Goal: Use online tool/utility: Utilize a website feature to perform a specific function

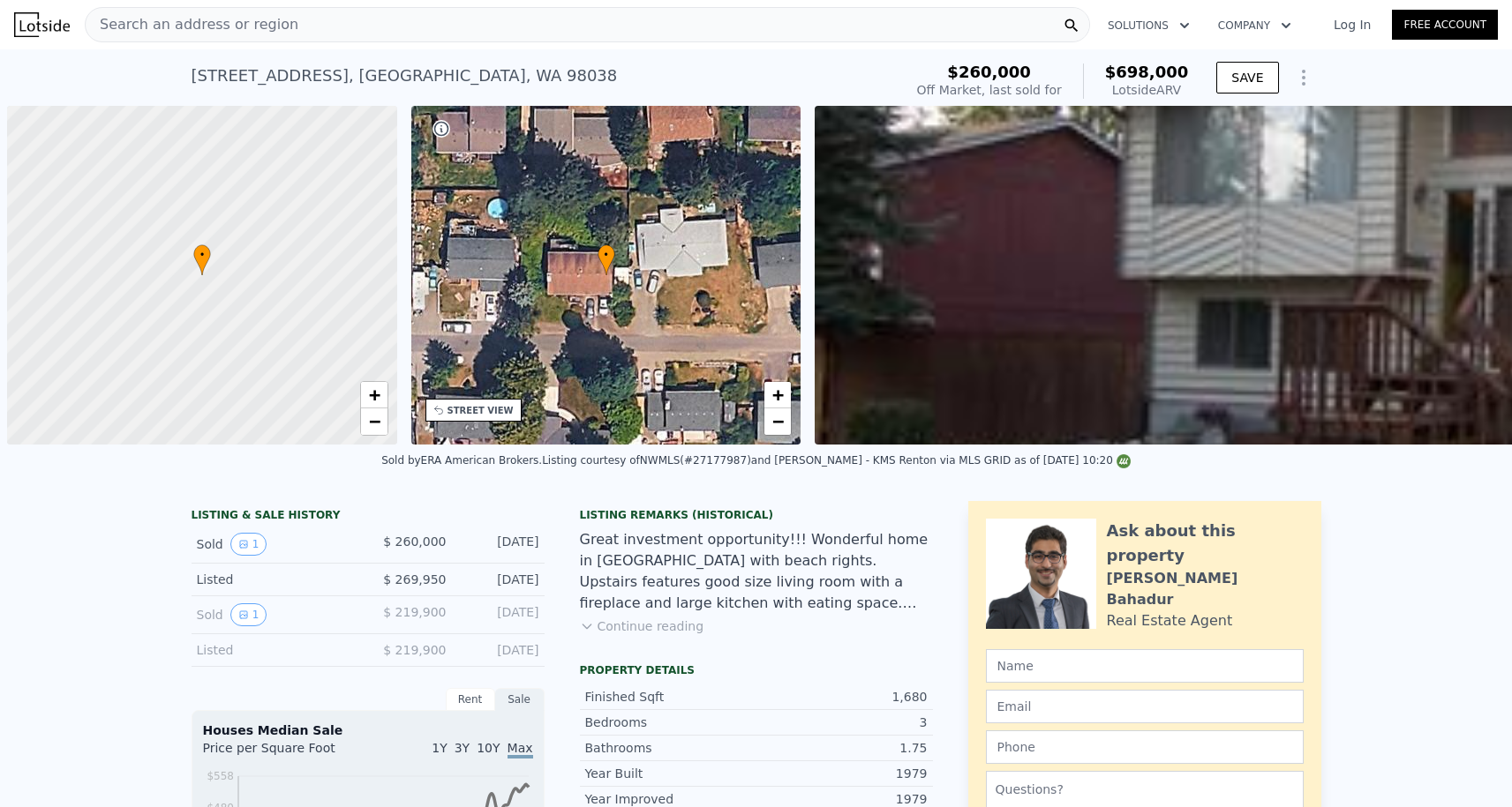
scroll to position [0, 7]
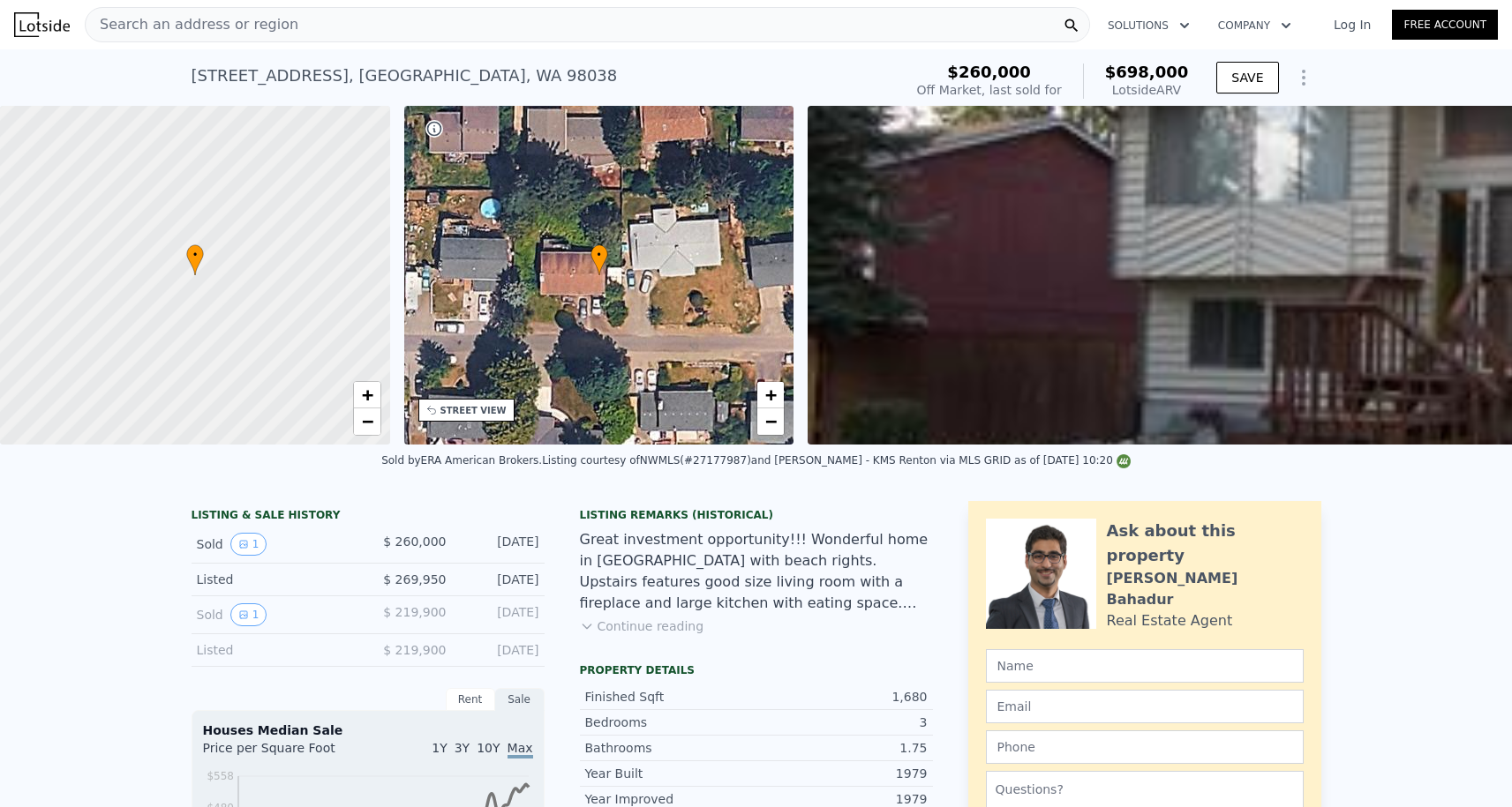
click at [303, 24] on div "Search an address or region" at bounding box center [587, 25] width 1005 height 35
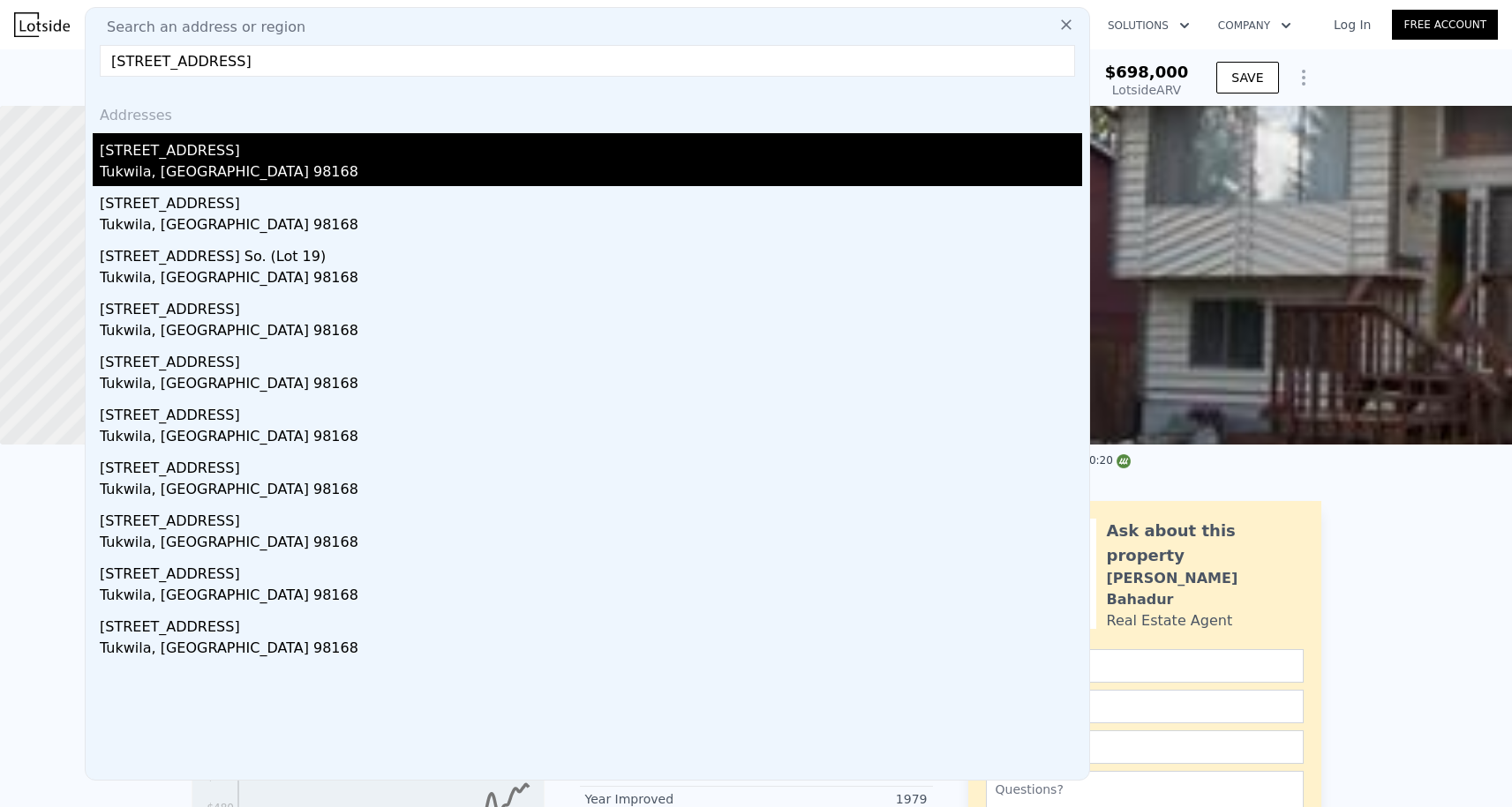
type input "[STREET_ADDRESS]"
click at [245, 161] on div "[STREET_ADDRESS]" at bounding box center [591, 147] width 983 height 28
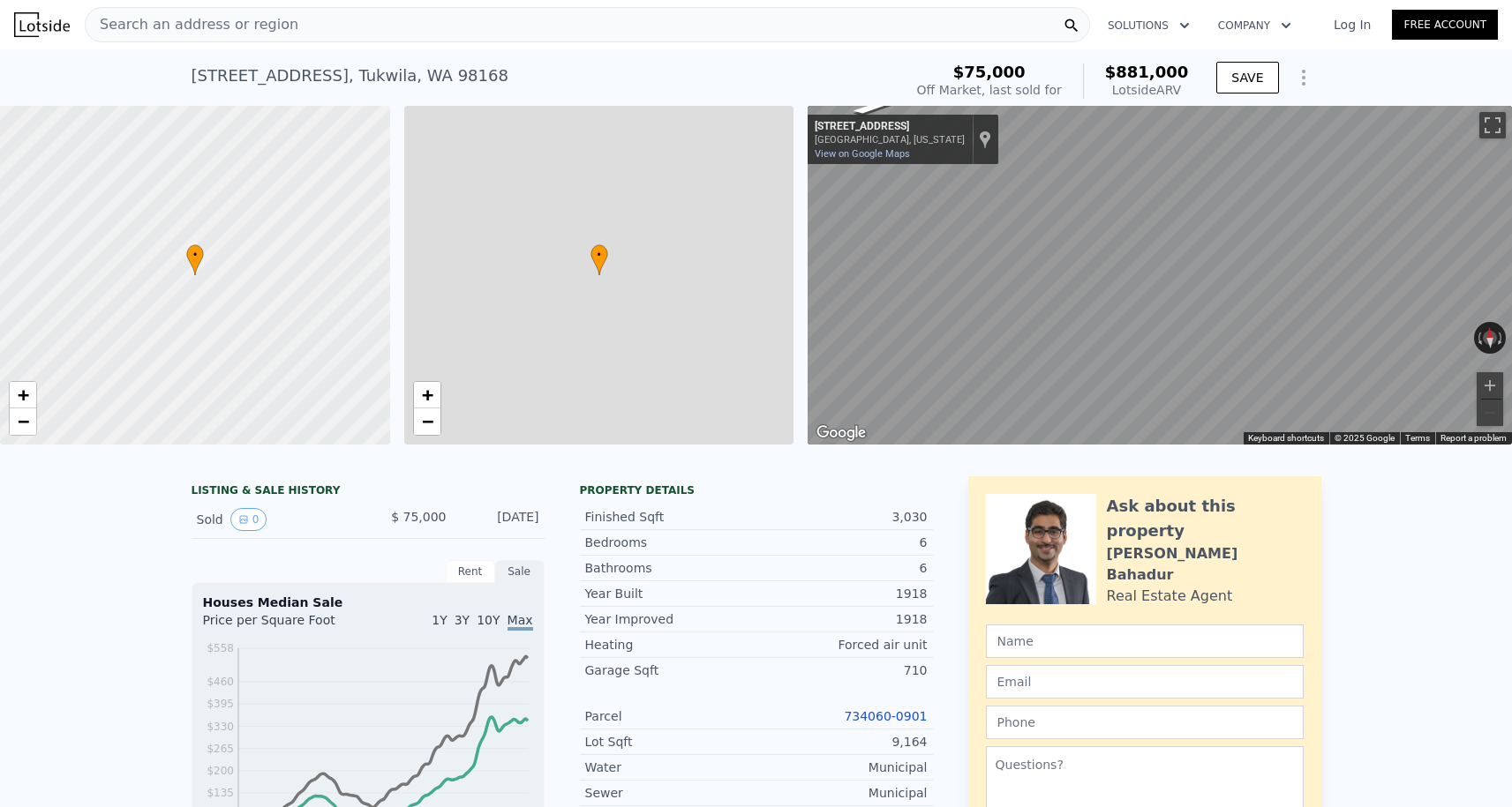
type input "$ 881,000"
type input "7"
type input "2"
type input "5"
type input "3.5"
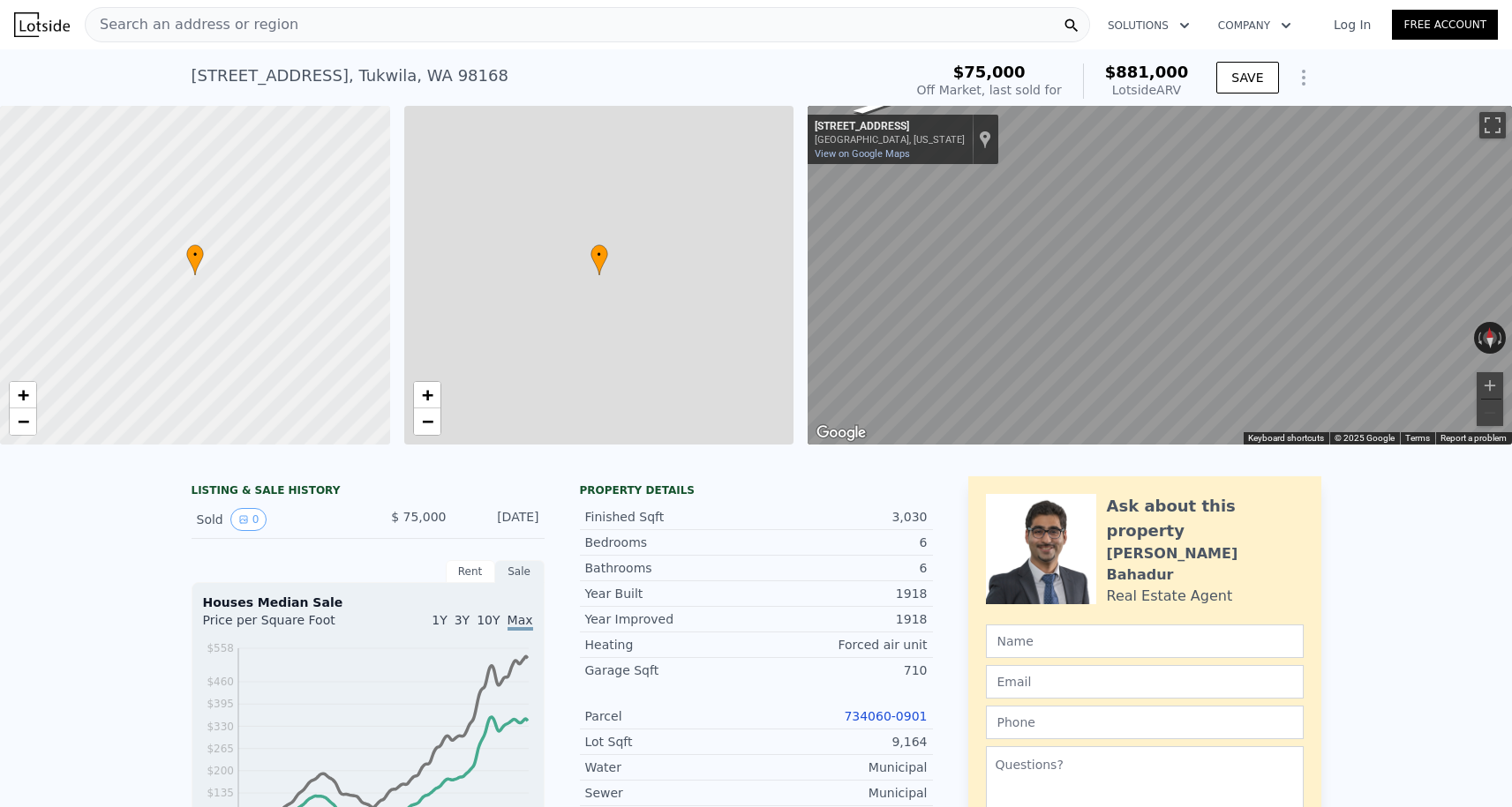
type input "2180"
type input "3180"
type input "5634"
type input "11458"
type input "$ 731,305"
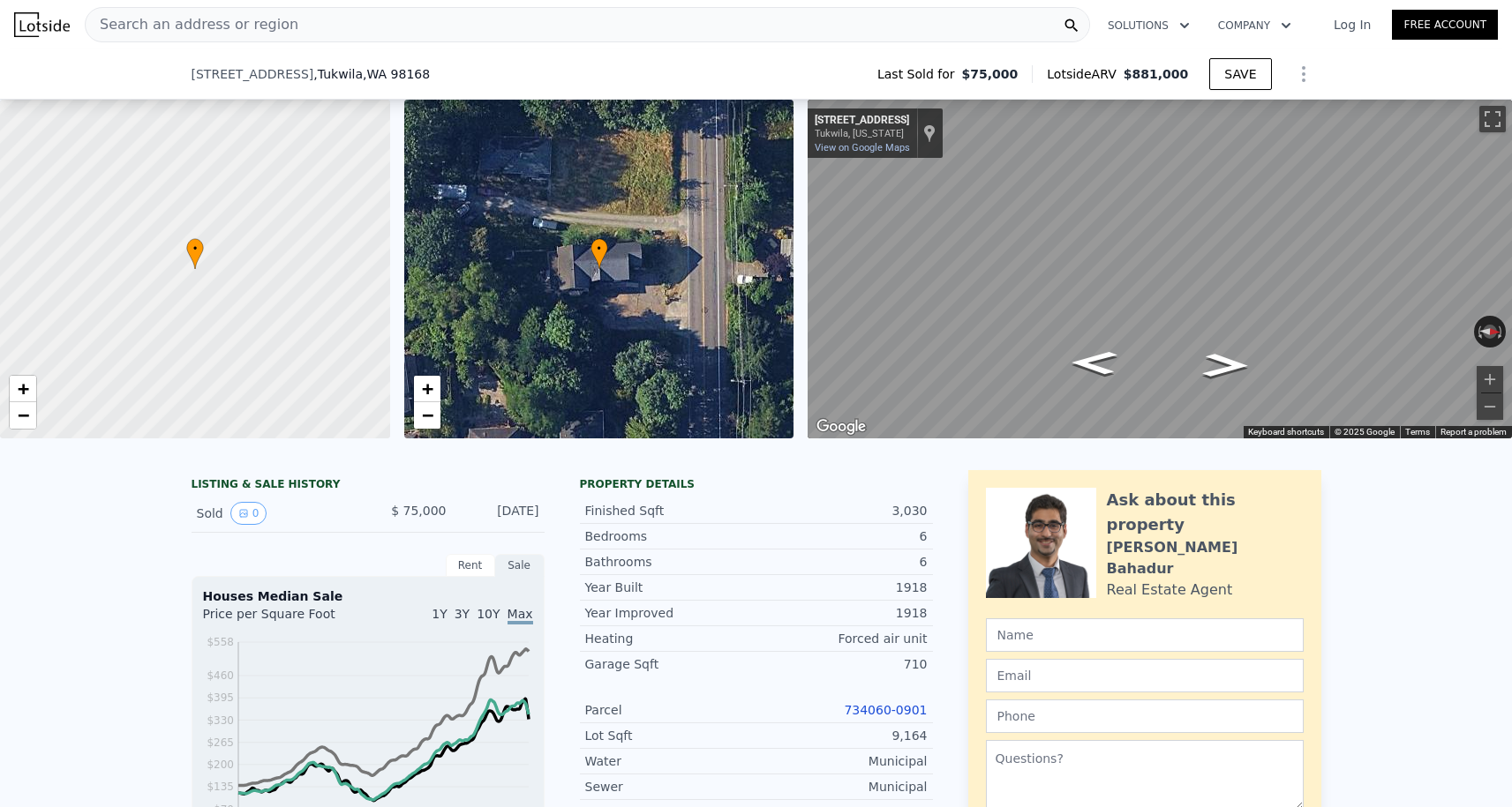
scroll to position [605, 0]
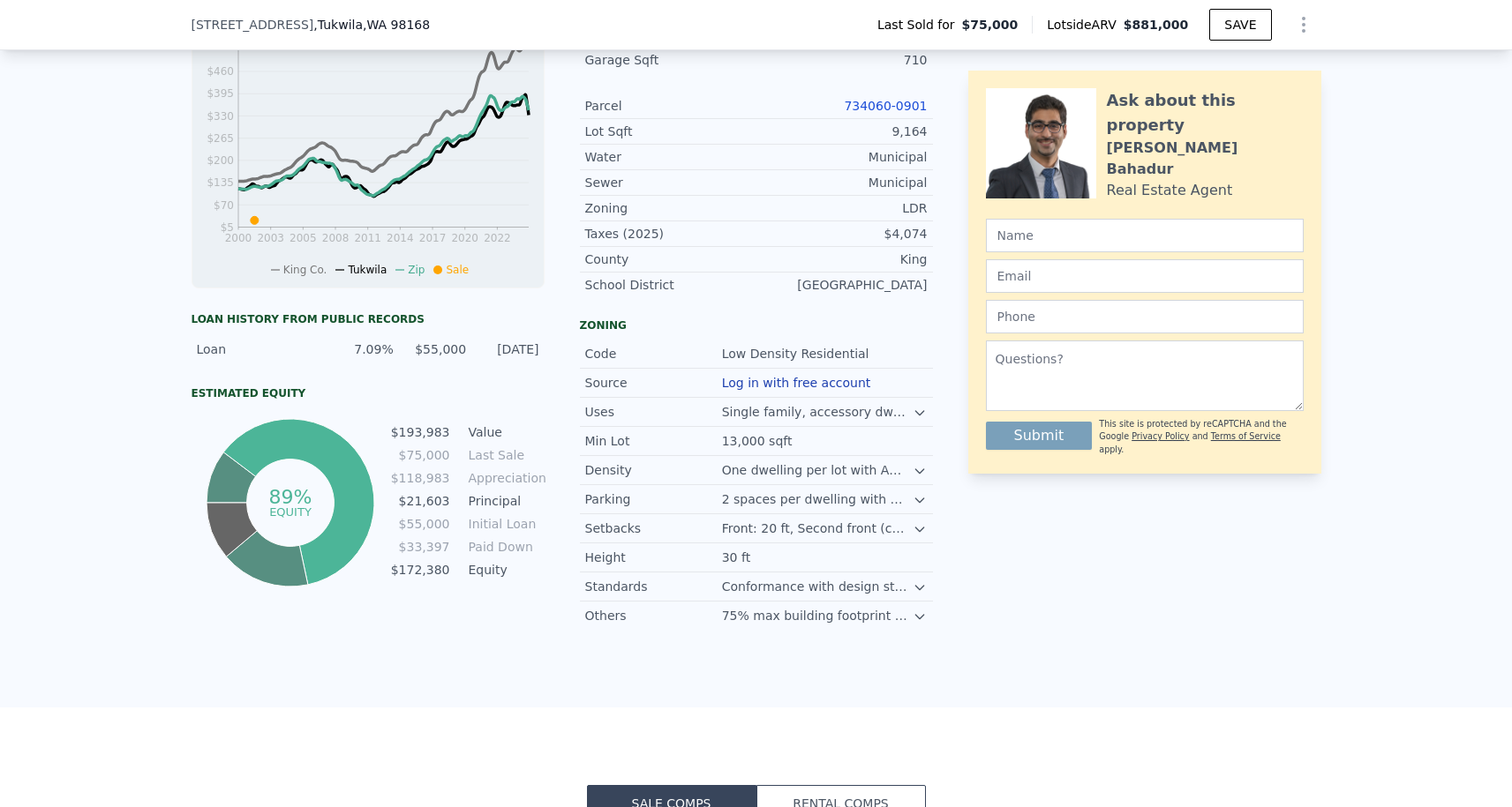
click at [862, 111] on link "734060-0901" at bounding box center [884, 105] width 83 height 14
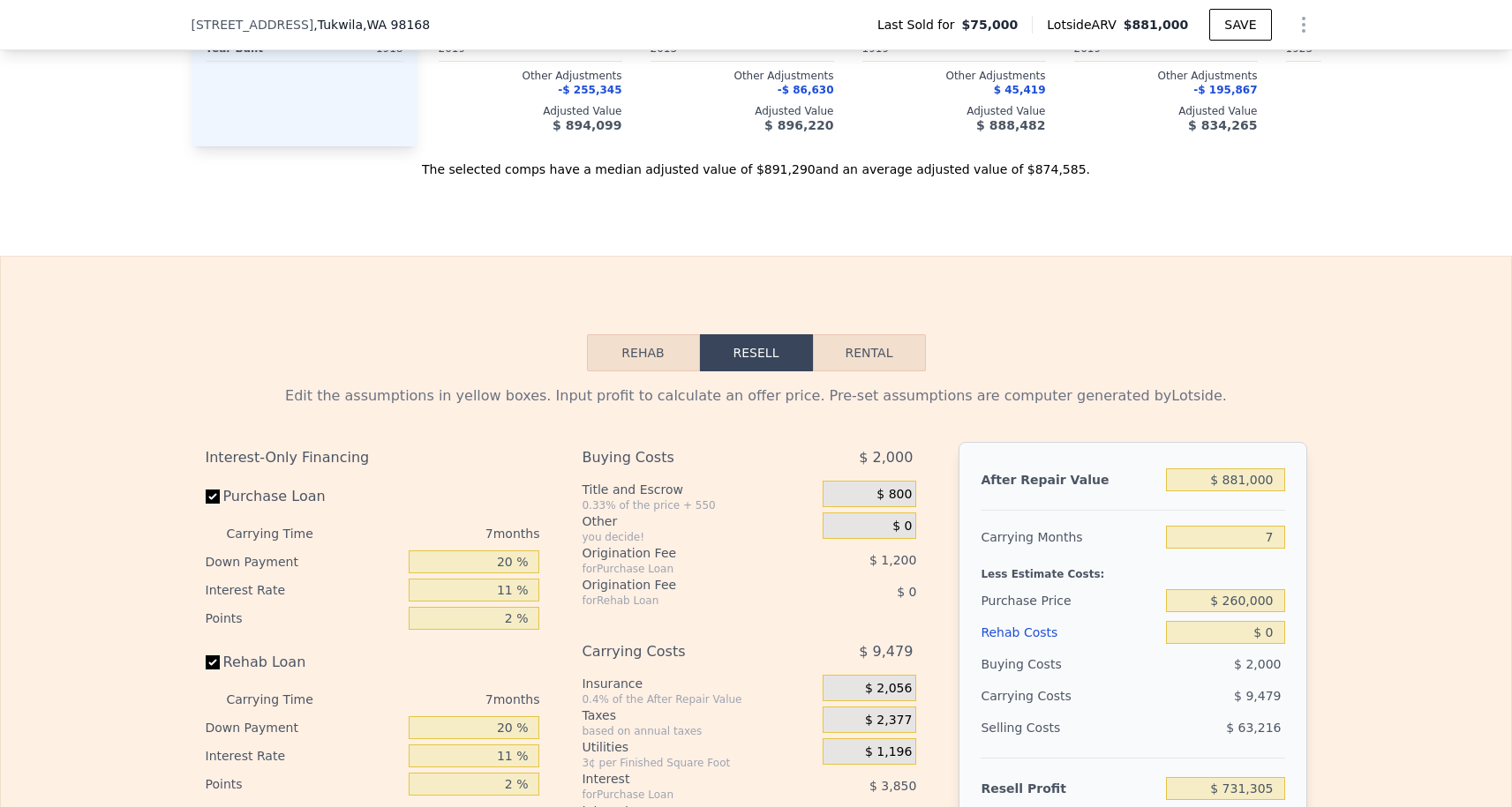
scroll to position [2476, 0]
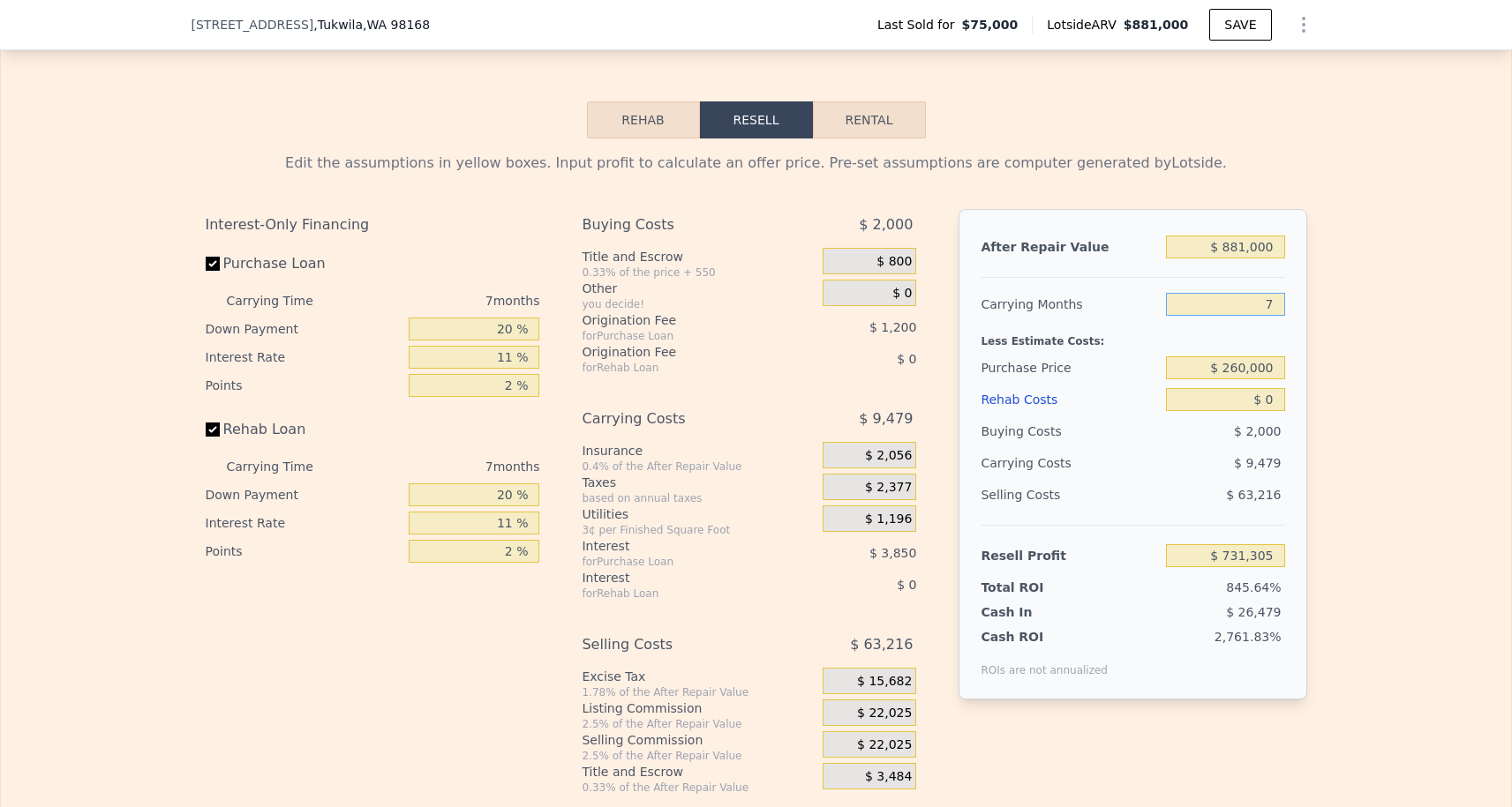
click at [1270, 310] on input "7" at bounding box center [1224, 304] width 118 height 23
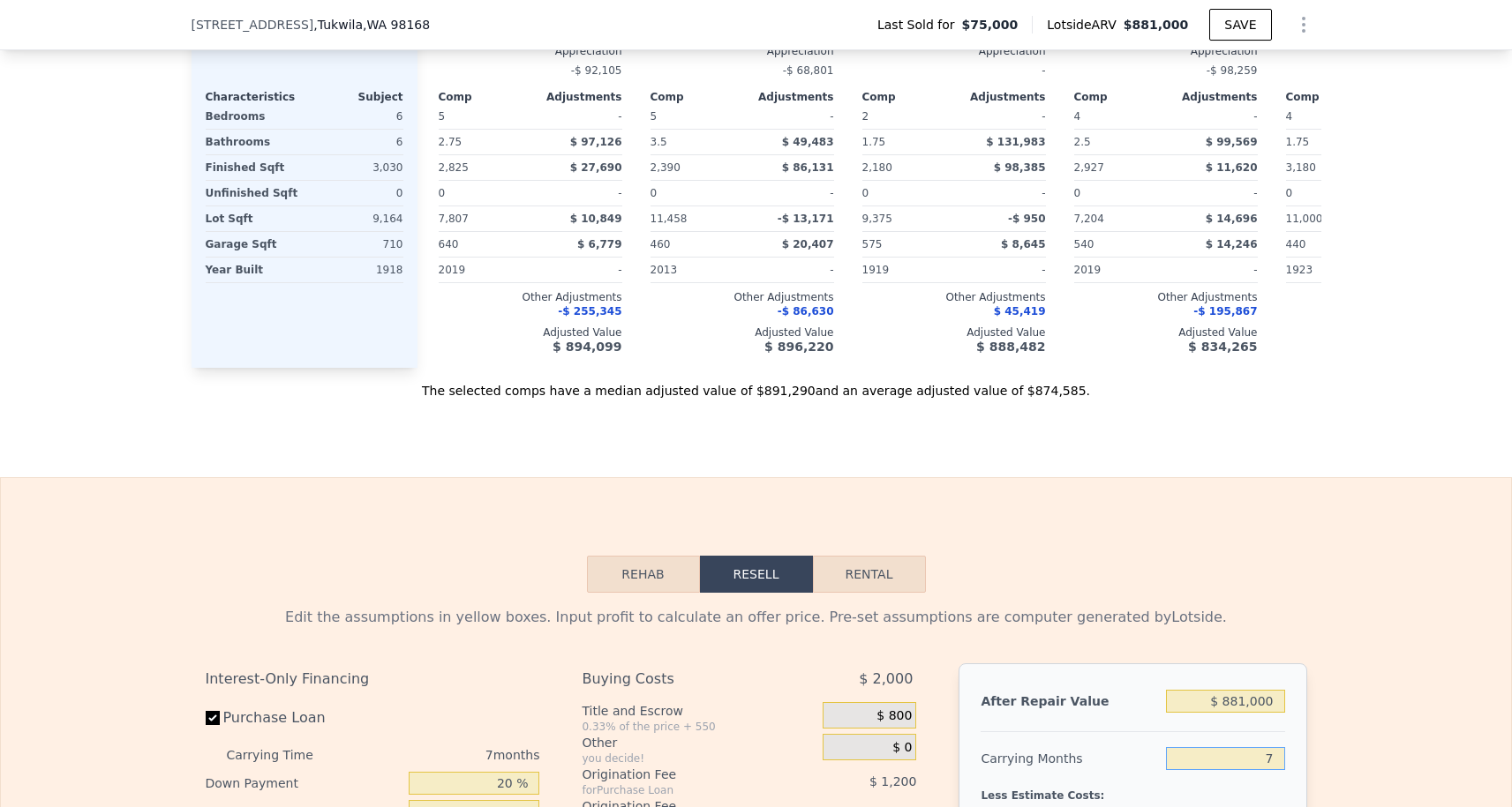
scroll to position [2326, 0]
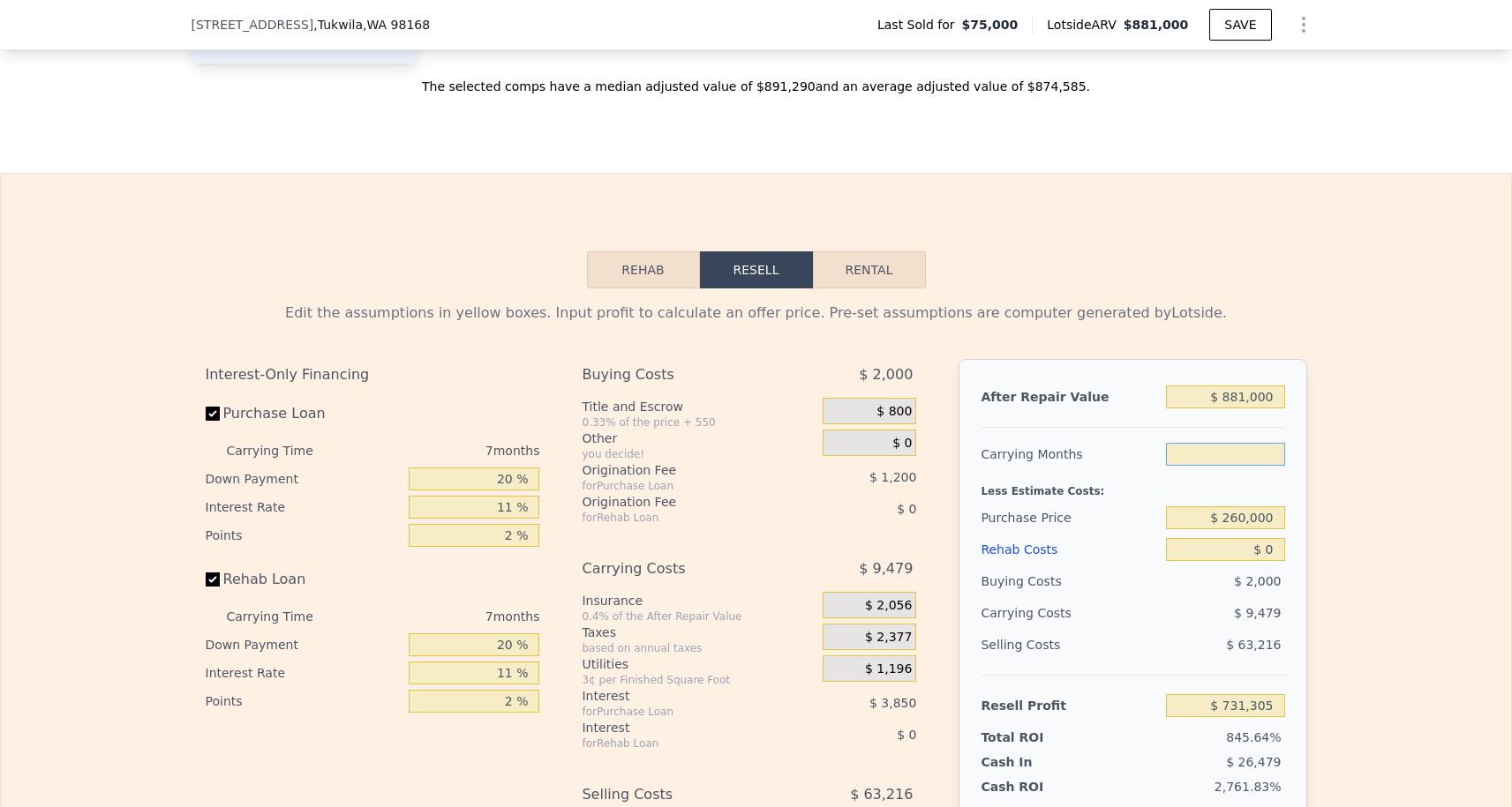
type input "3"
type input "$ 736,721"
type input "3"
click at [1240, 512] on input "$ 260,000" at bounding box center [1224, 517] width 118 height 23
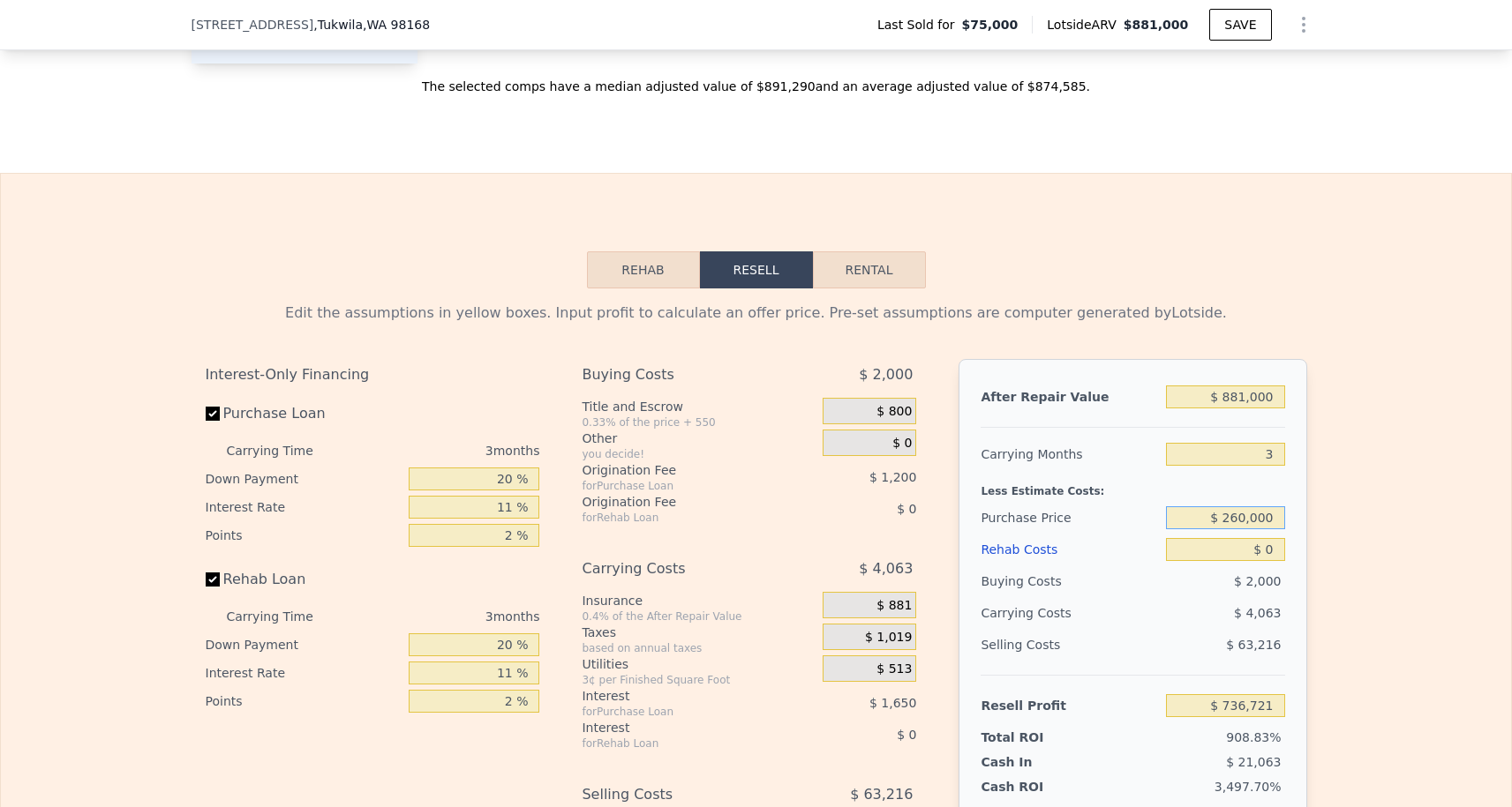
click at [1240, 512] on input "$ 260,000" at bounding box center [1224, 517] width 118 height 23
click at [1277, 556] on input "$ 0" at bounding box center [1224, 550] width 118 height 23
type input "$ 544,074"
type input "$ 2"
type input "$ 544,072"
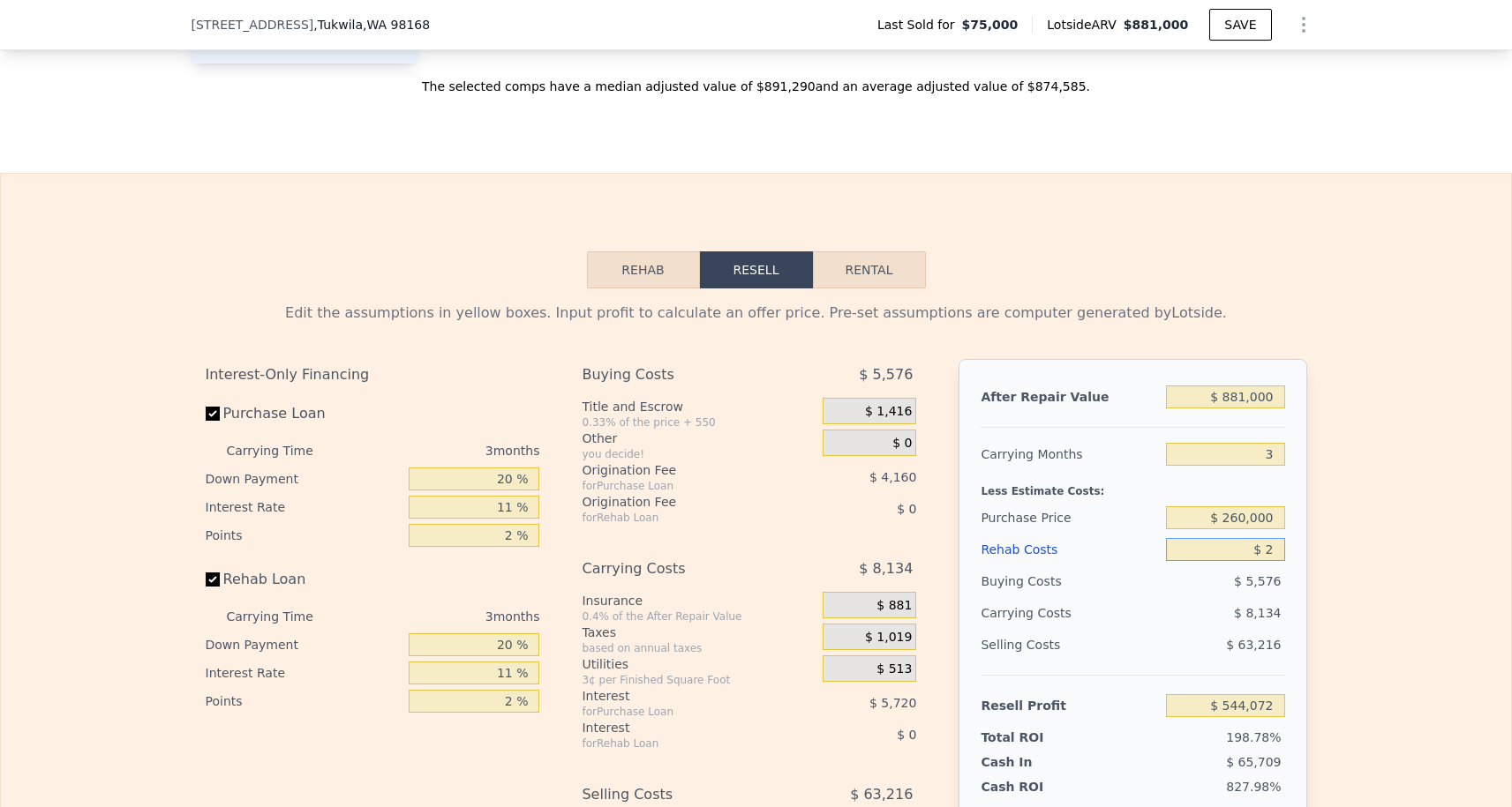
type input "$ 20"
type input "$ 544,054"
type input "$ 200"
type input "$ 543,868"
type input "$ 20,000"
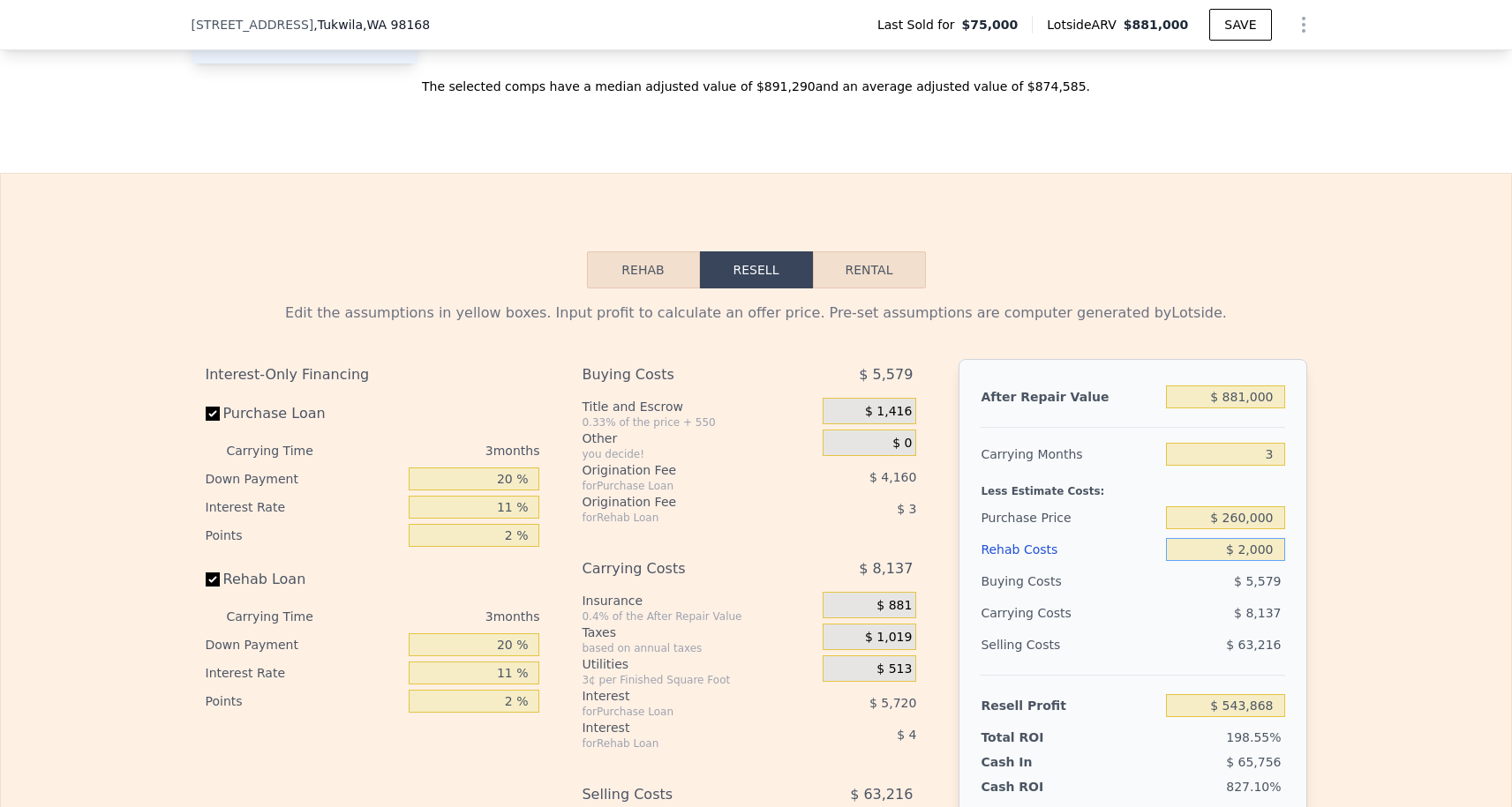
type input "$ 523,313"
type input "$ 200,000"
type input "$ 336,473"
click at [1362, 513] on div "Edit the assumptions in yellow boxes. Input profit to calculate an offer price.…" at bounding box center [756, 617] width 1510 height 657
click at [1244, 396] on input "$ 881,000" at bounding box center [1224, 397] width 118 height 23
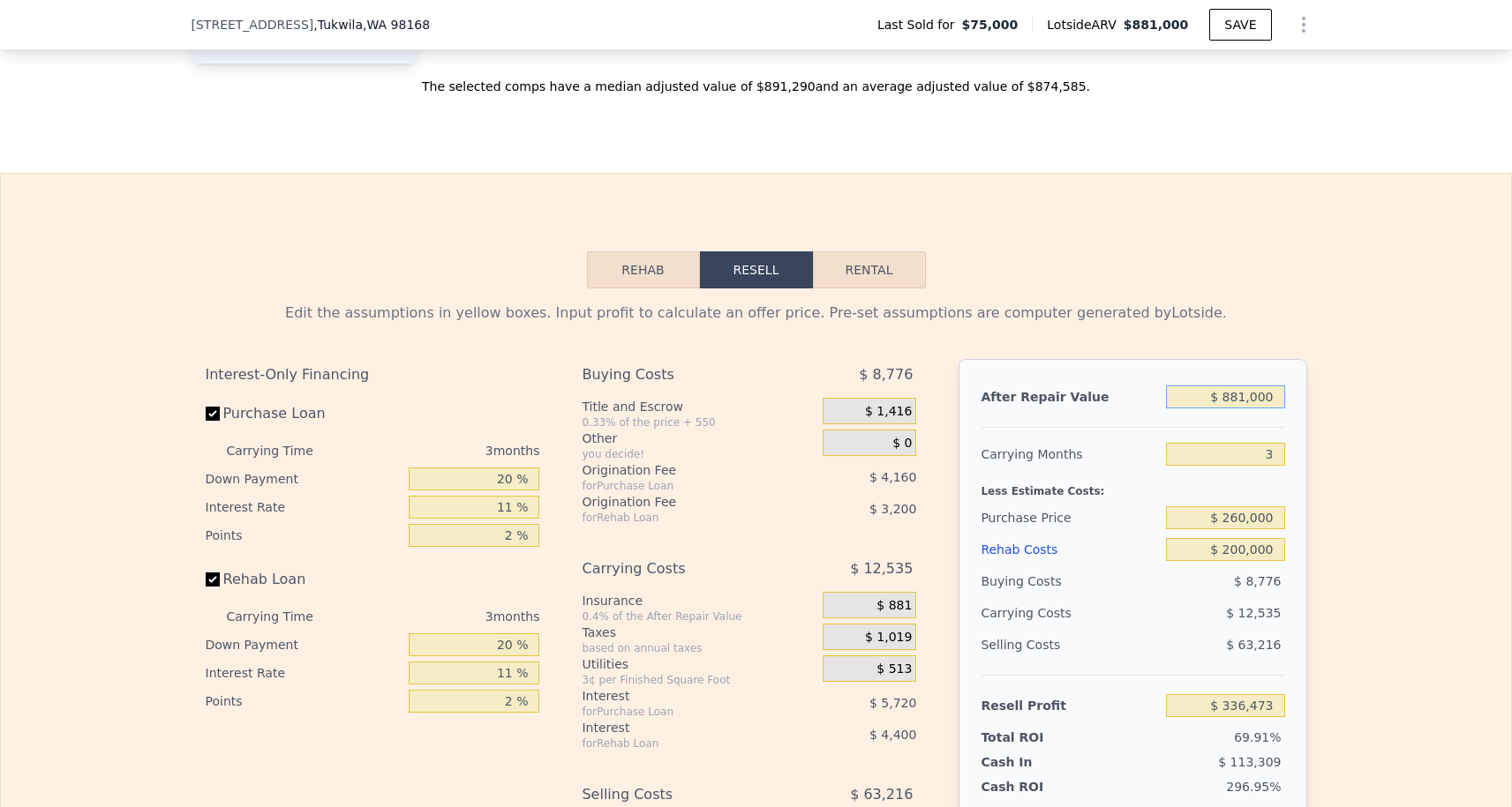
type input "$ 81,000"
type input "-$ 405,823"
type input "$ 851,000"
type input "$ 308,637"
click at [1418, 504] on div "Edit the assumptions in yellow boxes. Input profit to calculate an offer price.…" at bounding box center [756, 617] width 1510 height 657
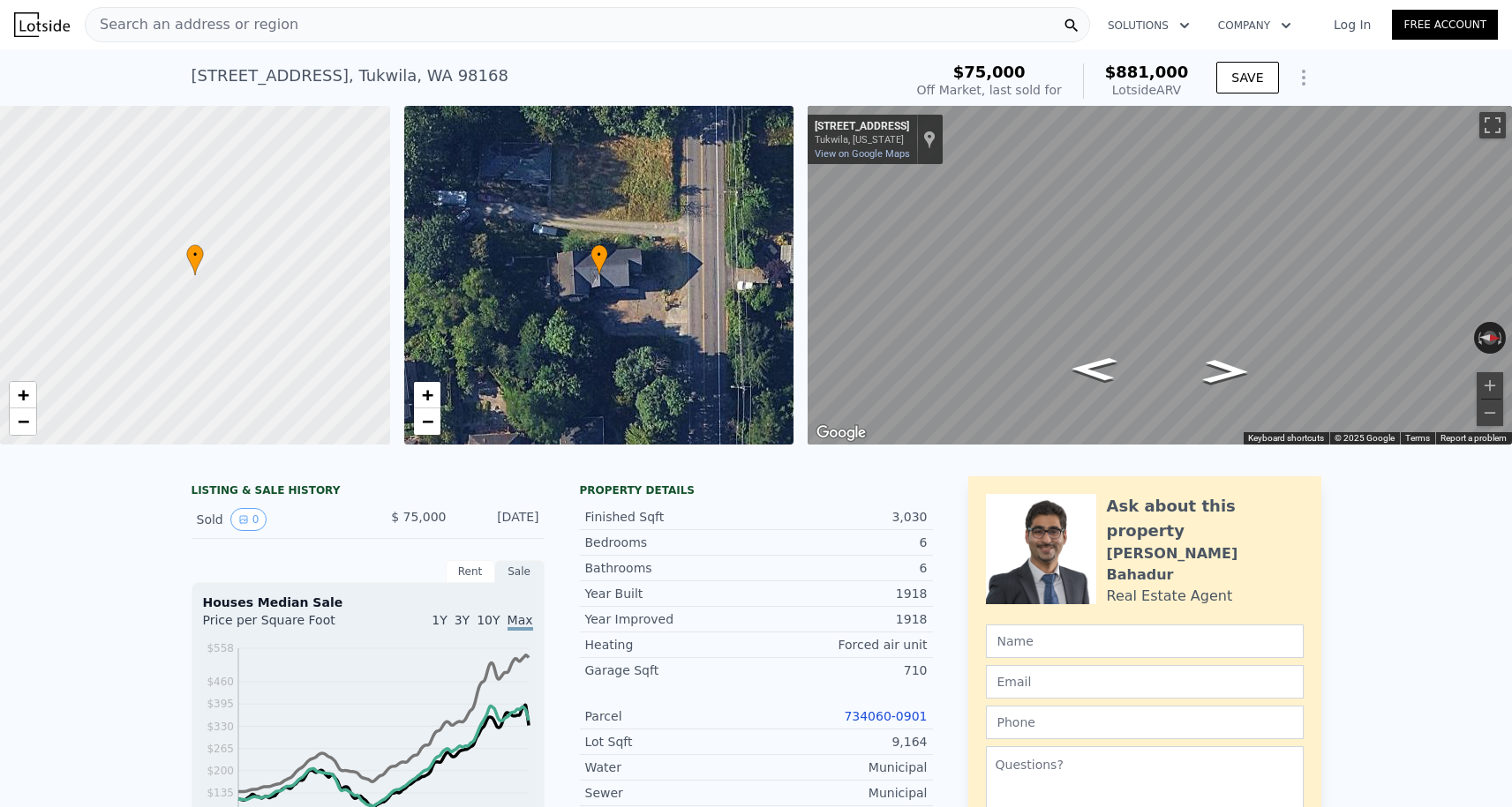
scroll to position [0, 0]
click at [1501, 388] on button "Zoom in" at bounding box center [1490, 385] width 27 height 27
click at [1498, 388] on button "Zoom in" at bounding box center [1490, 385] width 27 height 27
click at [729, 214] on div "• + − • + − ← Move left → Move right ↑ Move up ↓ Move down + Zoom in - Zoom out…" at bounding box center [756, 275] width 1512 height 339
type input "$ 881,000"
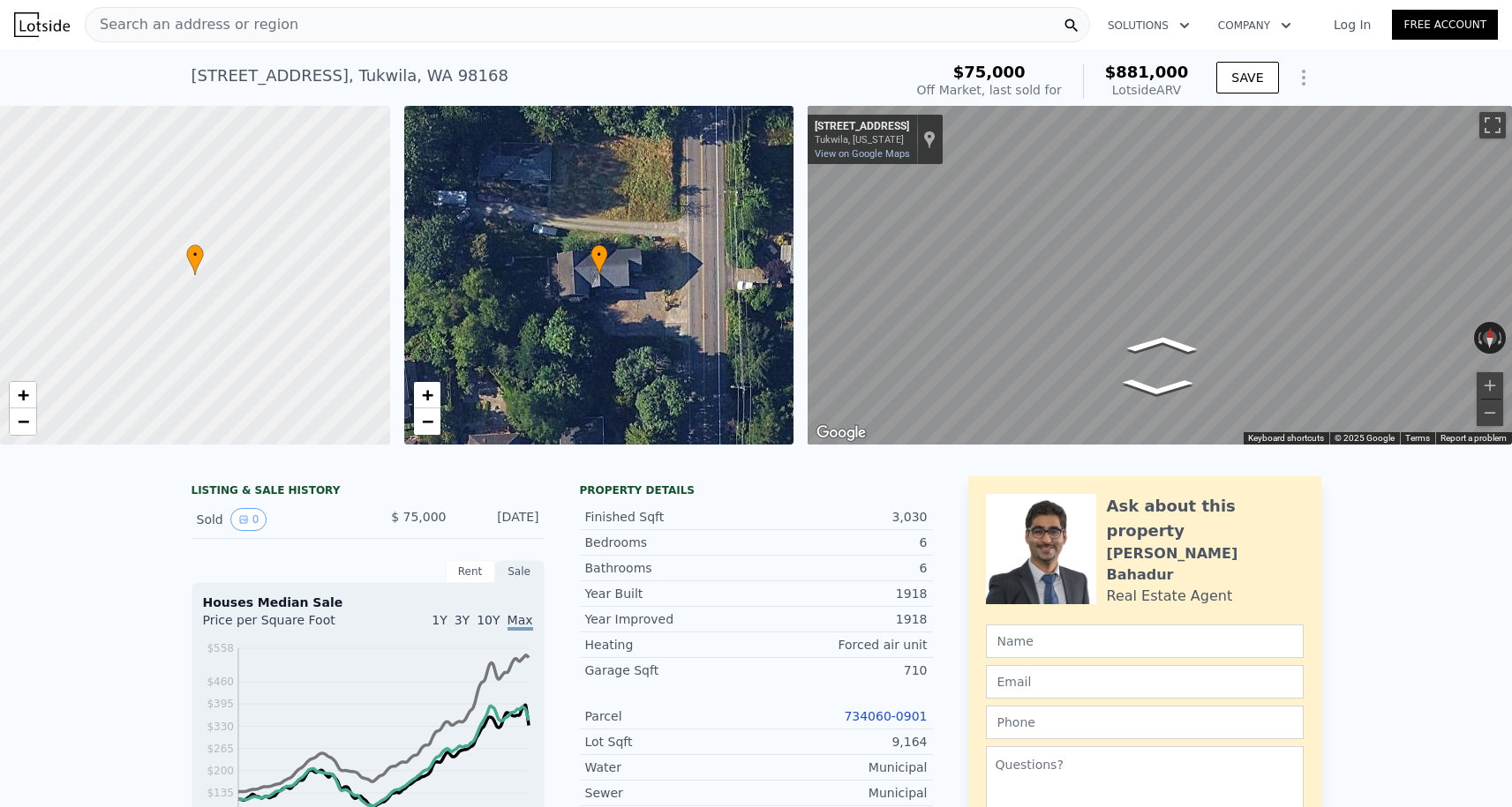
type input "7"
type input "$ 0"
type input "$ 731,305"
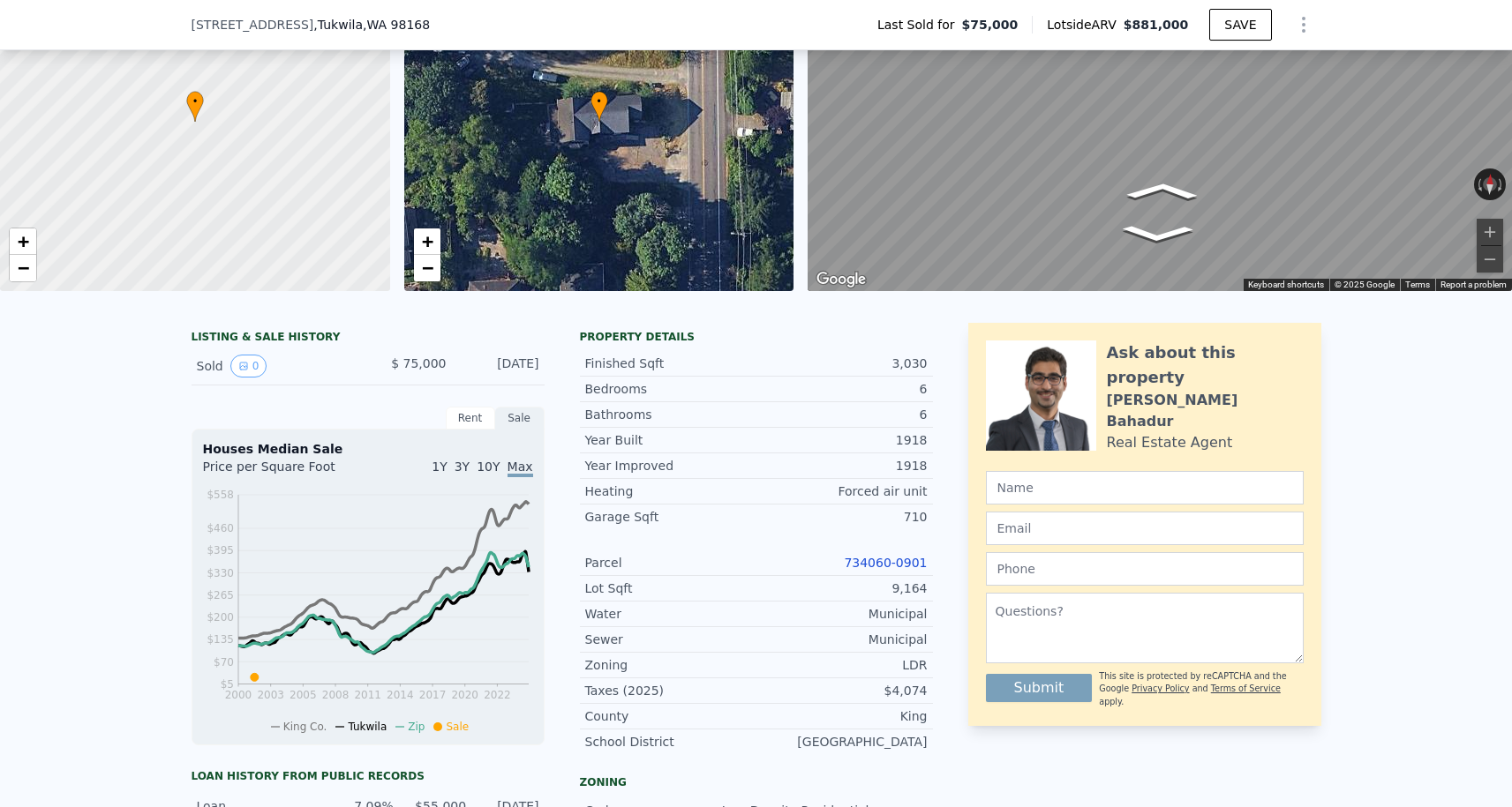
scroll to position [148, 0]
click at [881, 564] on link "734060-0901" at bounding box center [884, 563] width 83 height 14
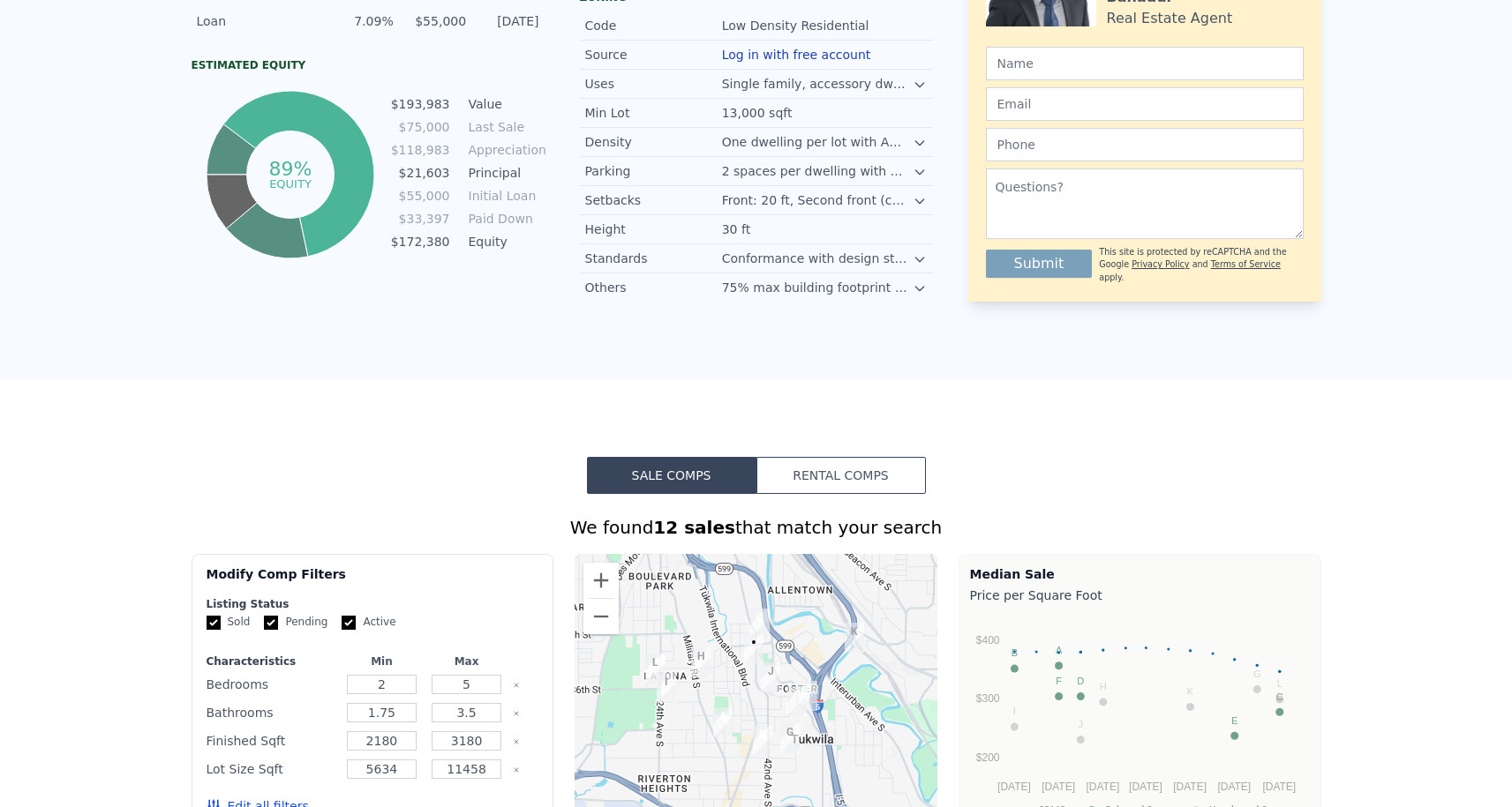
scroll to position [0, 0]
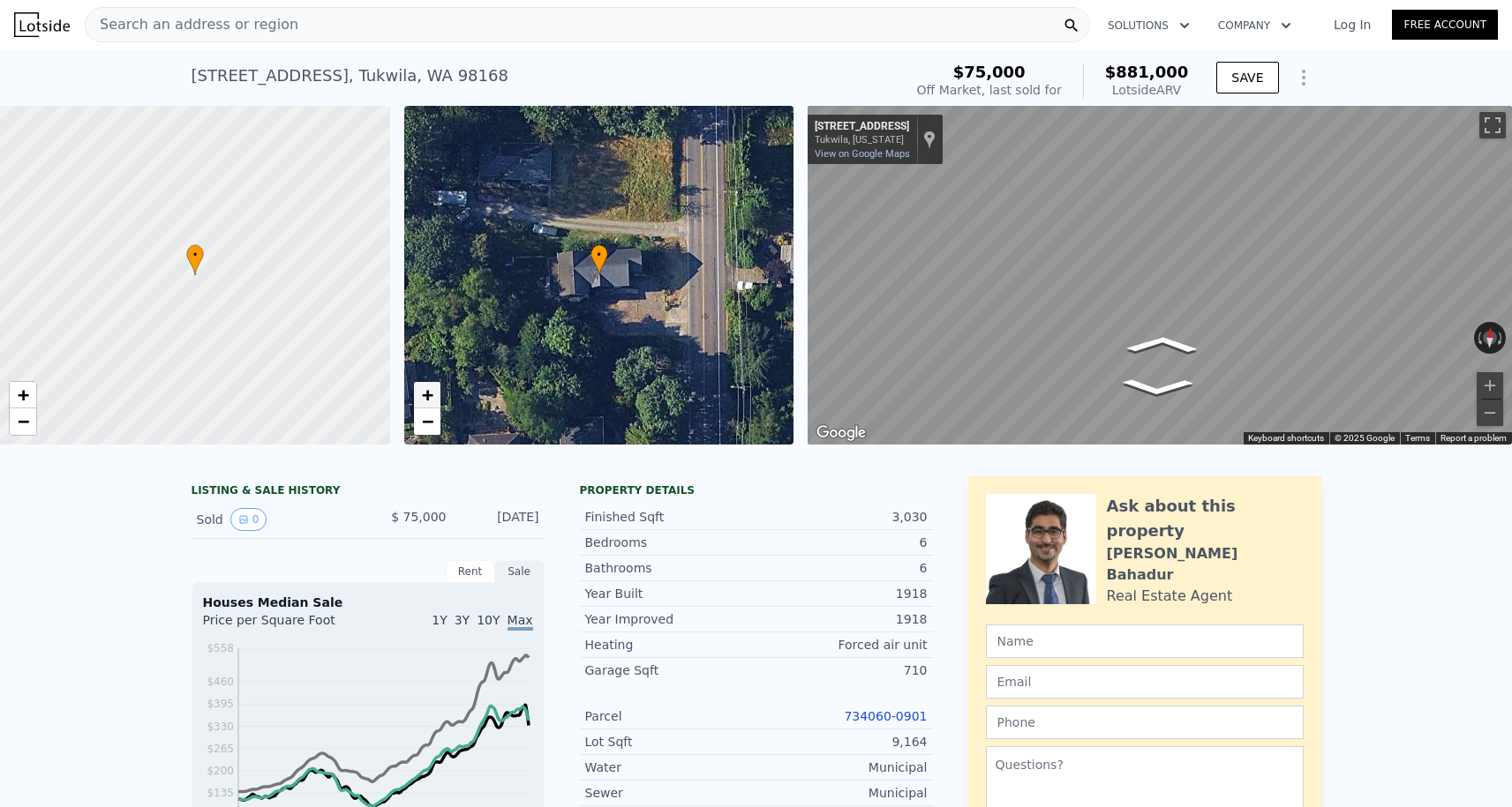
click at [429, 406] on span "+" at bounding box center [426, 395] width 11 height 22
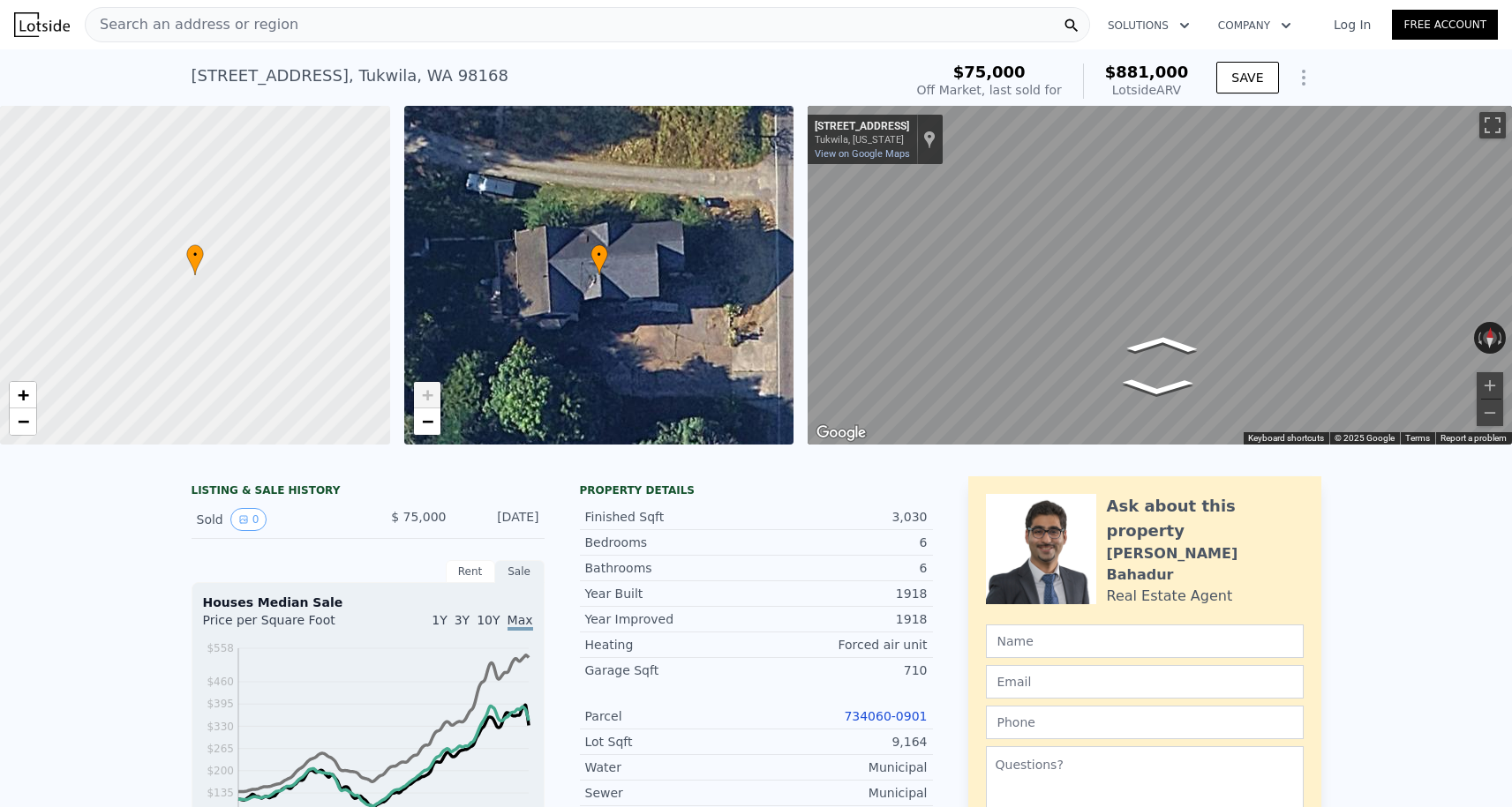
click at [604, 268] on icon at bounding box center [599, 259] width 18 height 31
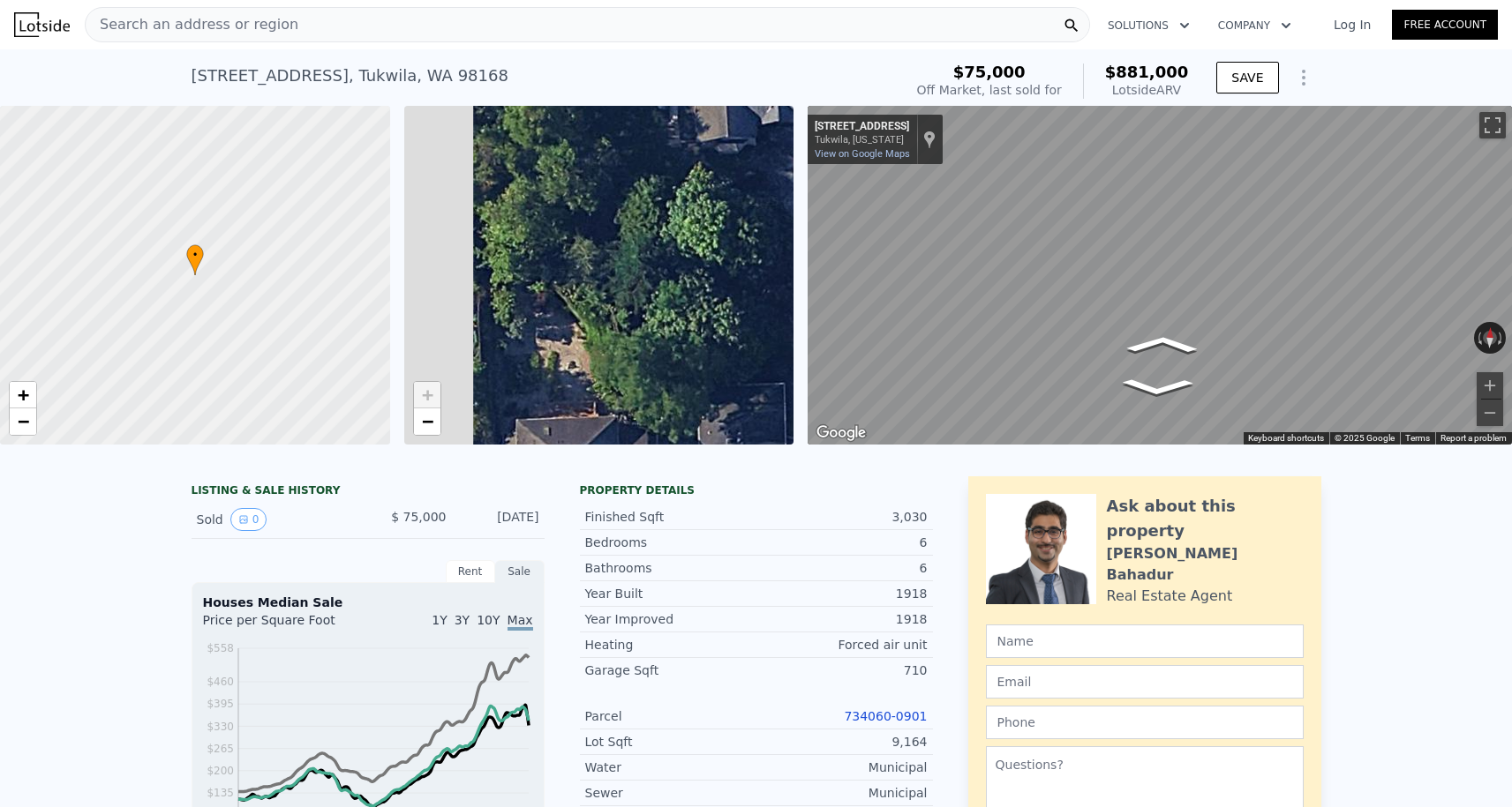
drag, startPoint x: 599, startPoint y: 216, endPoint x: 682, endPoint y: 89, distance: 151.7
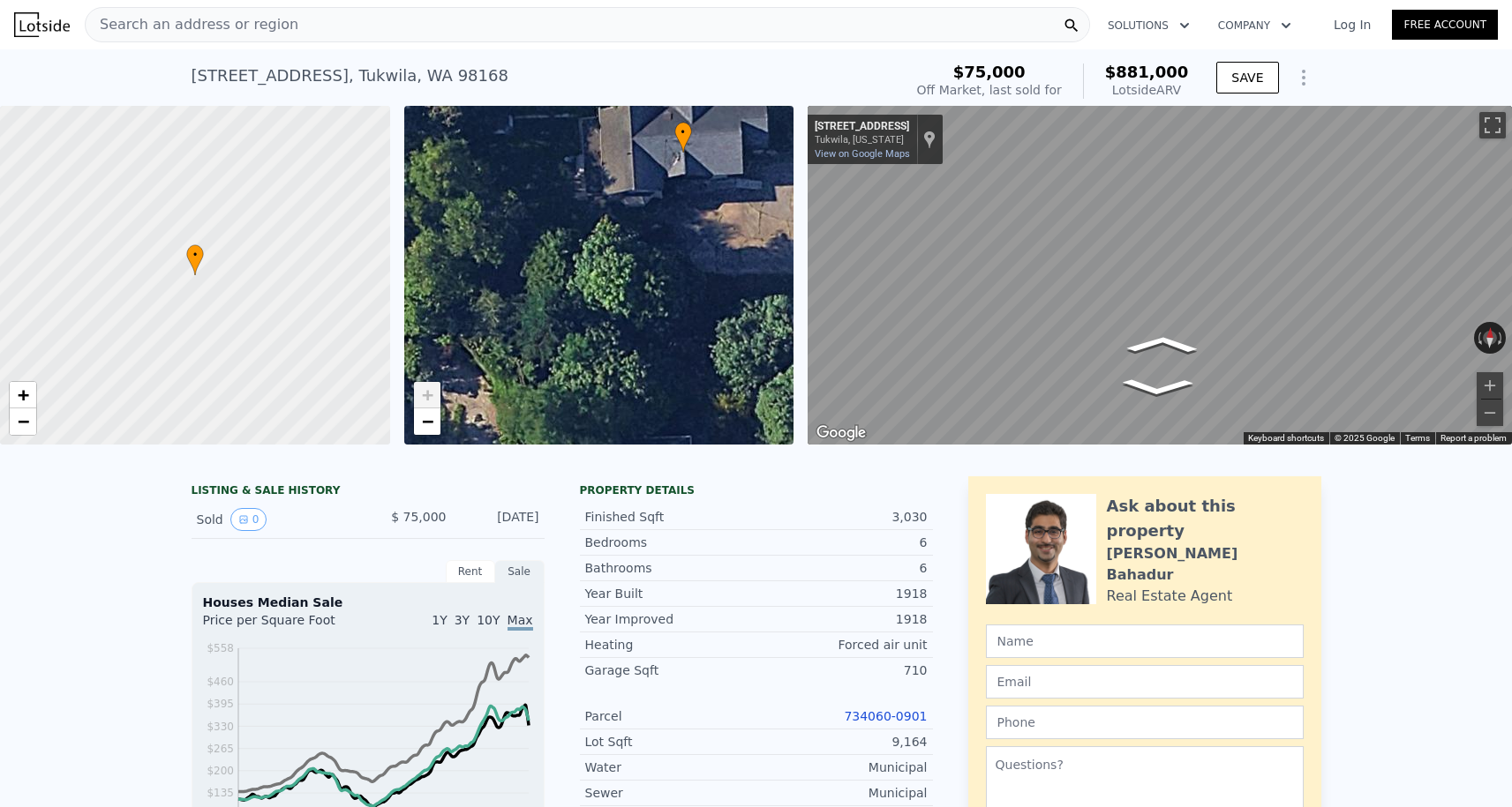
click at [429, 435] on div "+ −" at bounding box center [427, 408] width 28 height 55
click at [429, 427] on span "−" at bounding box center [426, 422] width 11 height 22
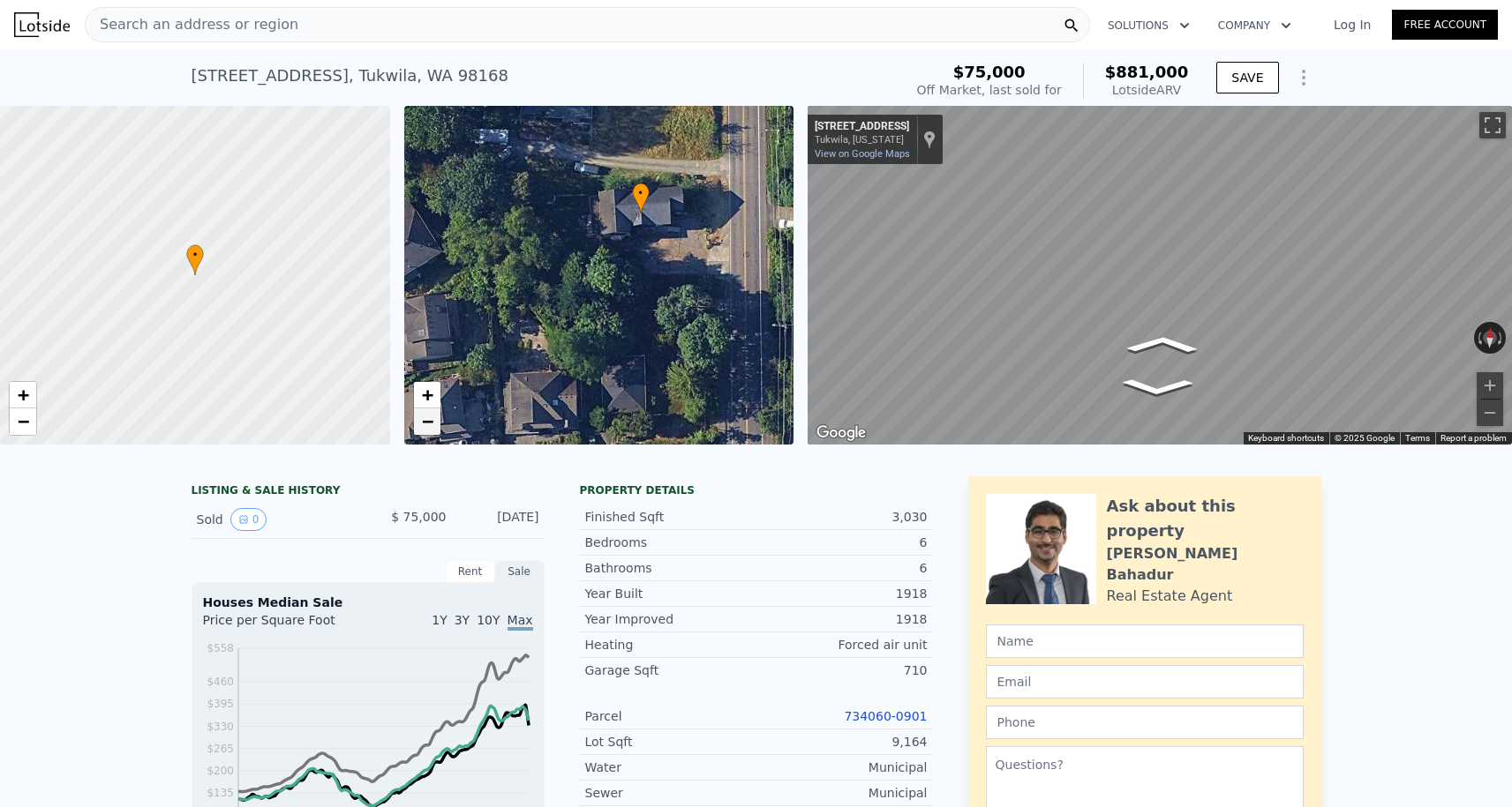
click at [430, 415] on span "−" at bounding box center [426, 422] width 11 height 22
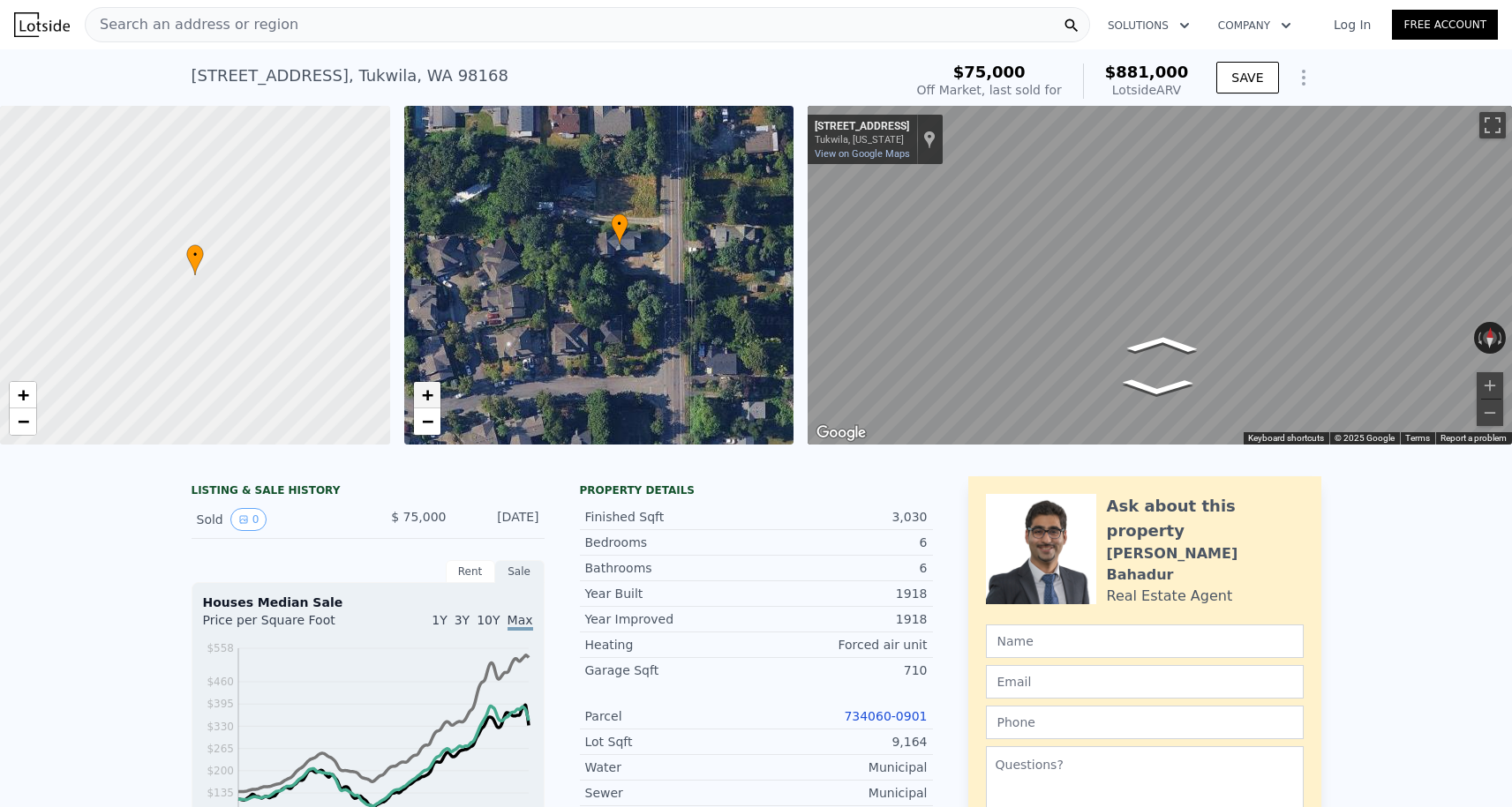
click at [433, 394] on span "+" at bounding box center [426, 395] width 11 height 22
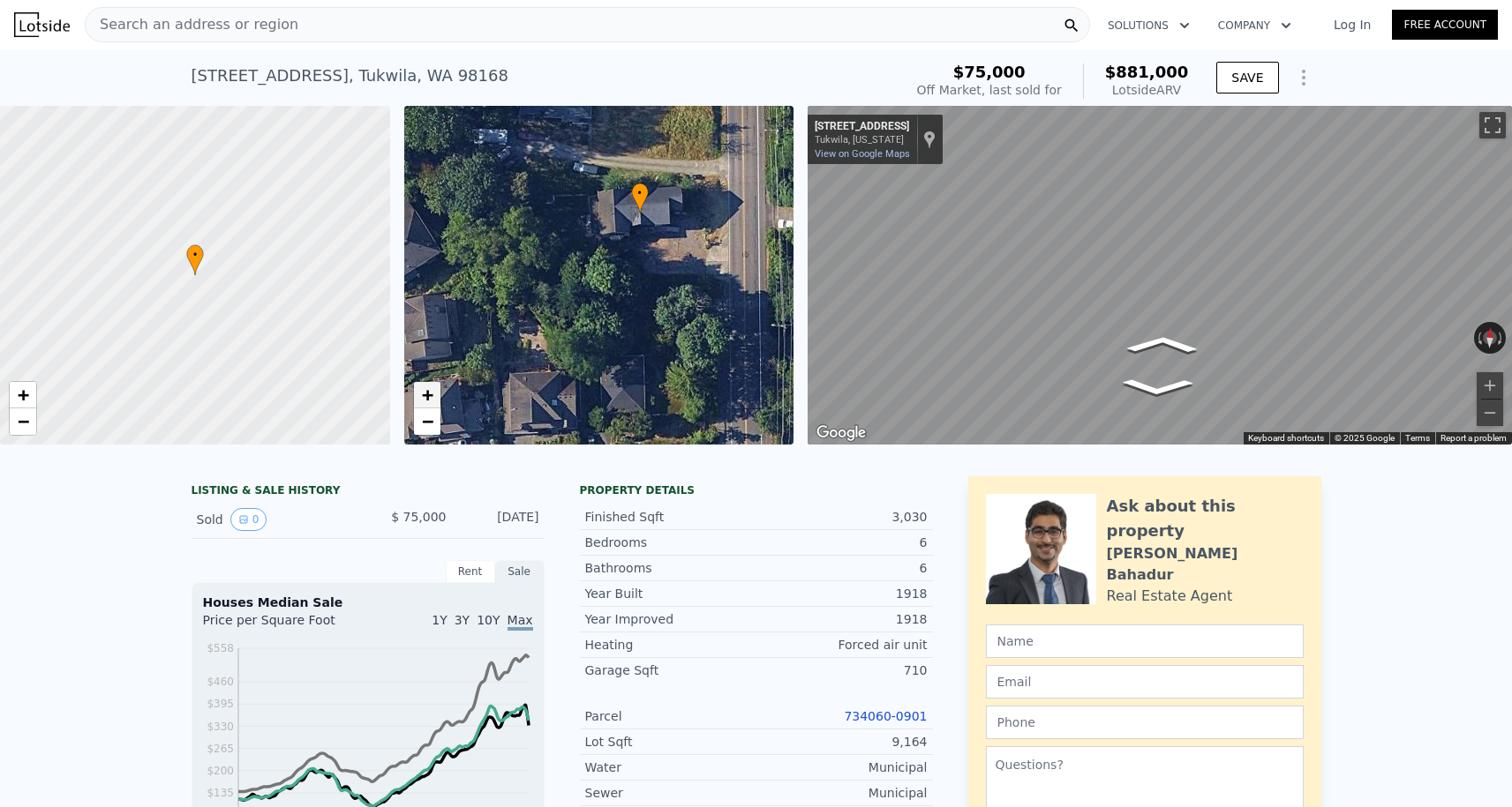
click at [433, 394] on span "+" at bounding box center [426, 395] width 11 height 22
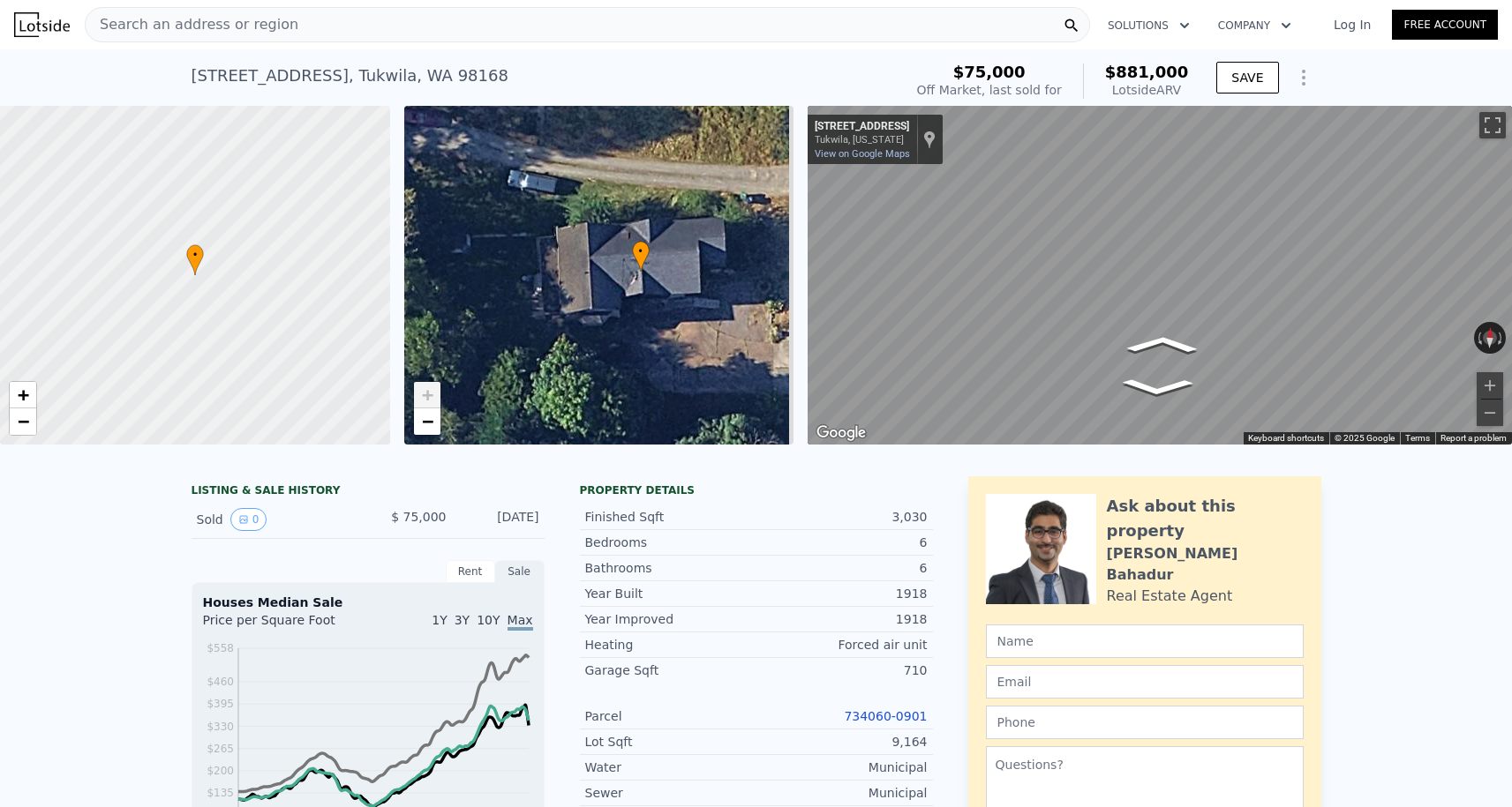
drag, startPoint x: 522, startPoint y: 241, endPoint x: 476, endPoint y: 364, distance: 131.3
click at [476, 364] on div "• + −" at bounding box center [599, 275] width 390 height 339
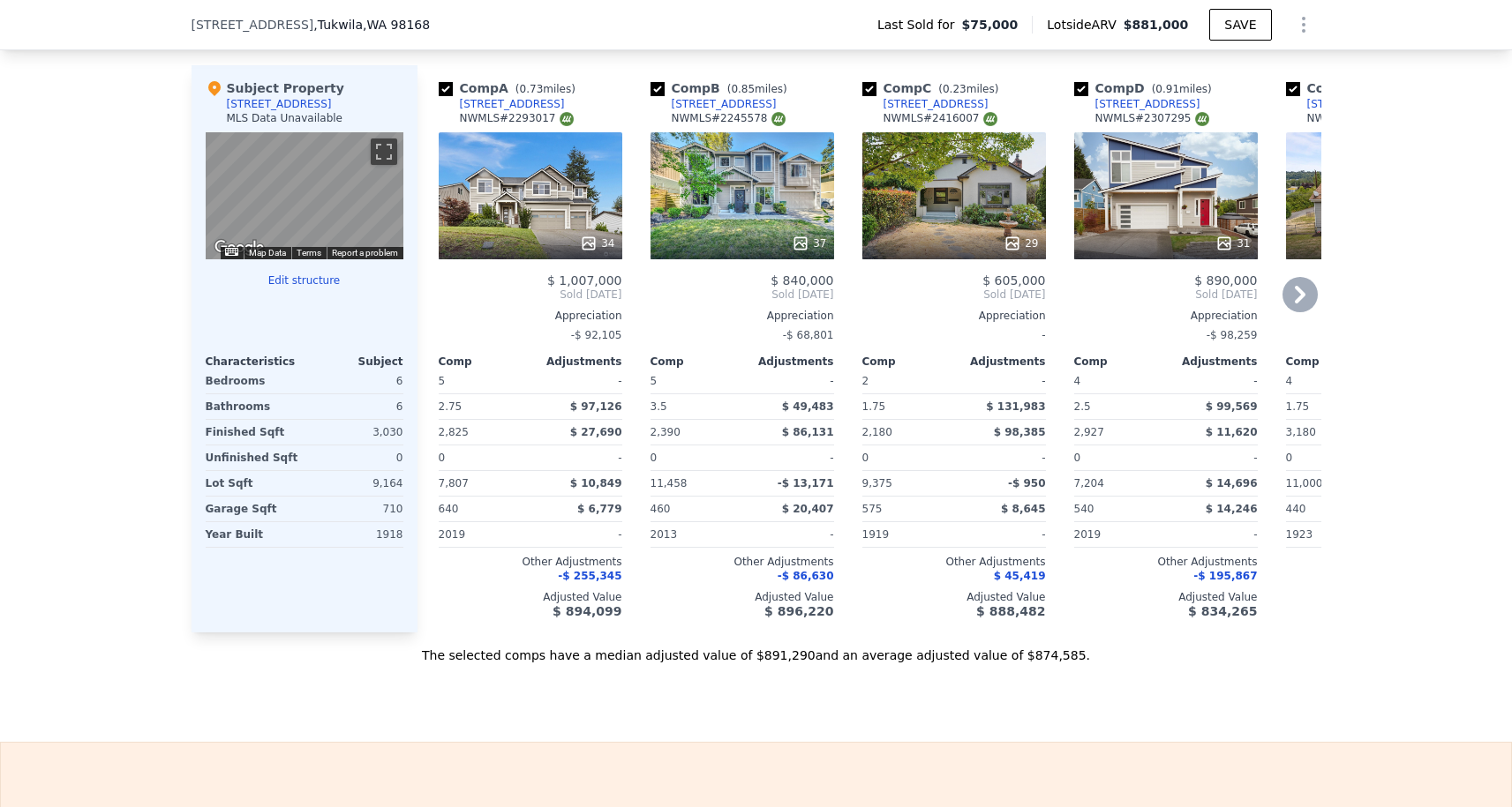
scroll to position [2247, 0]
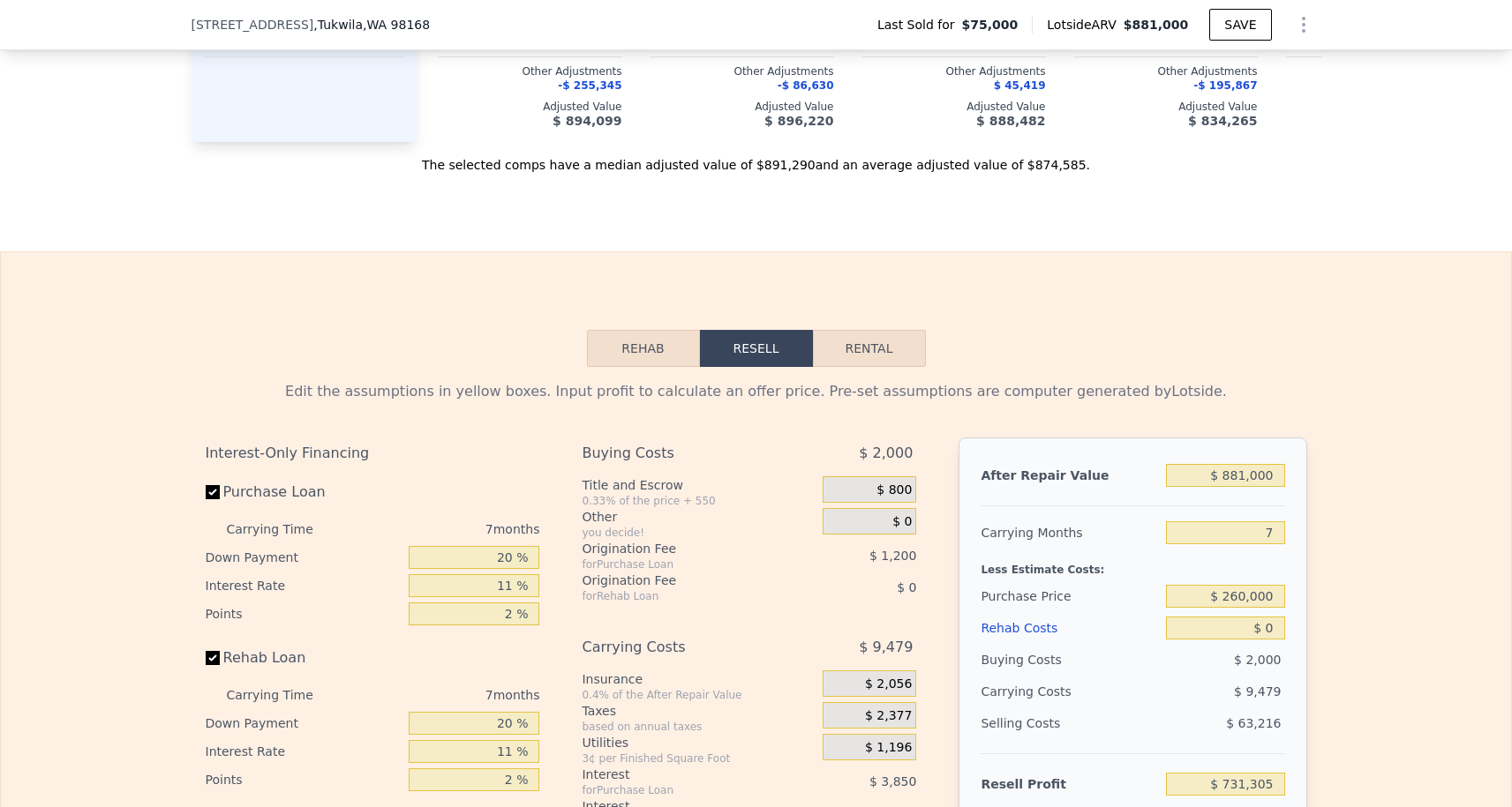
click at [1274, 521] on div "7" at bounding box center [1224, 533] width 118 height 32
click at [1274, 530] on input "7" at bounding box center [1224, 533] width 118 height 23
type input "3"
type input "$ 736,721"
type input "3"
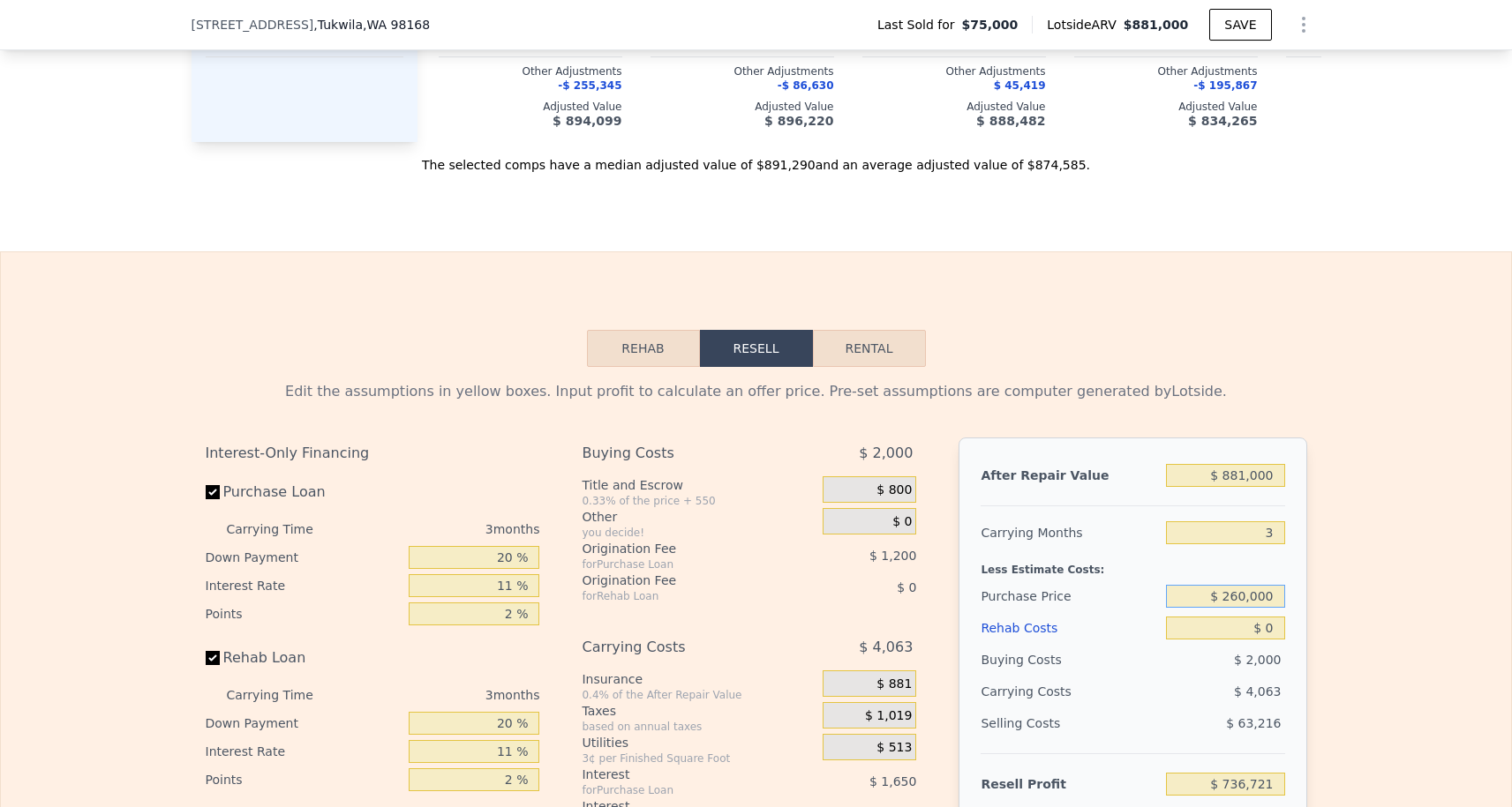
click at [1232, 592] on input "$ 260,000" at bounding box center [1224, 596] width 118 height 23
type input "$ 400,000"
click at [1410, 469] on div "Edit the assumptions in yellow boxes. Input profit to calculate an offer price.…" at bounding box center [756, 695] width 1510 height 657
type input "$ 398,290"
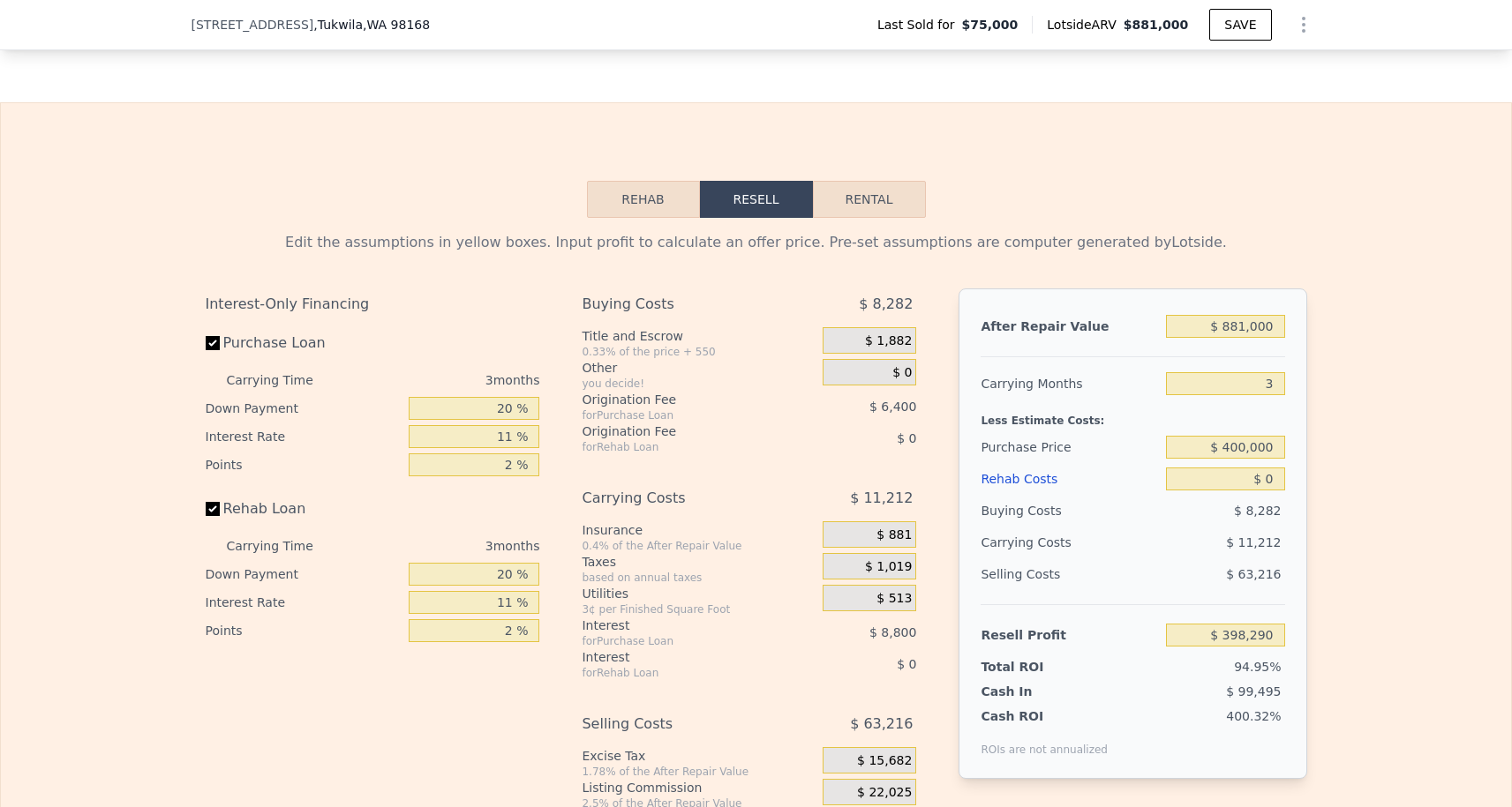
scroll to position [2399, 0]
click at [1236, 325] on input "$ 881,000" at bounding box center [1224, 324] width 118 height 23
click at [1243, 328] on input "$ 881,000" at bounding box center [1224, 324] width 118 height 23
type input "$ 81,000"
type input "-$ 344,006"
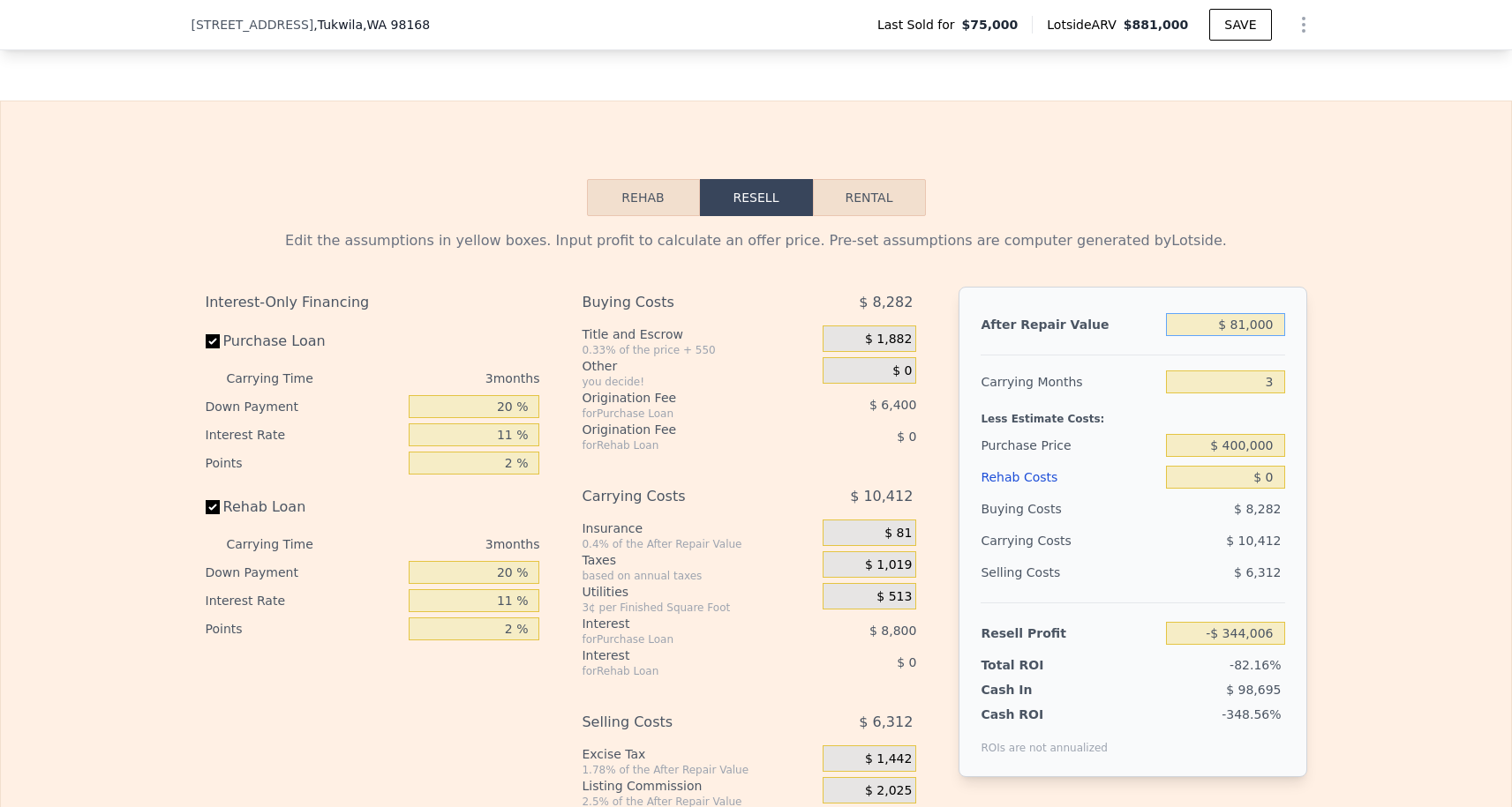
type input "$ 851,000"
type input "$ 370,454"
type input "$ 851,000"
click at [1272, 476] on input "$ 0" at bounding box center [1224, 477] width 118 height 23
type input "$ 2"
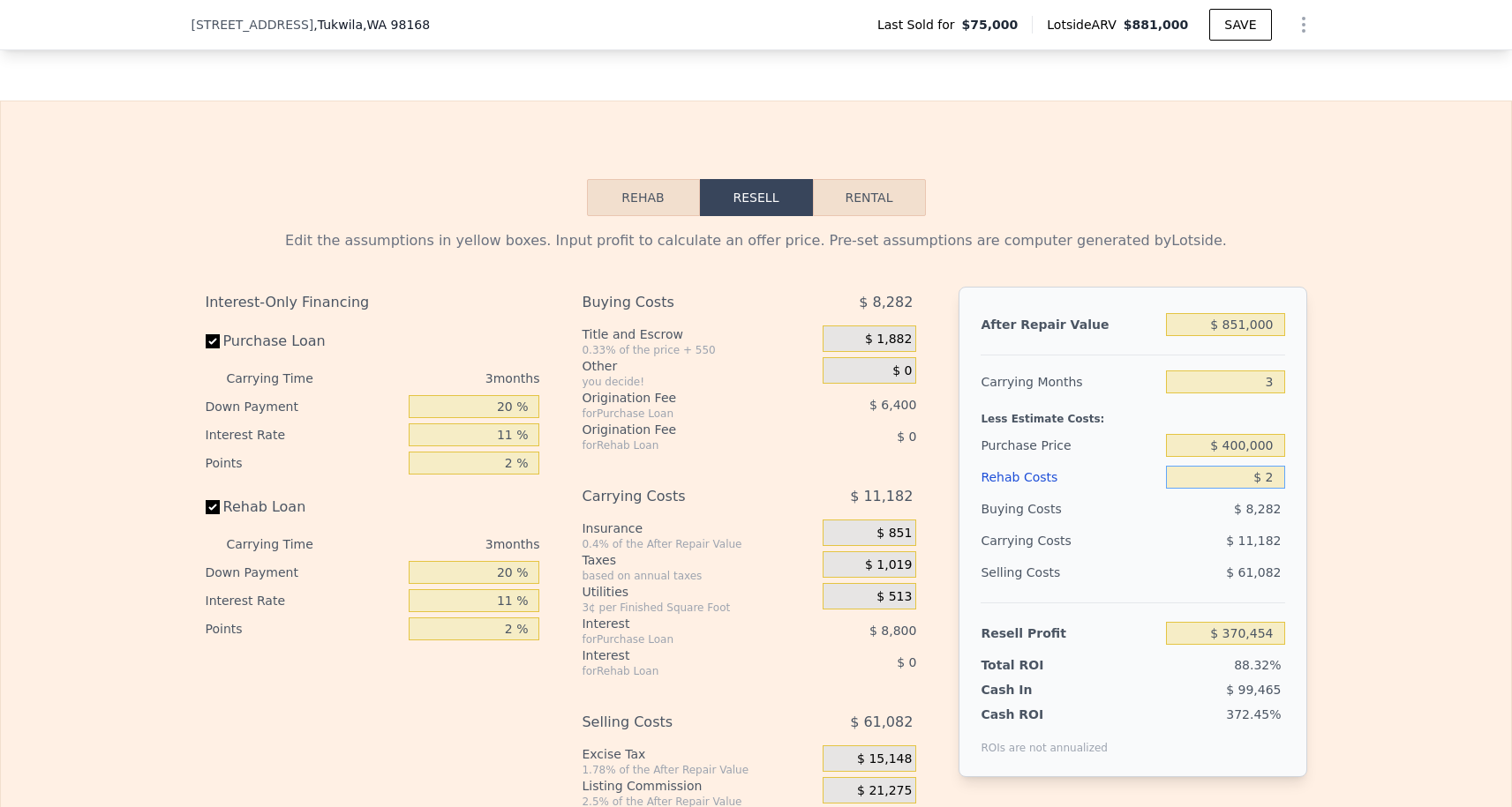
type input "$ 370,452"
type input "$ 20"
type input "$ 370,434"
type input "$ 200"
type input "$ 370,248"
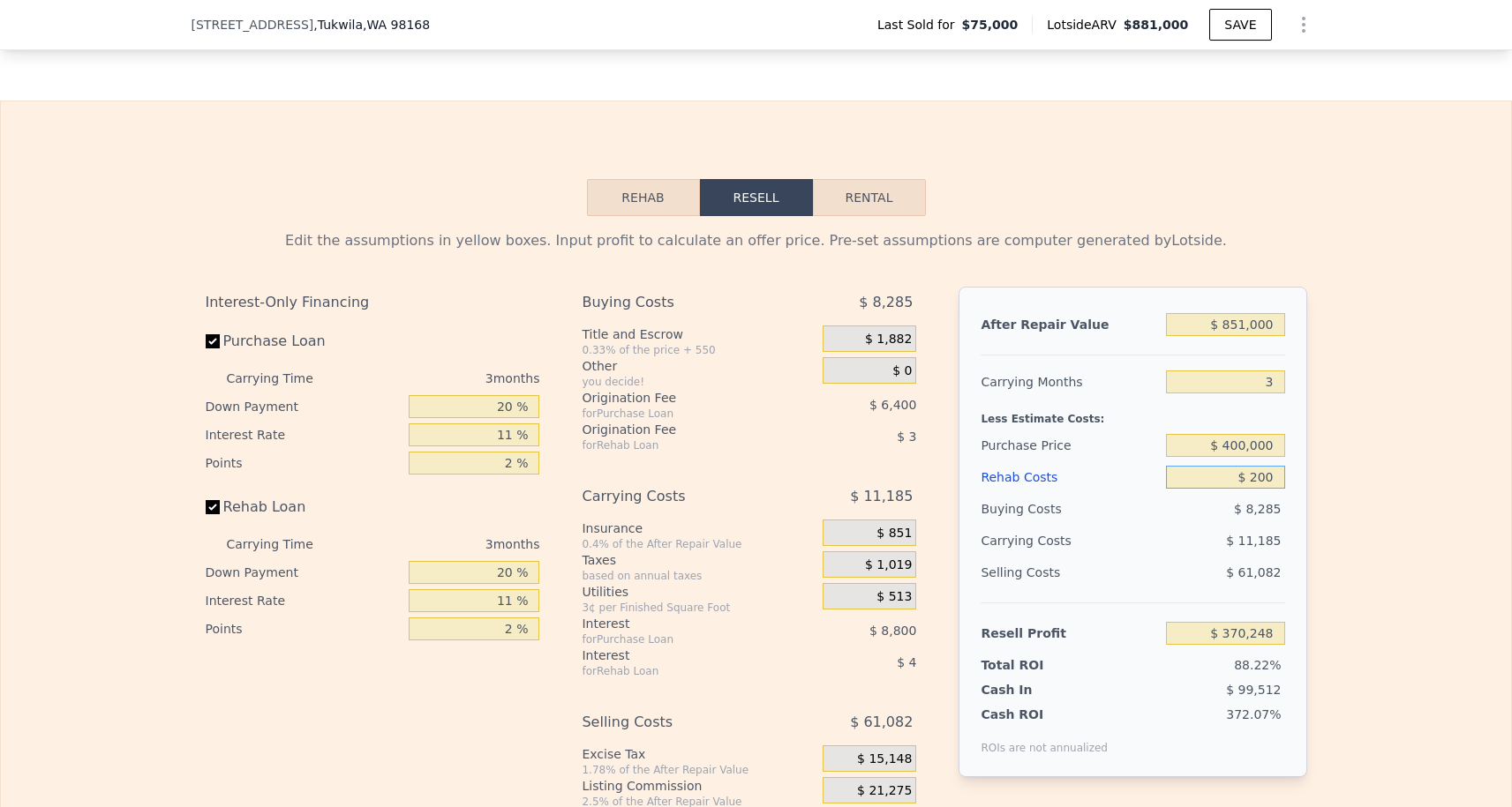
type input "$ 2,000"
type input "$ 368,377"
type input "$ 20,000"
type input "$ 349,693"
type input "$ 200,000"
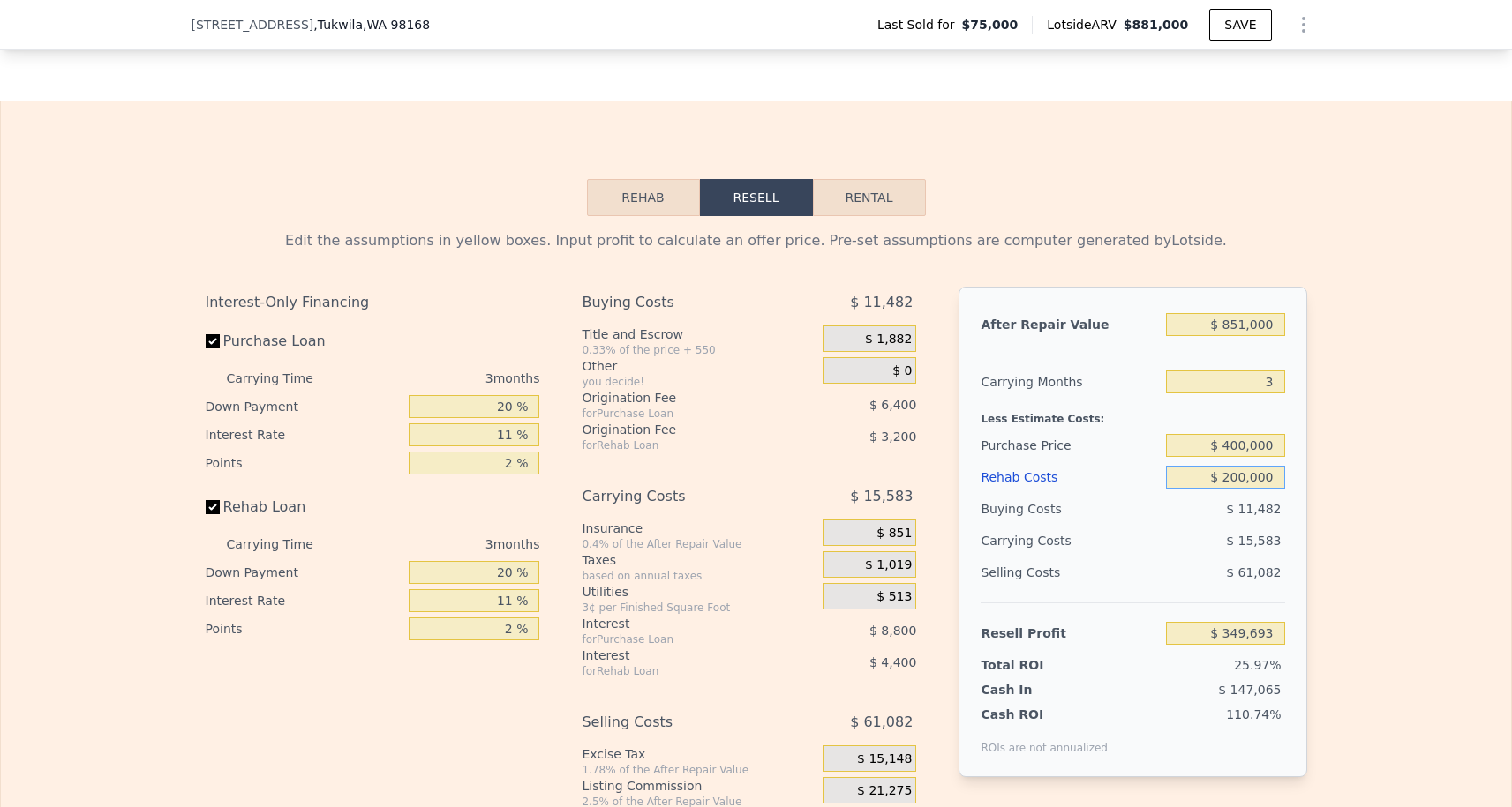
type input "$ 162,853"
click at [1316, 496] on div "Edit the assumptions in yellow boxes. Input profit to calculate an offer price.…" at bounding box center [756, 544] width 1129 height 657
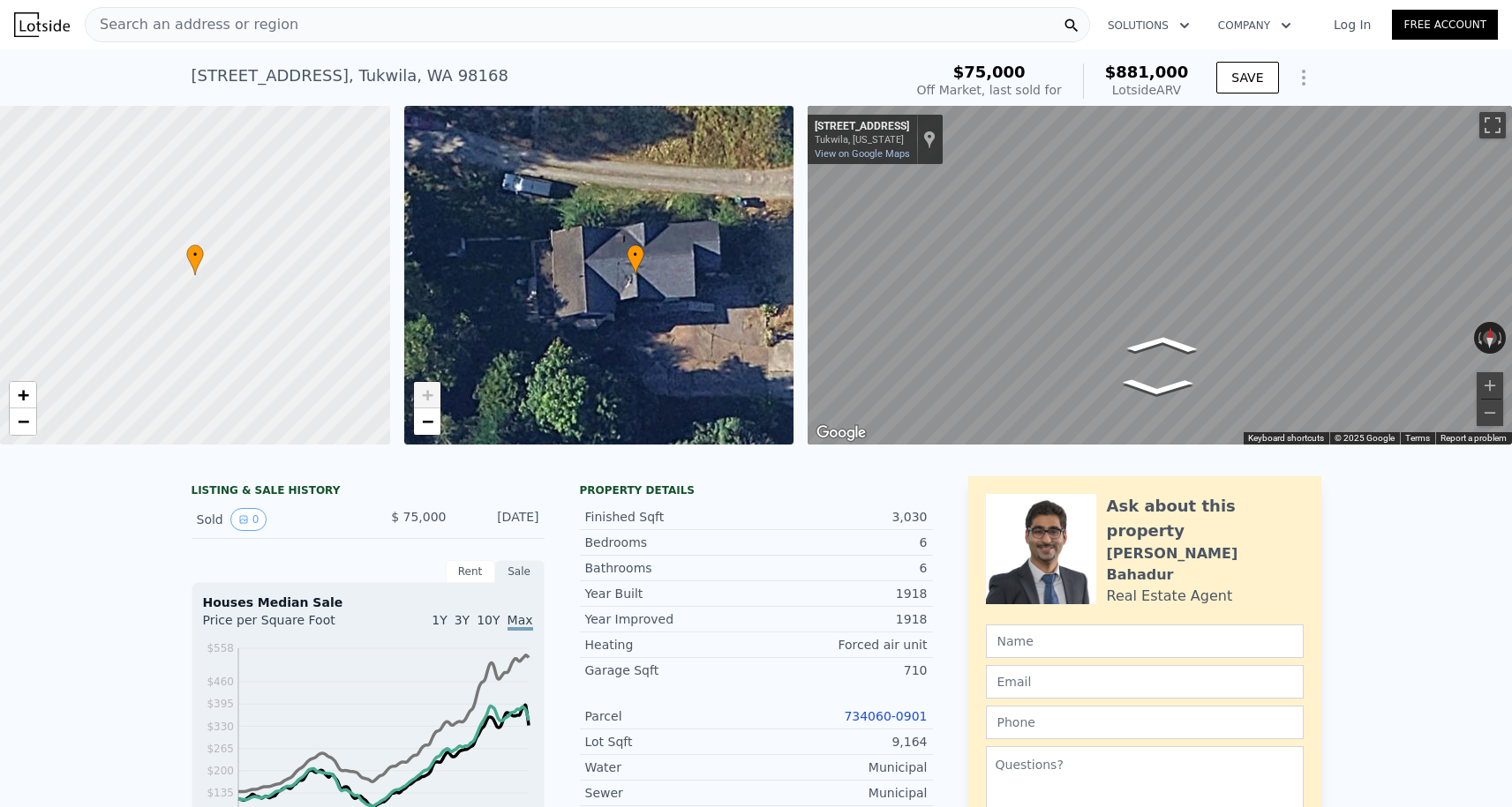
scroll to position [0, 0]
click at [432, 423] on span "−" at bounding box center [426, 422] width 11 height 22
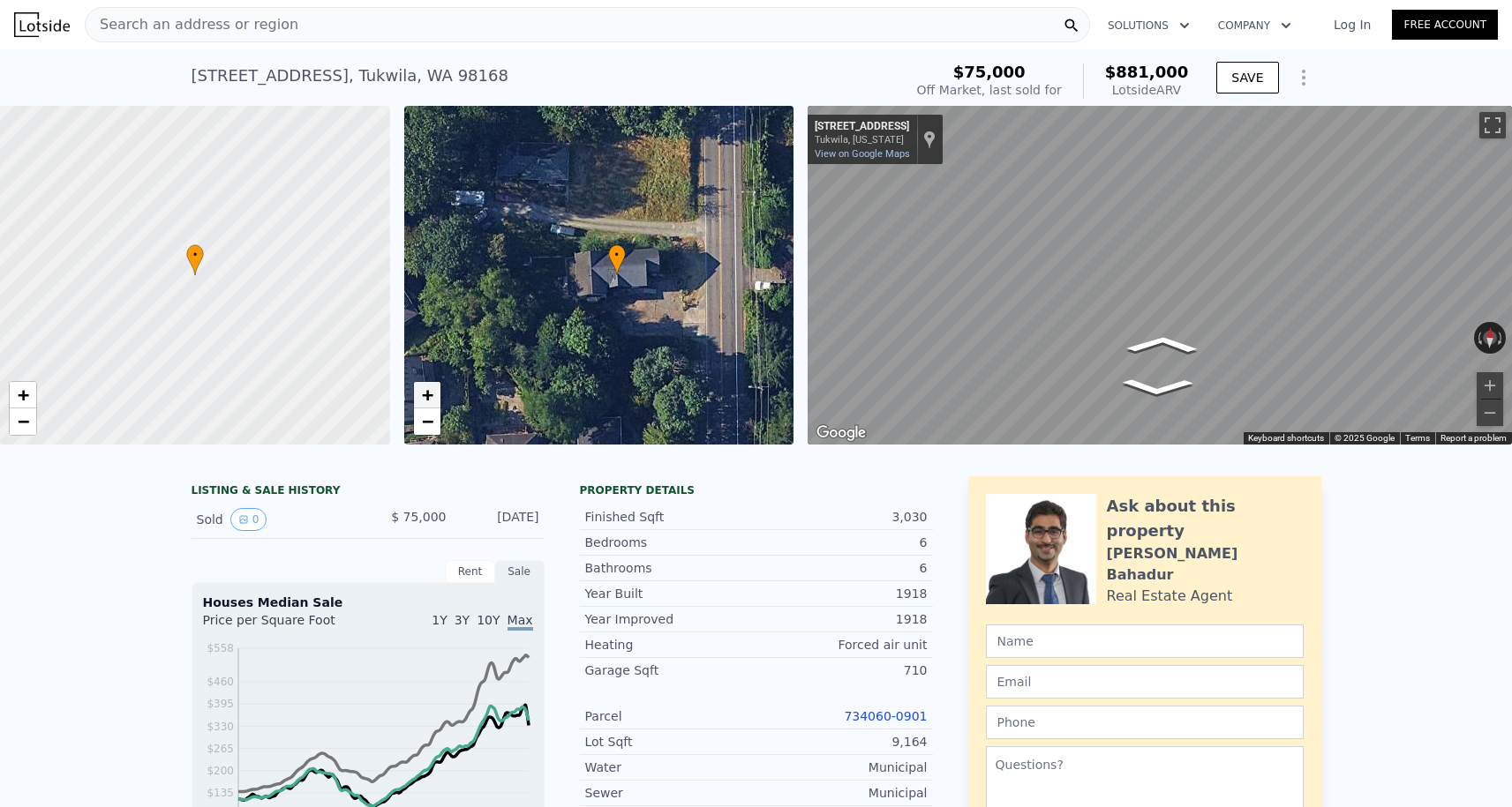
click at [432, 384] on span "+" at bounding box center [426, 395] width 11 height 22
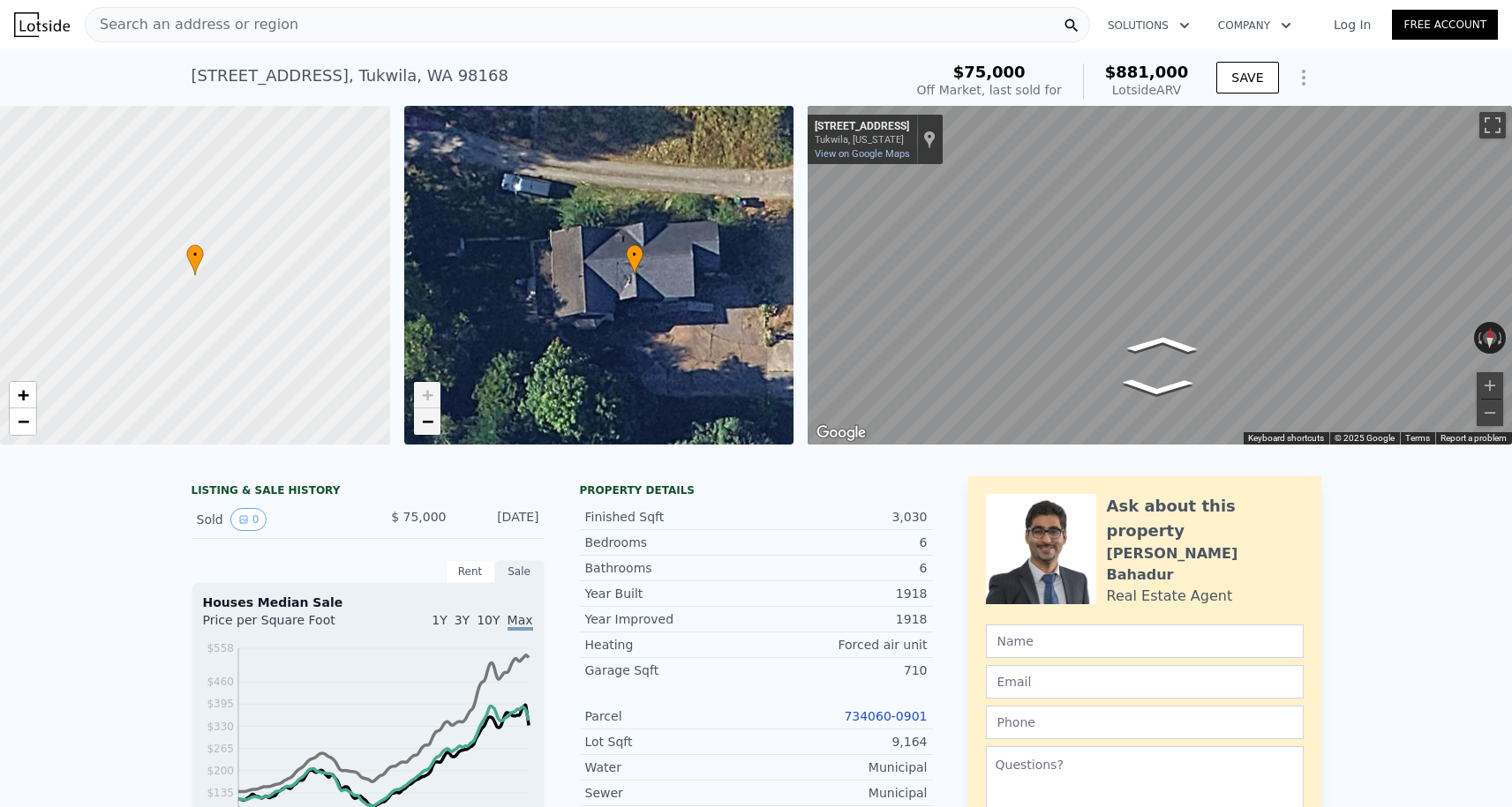
click at [423, 417] on span "−" at bounding box center [426, 422] width 11 height 22
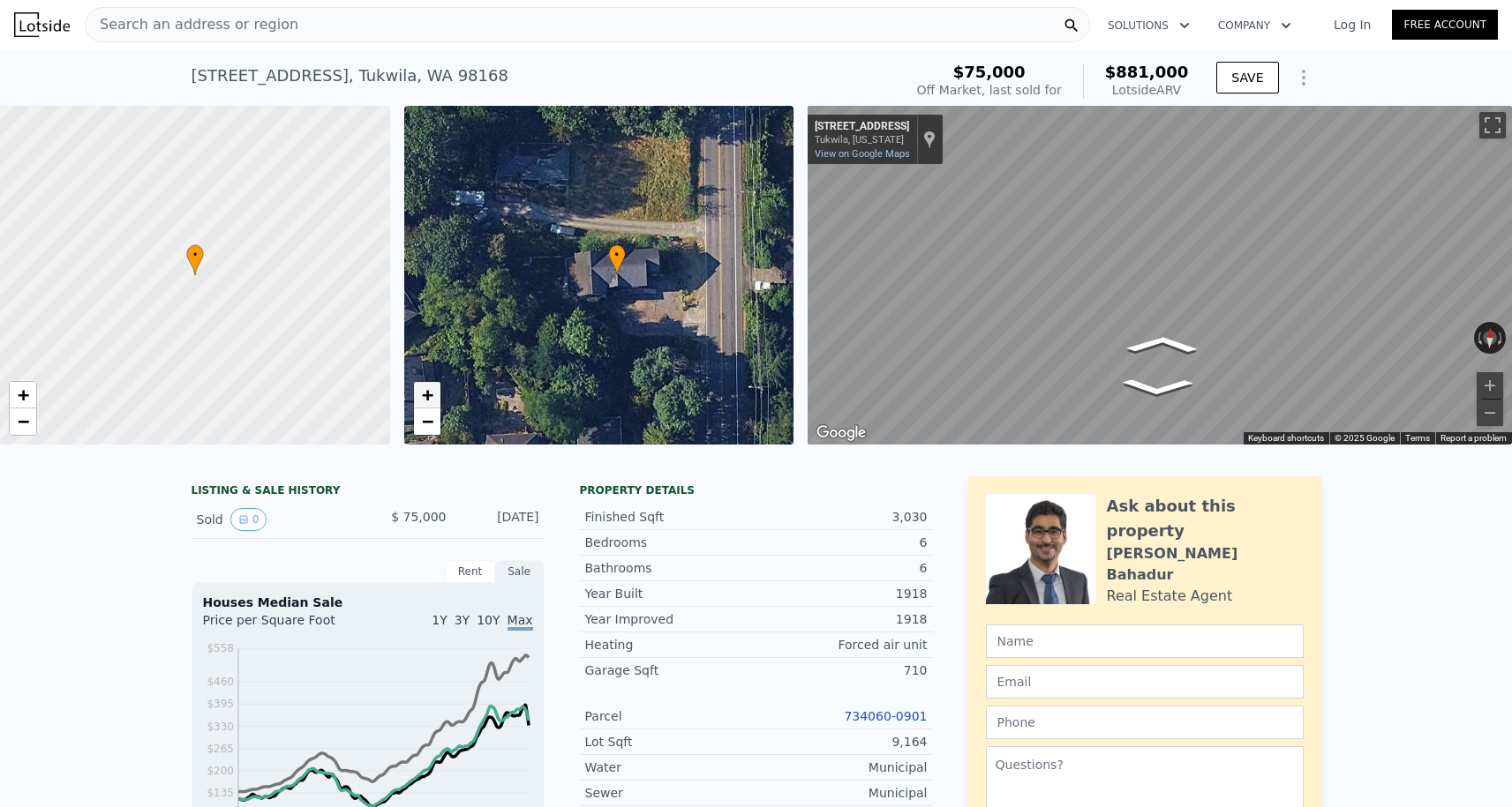
click at [424, 401] on span "+" at bounding box center [426, 395] width 11 height 22
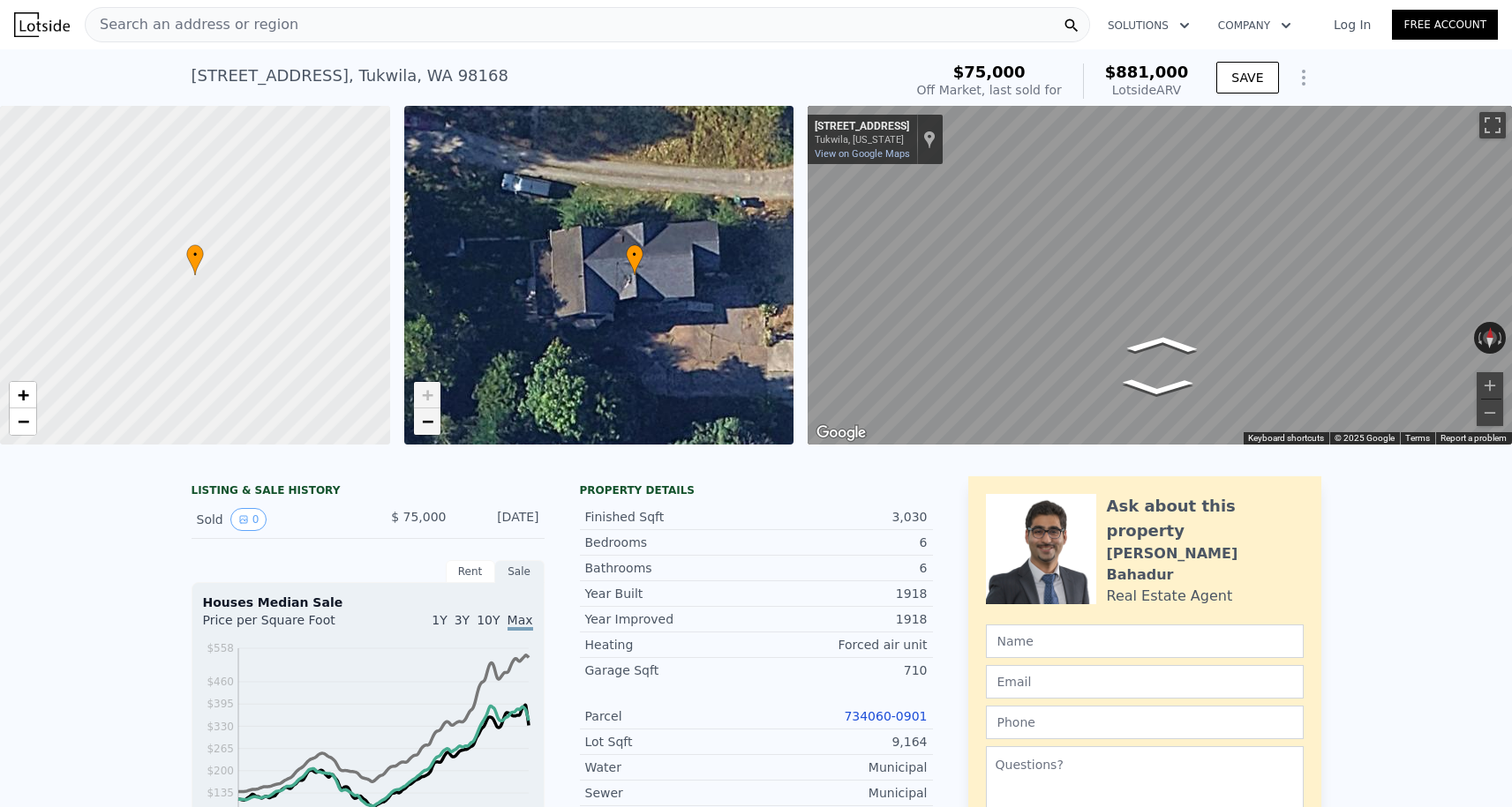
click at [427, 429] on span "−" at bounding box center [426, 422] width 11 height 22
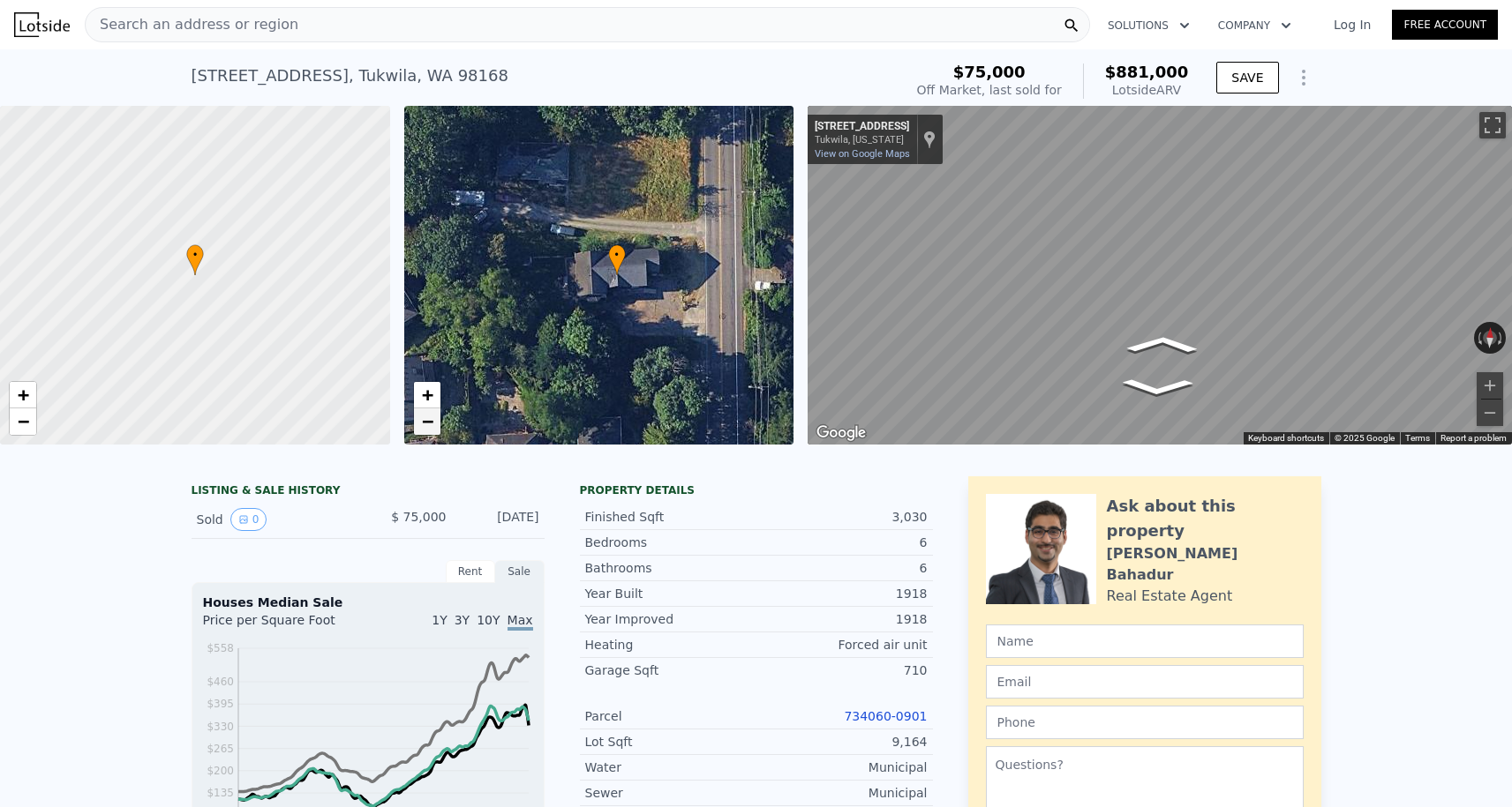
click at [425, 421] on span "−" at bounding box center [426, 422] width 11 height 22
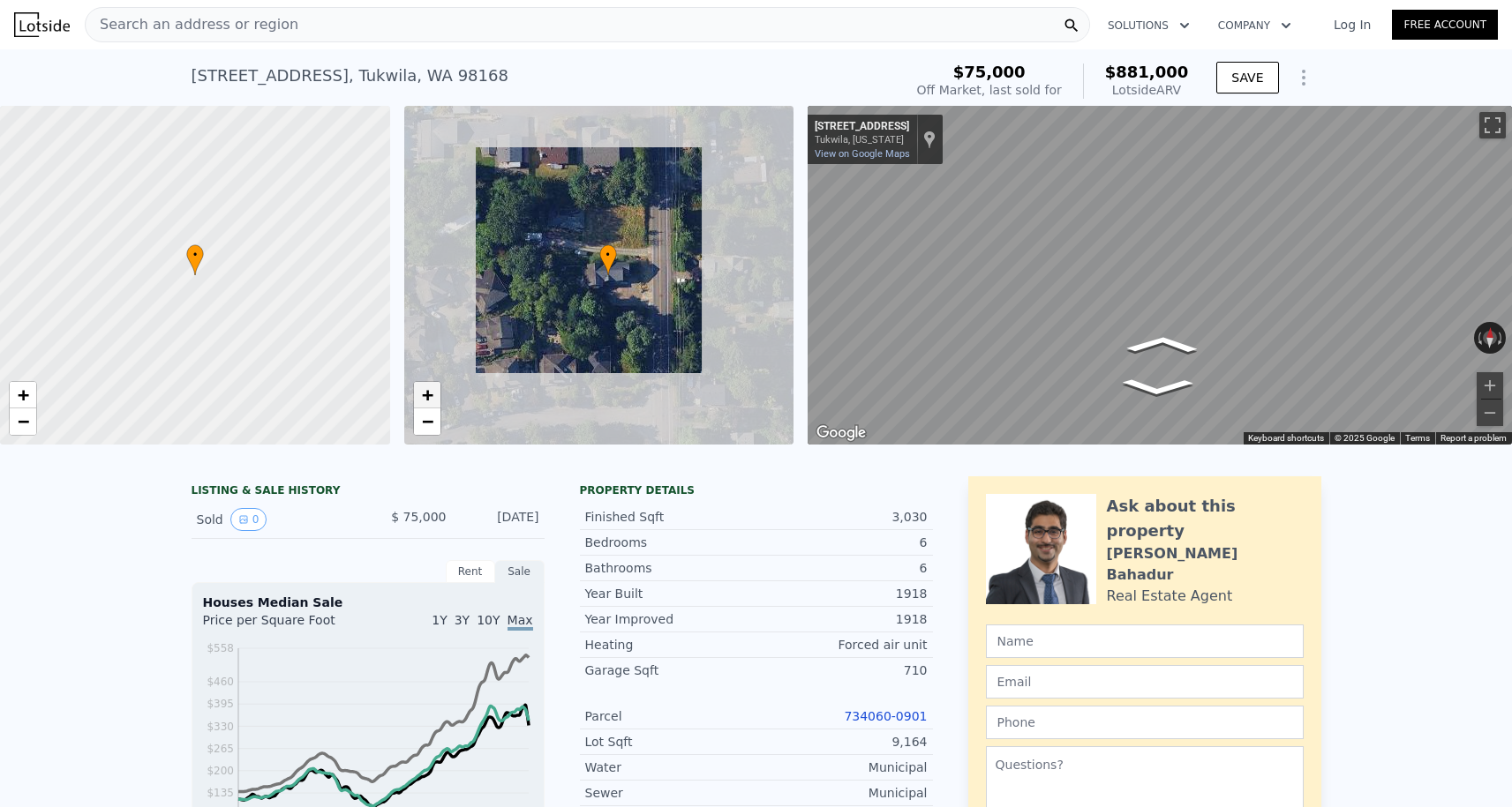
click at [427, 403] on span "+" at bounding box center [426, 395] width 11 height 22
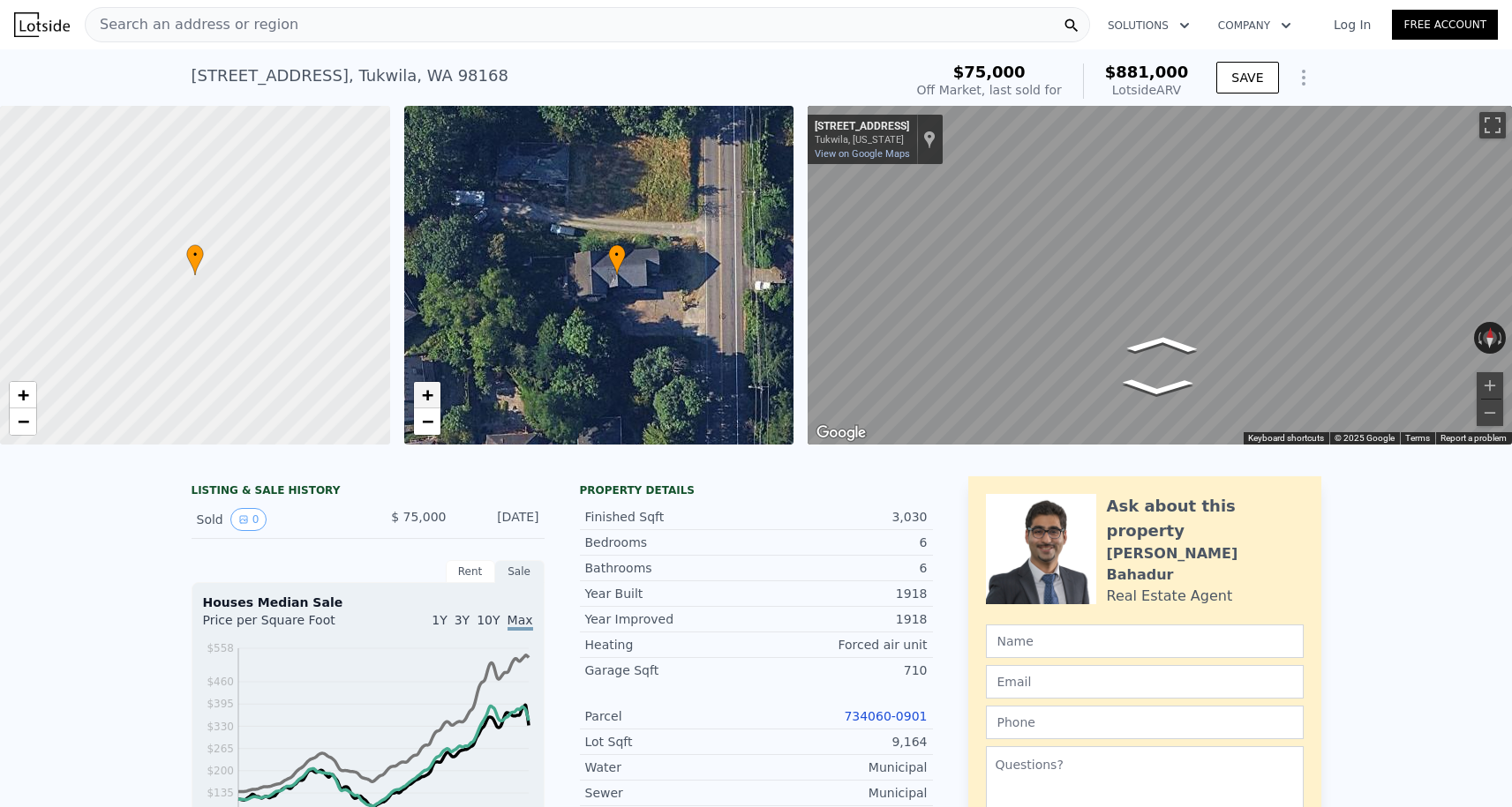
click at [427, 403] on span "+" at bounding box center [426, 395] width 11 height 22
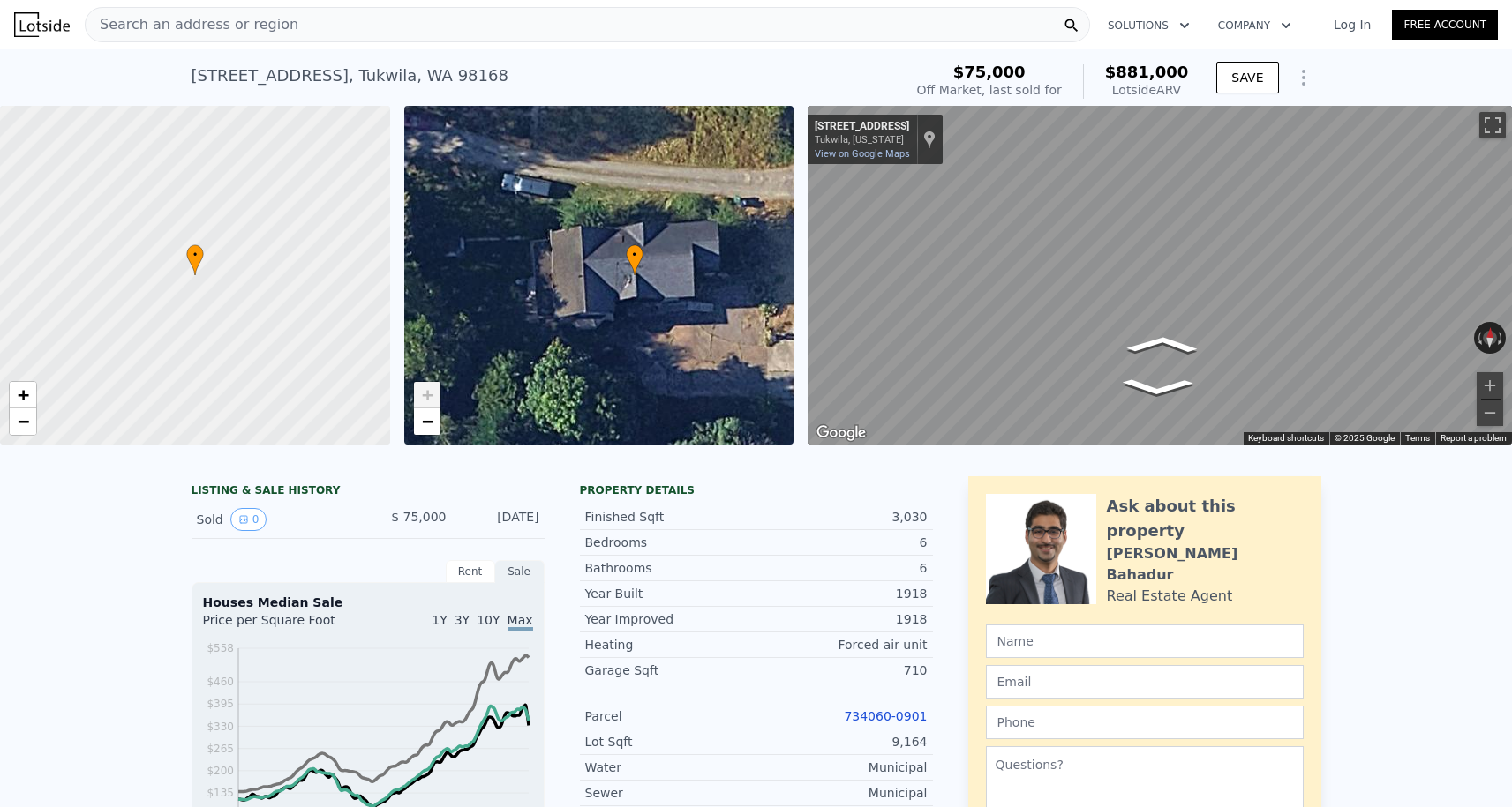
click at [427, 403] on span "+" at bounding box center [426, 395] width 11 height 22
click at [427, 422] on span "−" at bounding box center [426, 422] width 11 height 22
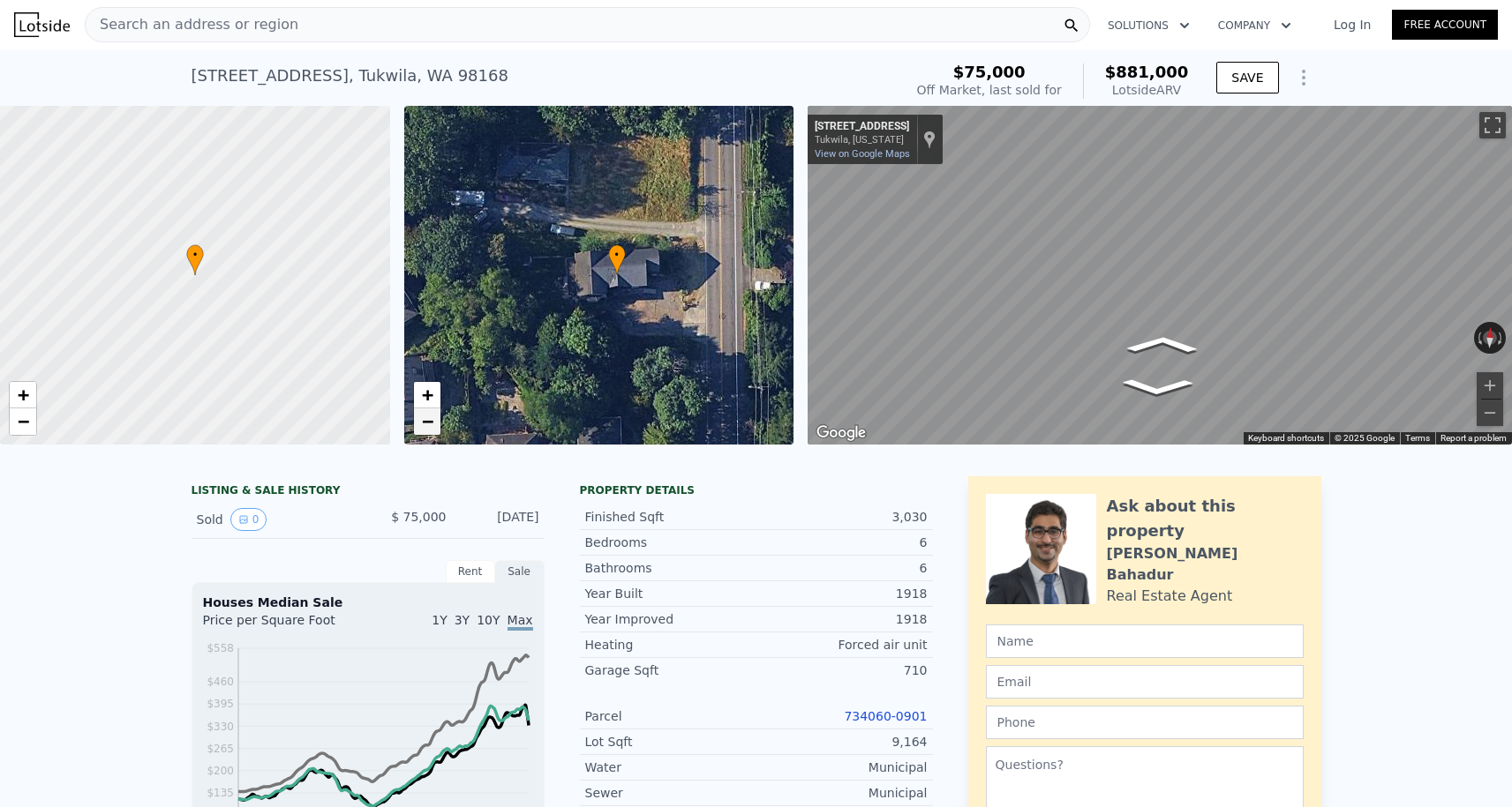
click at [427, 424] on span "−" at bounding box center [426, 422] width 11 height 22
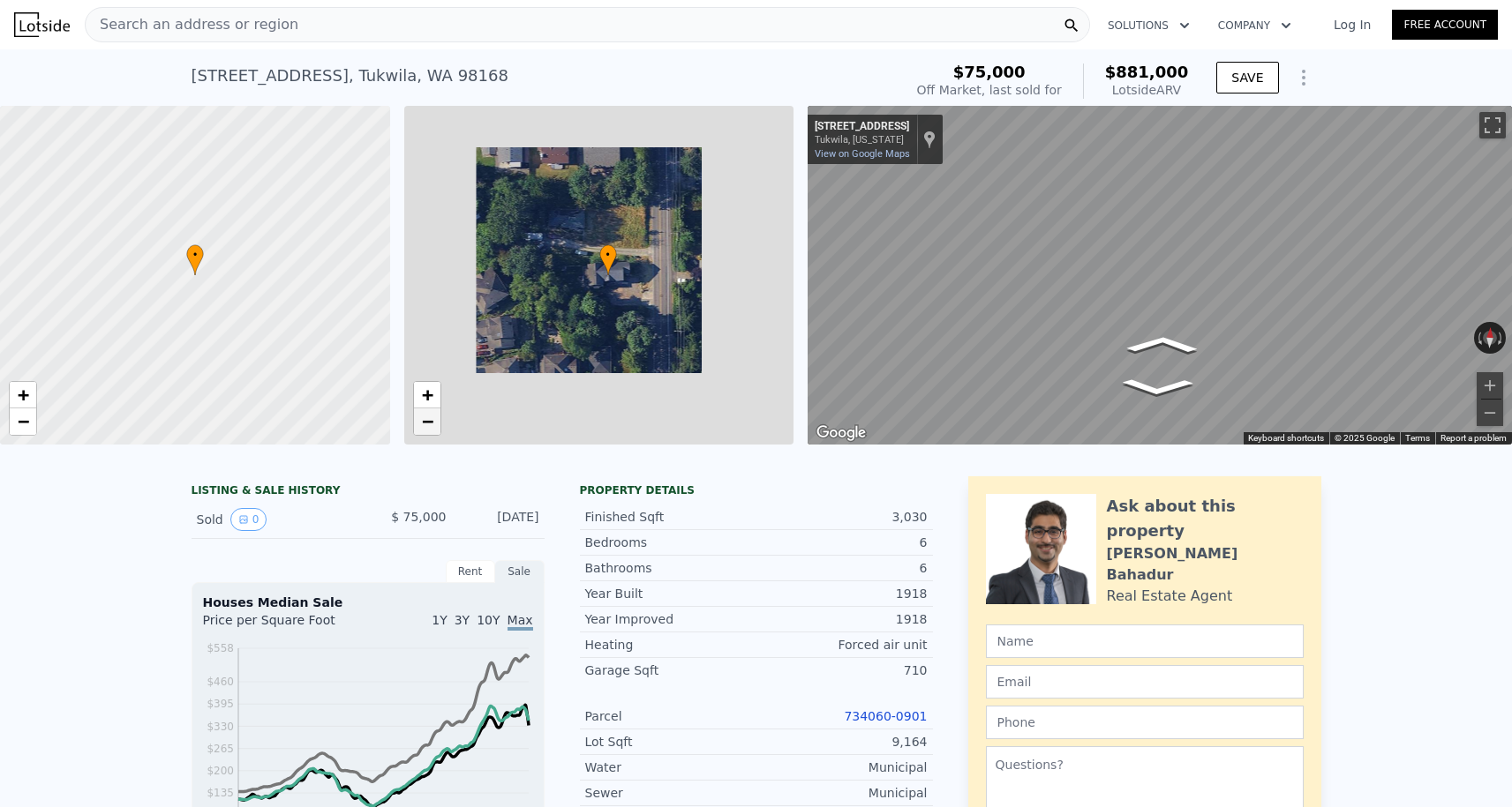
click at [427, 424] on span "−" at bounding box center [426, 422] width 11 height 22
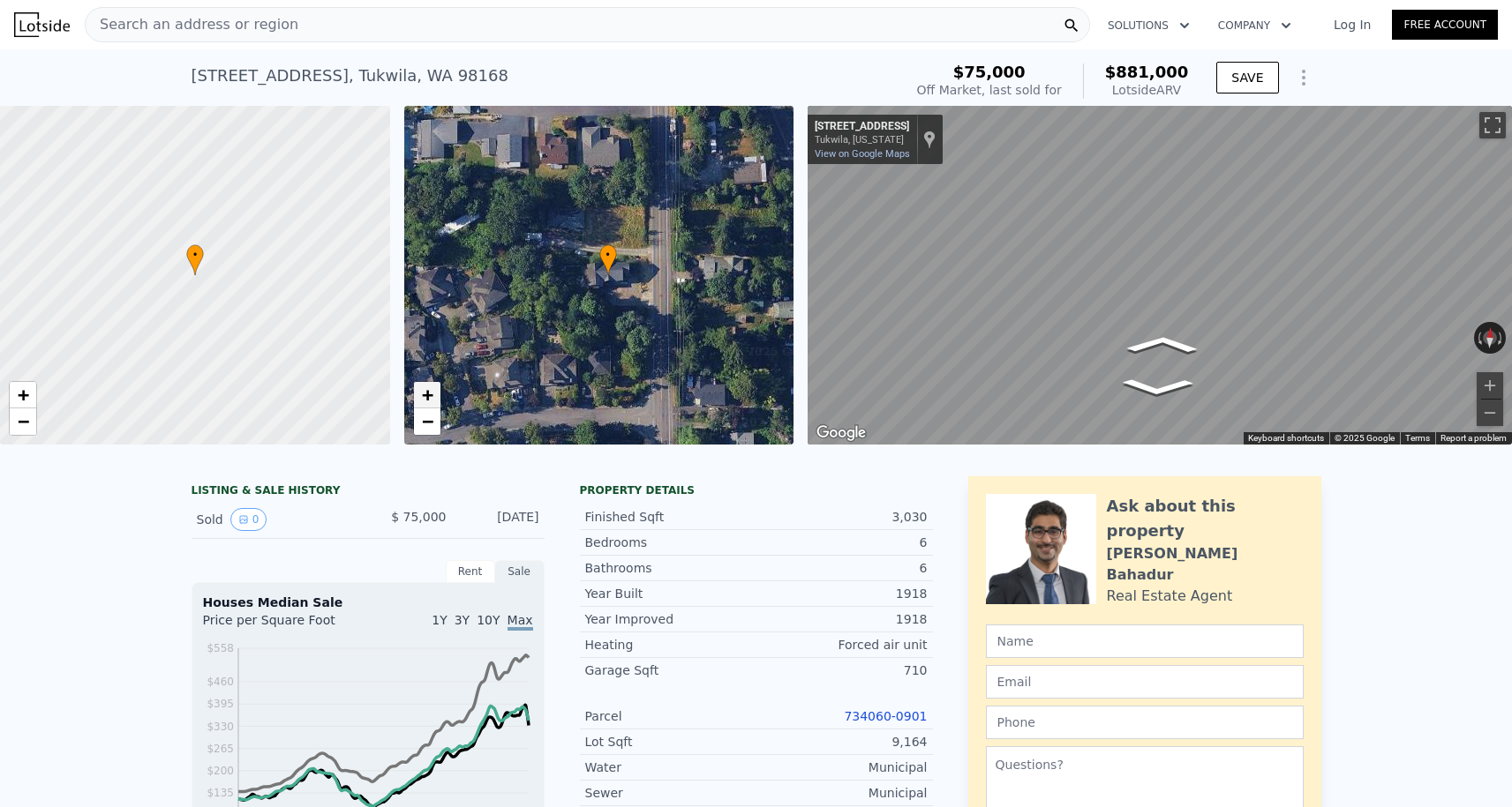
click at [427, 400] on span "+" at bounding box center [426, 395] width 11 height 22
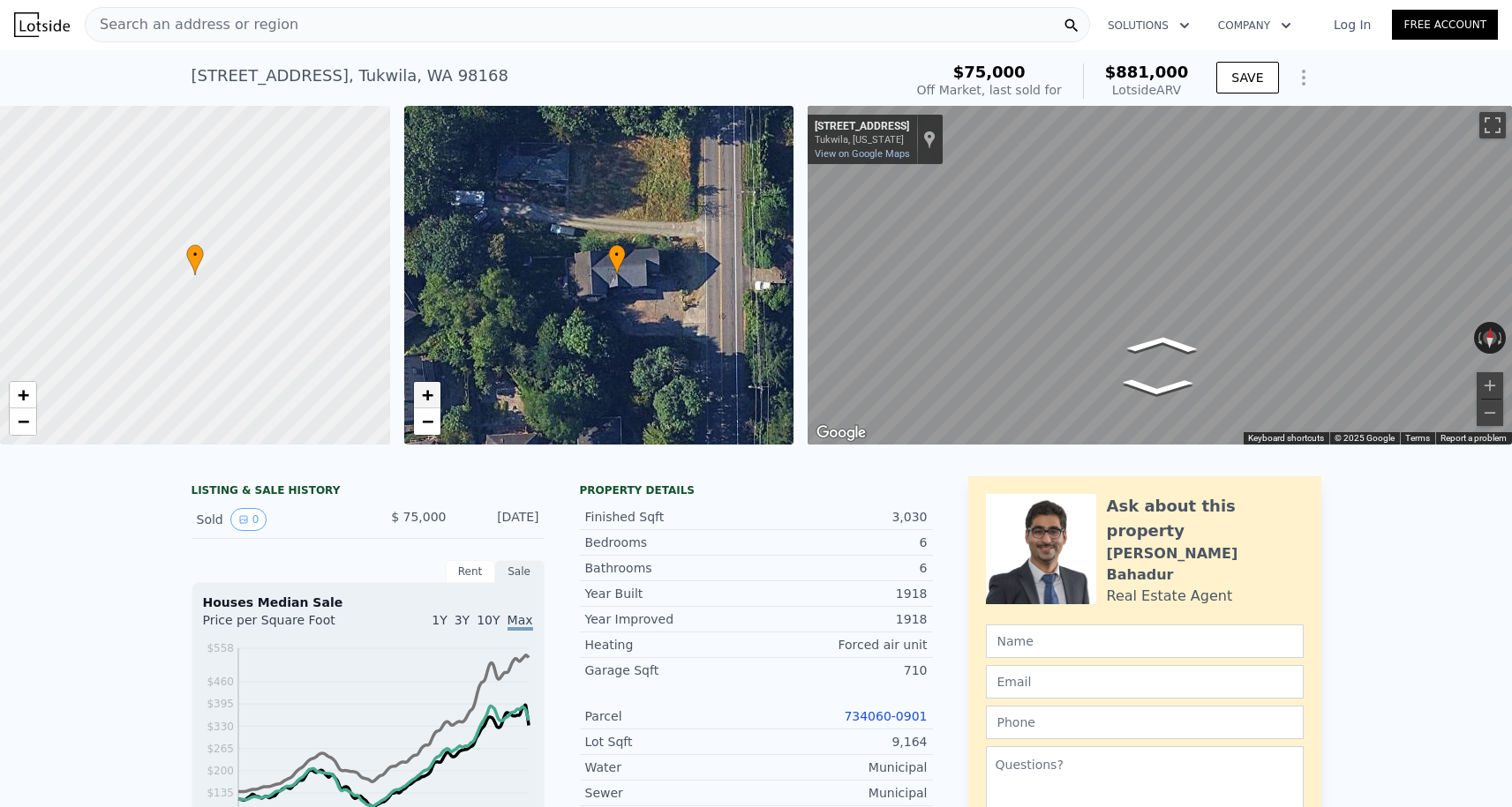
click at [427, 400] on span "+" at bounding box center [426, 395] width 11 height 22
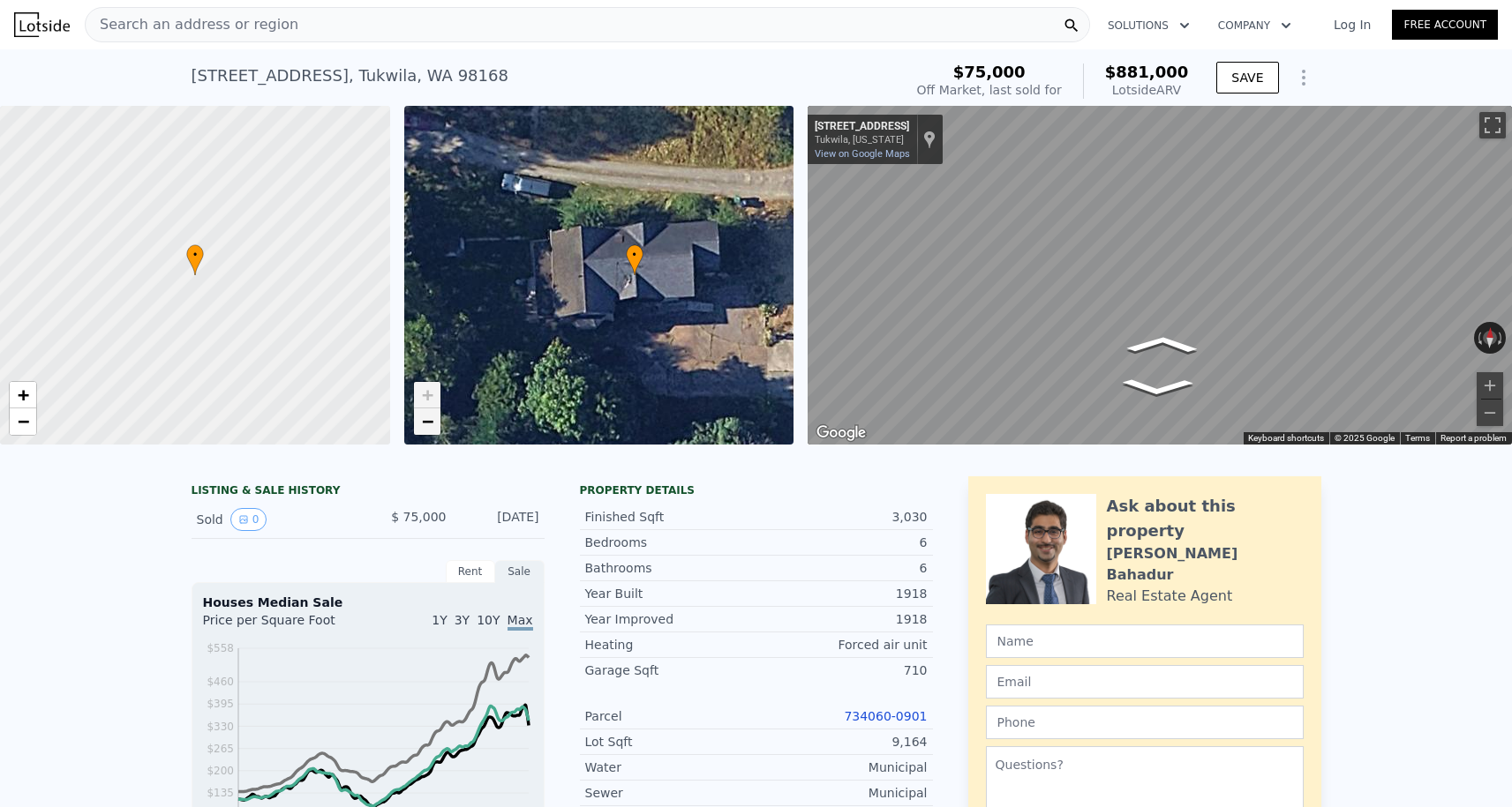
click at [425, 420] on span "−" at bounding box center [426, 422] width 11 height 22
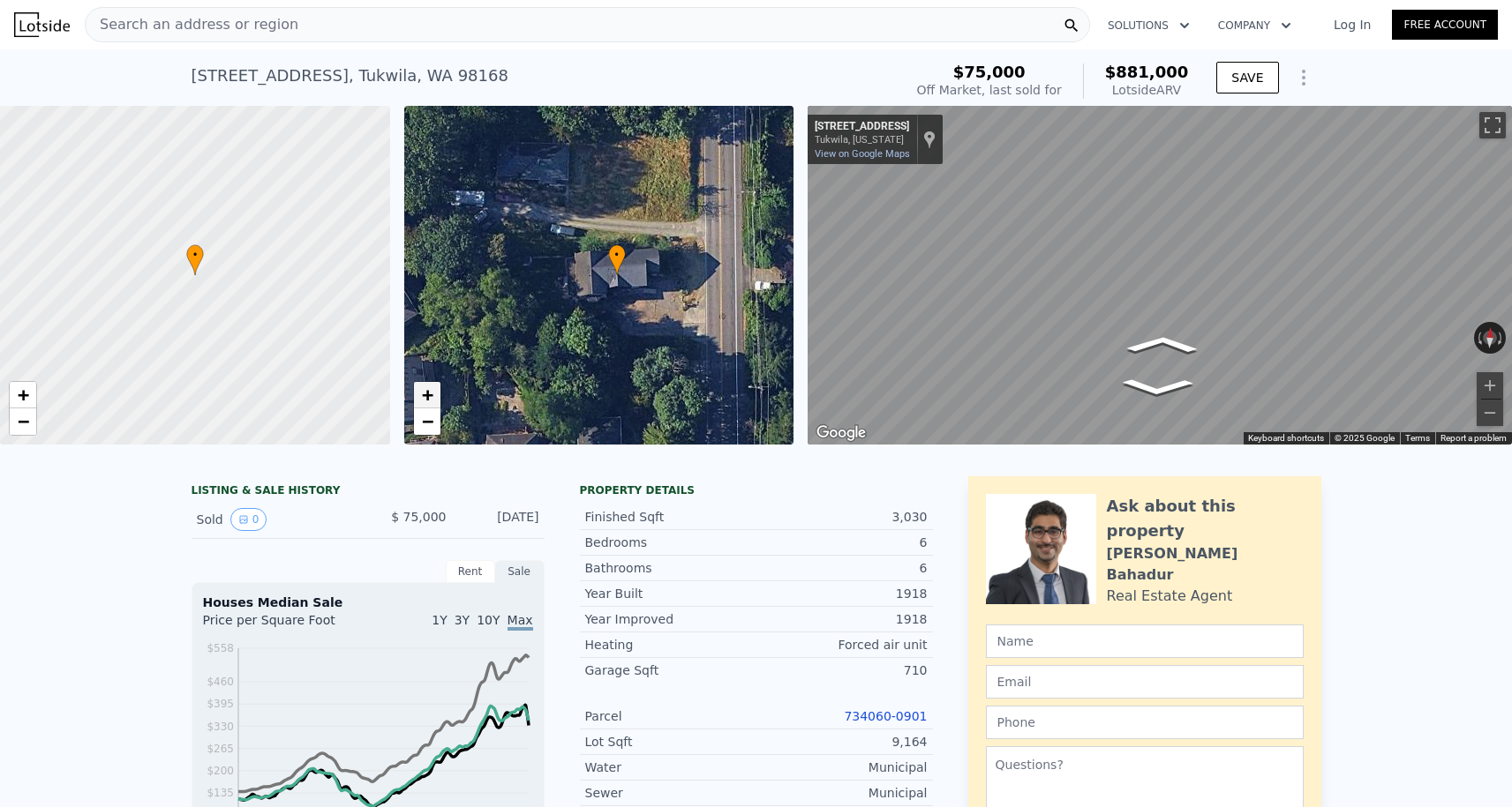
click at [425, 401] on span "+" at bounding box center [426, 395] width 11 height 22
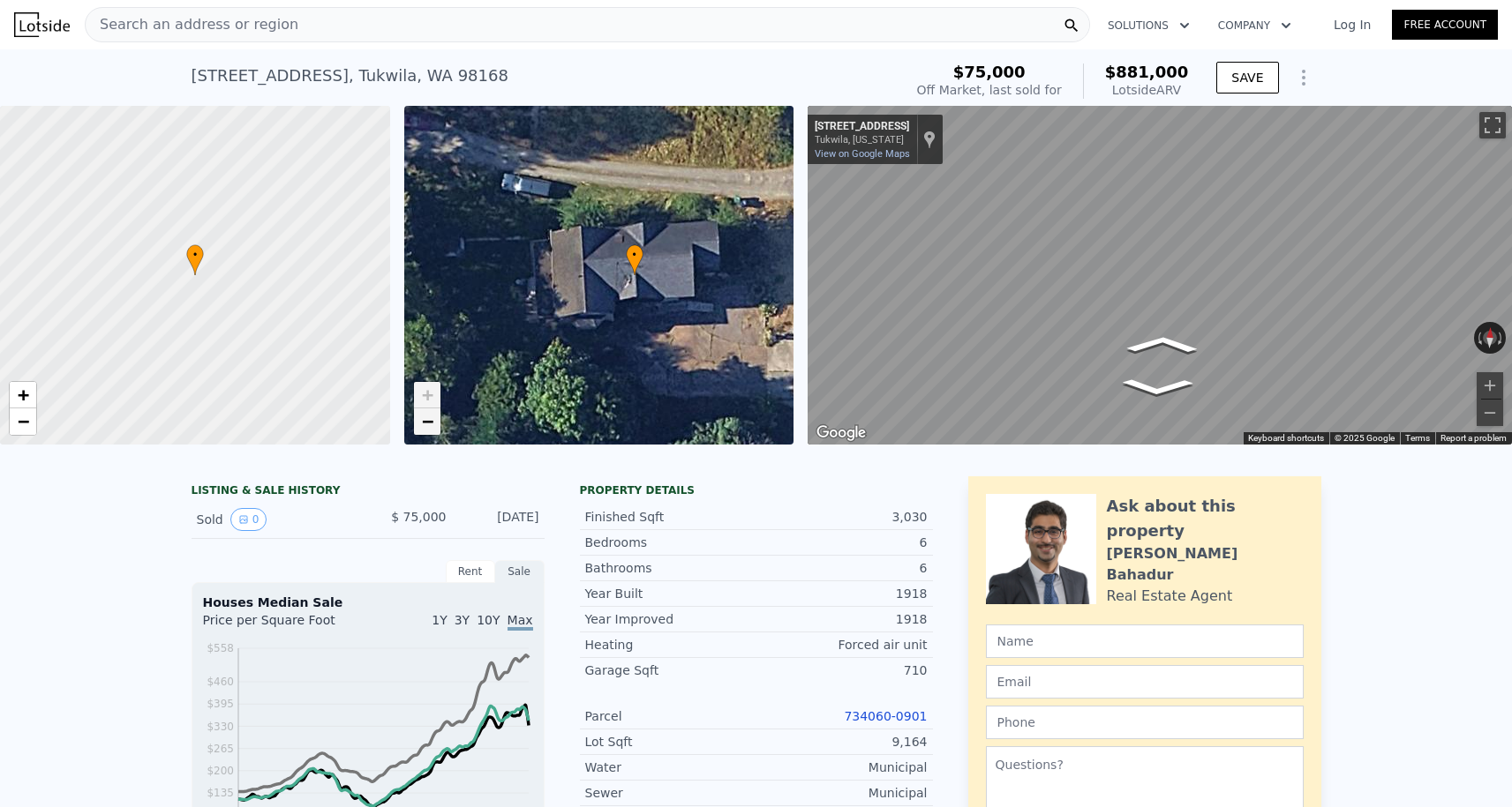
click at [424, 416] on span "−" at bounding box center [426, 422] width 11 height 22
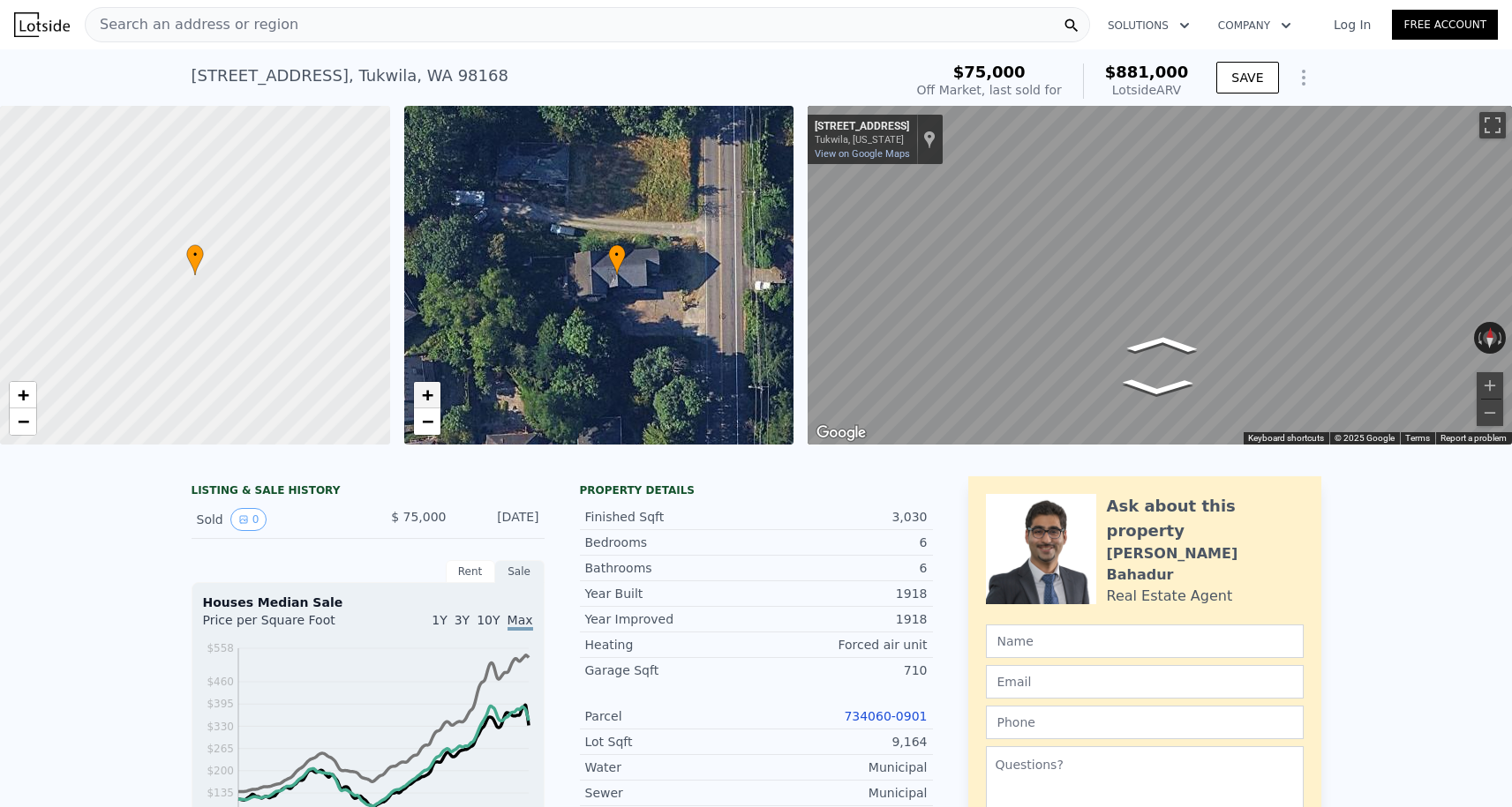
click at [426, 398] on span "+" at bounding box center [426, 395] width 11 height 22
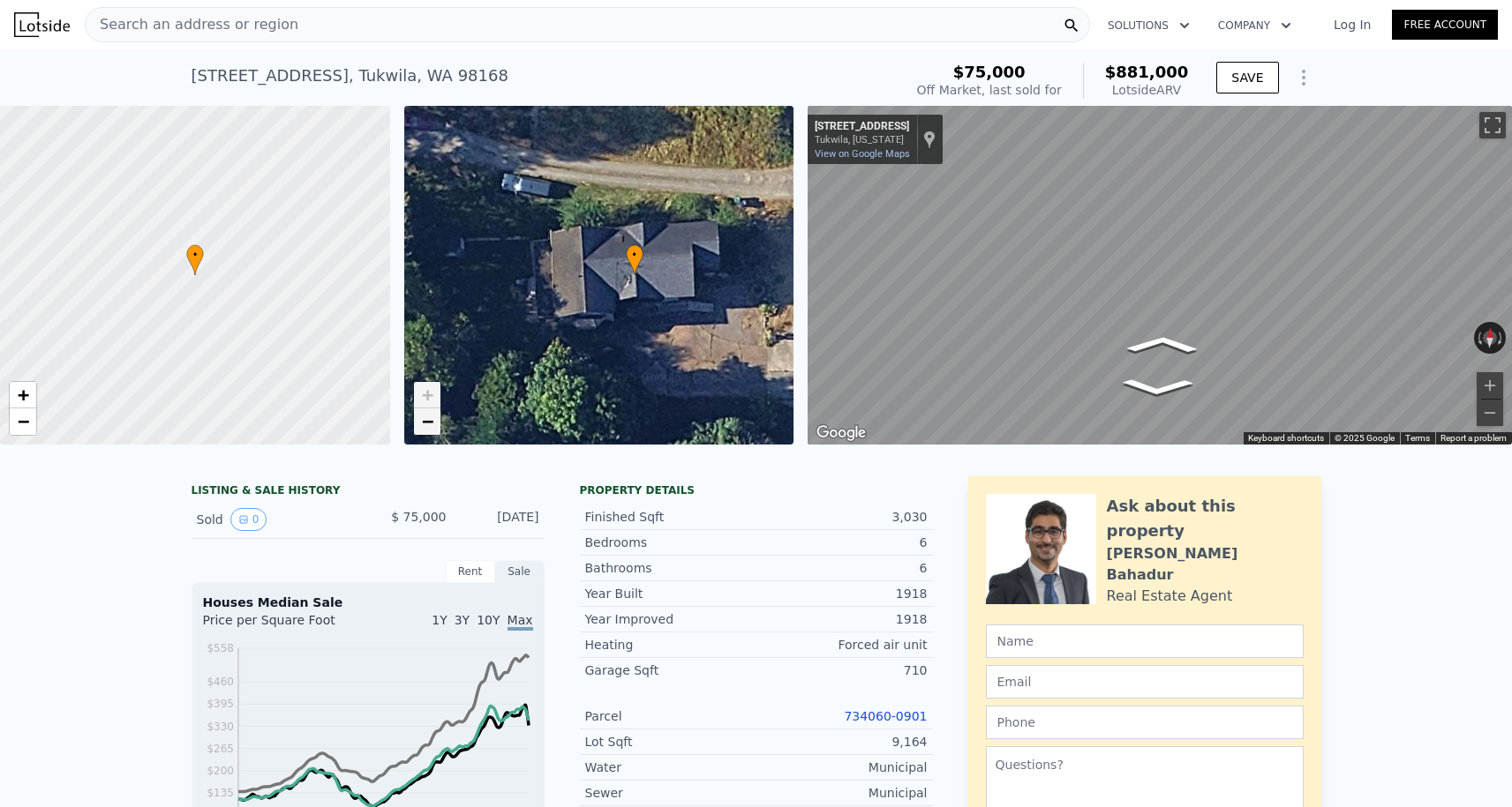
click at [425, 419] on span "−" at bounding box center [426, 422] width 11 height 22
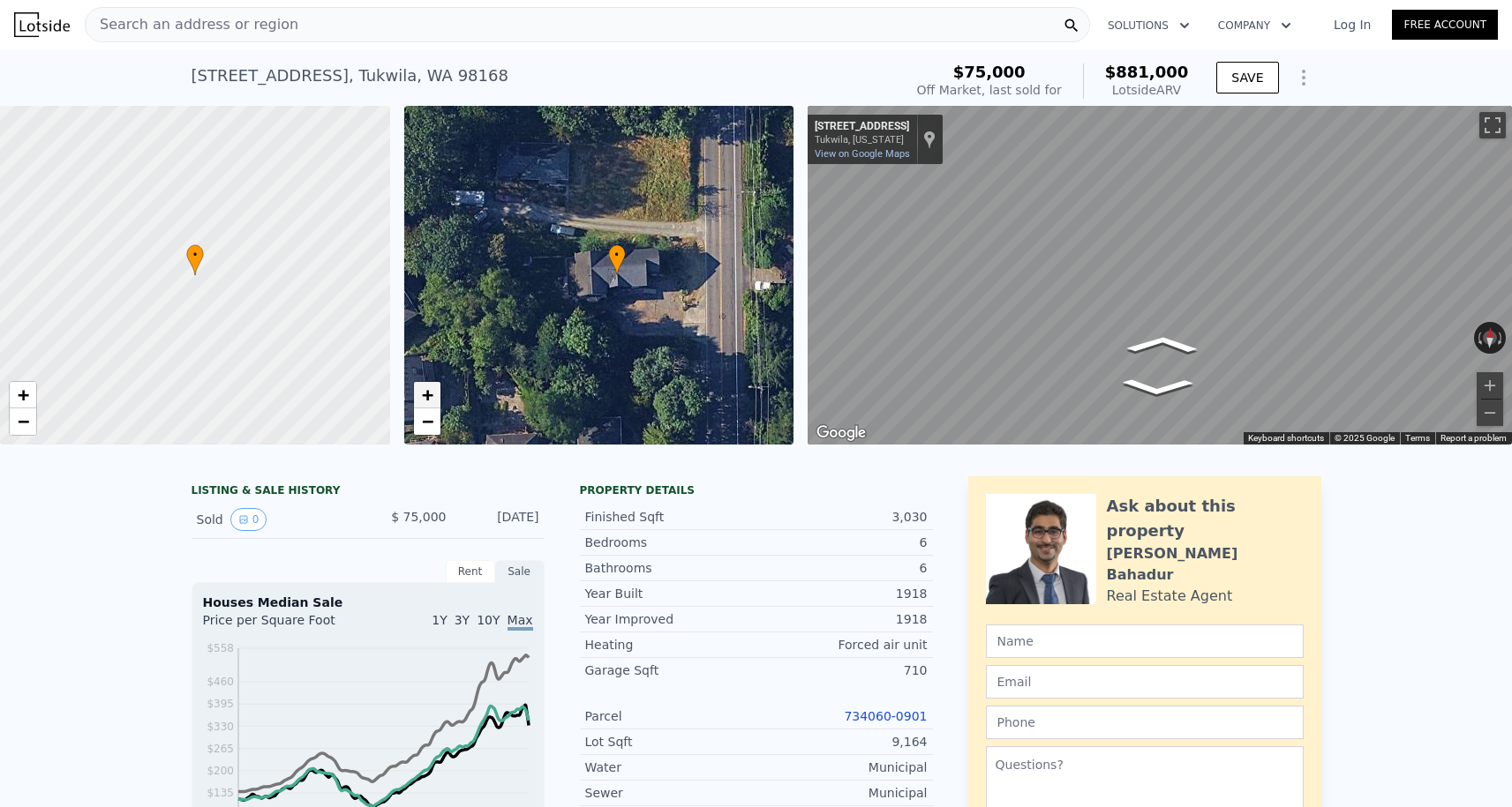
click at [425, 408] on link "+" at bounding box center [427, 395] width 27 height 27
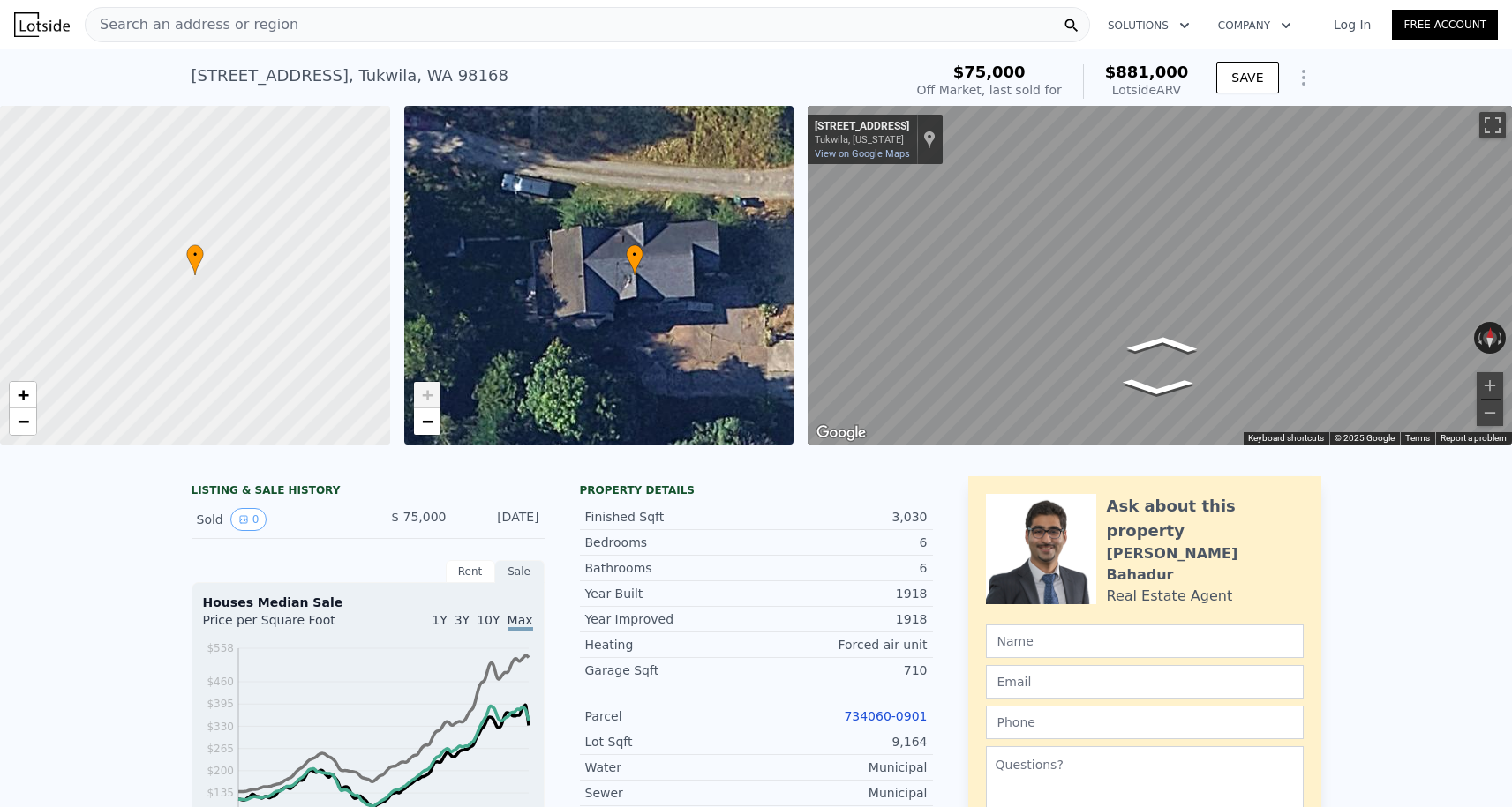
click at [425, 397] on span "+" at bounding box center [426, 395] width 11 height 22
click at [424, 423] on span "−" at bounding box center [426, 422] width 11 height 22
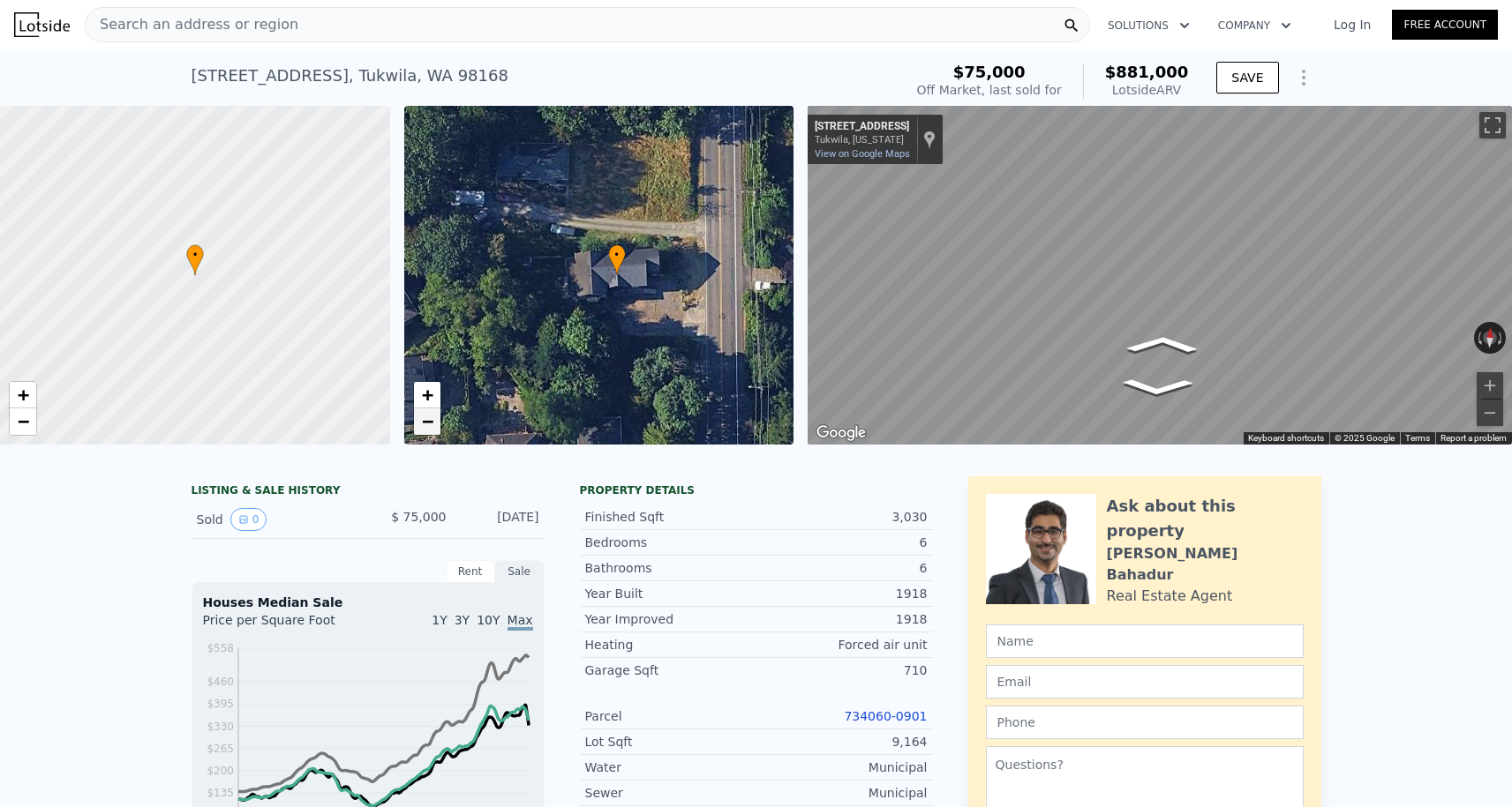
click at [424, 409] on link "−" at bounding box center [427, 422] width 27 height 27
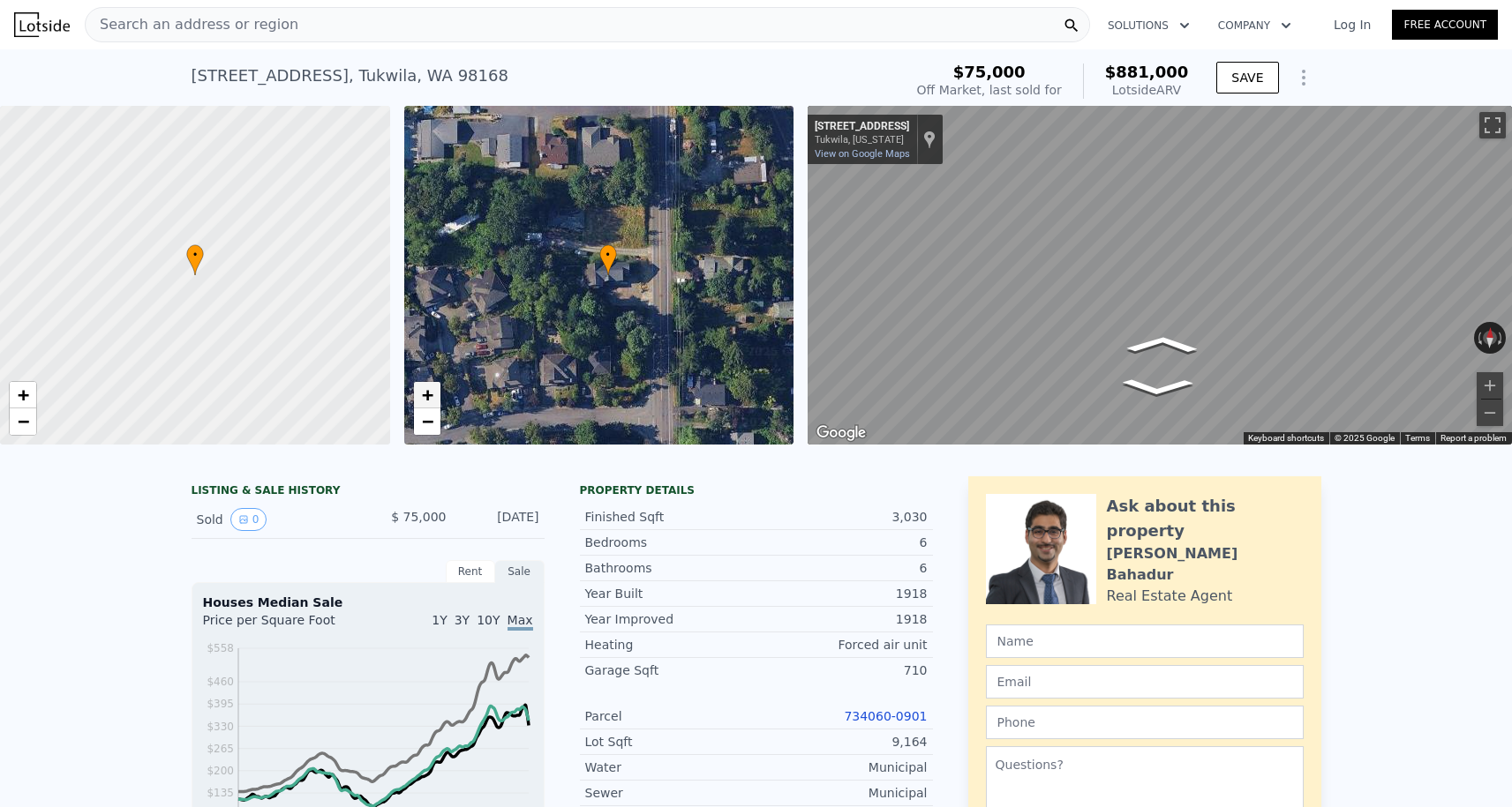
click at [424, 404] on span "+" at bounding box center [426, 395] width 11 height 22
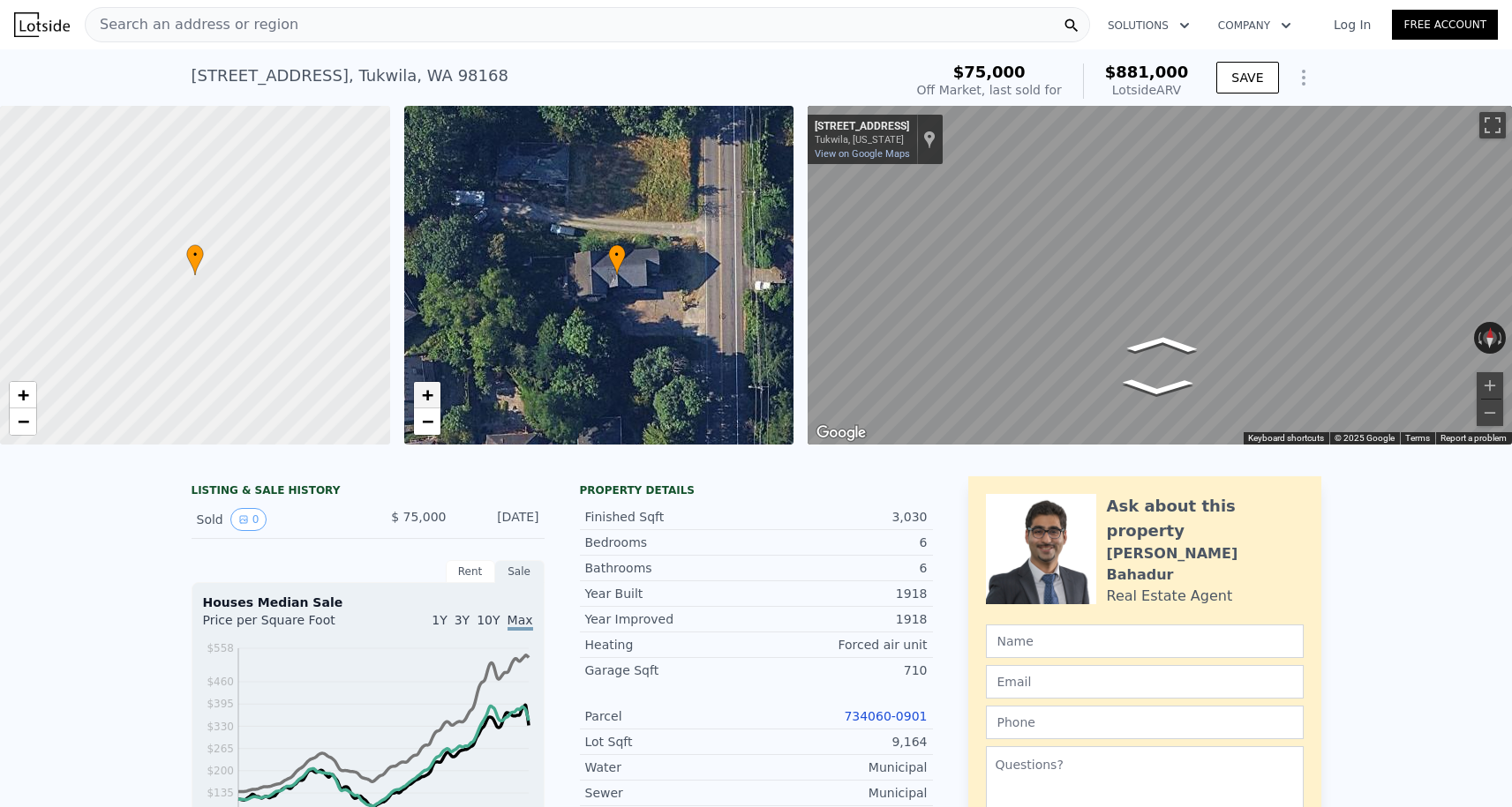
click at [424, 405] on span "+" at bounding box center [426, 395] width 11 height 22
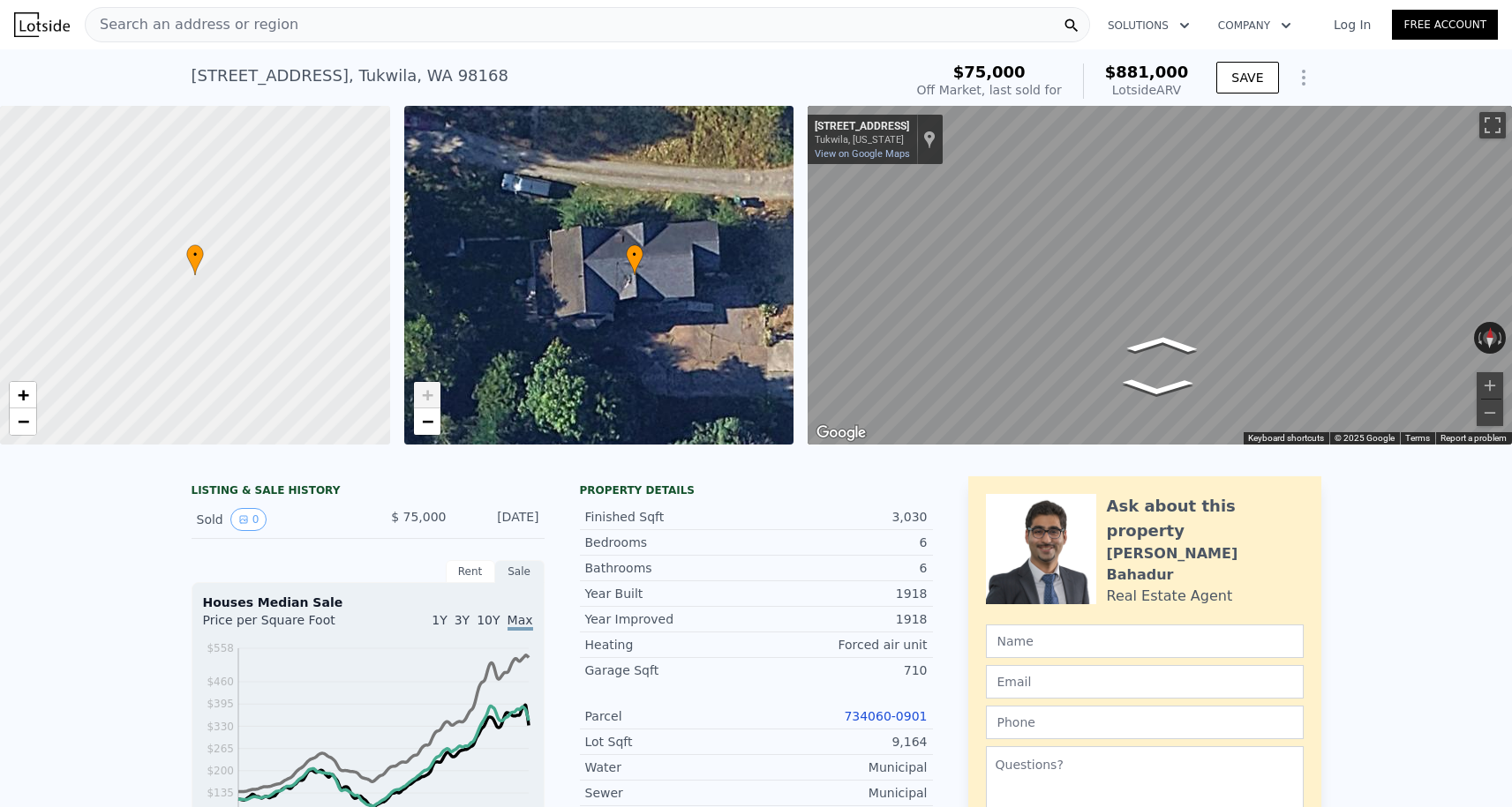
type input "$ 881,000"
type input "7"
type input "$ 0"
type input "$ 731,305"
click at [429, 422] on span "−" at bounding box center [426, 422] width 11 height 22
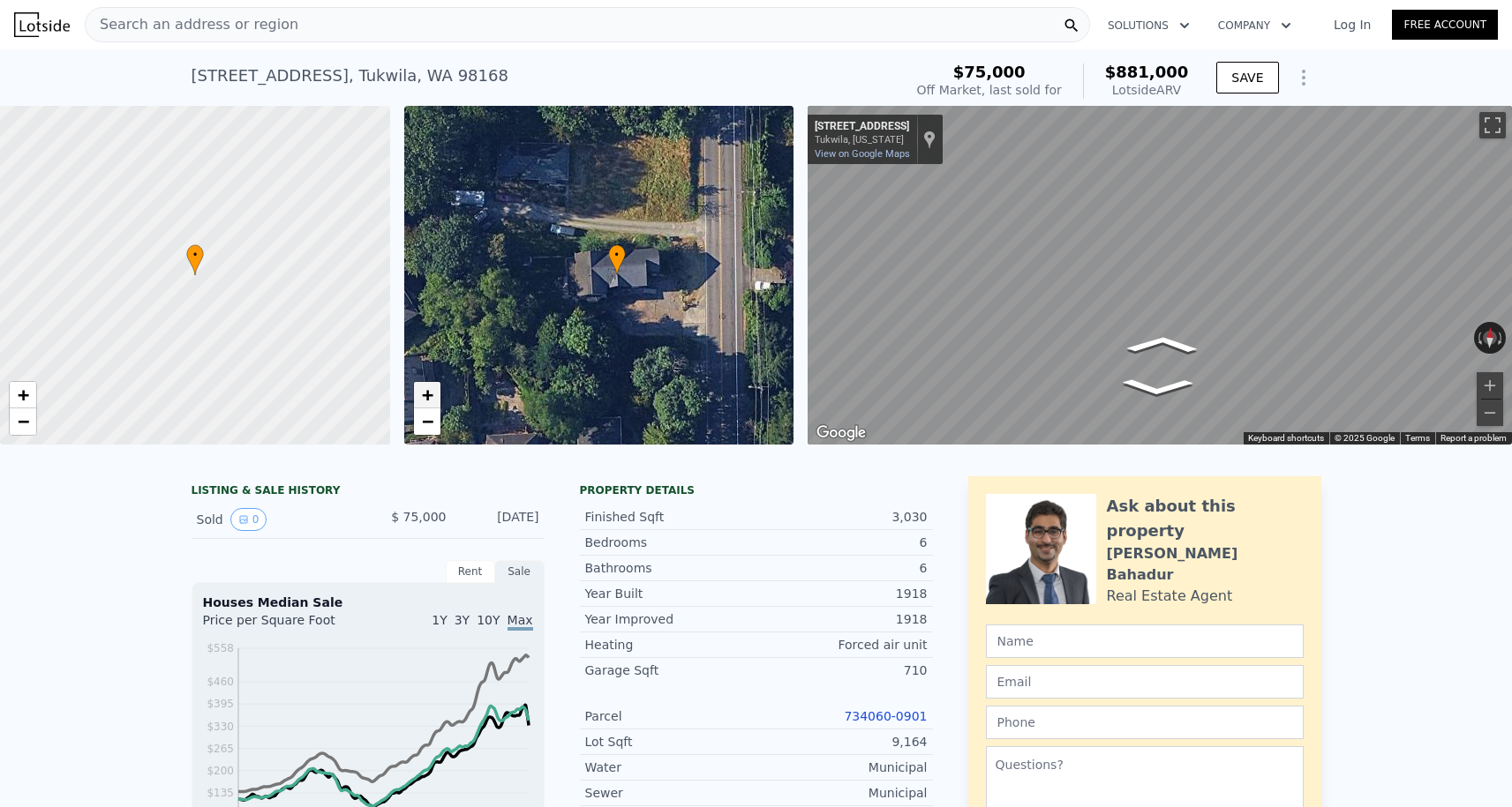
click at [424, 387] on span "+" at bounding box center [426, 395] width 11 height 22
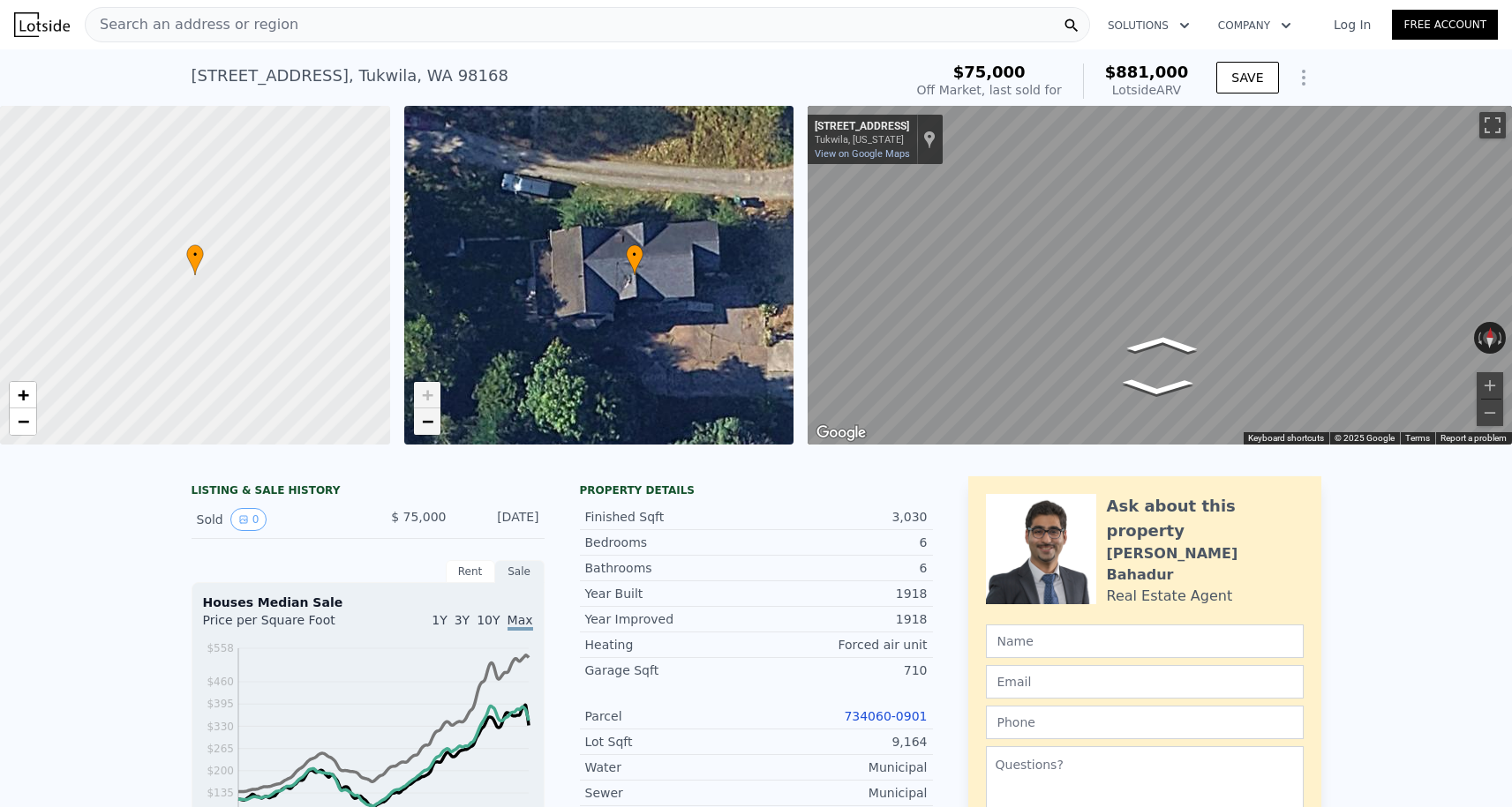
click at [421, 421] on span "−" at bounding box center [426, 422] width 11 height 22
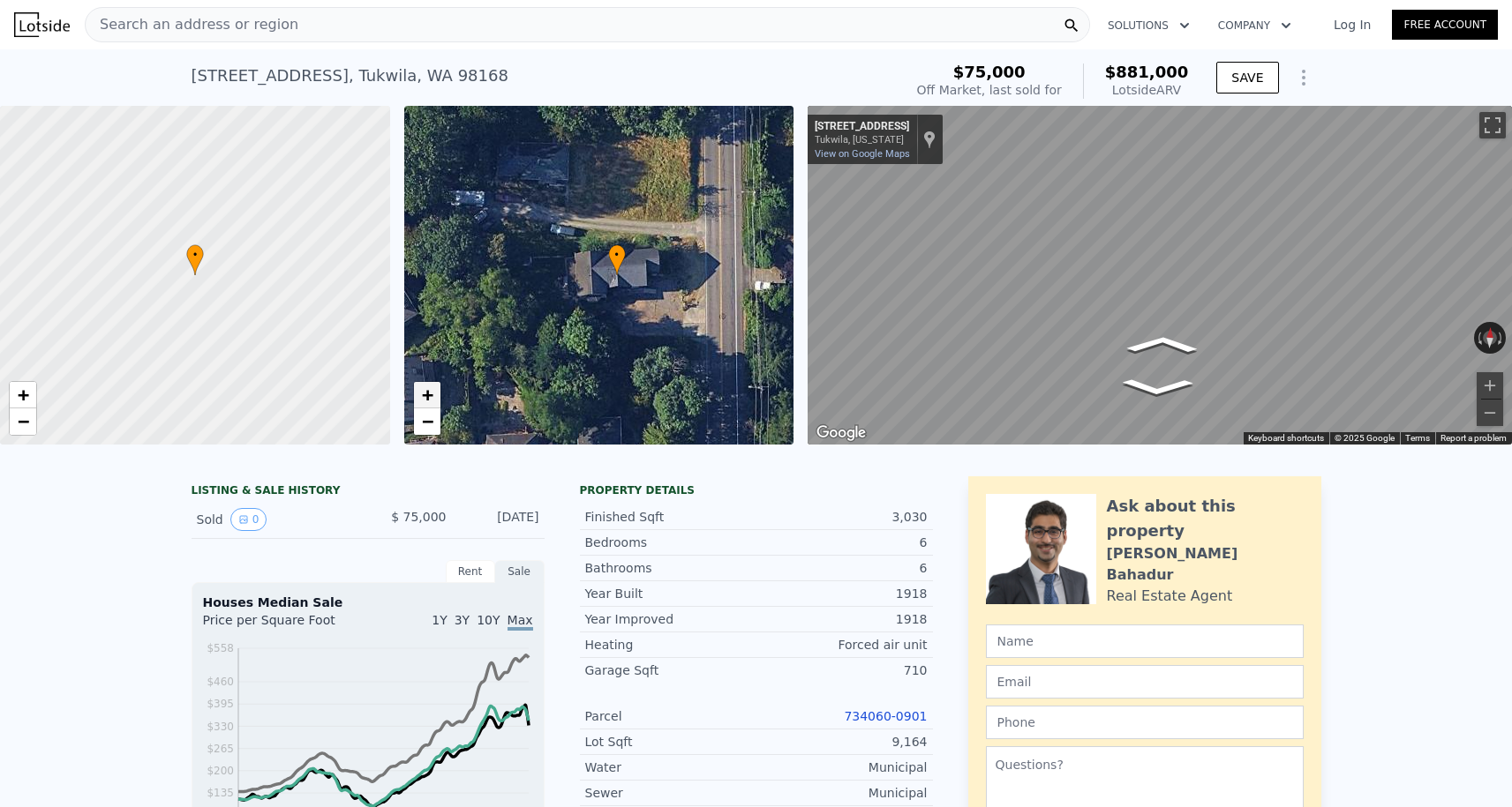
click at [428, 391] on span "+" at bounding box center [426, 395] width 11 height 22
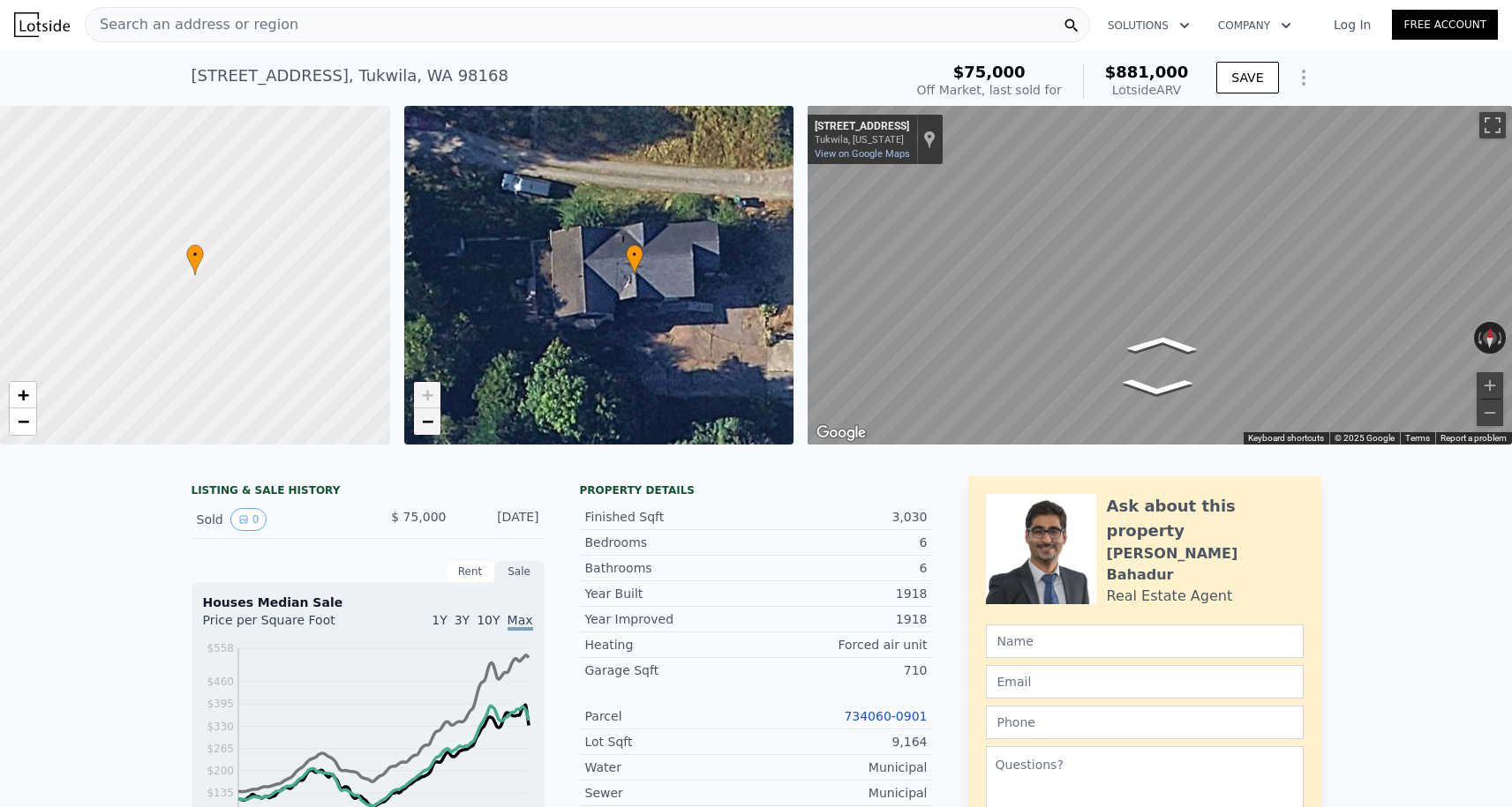
click at [428, 424] on span "−" at bounding box center [426, 422] width 11 height 22
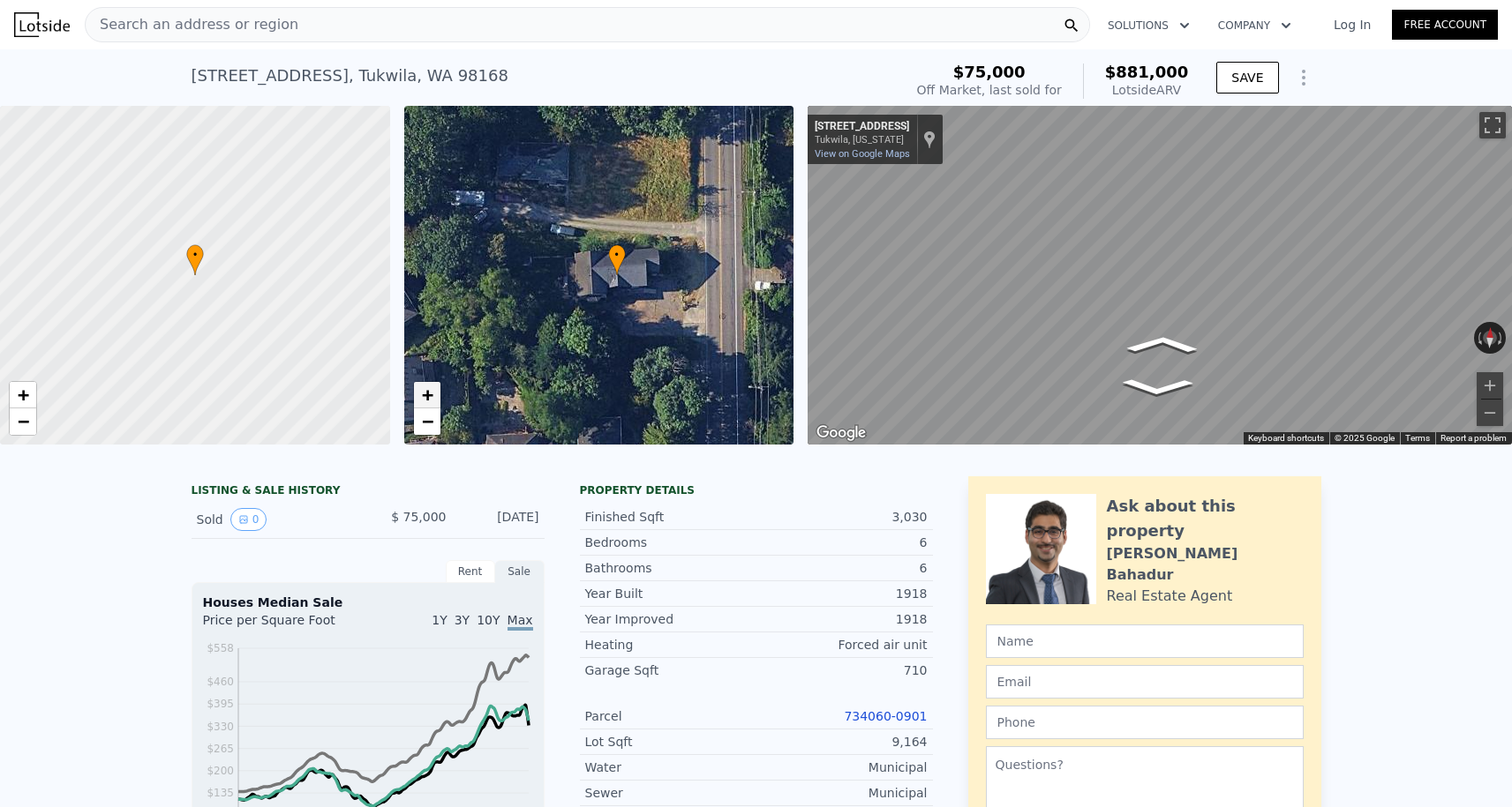
click at [428, 403] on span "+" at bounding box center [426, 395] width 11 height 22
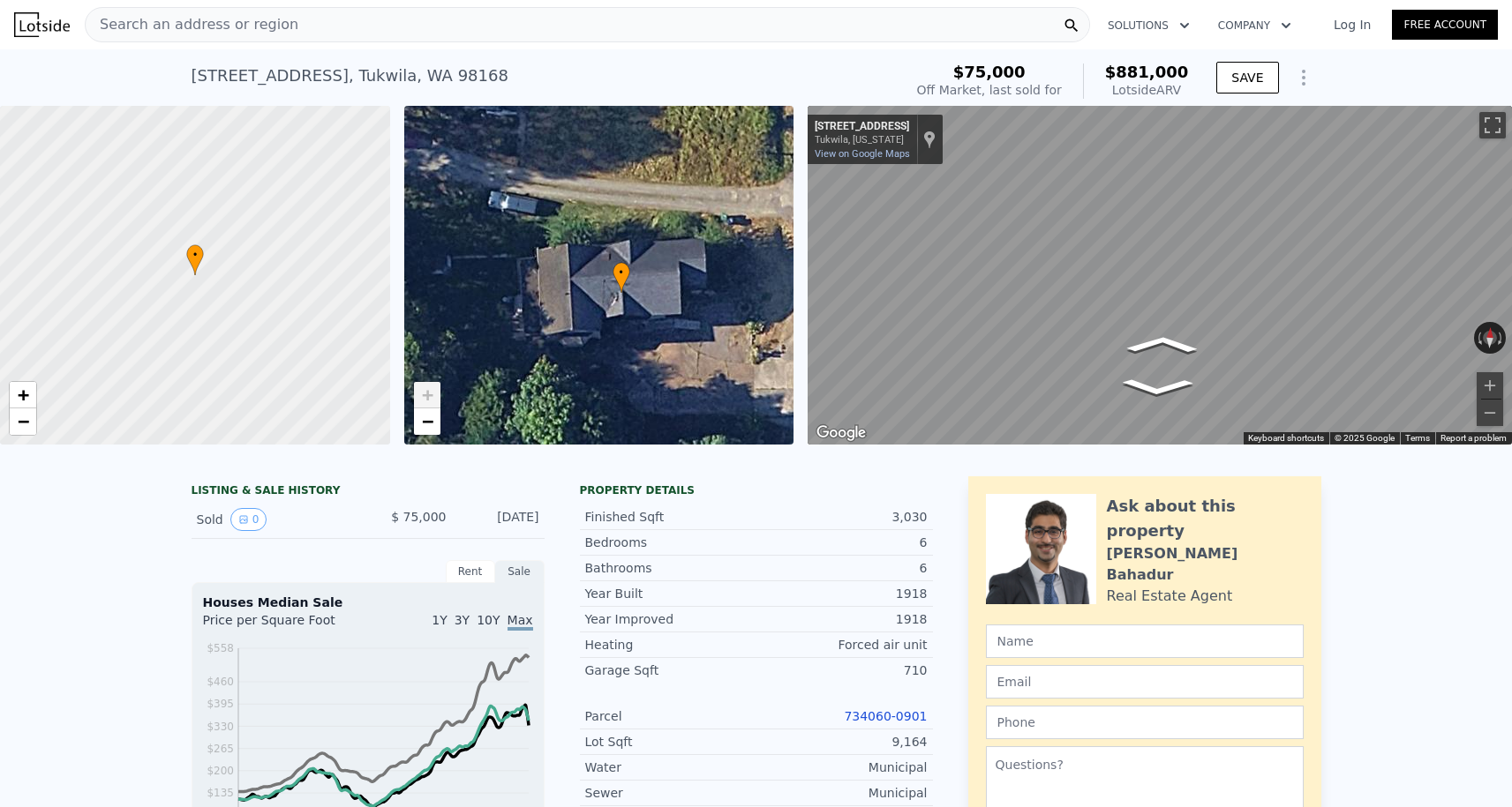
drag, startPoint x: 657, startPoint y: 299, endPoint x: 644, endPoint y: 316, distance: 21.4
click at [644, 317] on div "• + −" at bounding box center [599, 275] width 390 height 339
click at [432, 419] on span "−" at bounding box center [426, 422] width 11 height 22
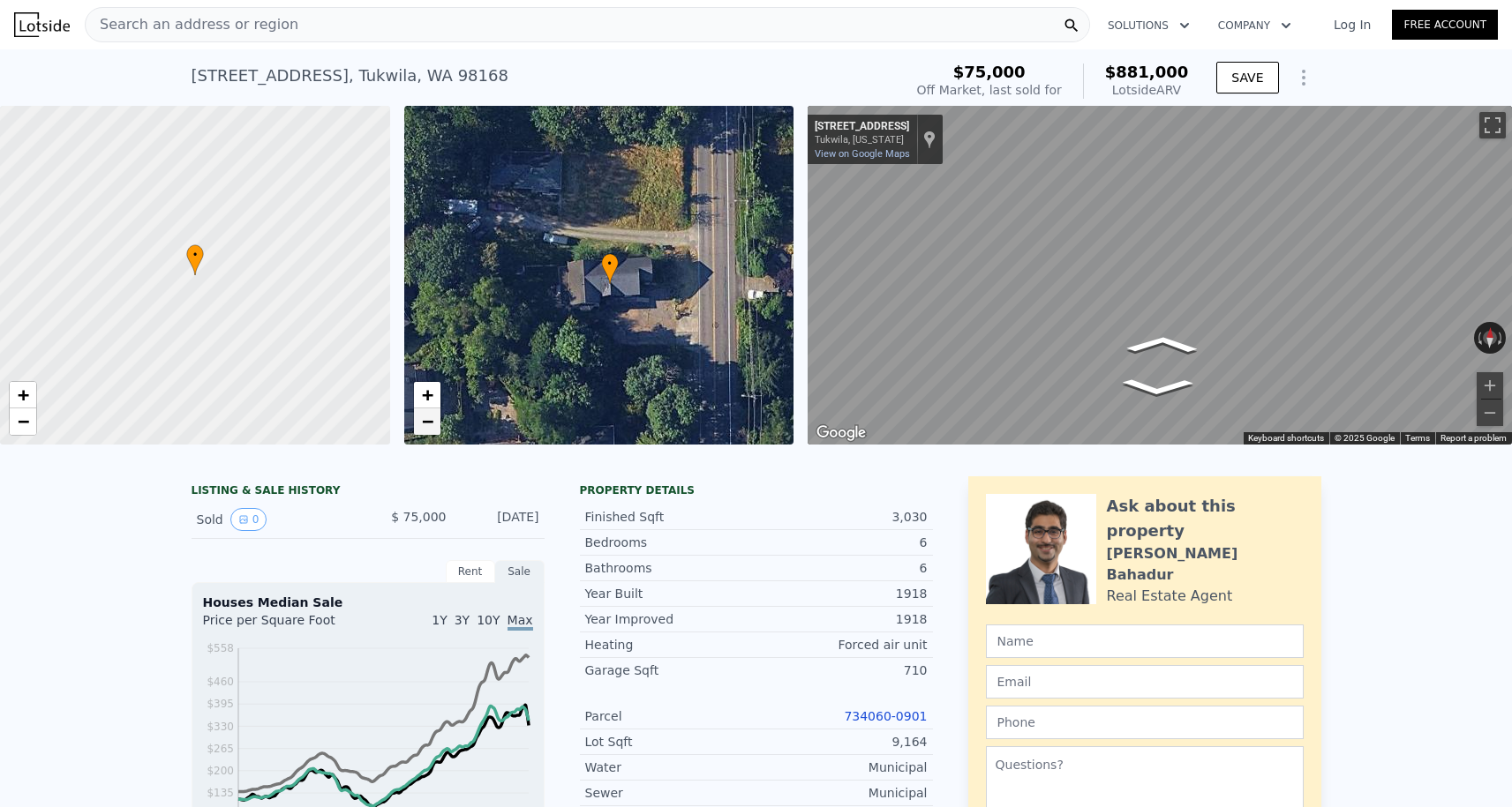
click at [424, 427] on span "−" at bounding box center [426, 422] width 11 height 22
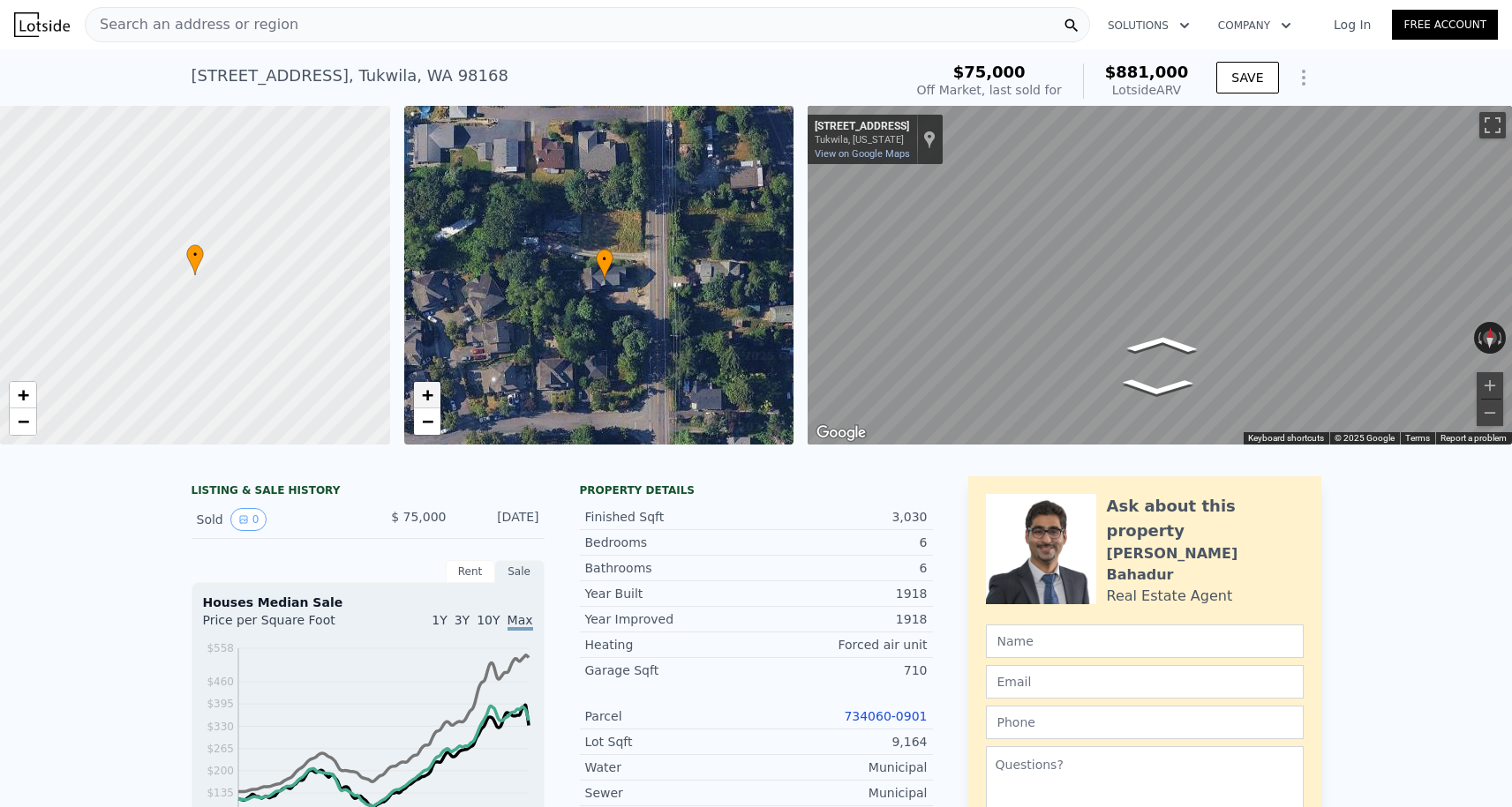
click at [424, 399] on span "+" at bounding box center [426, 395] width 11 height 22
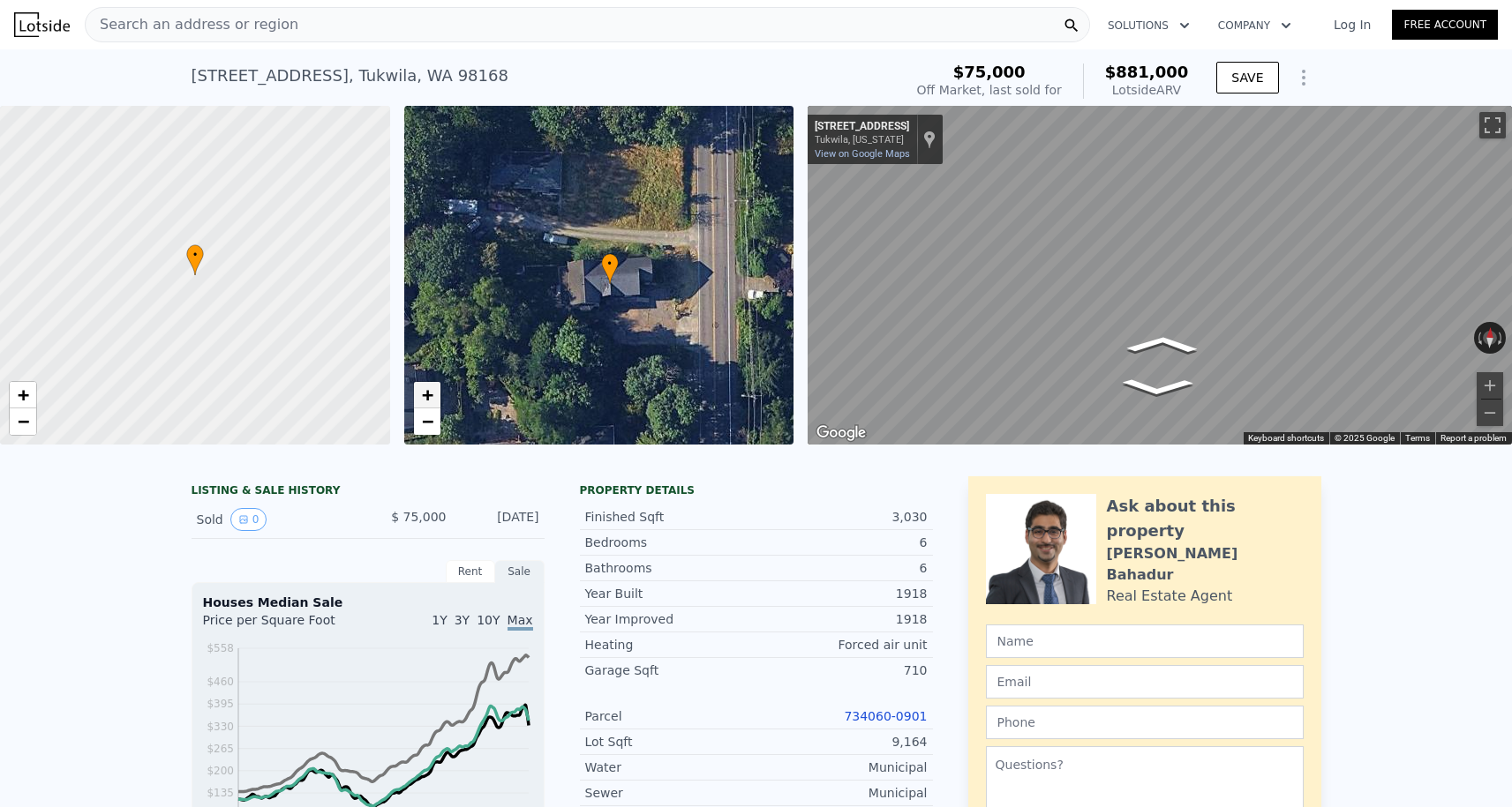
click at [424, 399] on span "+" at bounding box center [426, 395] width 11 height 22
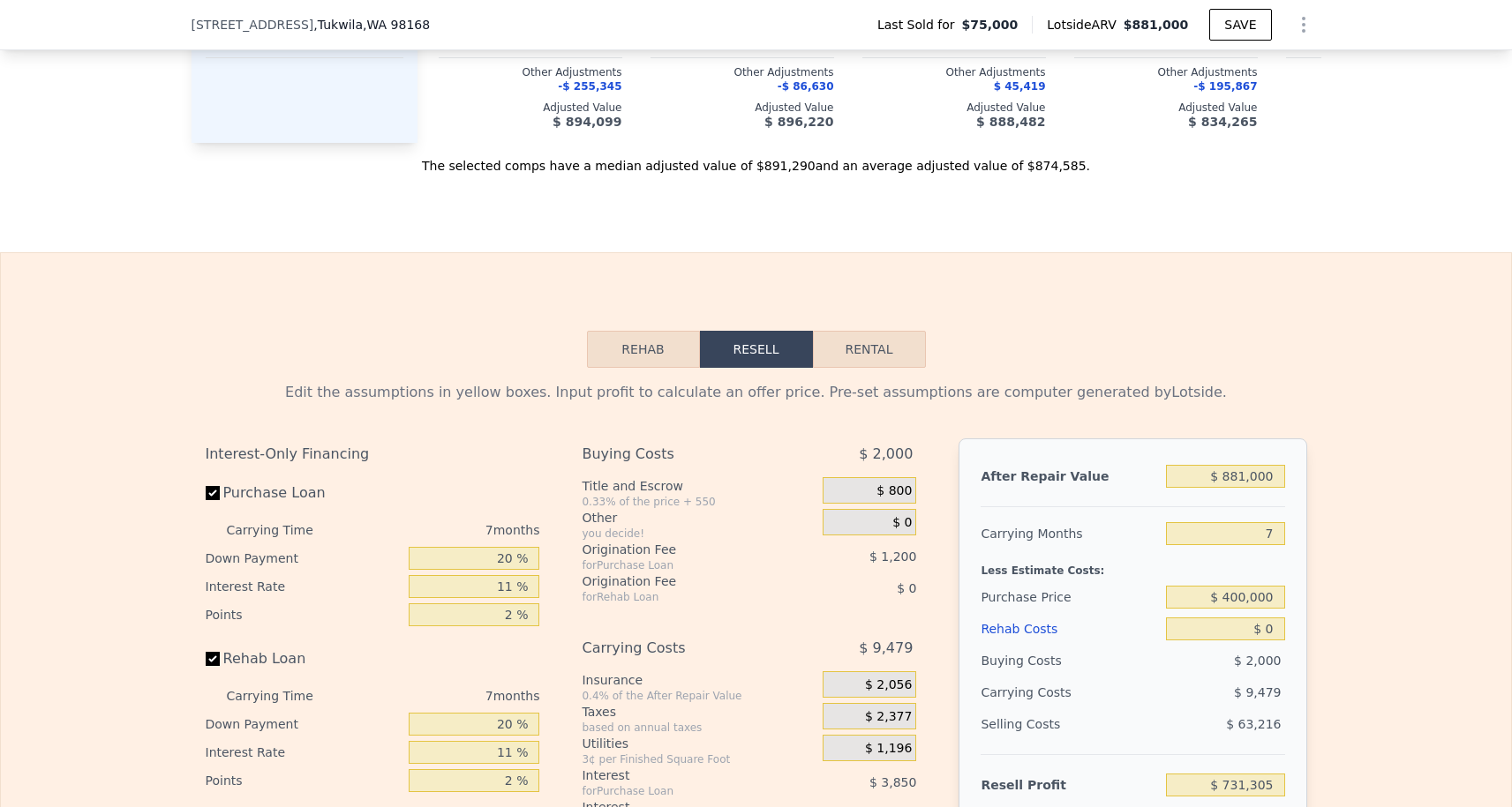
scroll to position [2289, 0]
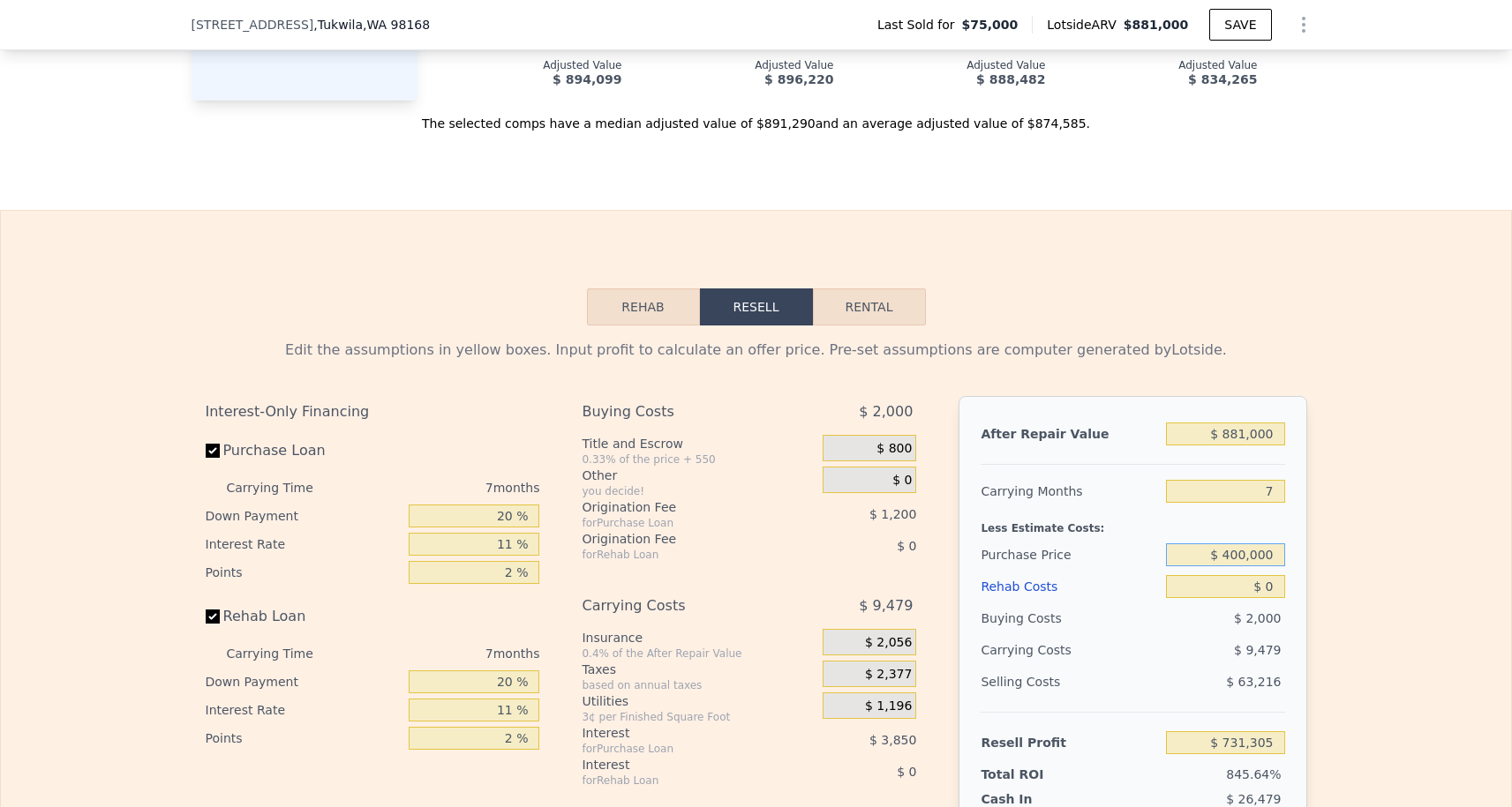
click at [1229, 562] on input "$ 400,000" at bounding box center [1224, 554] width 118 height 23
type input "$ 500,000"
click at [1278, 501] on input "7" at bounding box center [1224, 491] width 118 height 23
type input "$ 276,271"
type input "3"
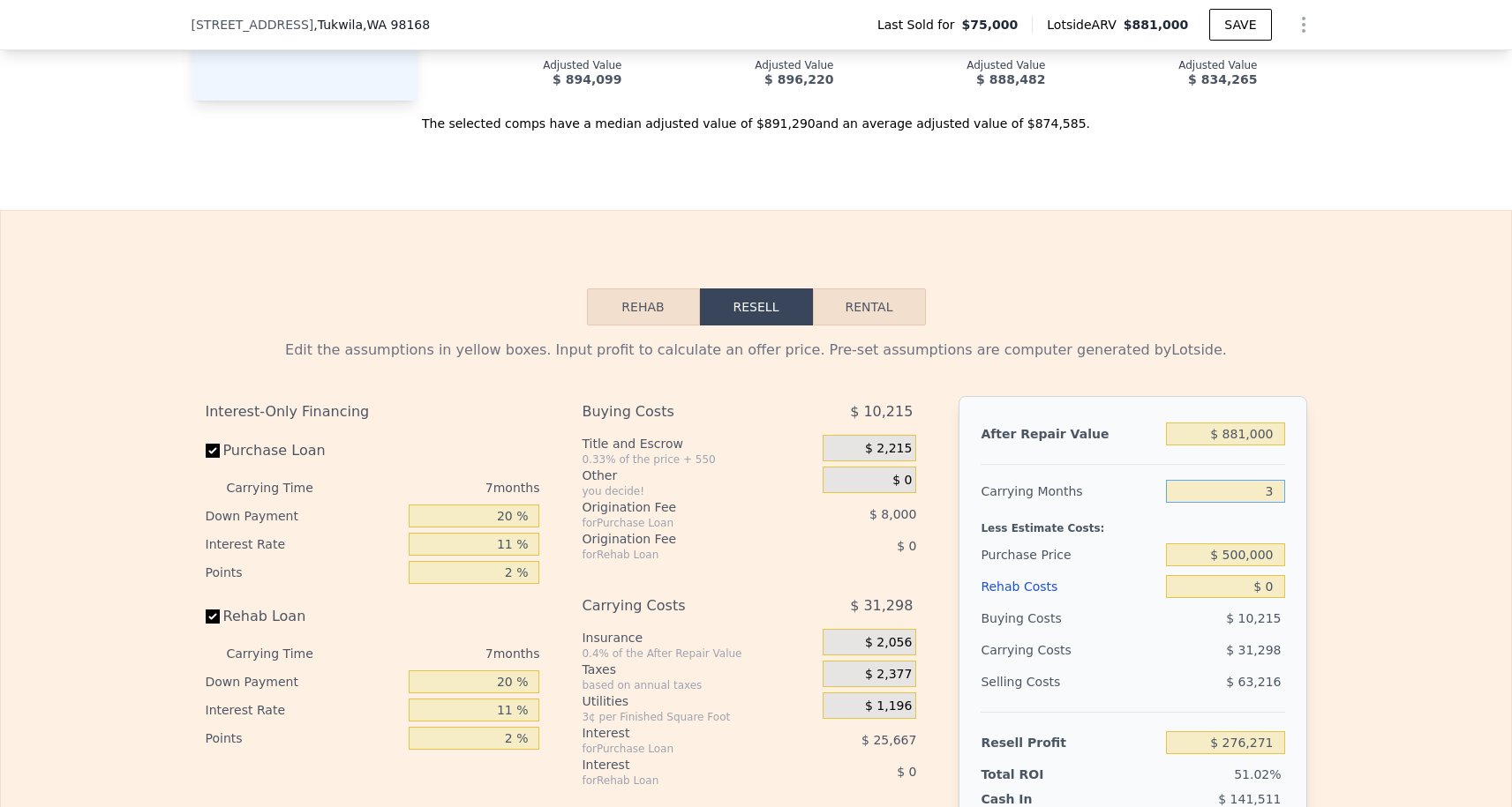
type input "$ 294,155"
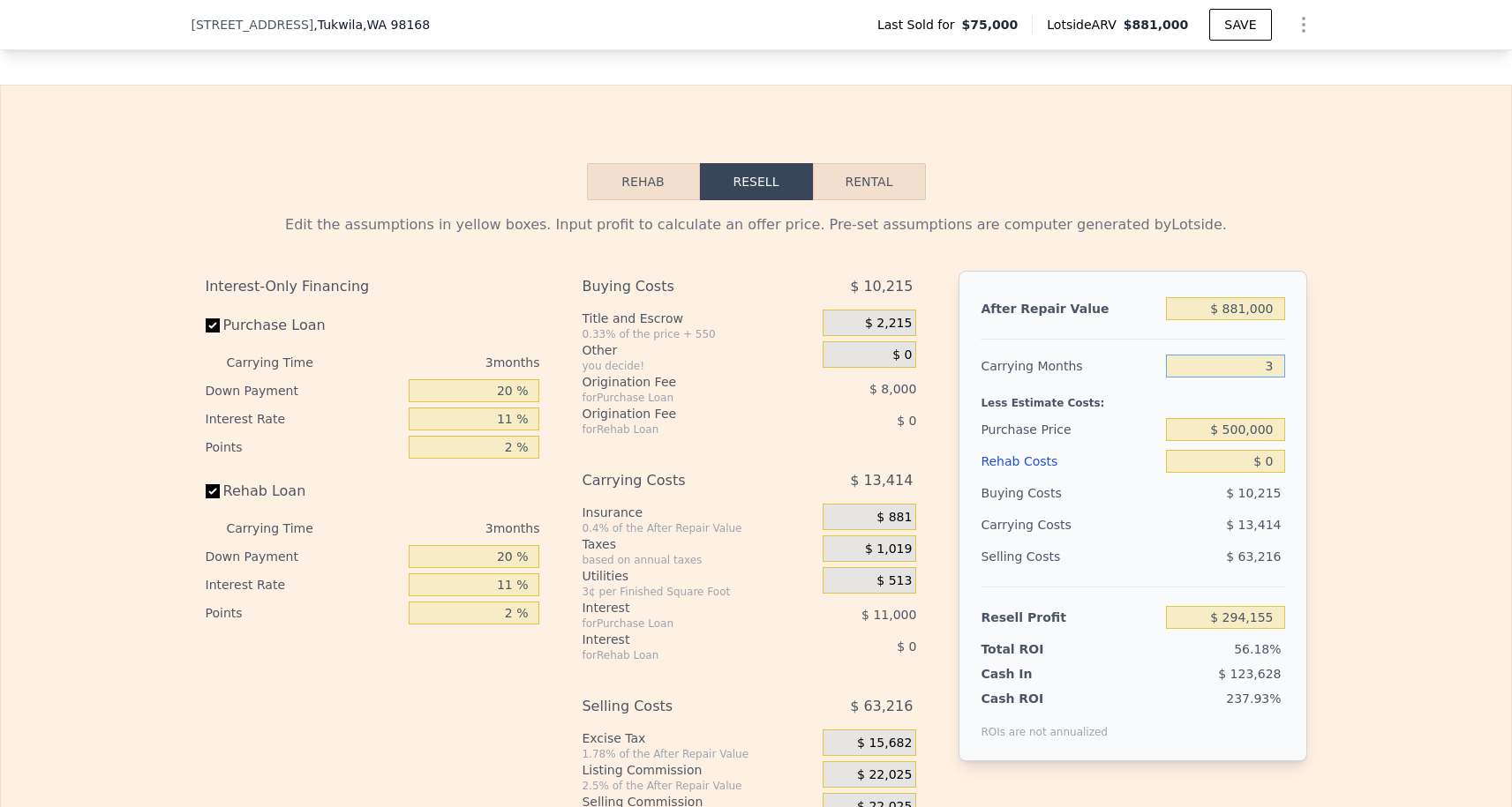
scroll to position [2432, 0]
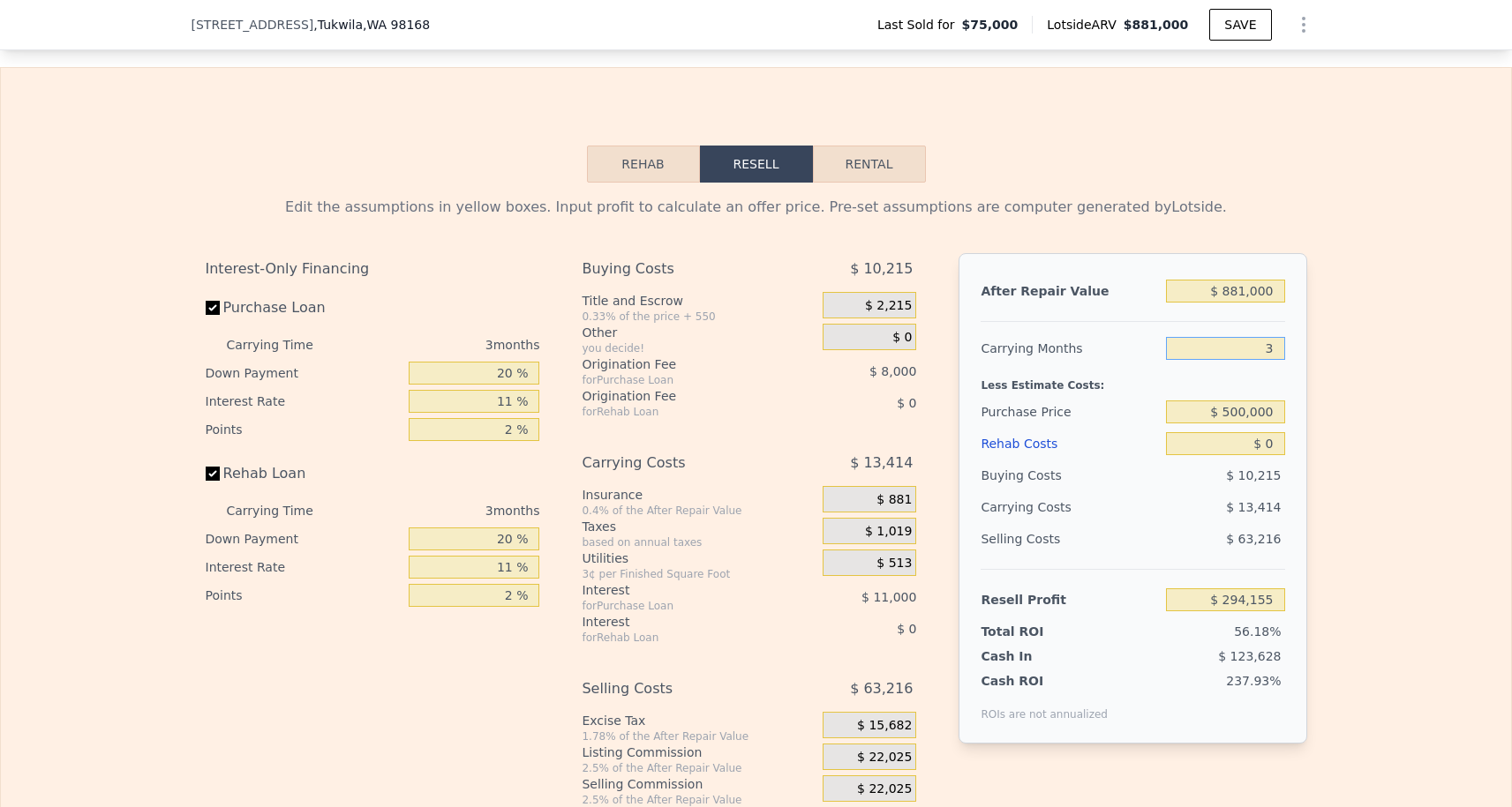
type input "3"
click at [1275, 435] on input "$ 0" at bounding box center [1224, 444] width 118 height 23
click at [1275, 454] on input "$ 0" at bounding box center [1224, 444] width 118 height 23
type input "$ 20"
type input "$ 294,135"
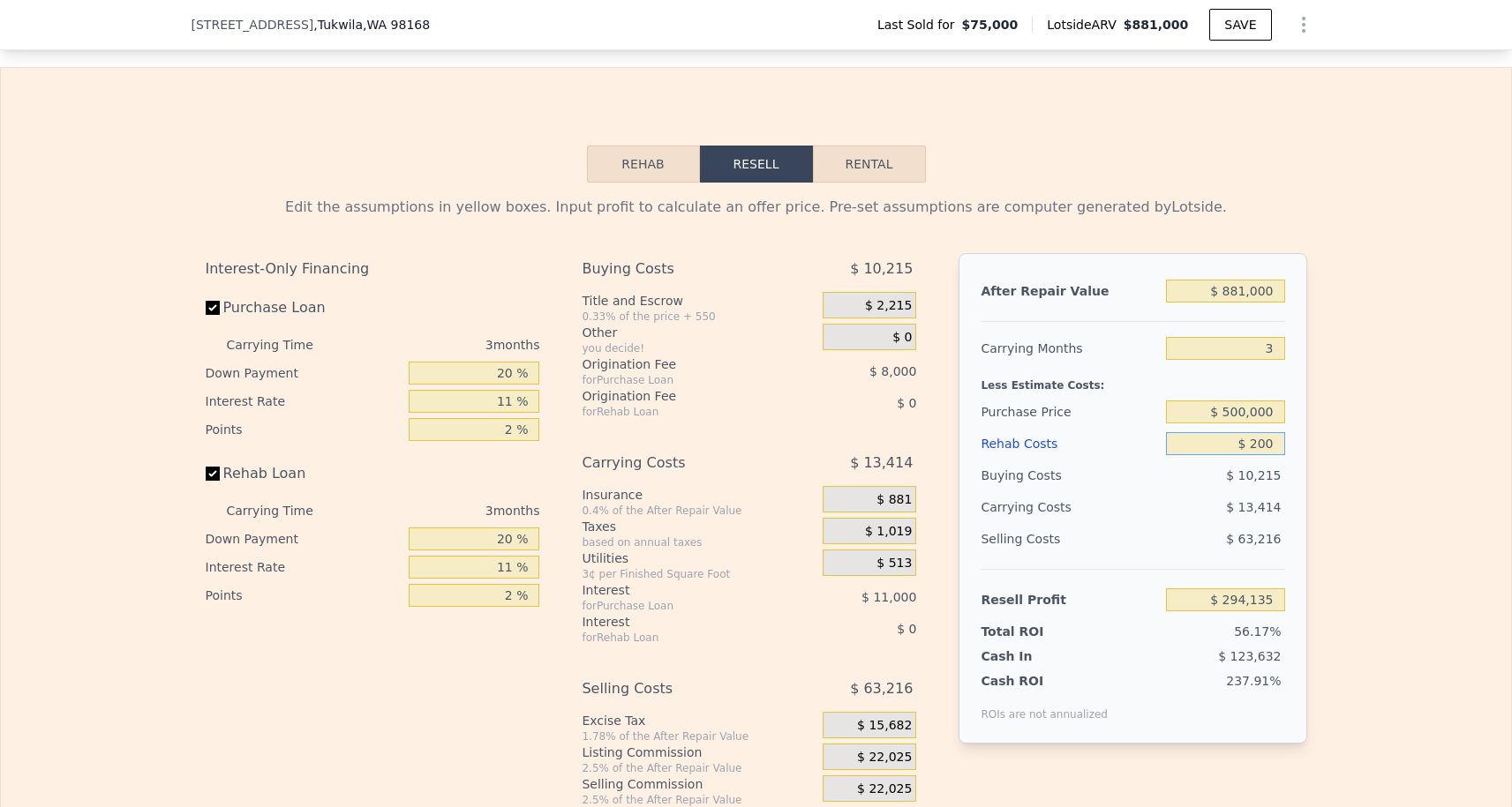
type input "$ 2,000"
type input "$ 292,078"
type input "$ 20,000"
type input "$ 273,394"
type input "$ 200,000"
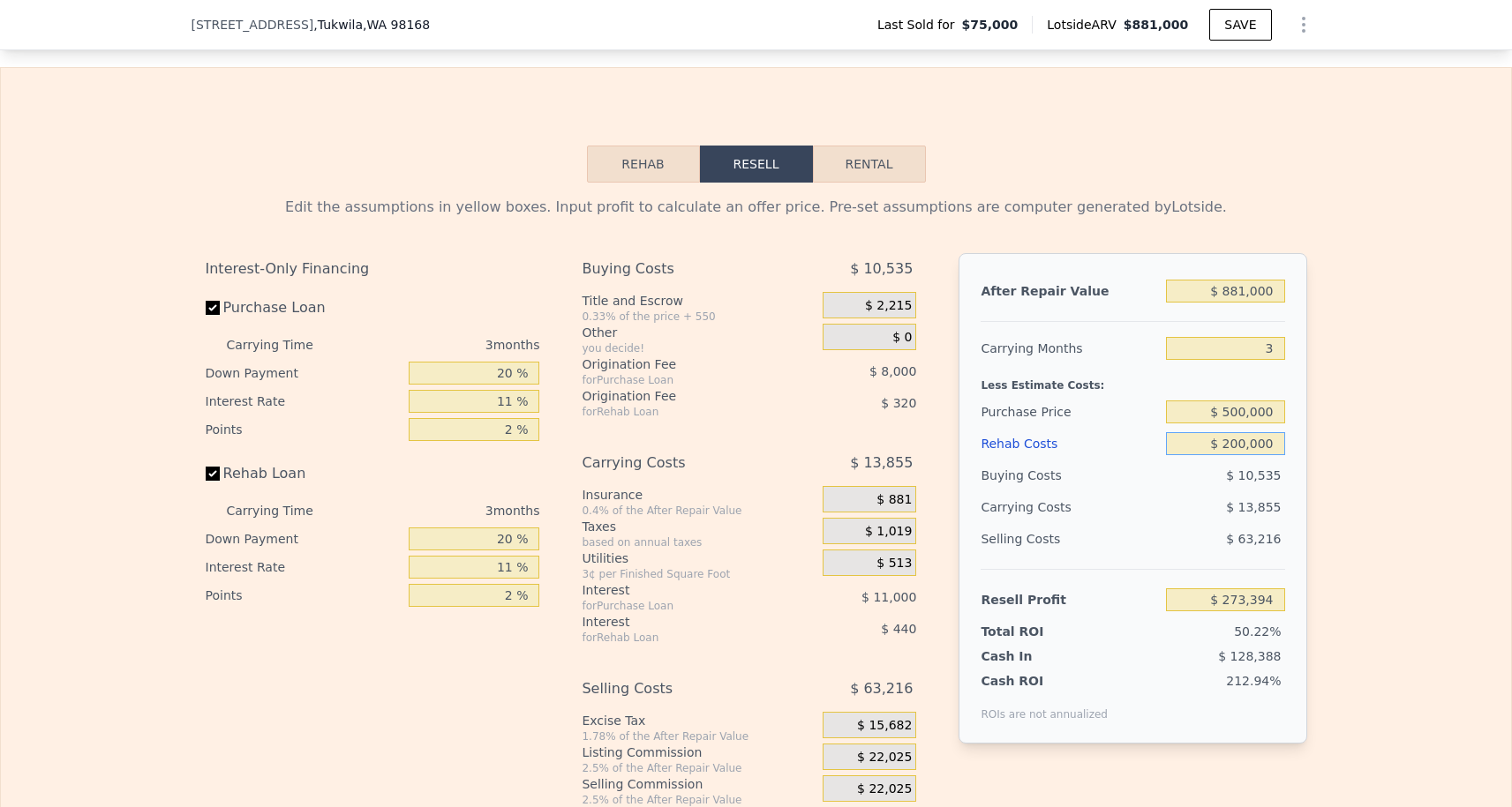
type input "$ 86,554"
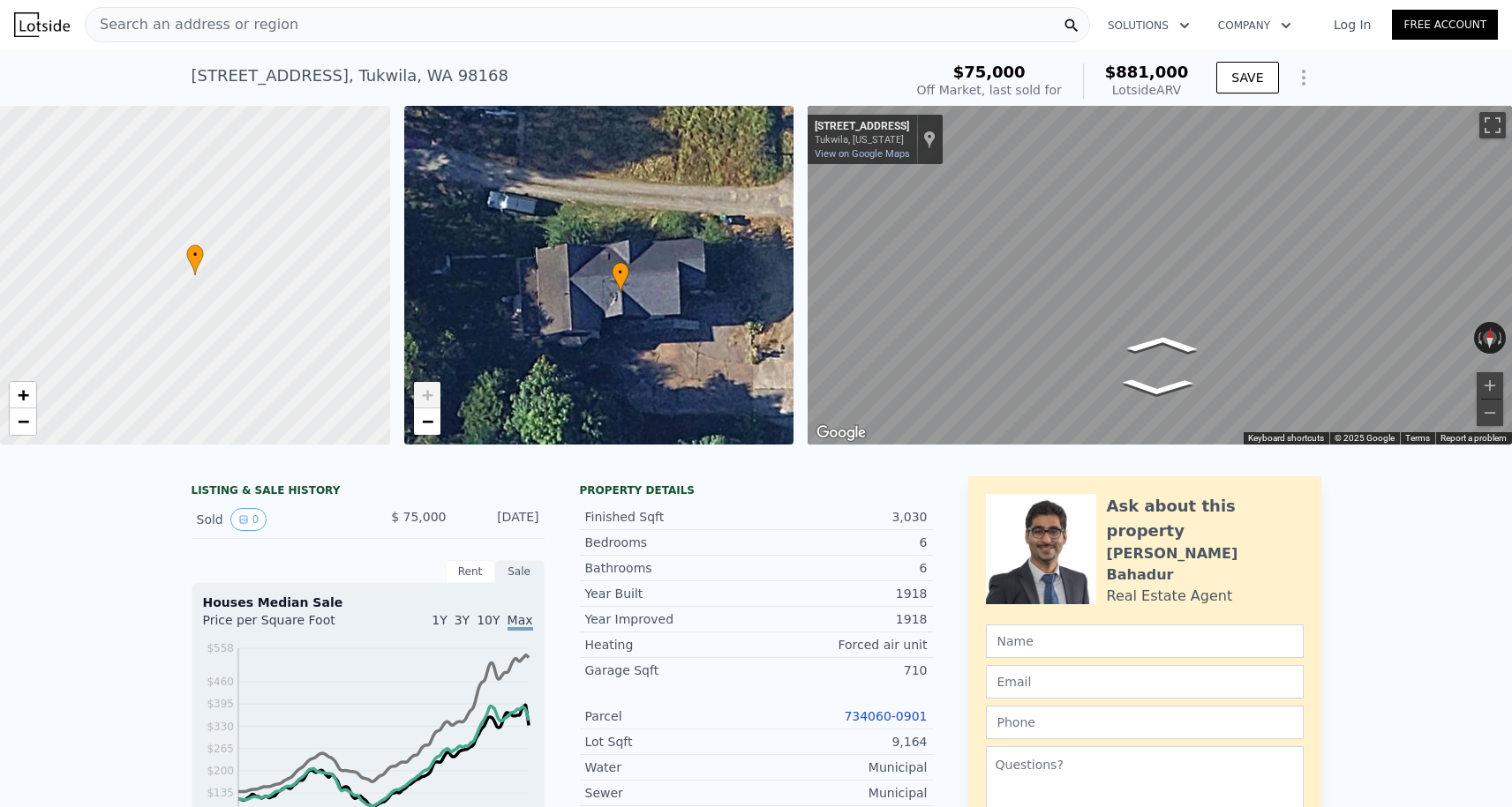
scroll to position [0, 0]
click at [416, 430] on link "−" at bounding box center [427, 422] width 27 height 27
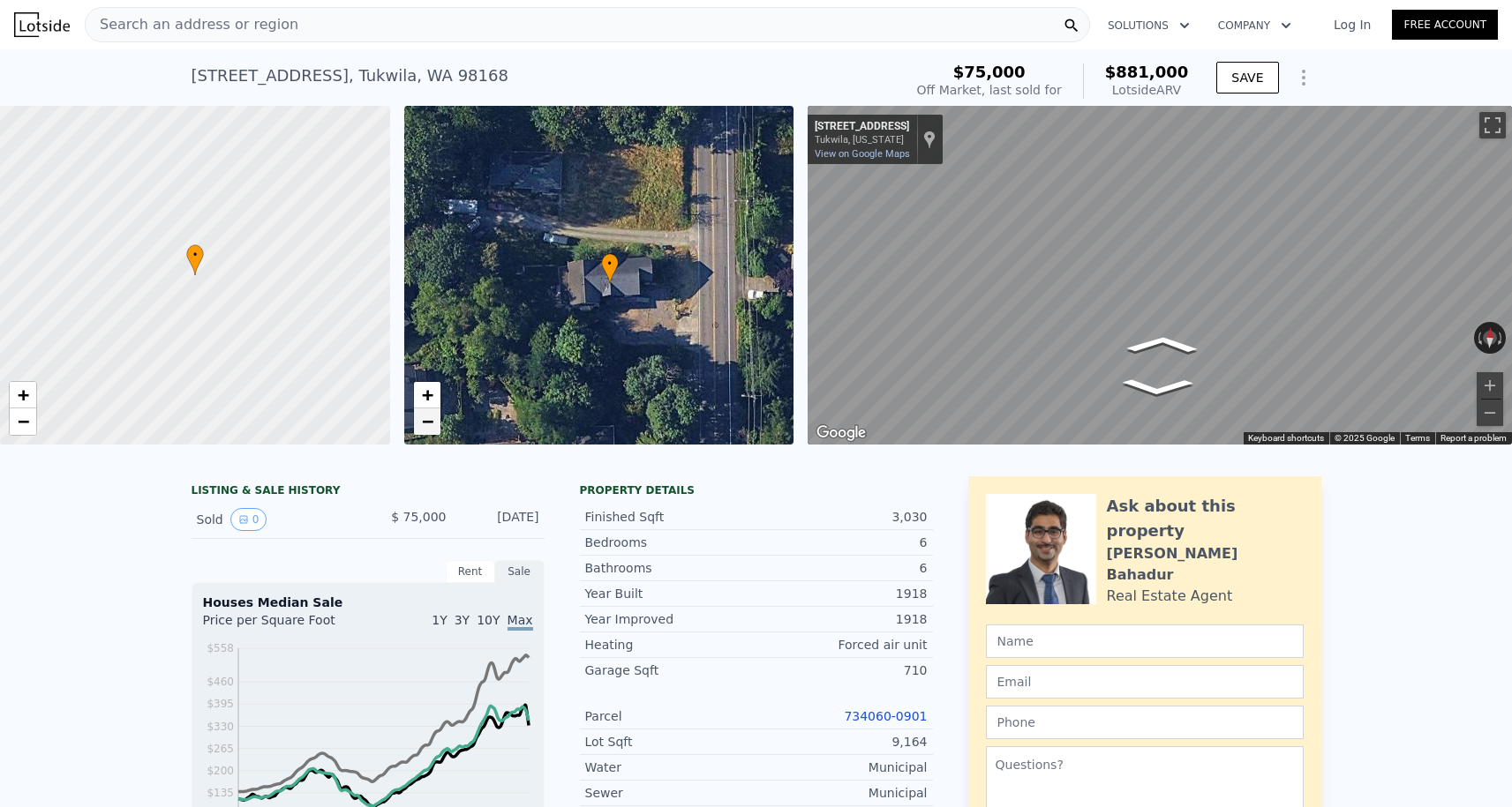
click at [421, 422] on span "−" at bounding box center [426, 422] width 11 height 22
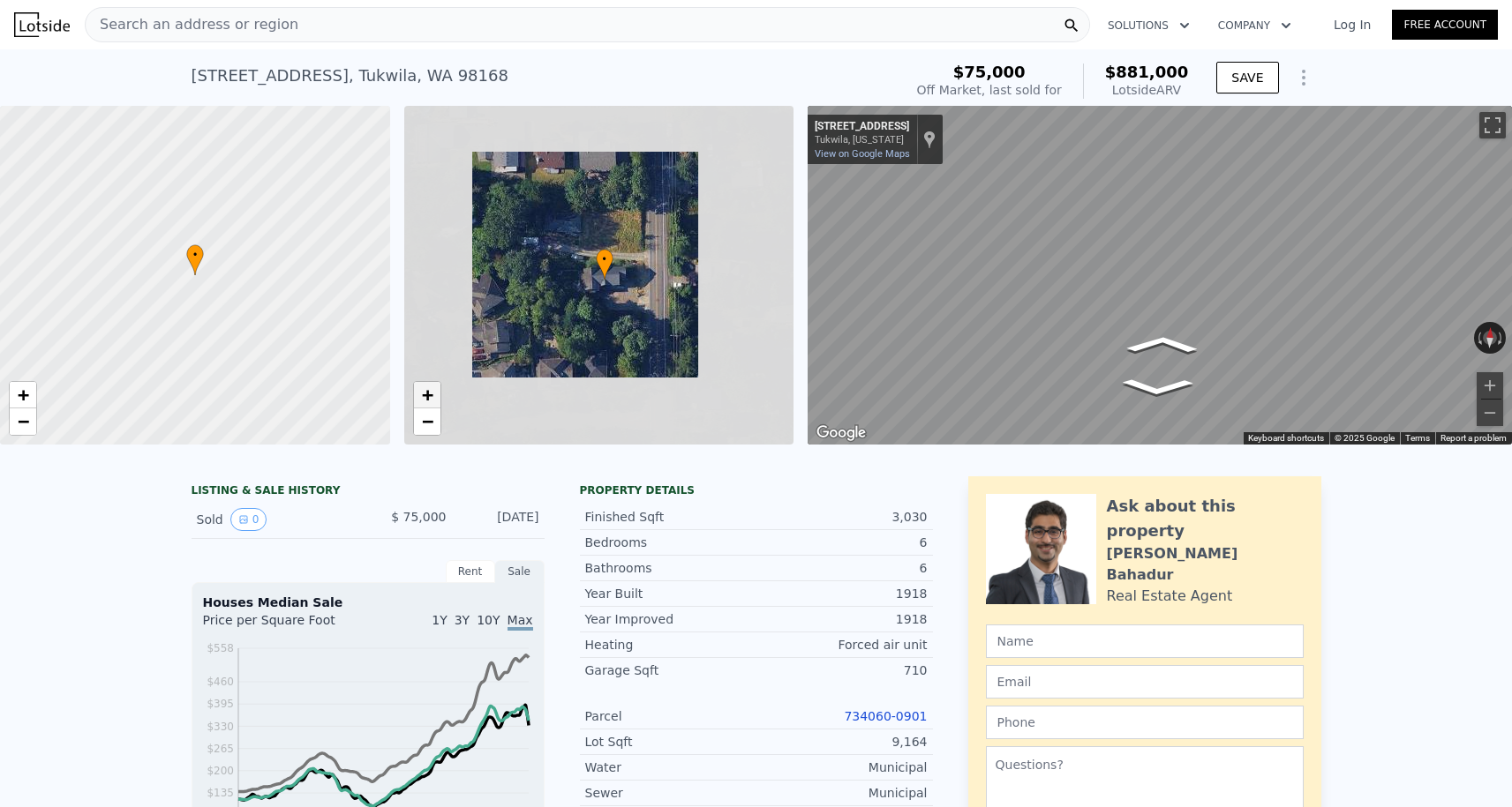
click at [425, 406] on span "+" at bounding box center [426, 395] width 11 height 22
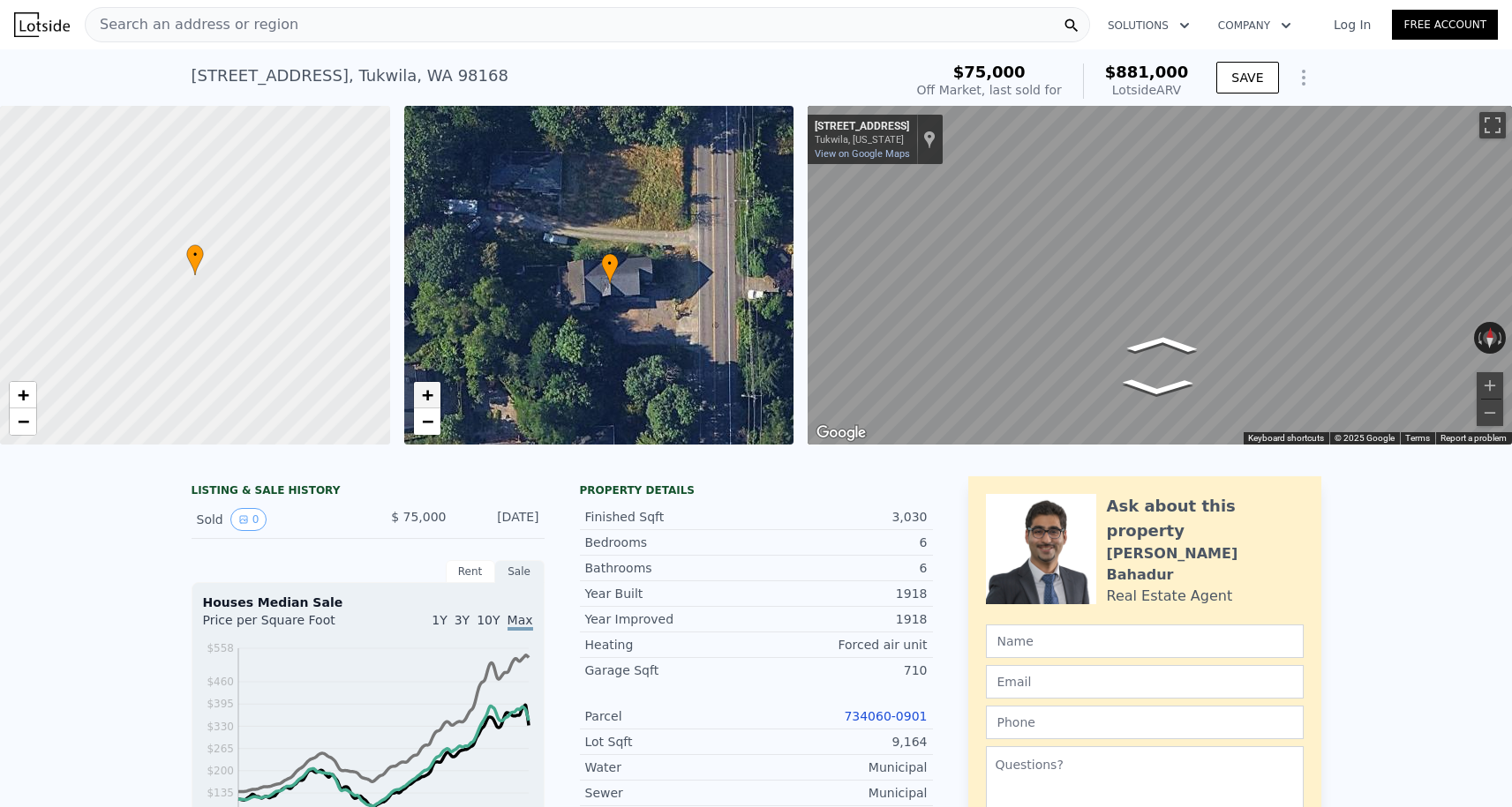
click at [425, 402] on span "+" at bounding box center [426, 395] width 11 height 22
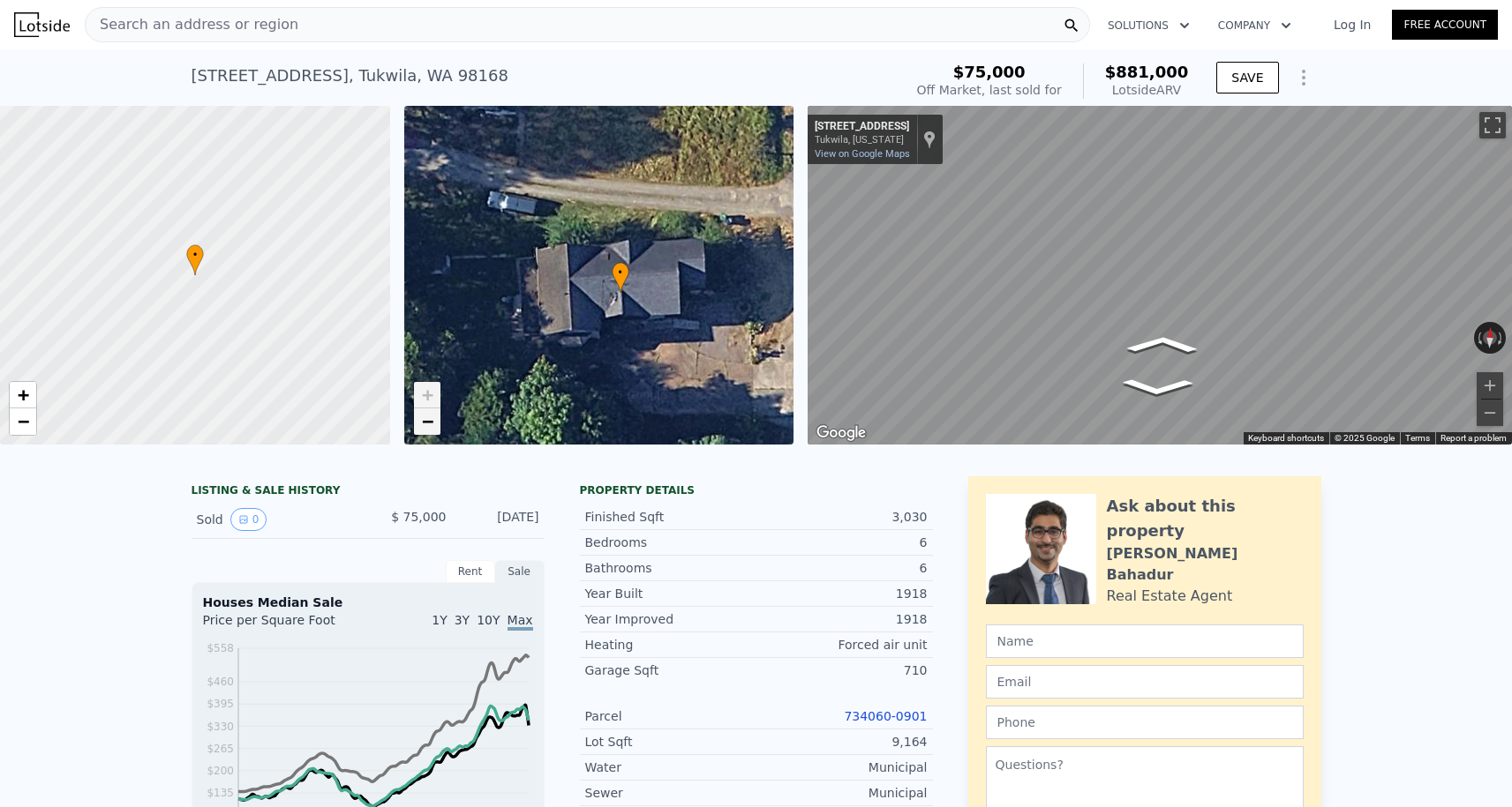
click at [431, 424] on span "−" at bounding box center [426, 422] width 11 height 22
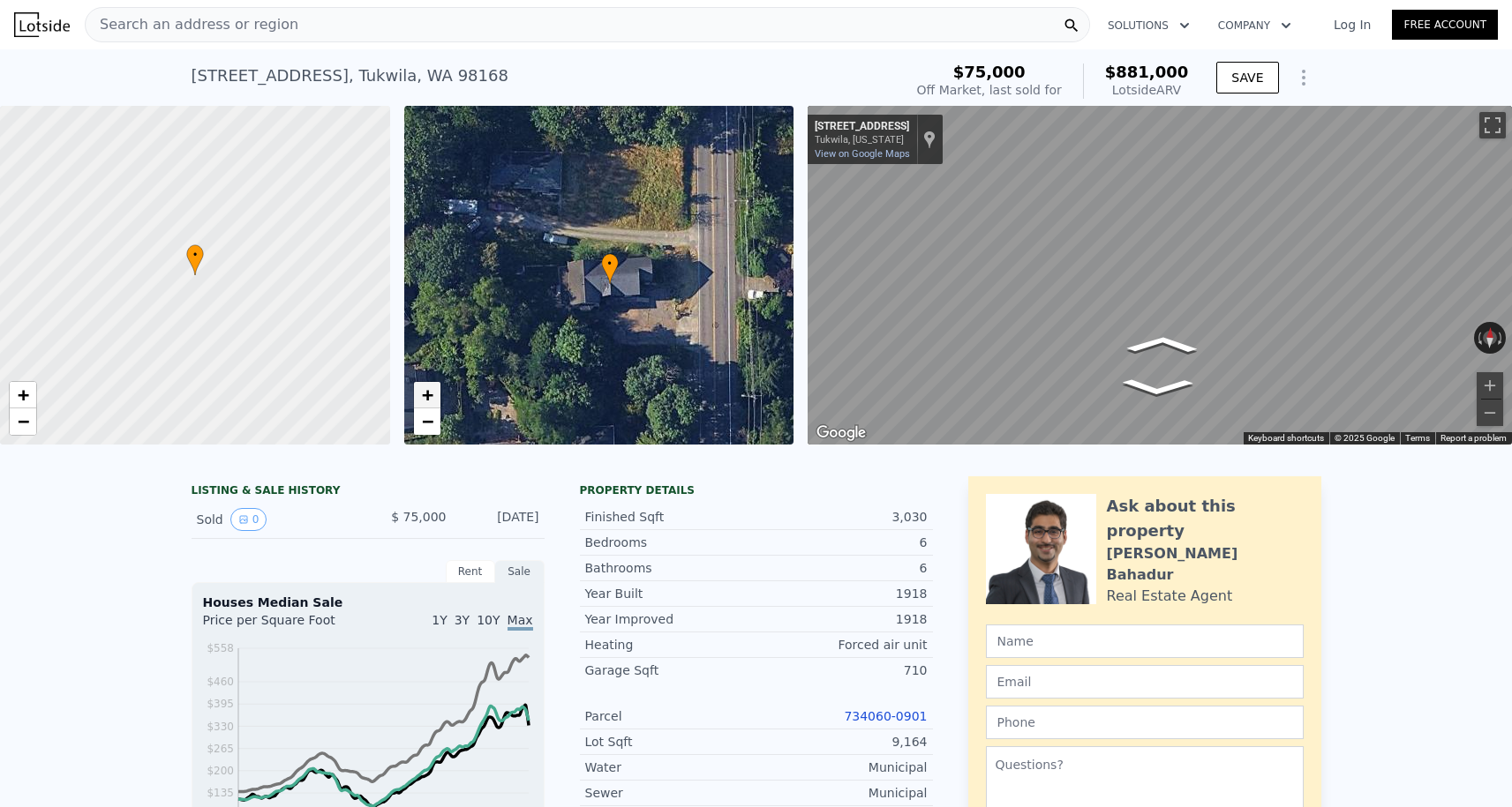
click at [422, 391] on span "+" at bounding box center [426, 395] width 11 height 22
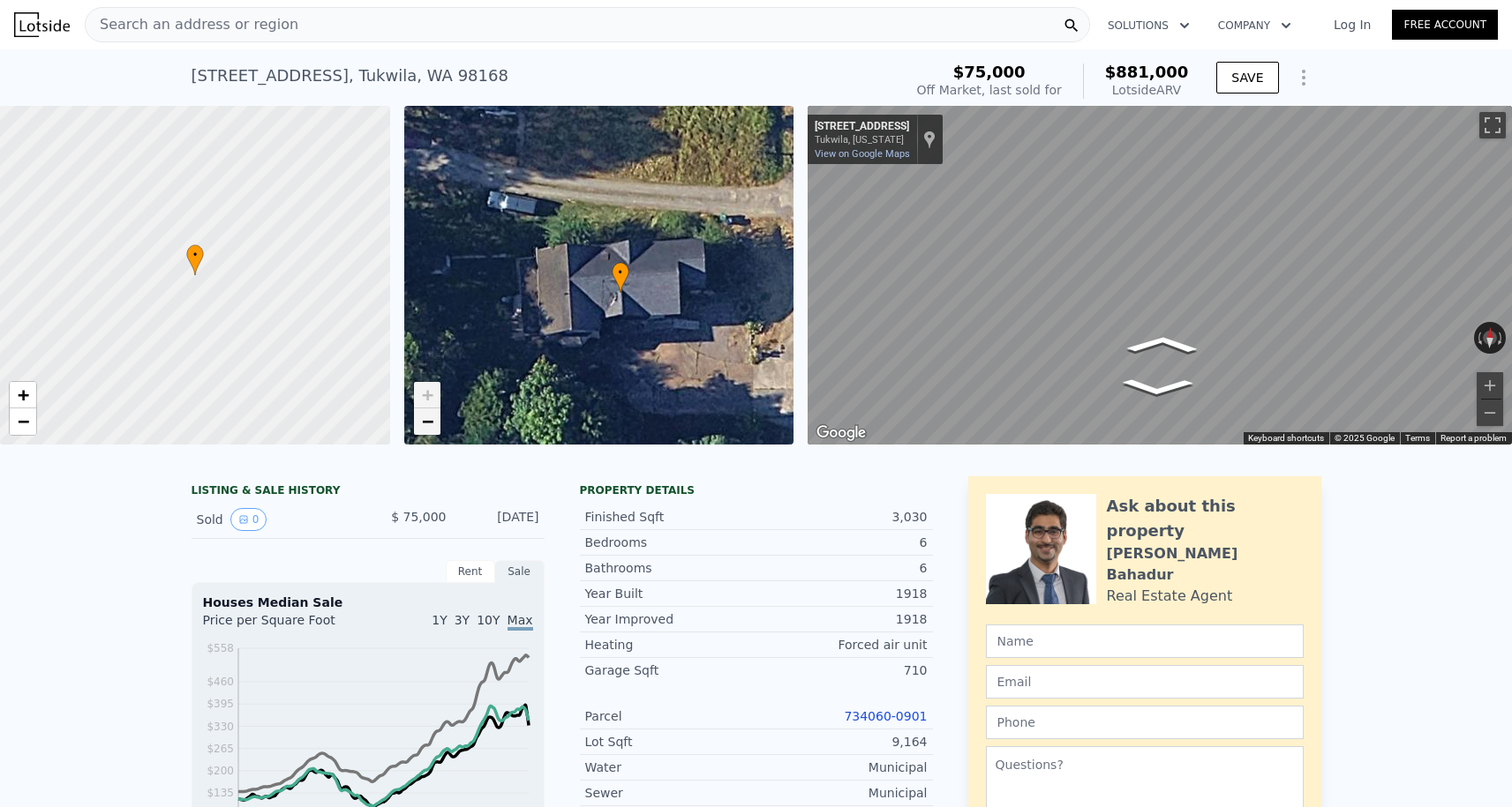
click at [429, 417] on span "−" at bounding box center [426, 422] width 11 height 22
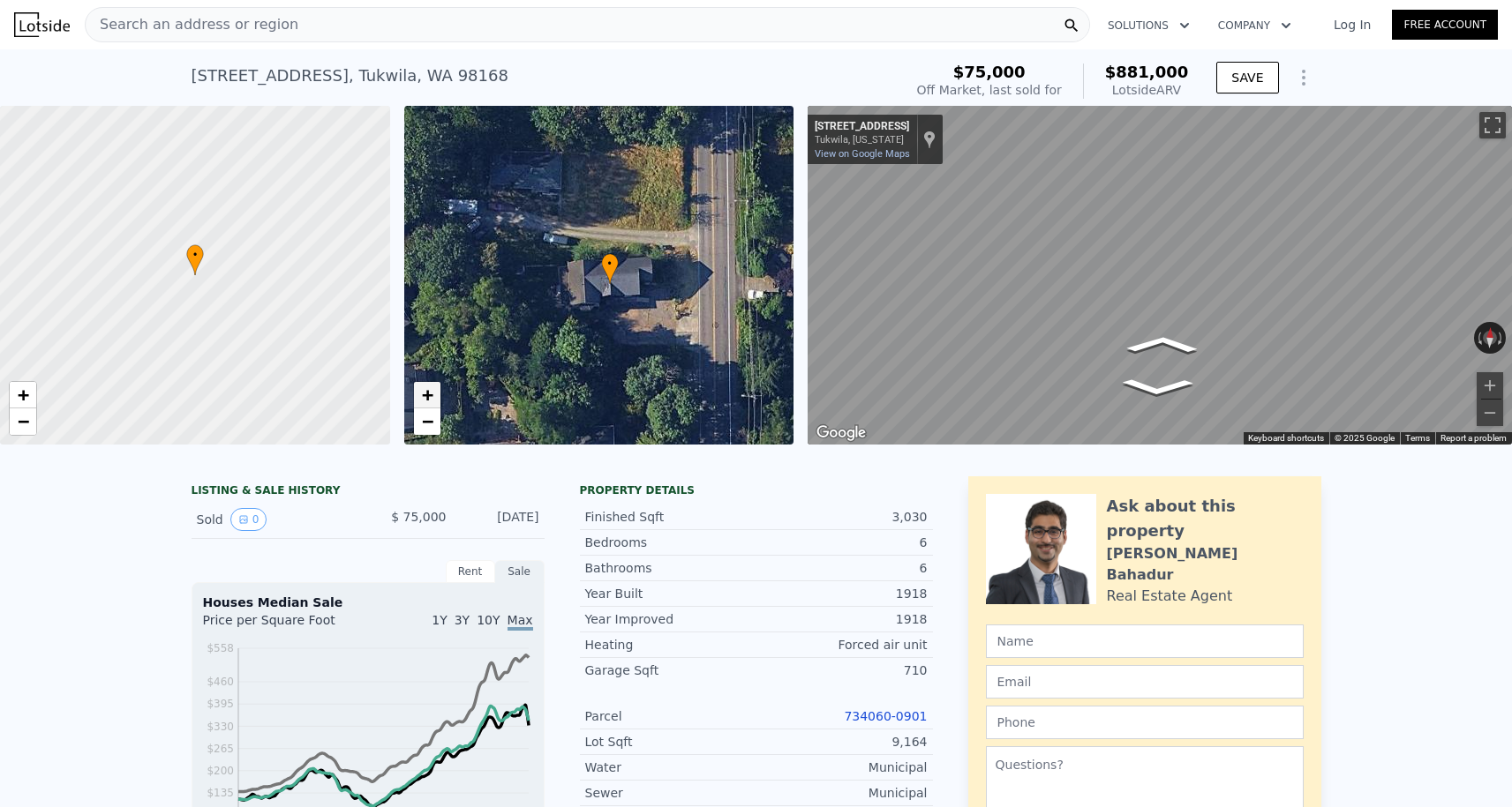
click at [429, 405] on span "+" at bounding box center [426, 395] width 11 height 22
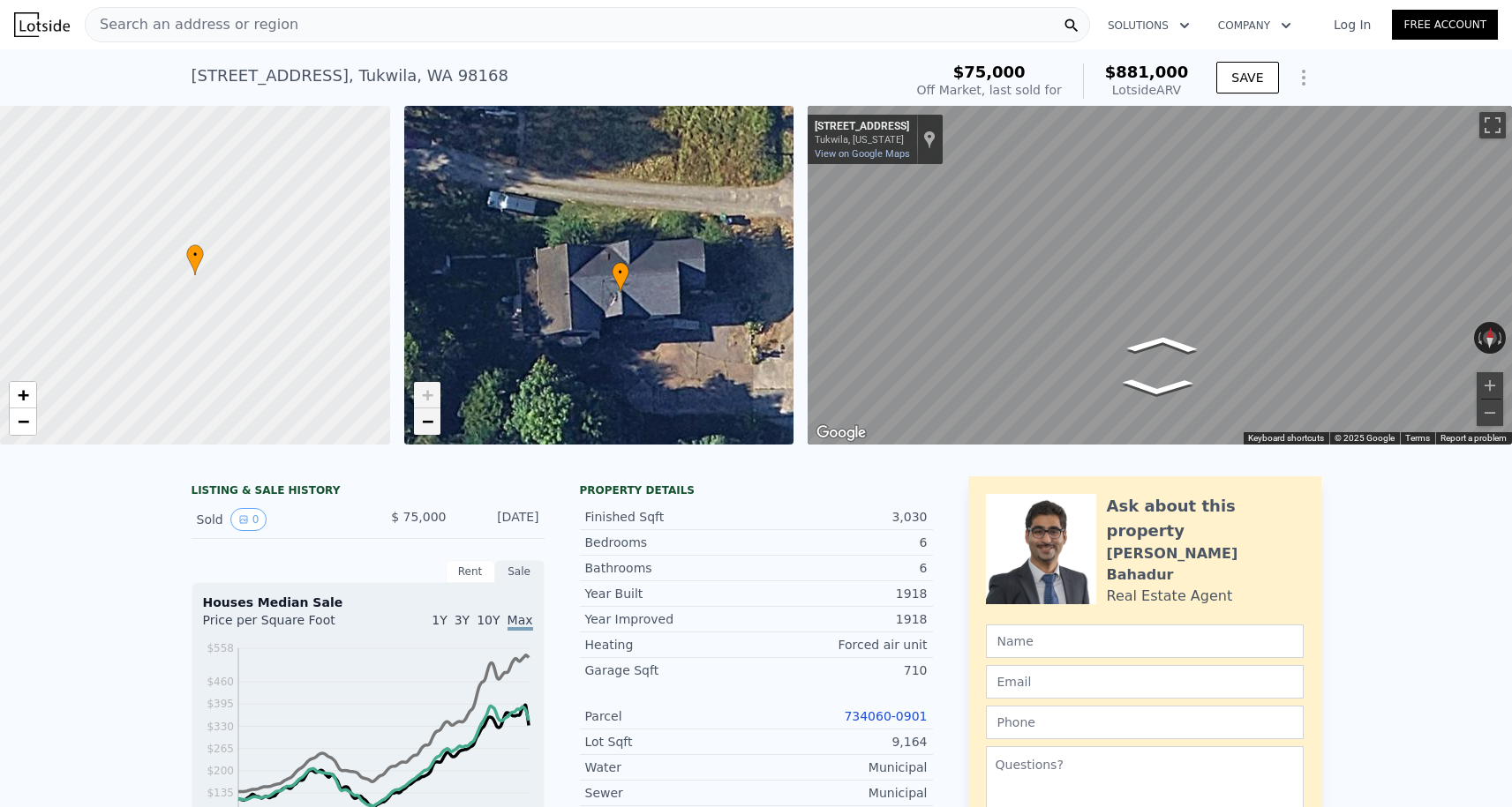
click at [430, 419] on span "−" at bounding box center [426, 422] width 11 height 22
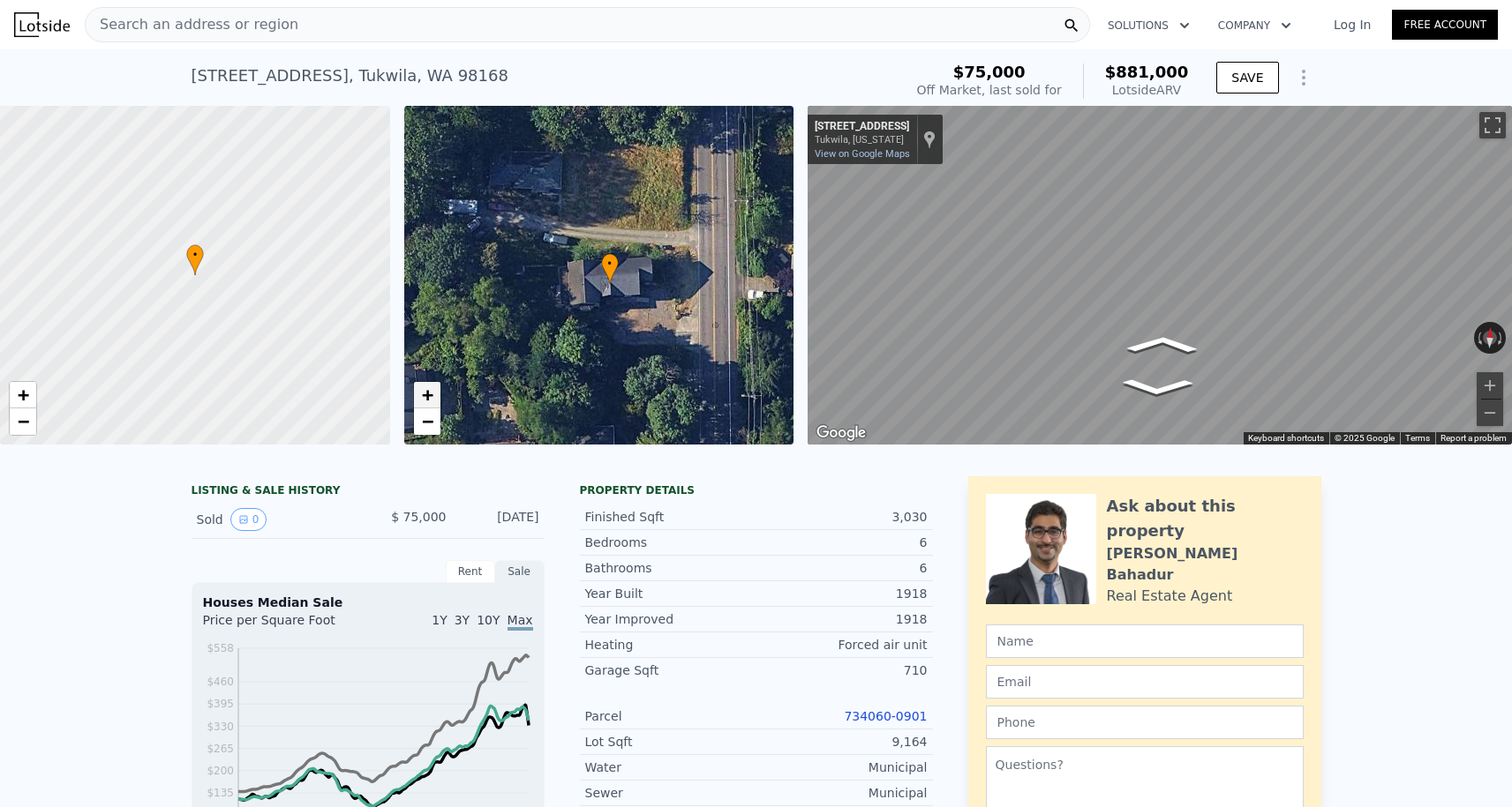
click at [427, 399] on span "+" at bounding box center [426, 395] width 11 height 22
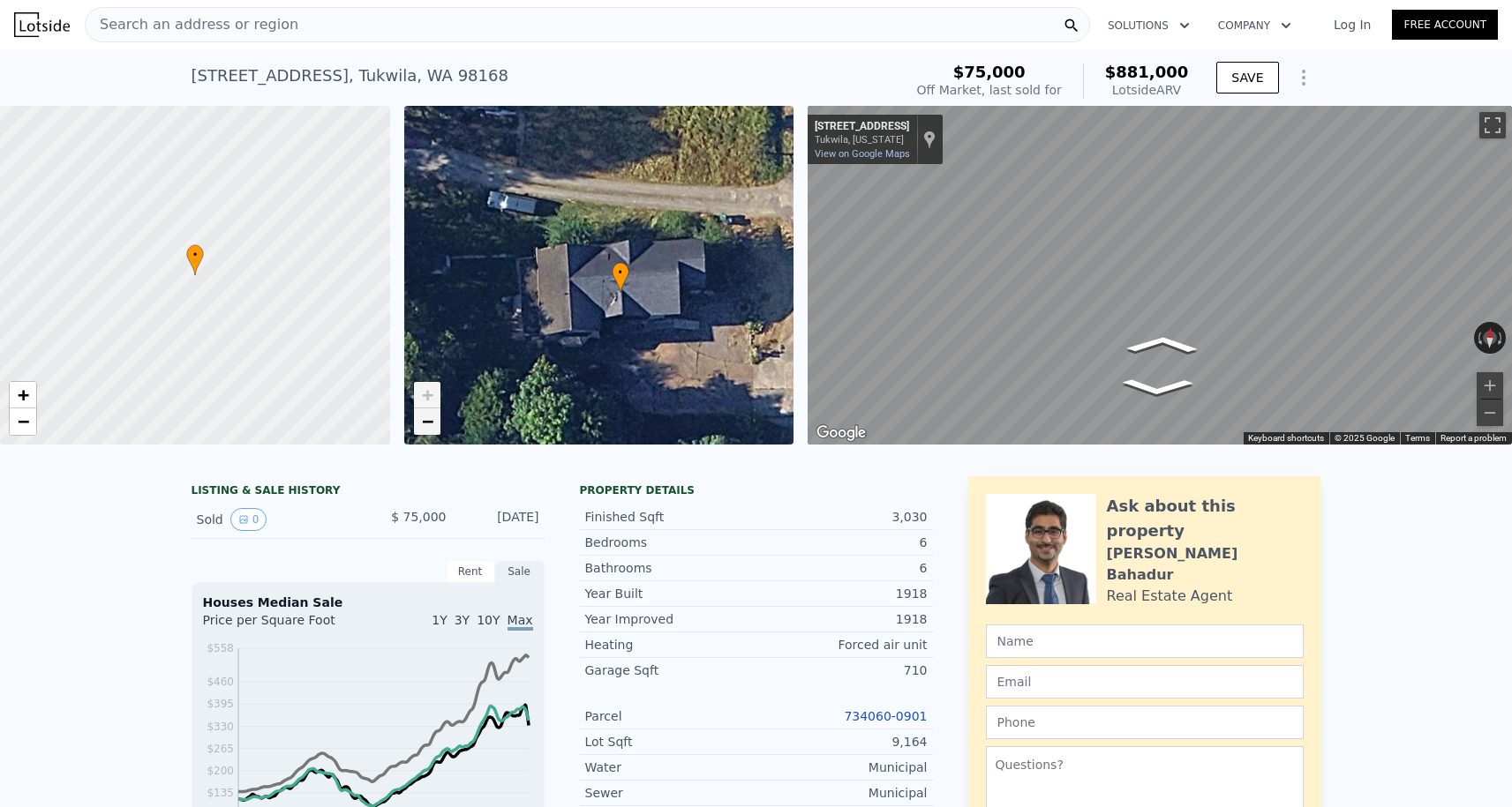
click at [426, 425] on span "−" at bounding box center [426, 422] width 11 height 22
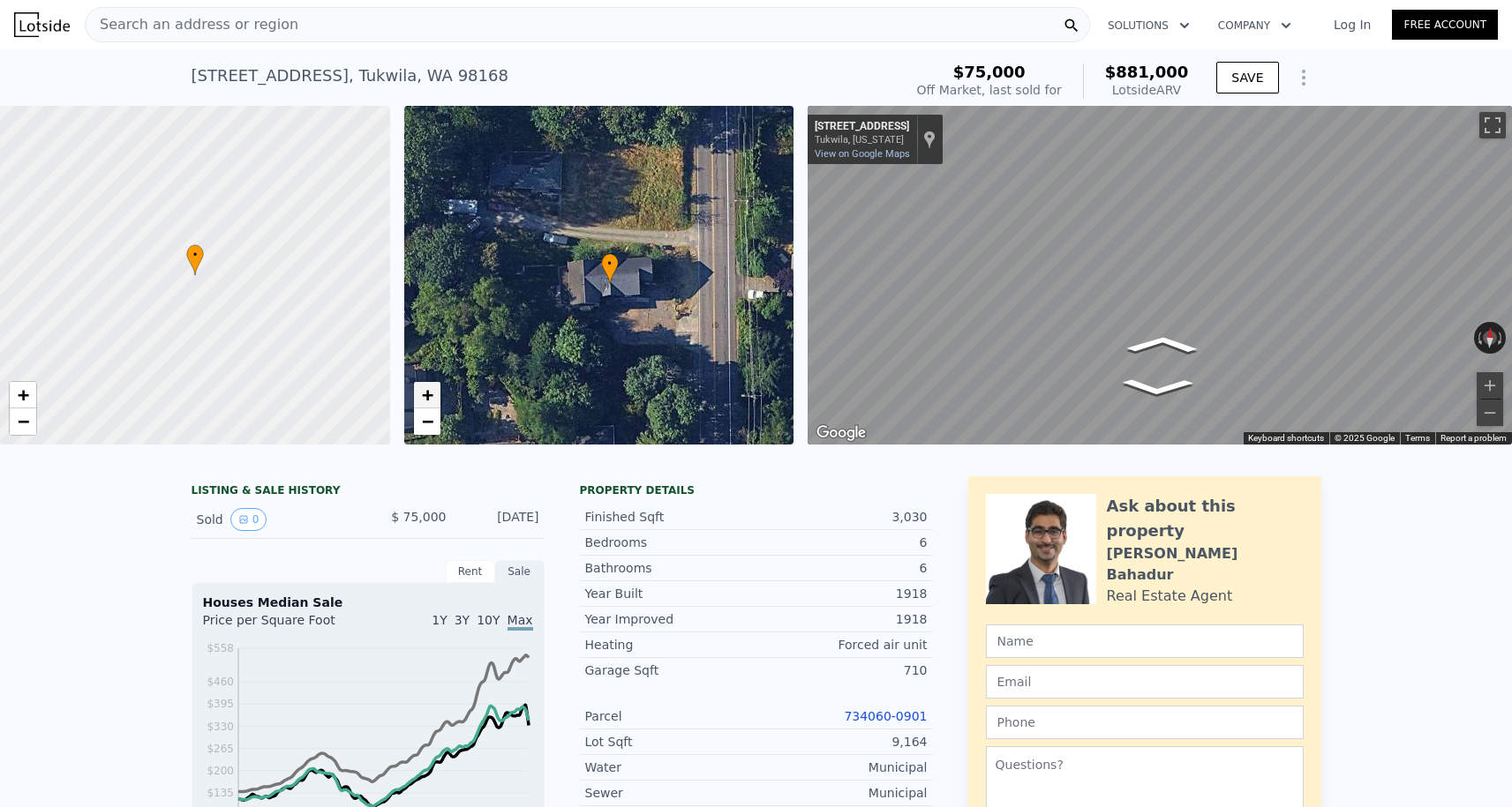
click at [424, 394] on span "+" at bounding box center [426, 395] width 11 height 22
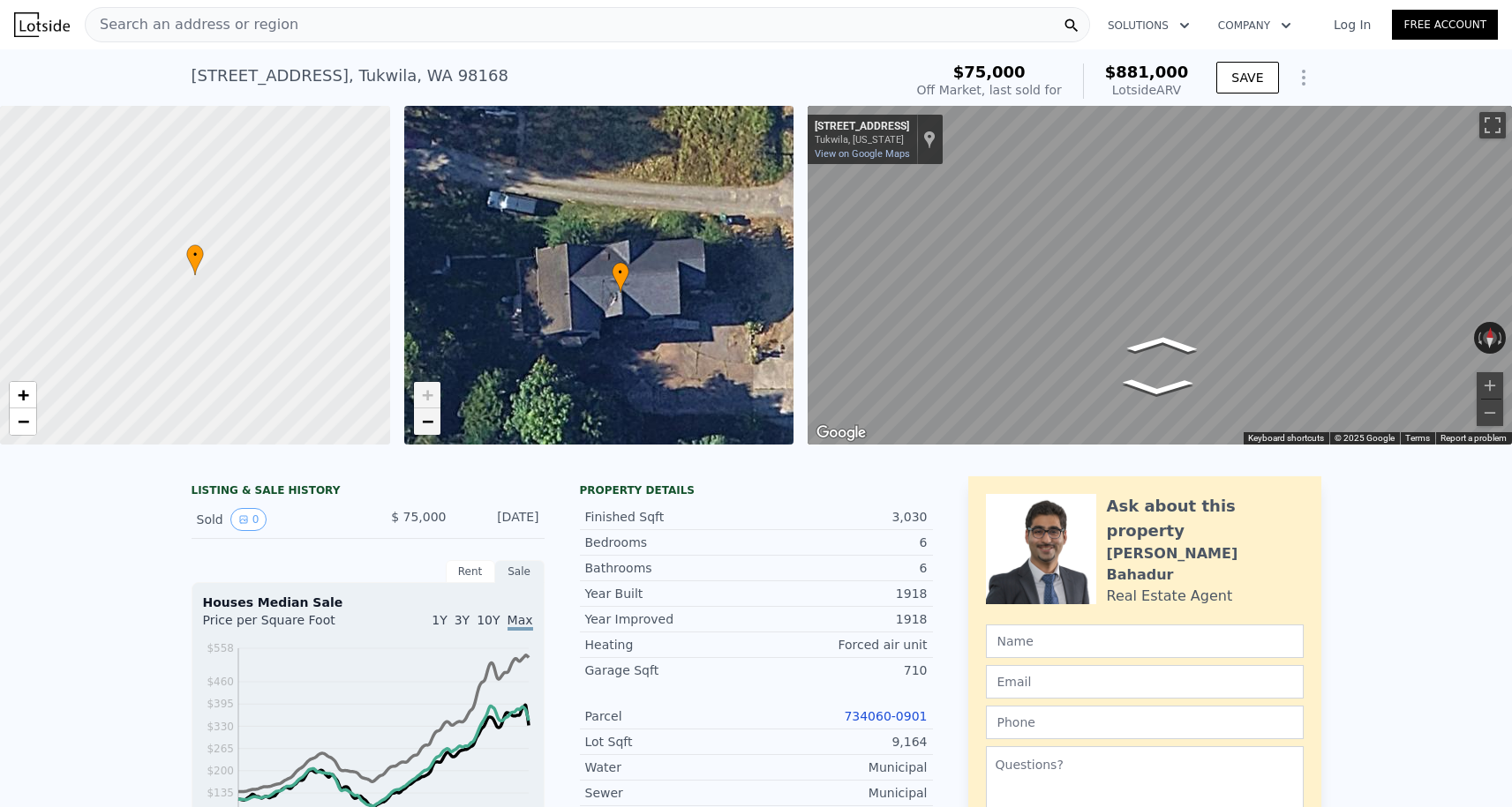
click at [435, 422] on link "−" at bounding box center [427, 422] width 27 height 27
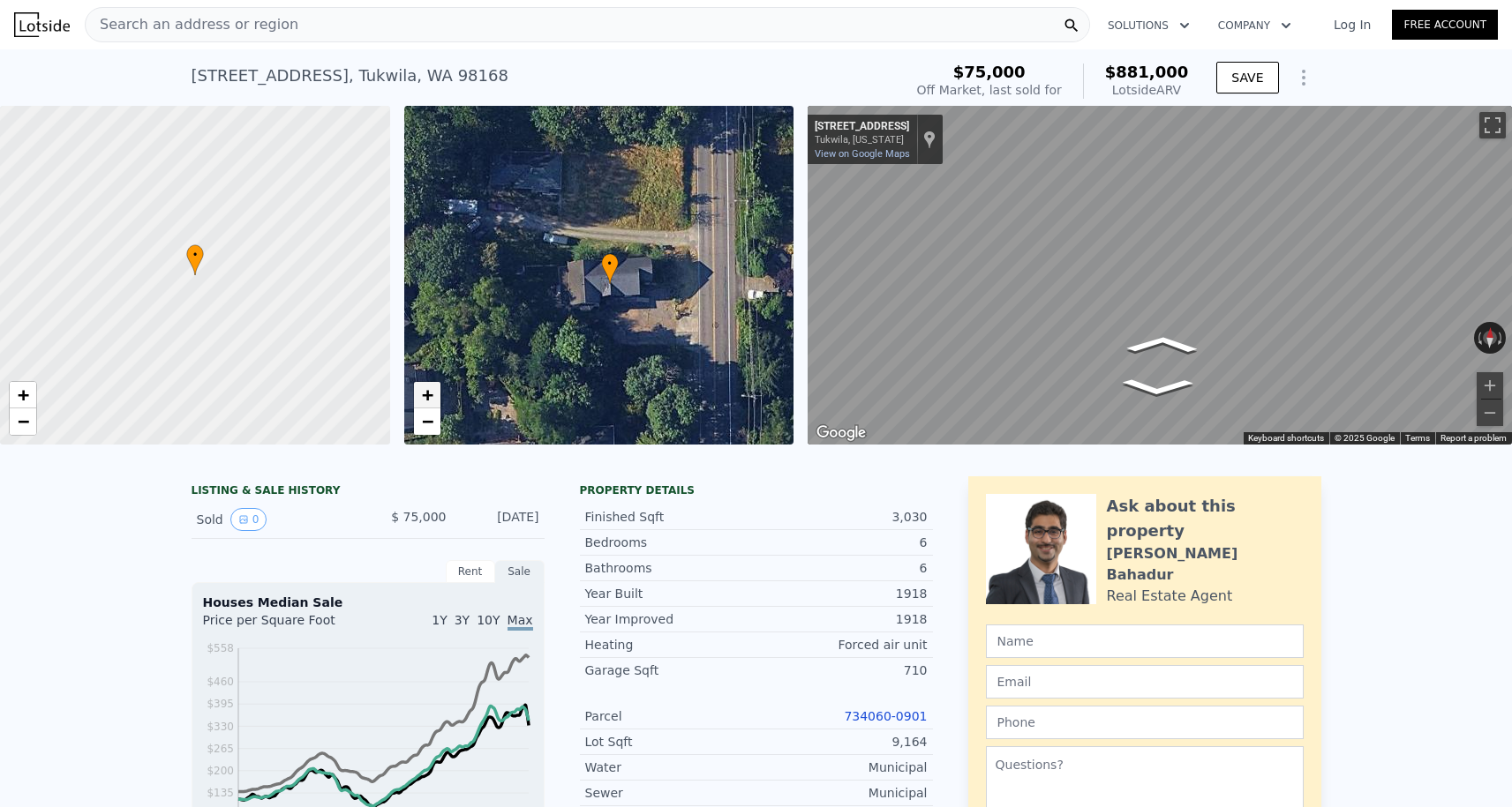
click at [426, 397] on span "+" at bounding box center [426, 395] width 11 height 22
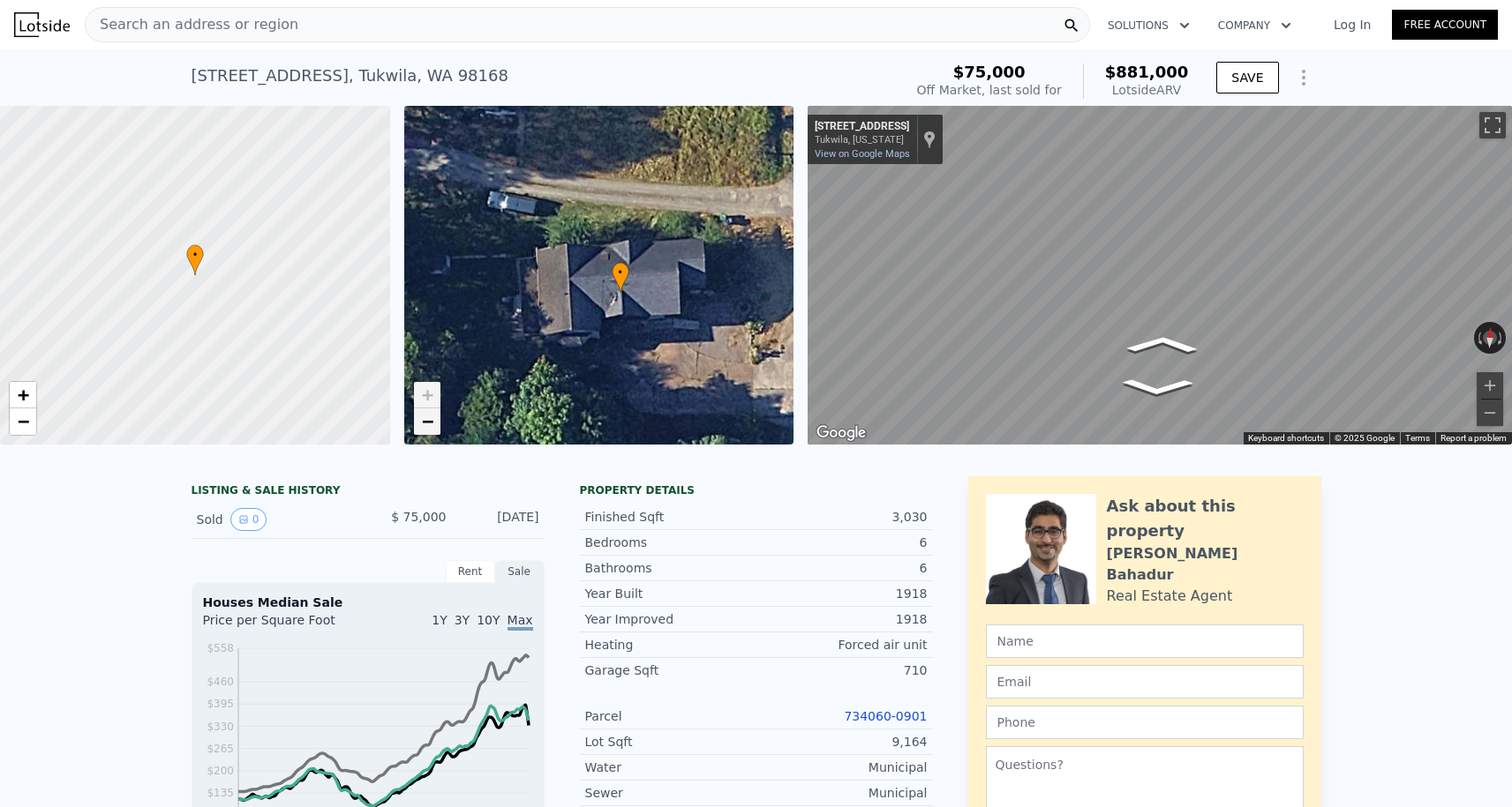
click at [425, 420] on span "−" at bounding box center [426, 422] width 11 height 22
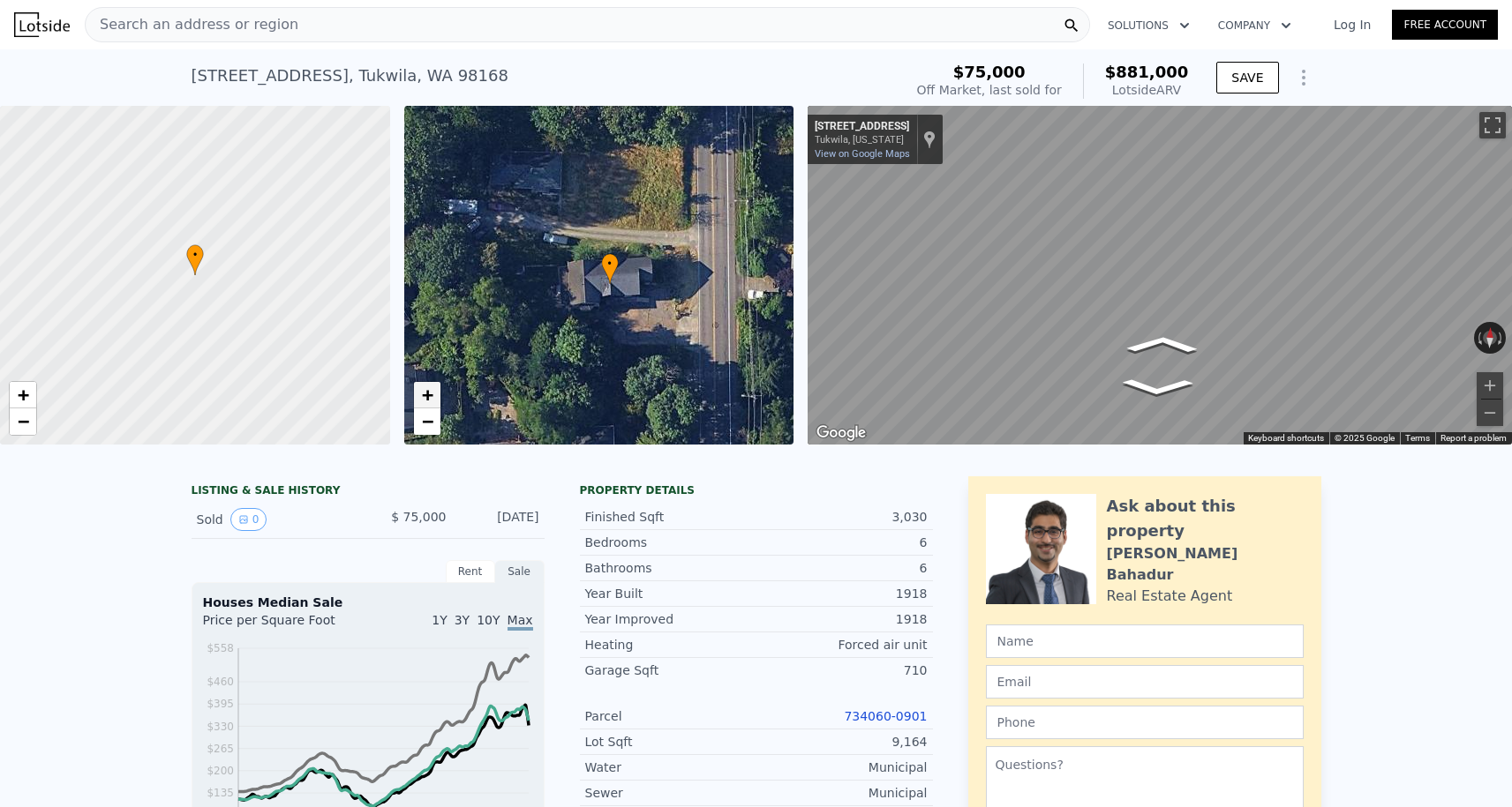
click at [425, 405] on span "+" at bounding box center [426, 395] width 11 height 22
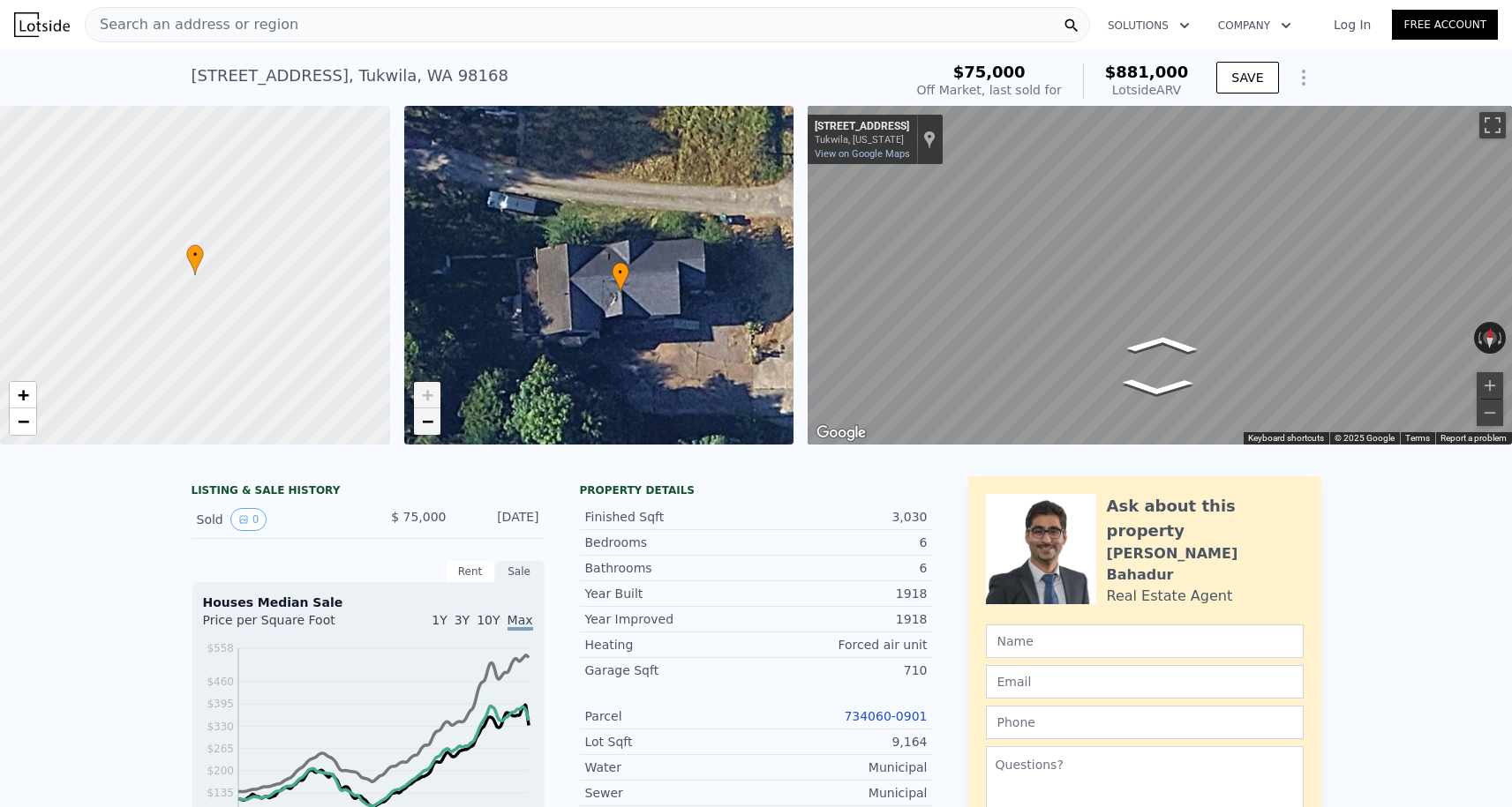
click at [425, 422] on span "−" at bounding box center [426, 422] width 11 height 22
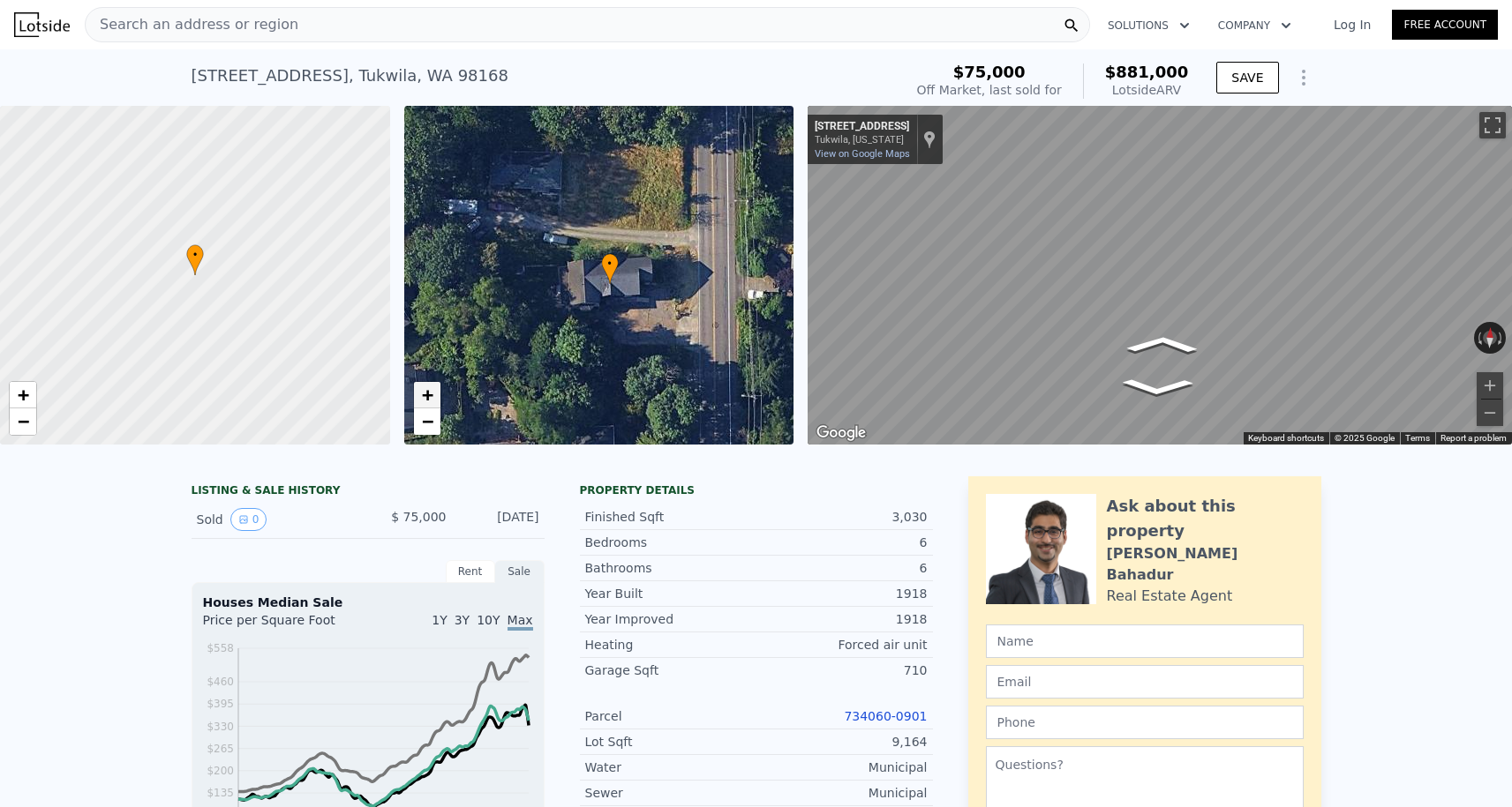
click at [425, 395] on span "+" at bounding box center [426, 395] width 11 height 22
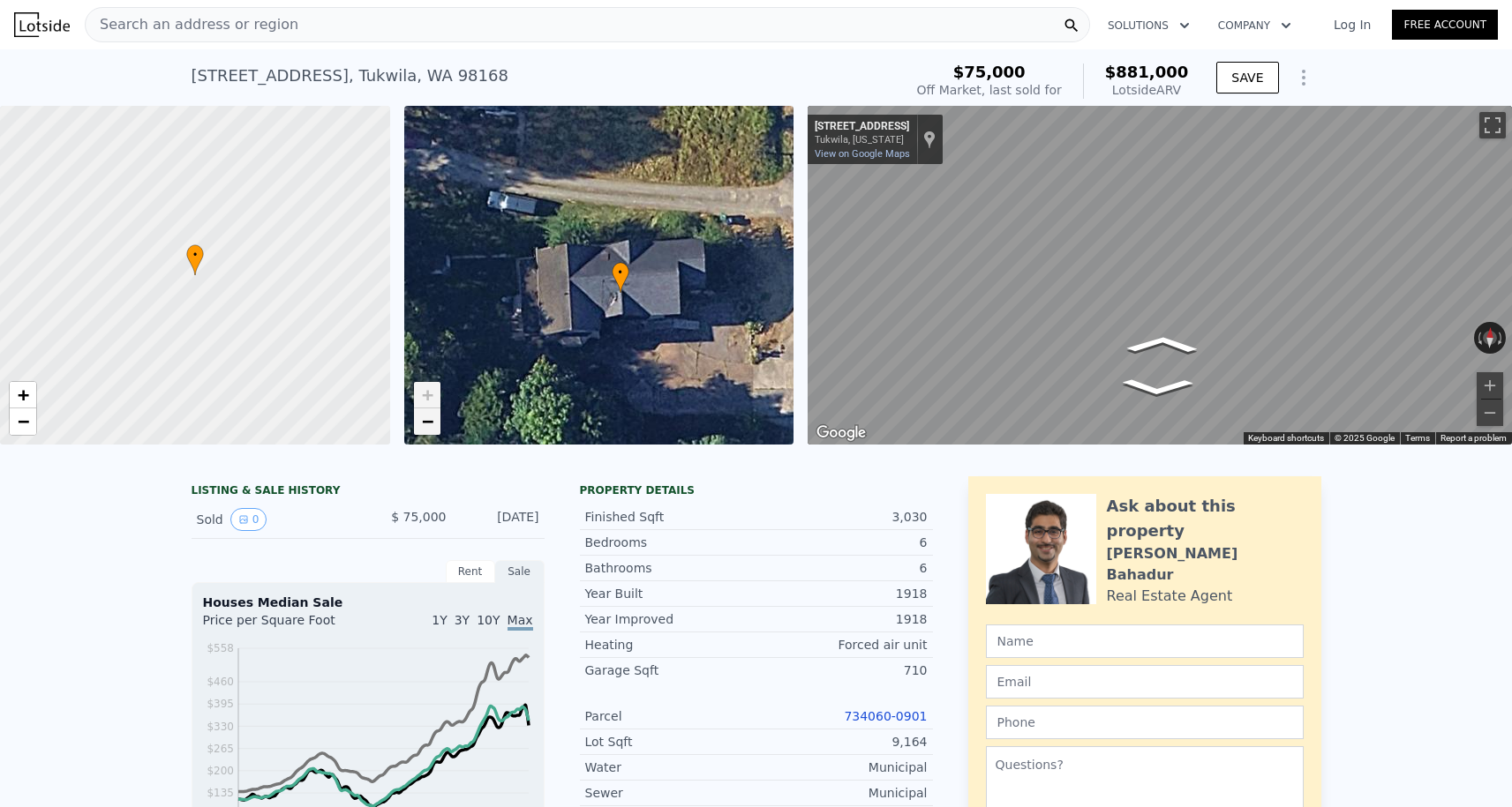
click at [426, 430] on span "−" at bounding box center [426, 422] width 11 height 22
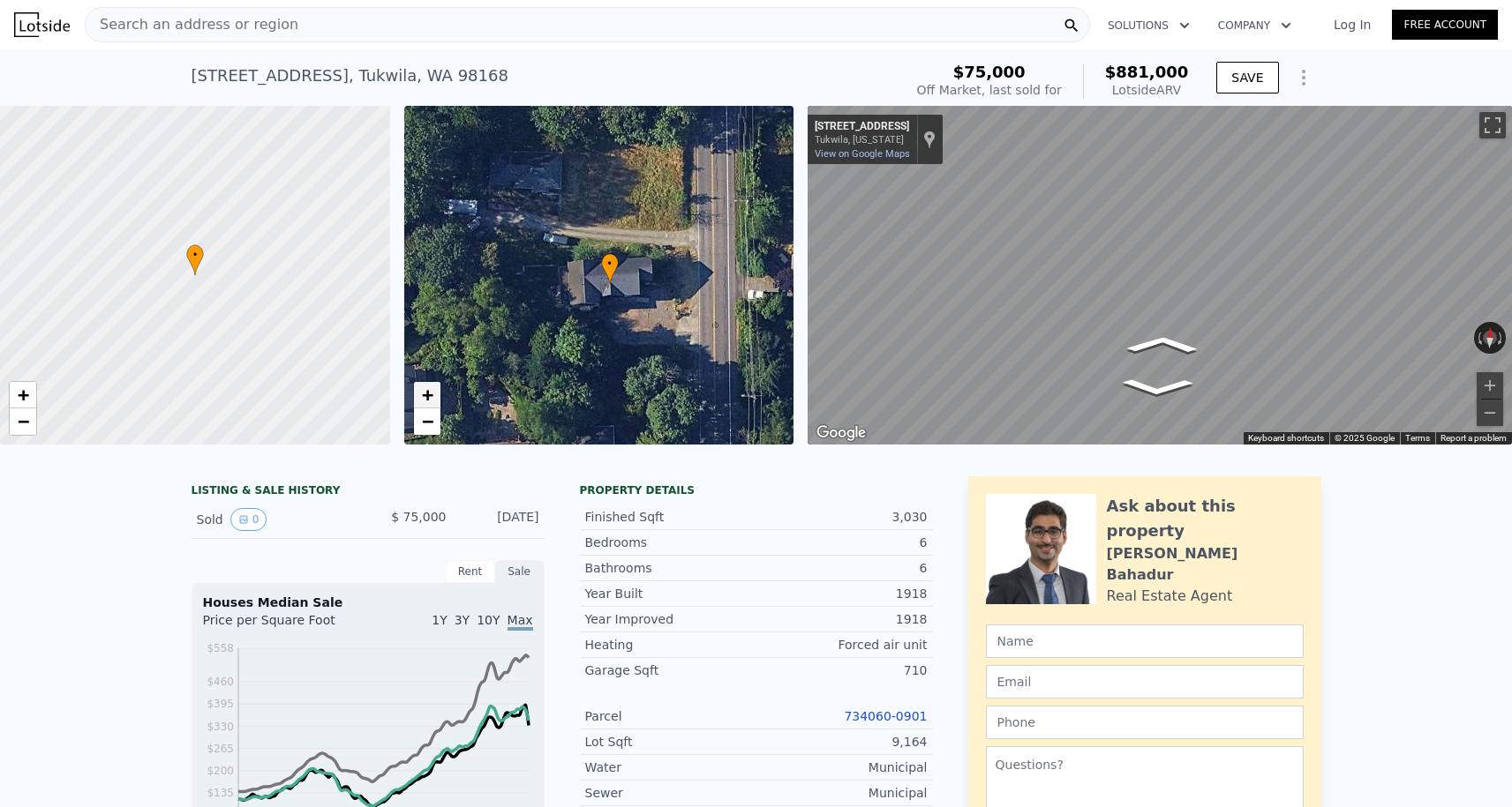
click at [426, 399] on span "+" at bounding box center [426, 395] width 11 height 22
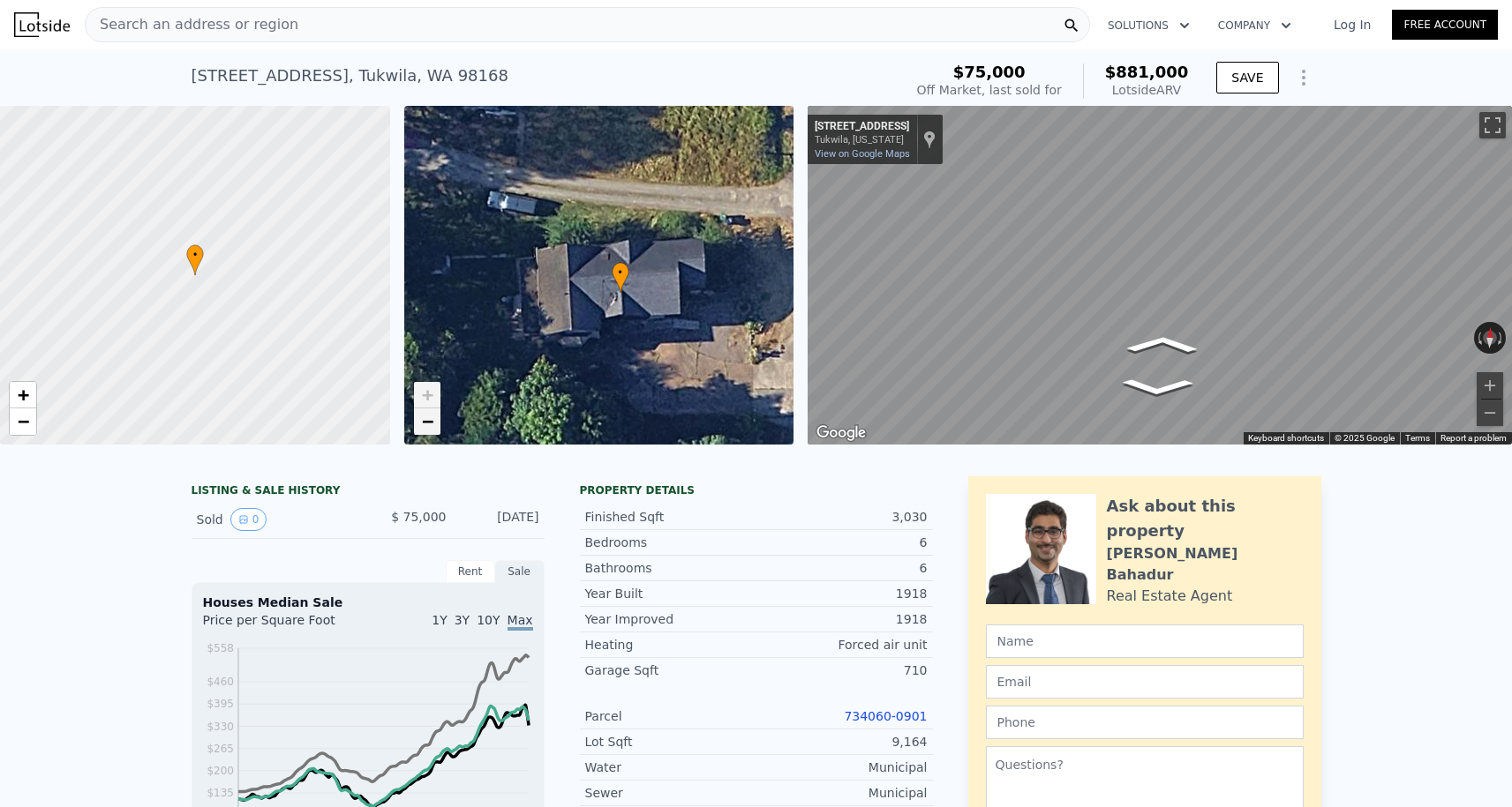
click at [427, 419] on span "−" at bounding box center [426, 422] width 11 height 22
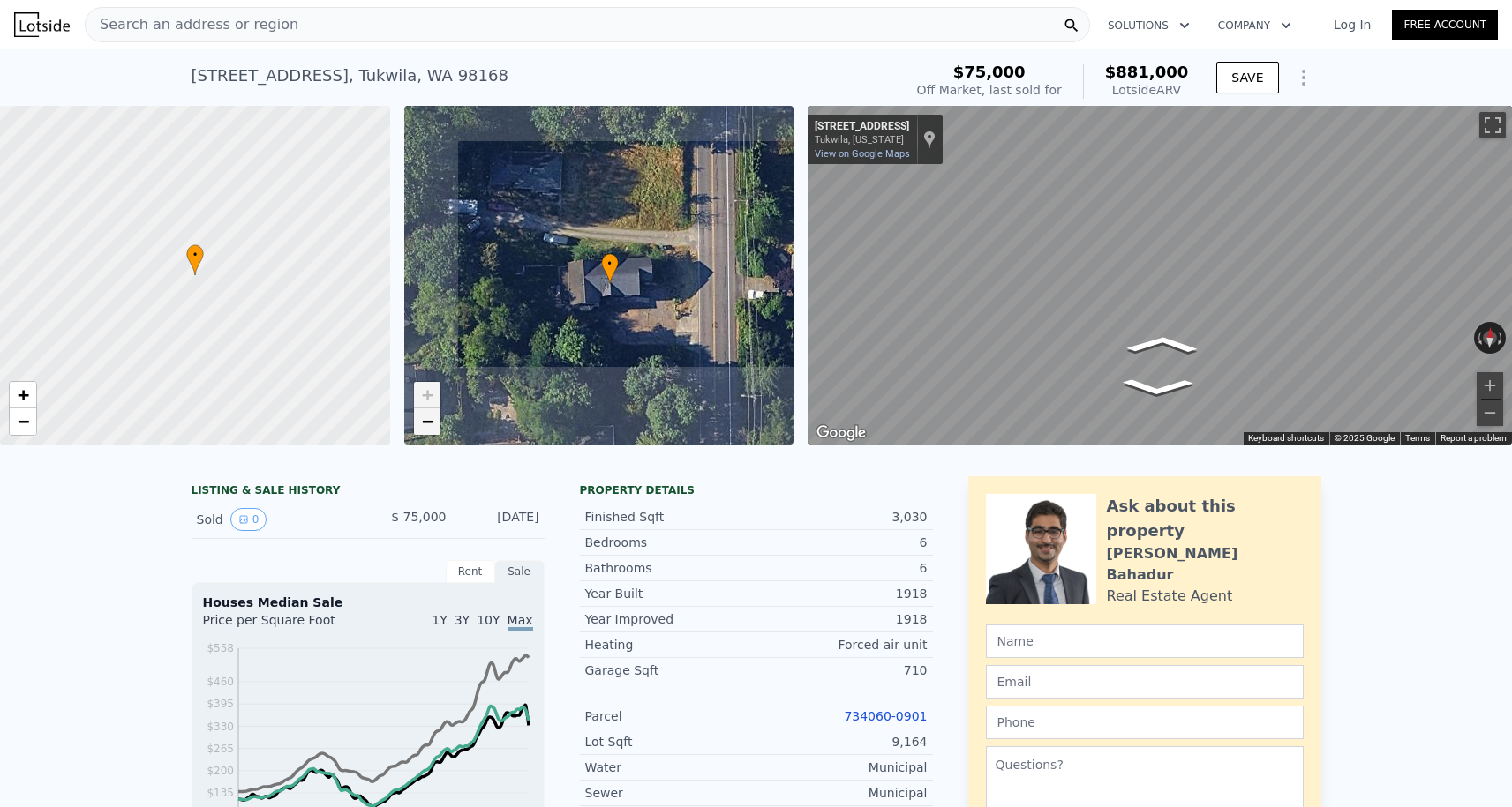
click at [427, 419] on span "−" at bounding box center [426, 422] width 11 height 22
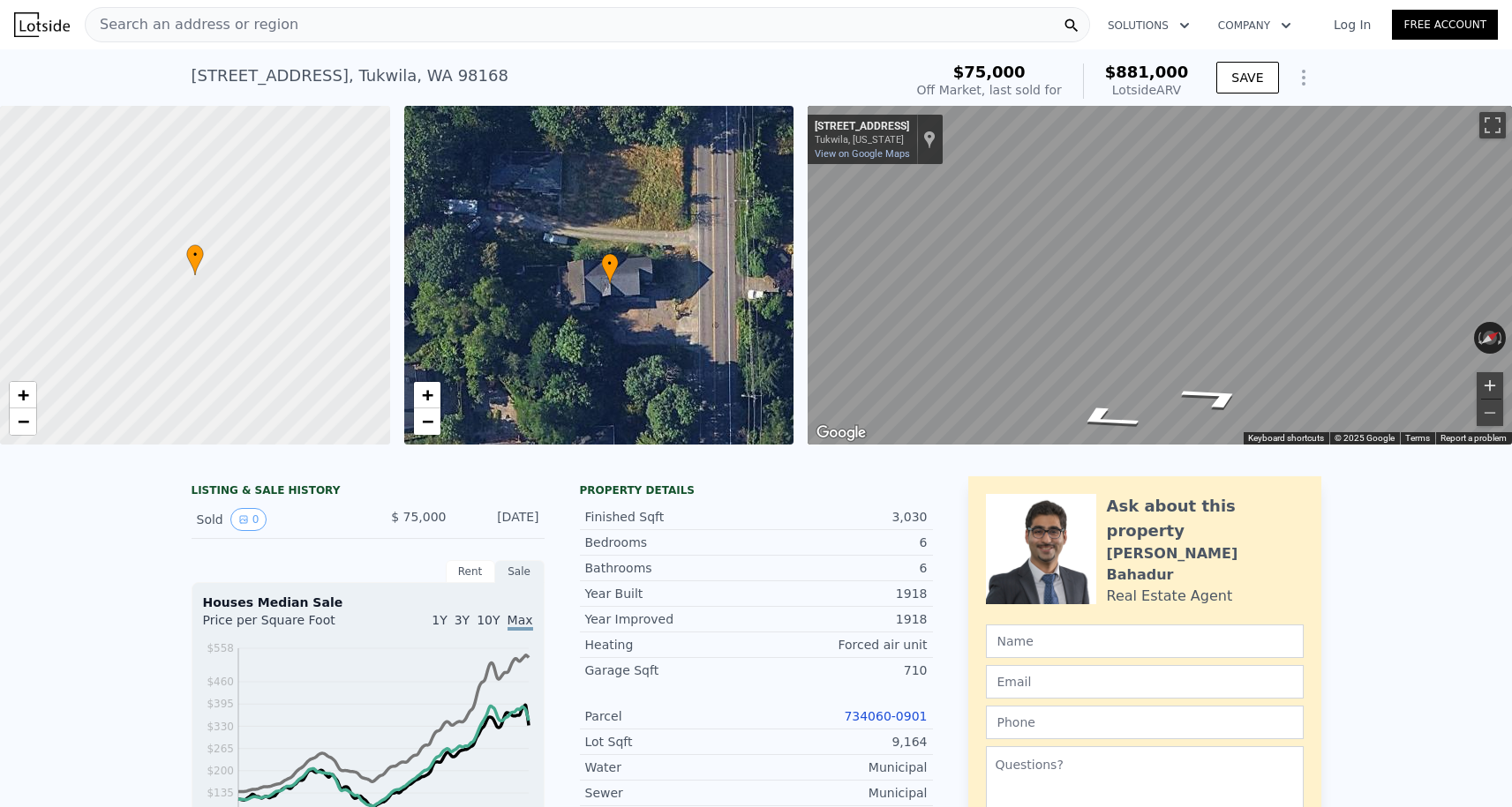
click at [1489, 386] on button "Zoom in" at bounding box center [1490, 385] width 27 height 27
click at [1496, 408] on button "Zoom out" at bounding box center [1490, 412] width 27 height 27
click at [1493, 381] on button "Zoom in" at bounding box center [1490, 385] width 27 height 27
click at [1480, 406] on button "Zoom out" at bounding box center [1490, 412] width 27 height 27
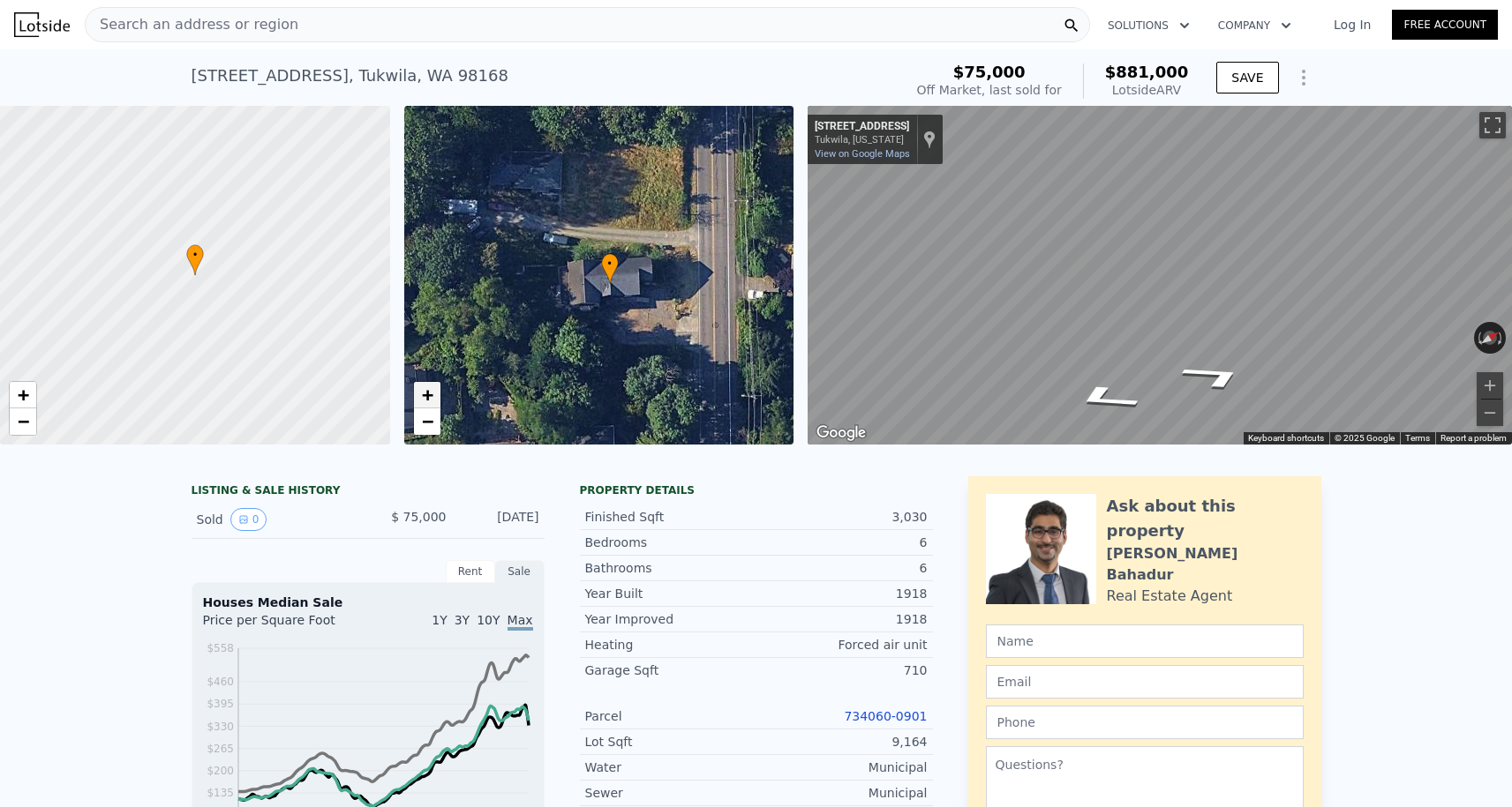
click at [424, 397] on span "+" at bounding box center [426, 395] width 11 height 22
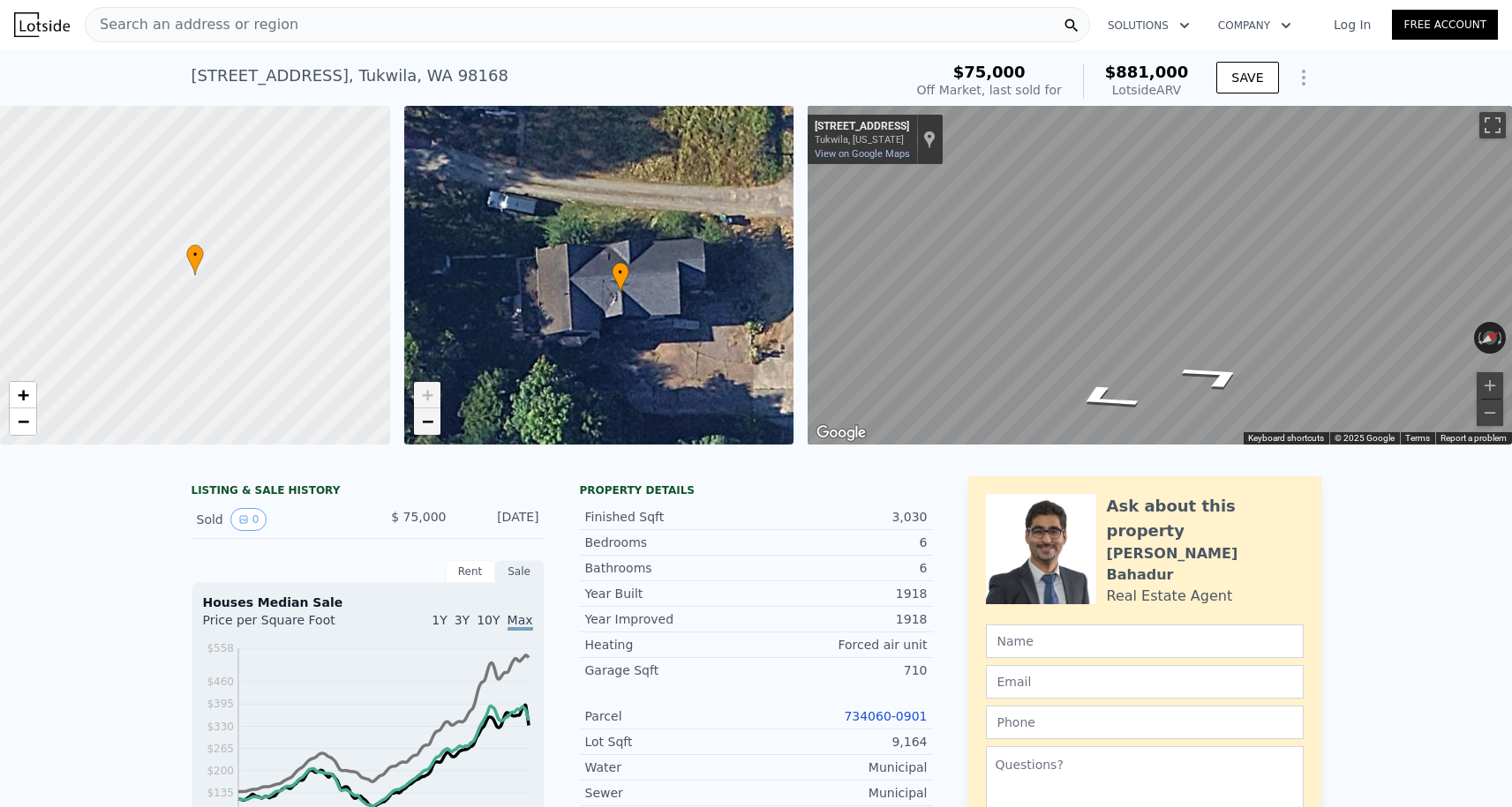
click at [426, 422] on span "−" at bounding box center [426, 422] width 11 height 22
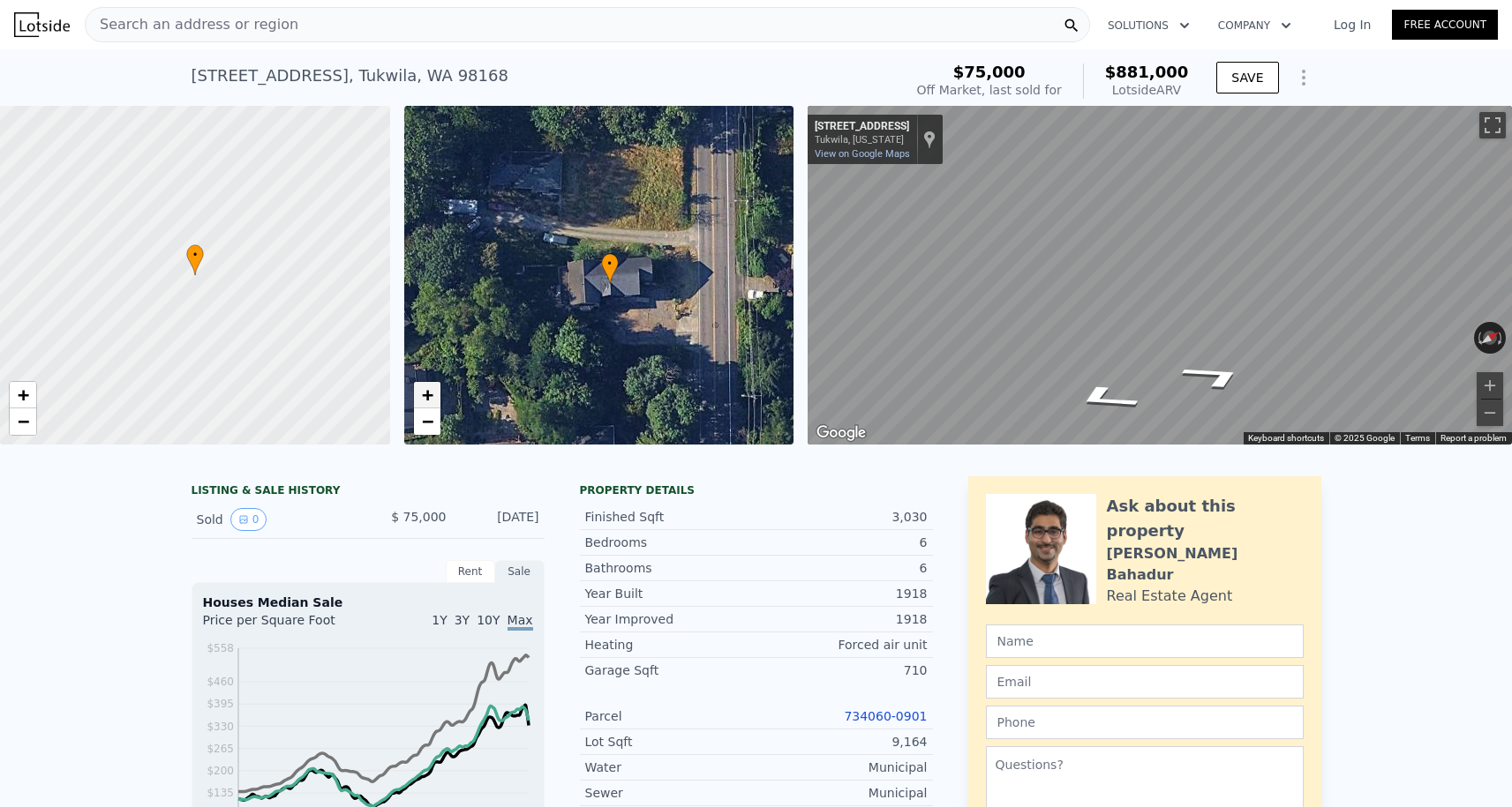
click at [424, 397] on span "+" at bounding box center [426, 395] width 11 height 22
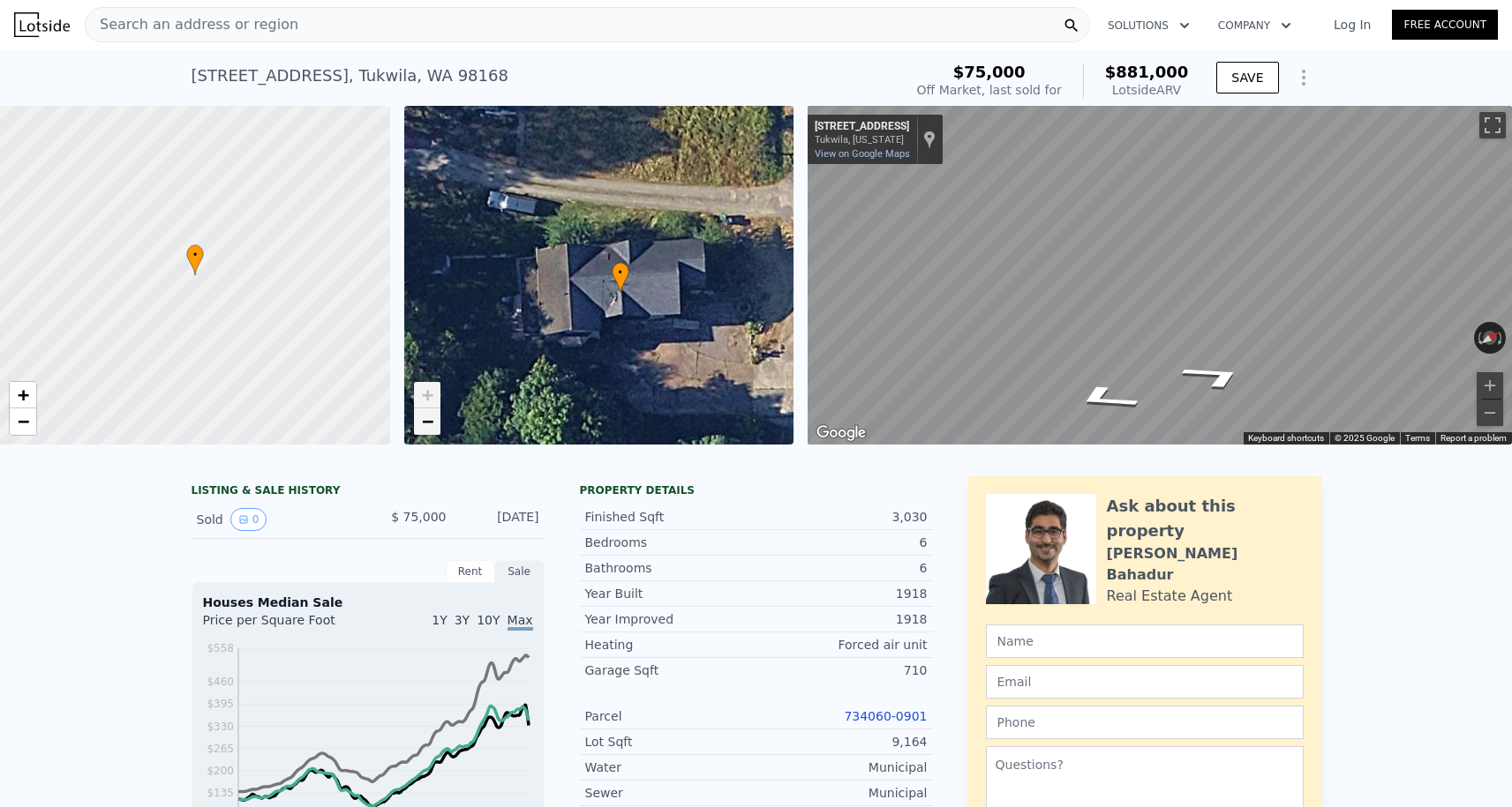
click at [424, 418] on span "−" at bounding box center [426, 422] width 11 height 22
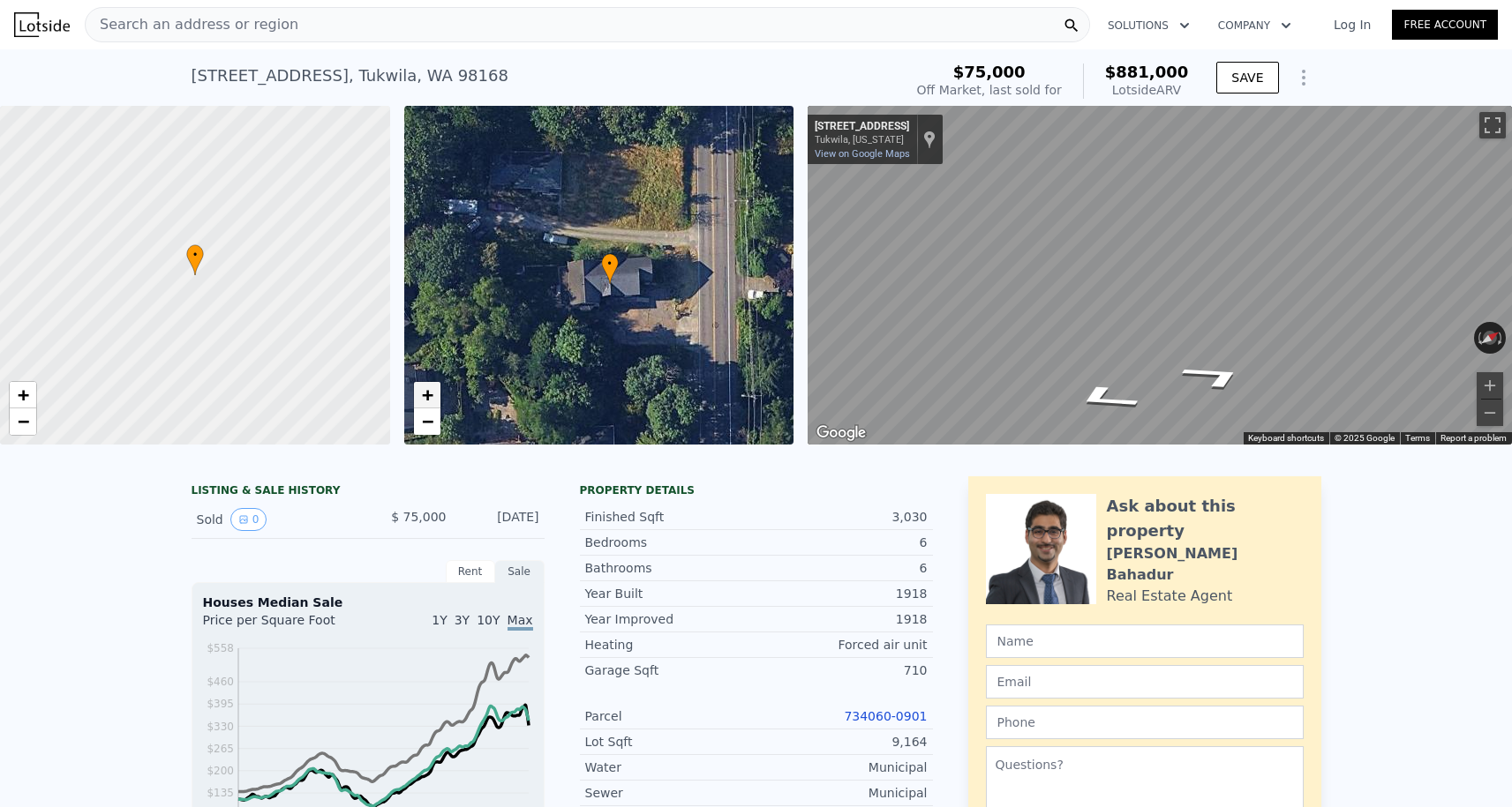
click at [427, 398] on span "+" at bounding box center [426, 395] width 11 height 22
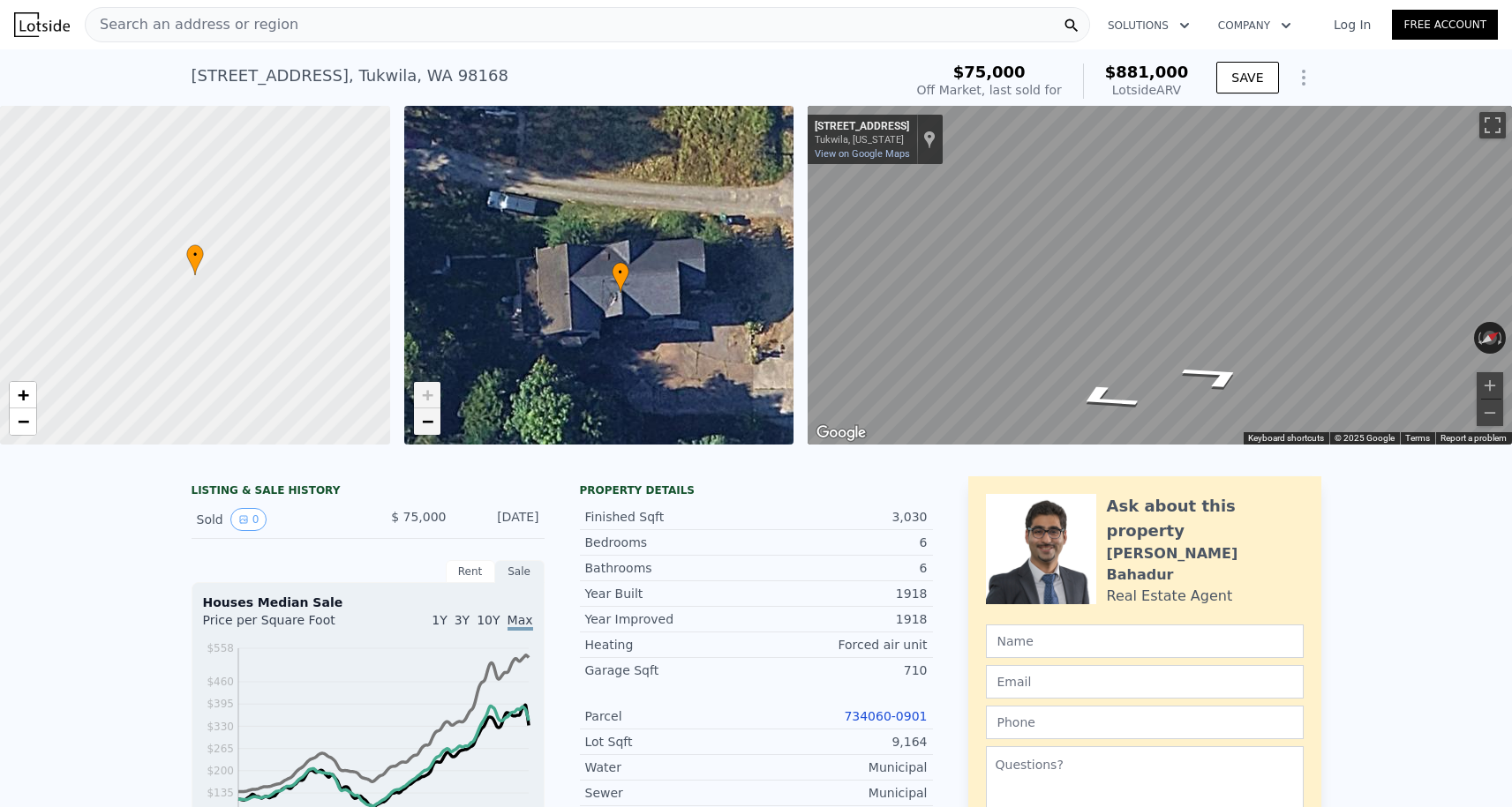
click at [431, 422] on span "−" at bounding box center [426, 422] width 11 height 22
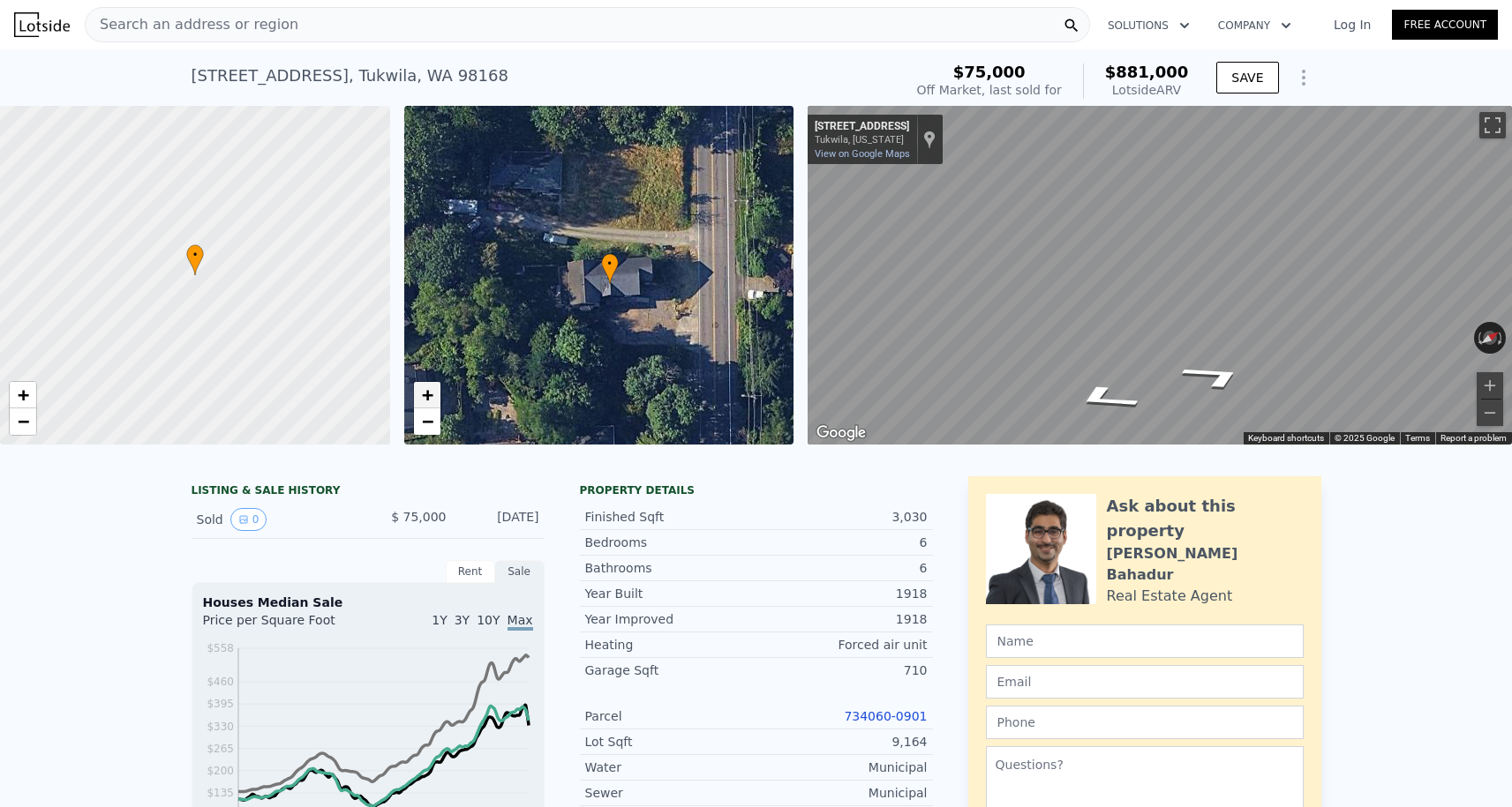
click at [431, 394] on span "+" at bounding box center [426, 395] width 11 height 22
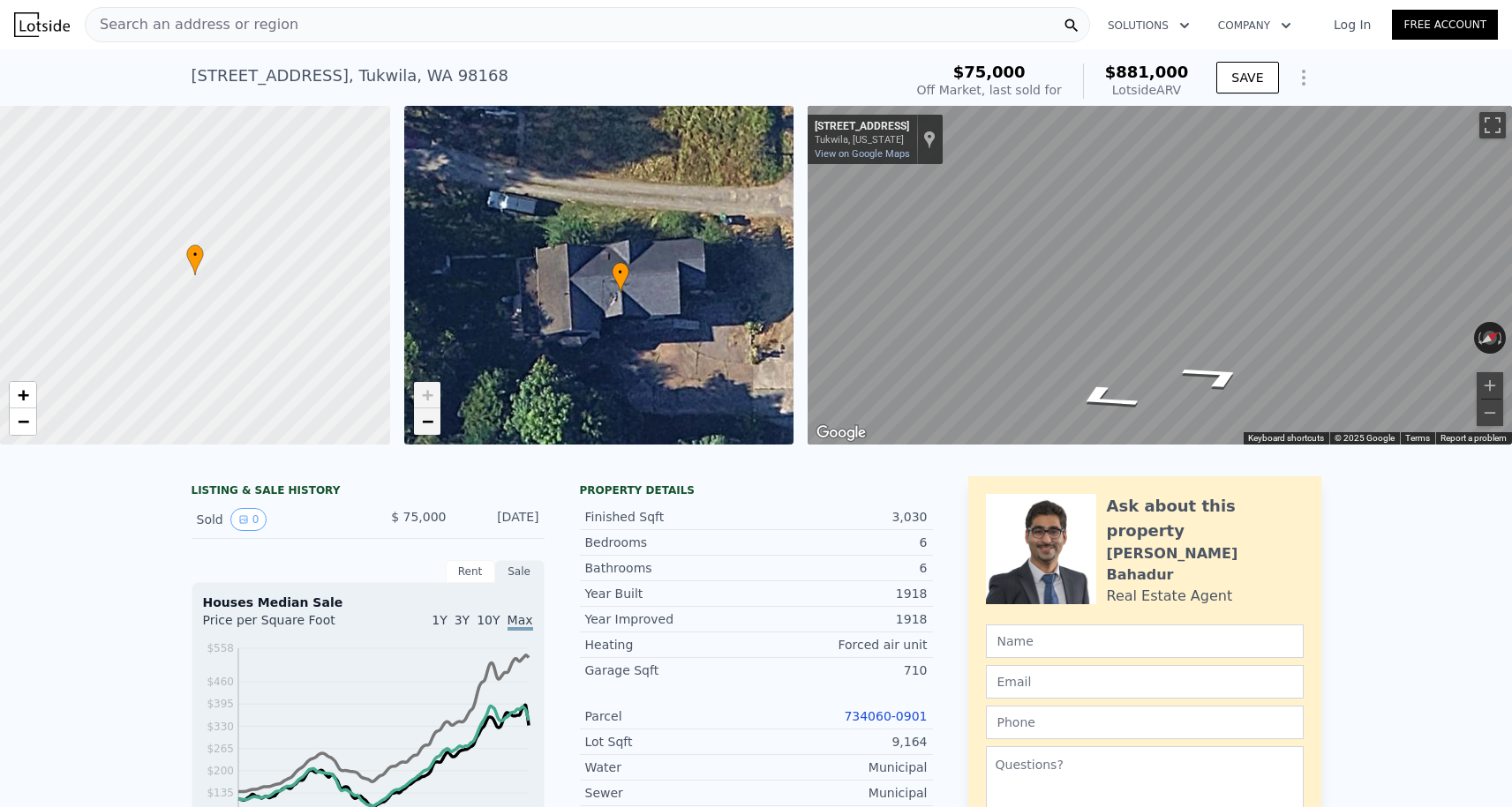
click at [428, 422] on span "−" at bounding box center [426, 422] width 11 height 22
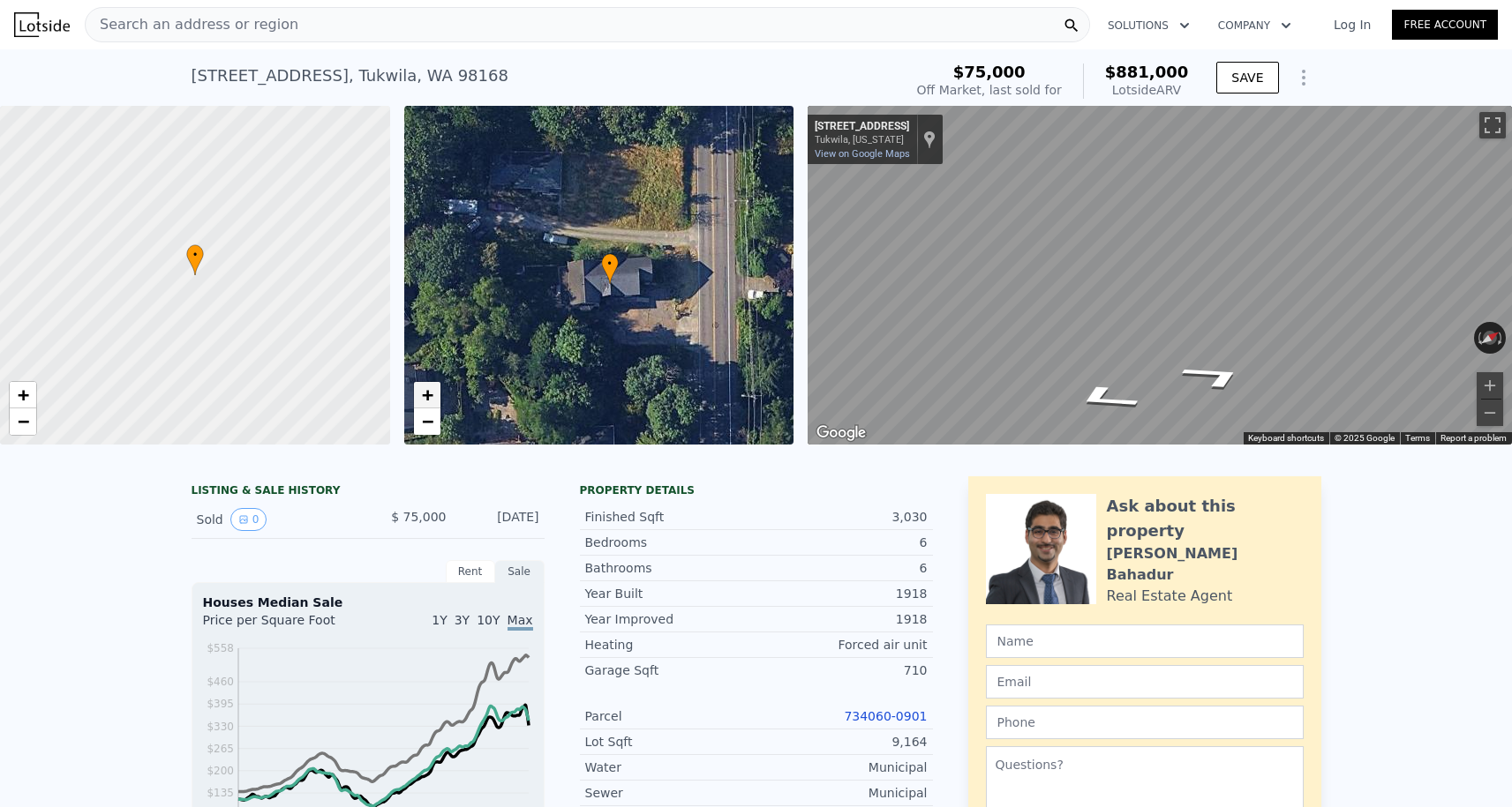
click at [427, 402] on span "+" at bounding box center [426, 395] width 11 height 22
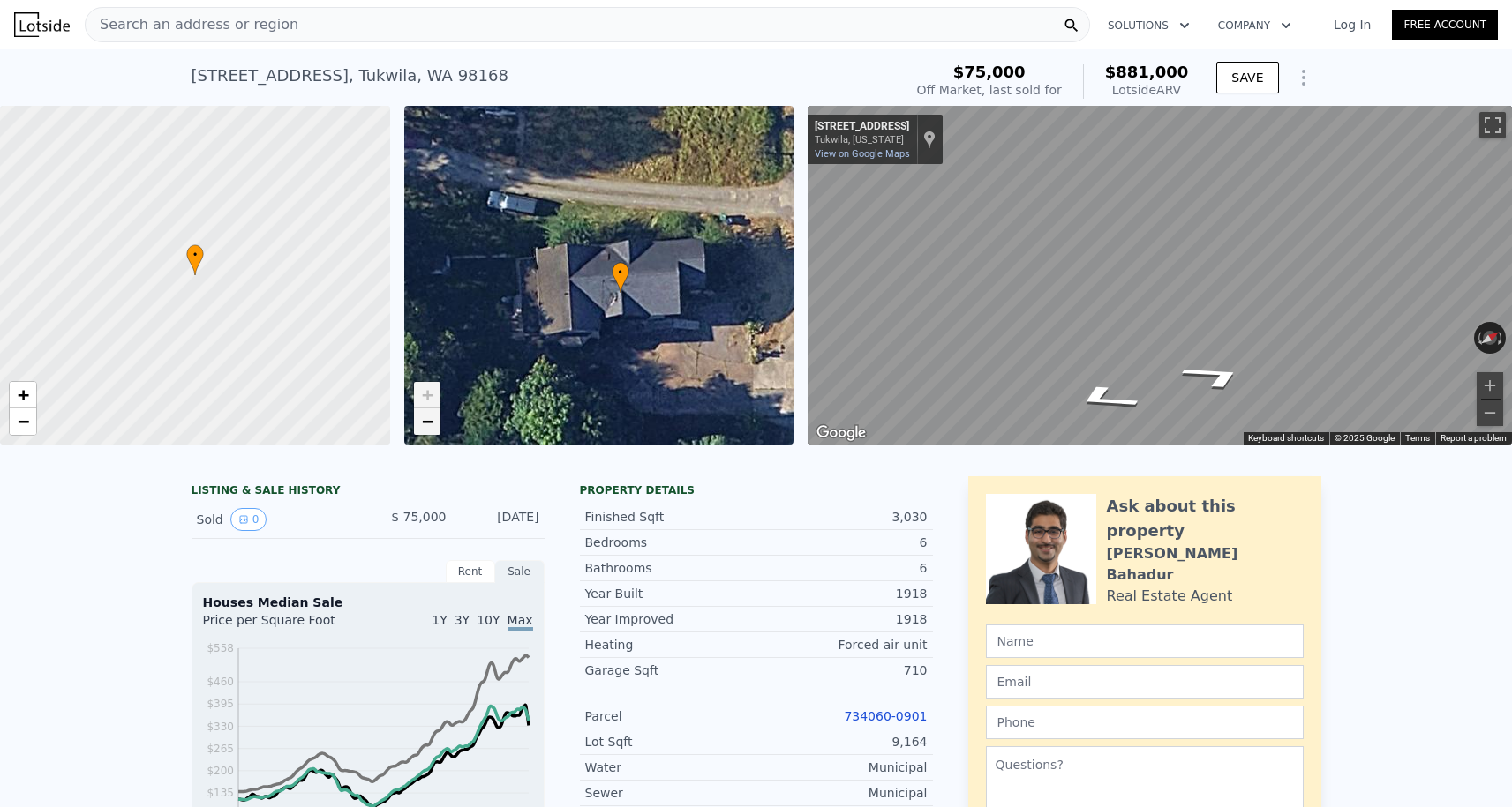
click at [425, 422] on span "−" at bounding box center [426, 422] width 11 height 22
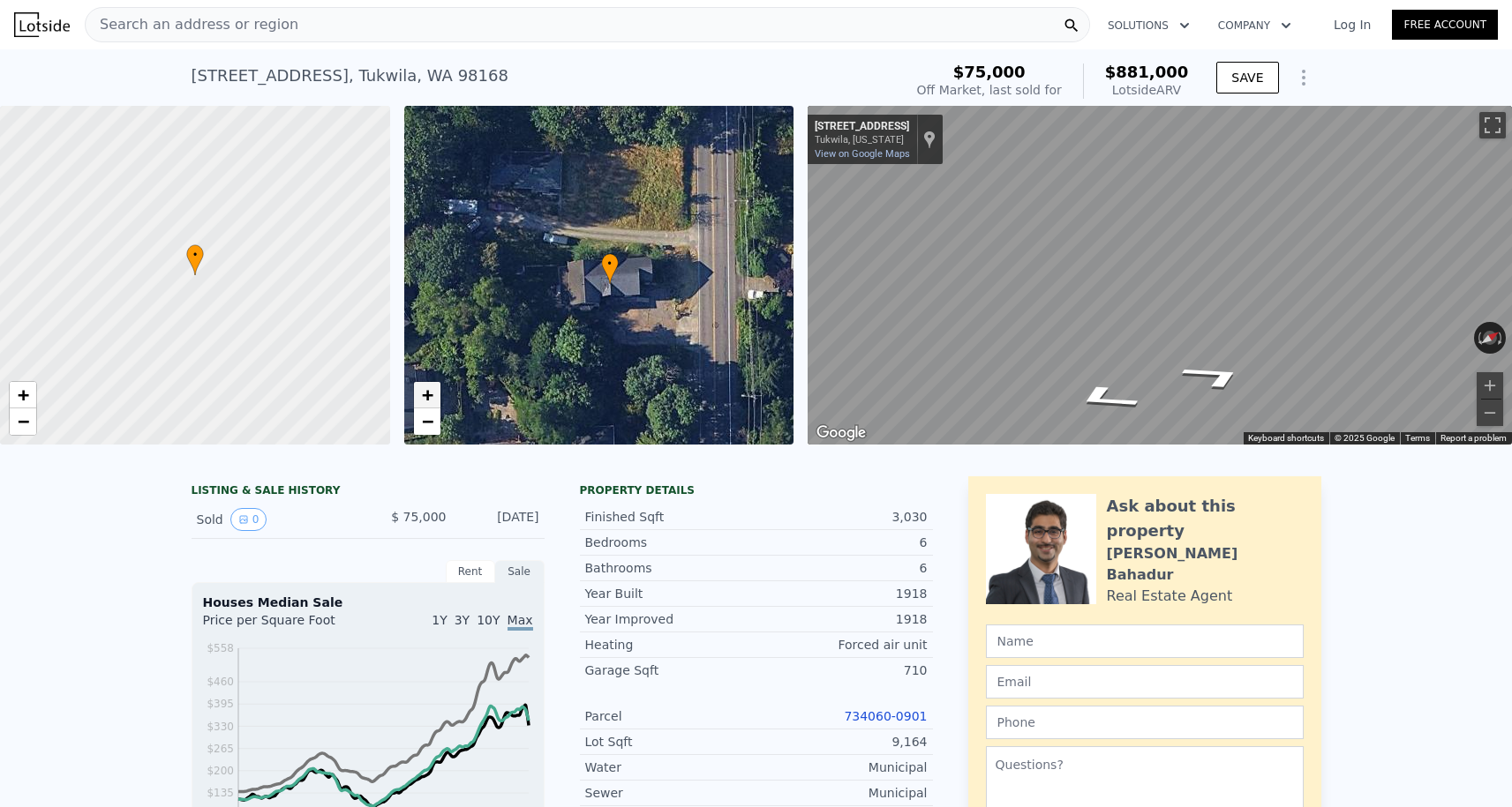
click at [430, 393] on span "+" at bounding box center [426, 395] width 11 height 22
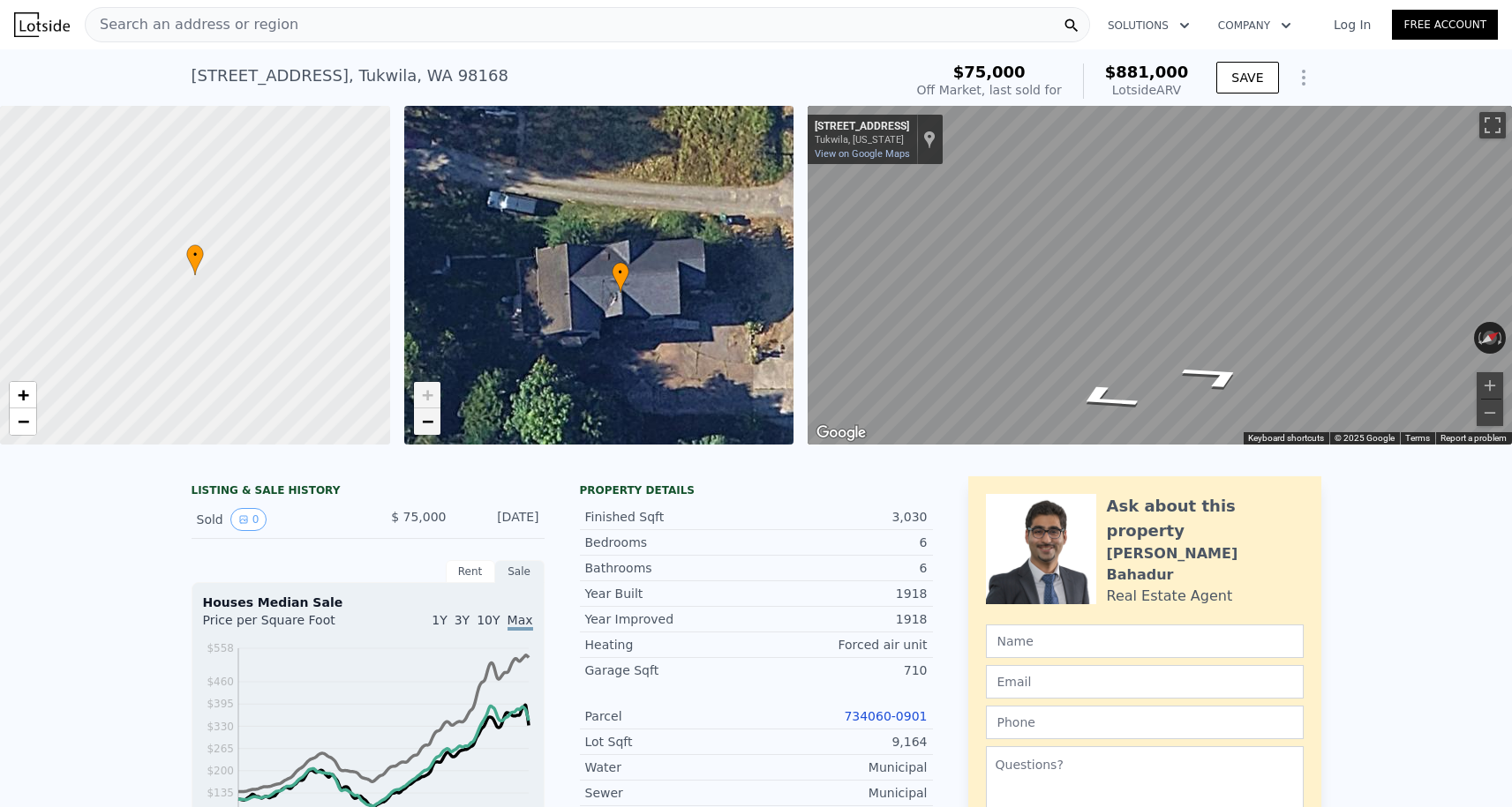
click at [421, 424] on span "−" at bounding box center [426, 422] width 11 height 22
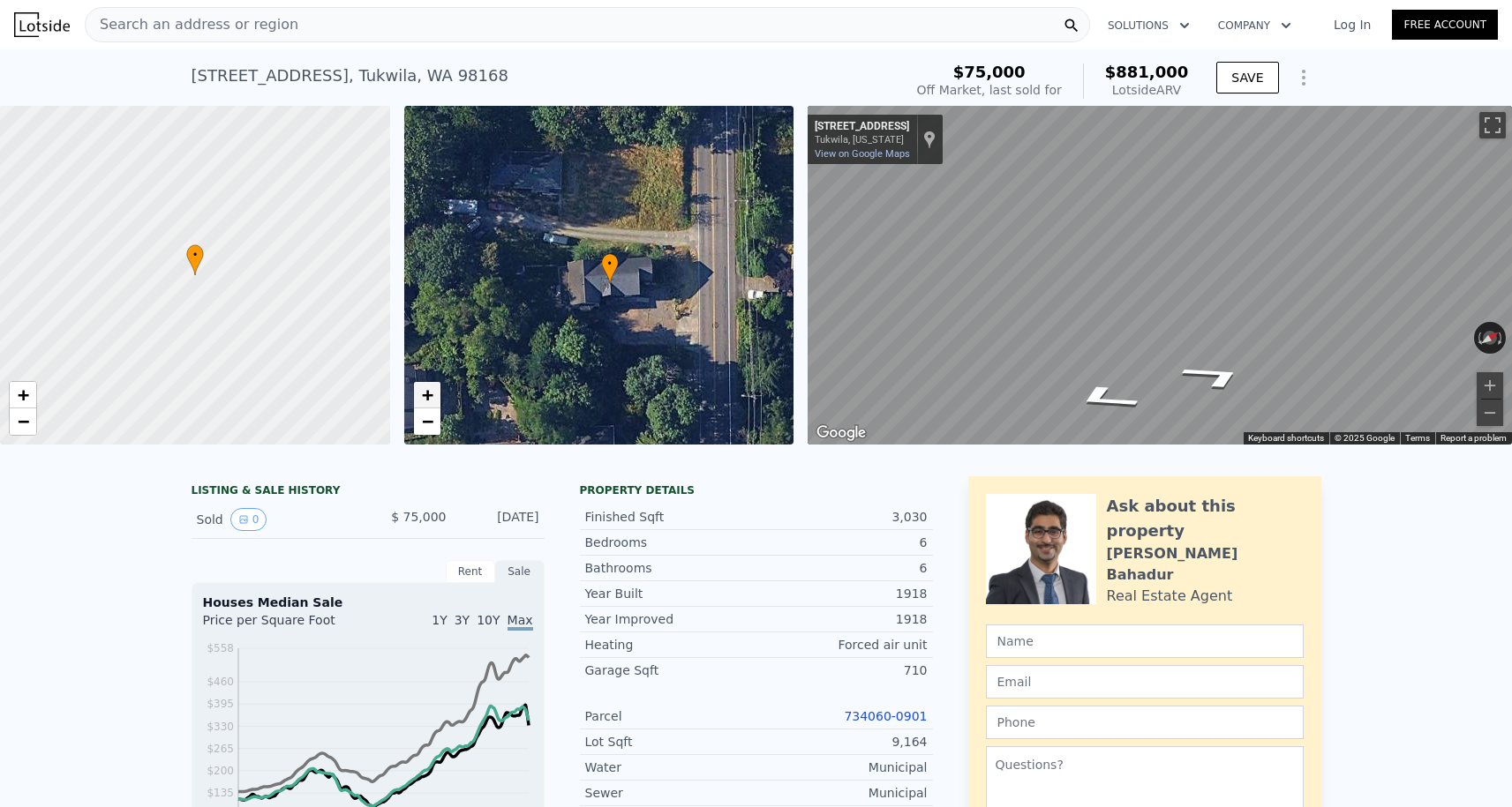
click at [428, 395] on span "+" at bounding box center [426, 395] width 11 height 22
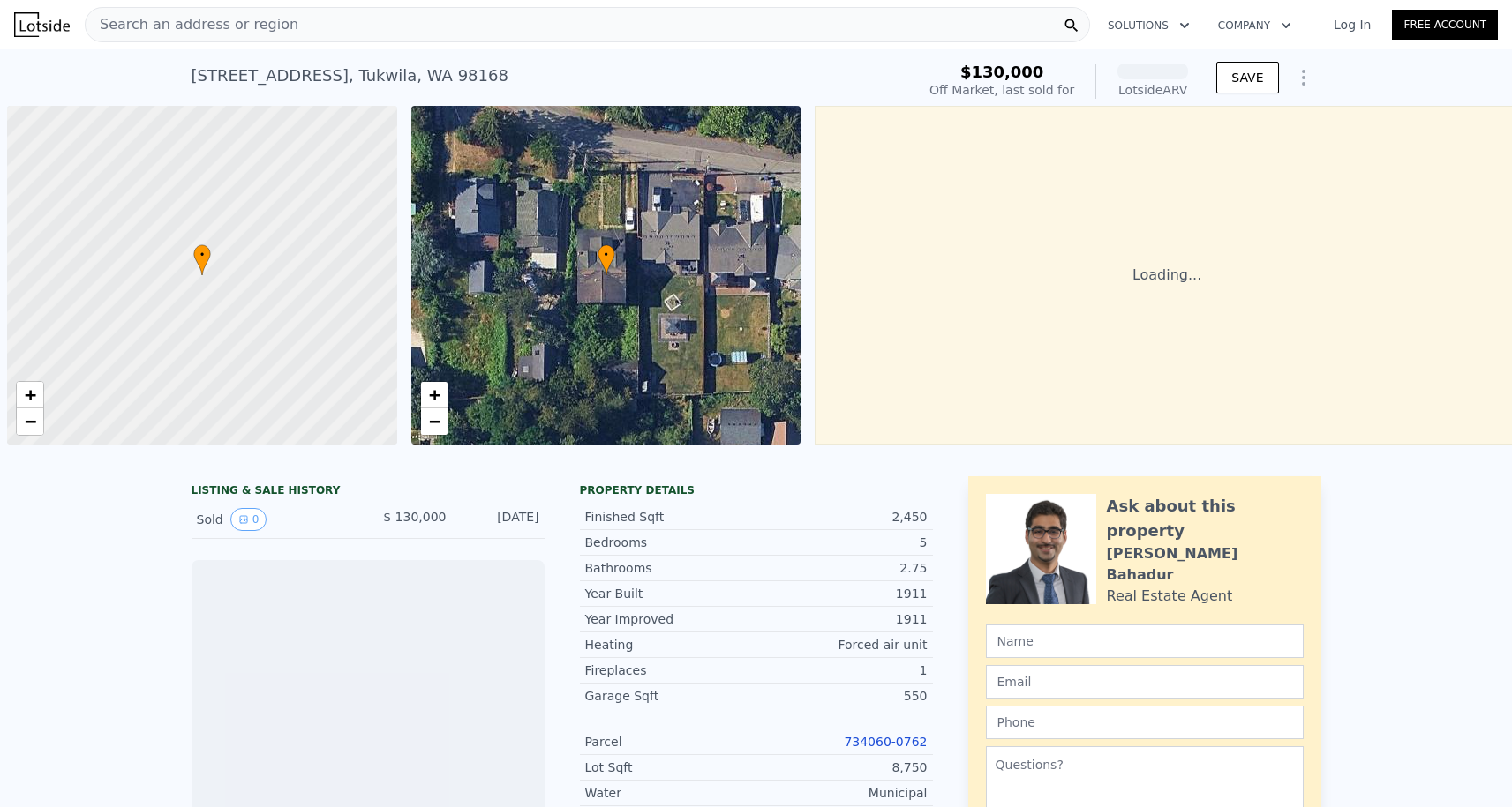
scroll to position [0, 7]
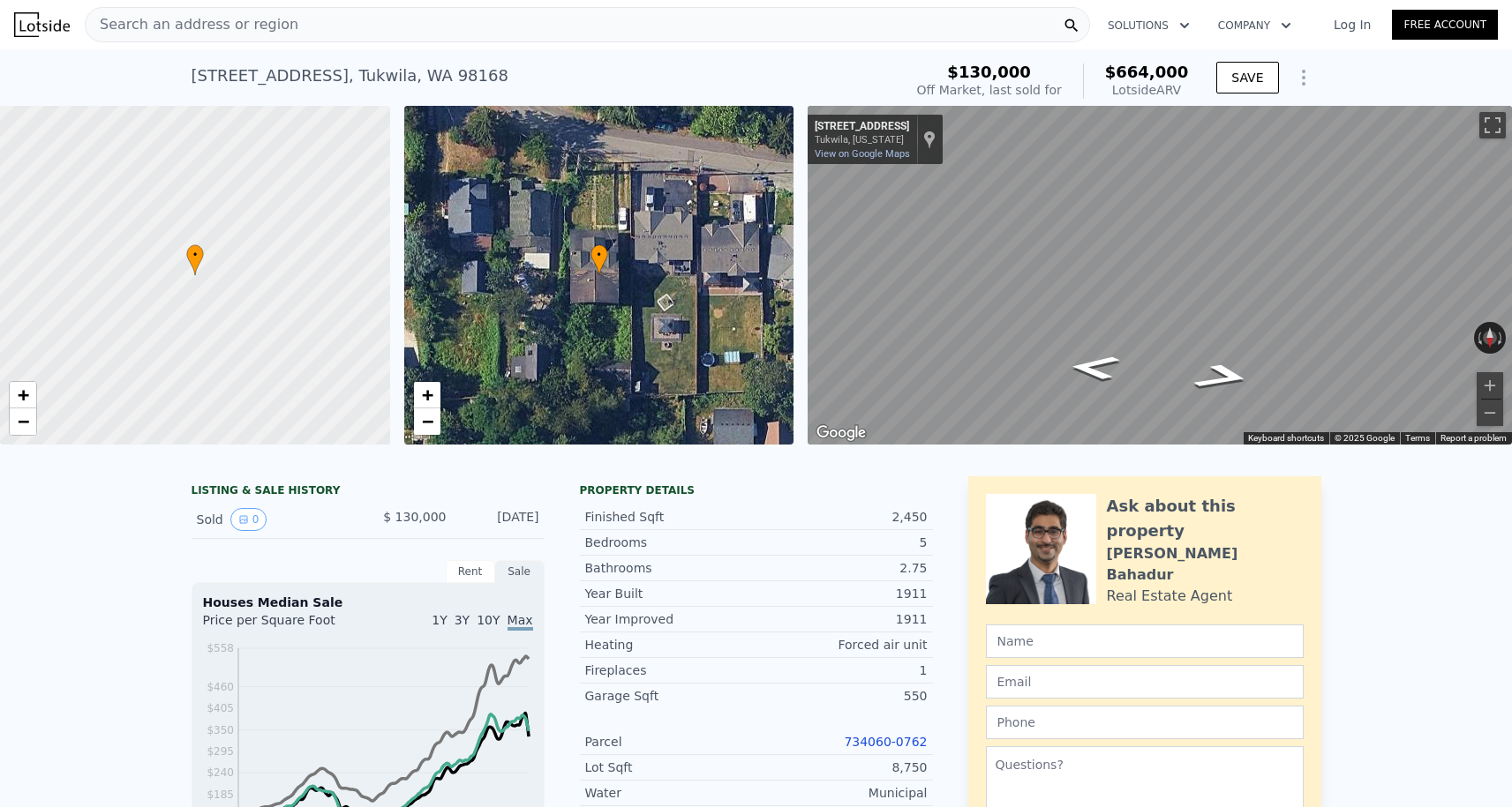
click at [873, 740] on link "734060-0762" at bounding box center [884, 741] width 83 height 14
click at [1496, 415] on button "Zoom out" at bounding box center [1490, 412] width 27 height 27
click at [1489, 393] on button "Zoom in" at bounding box center [1490, 385] width 27 height 27
click at [1490, 420] on button "Zoom out" at bounding box center [1490, 412] width 27 height 27
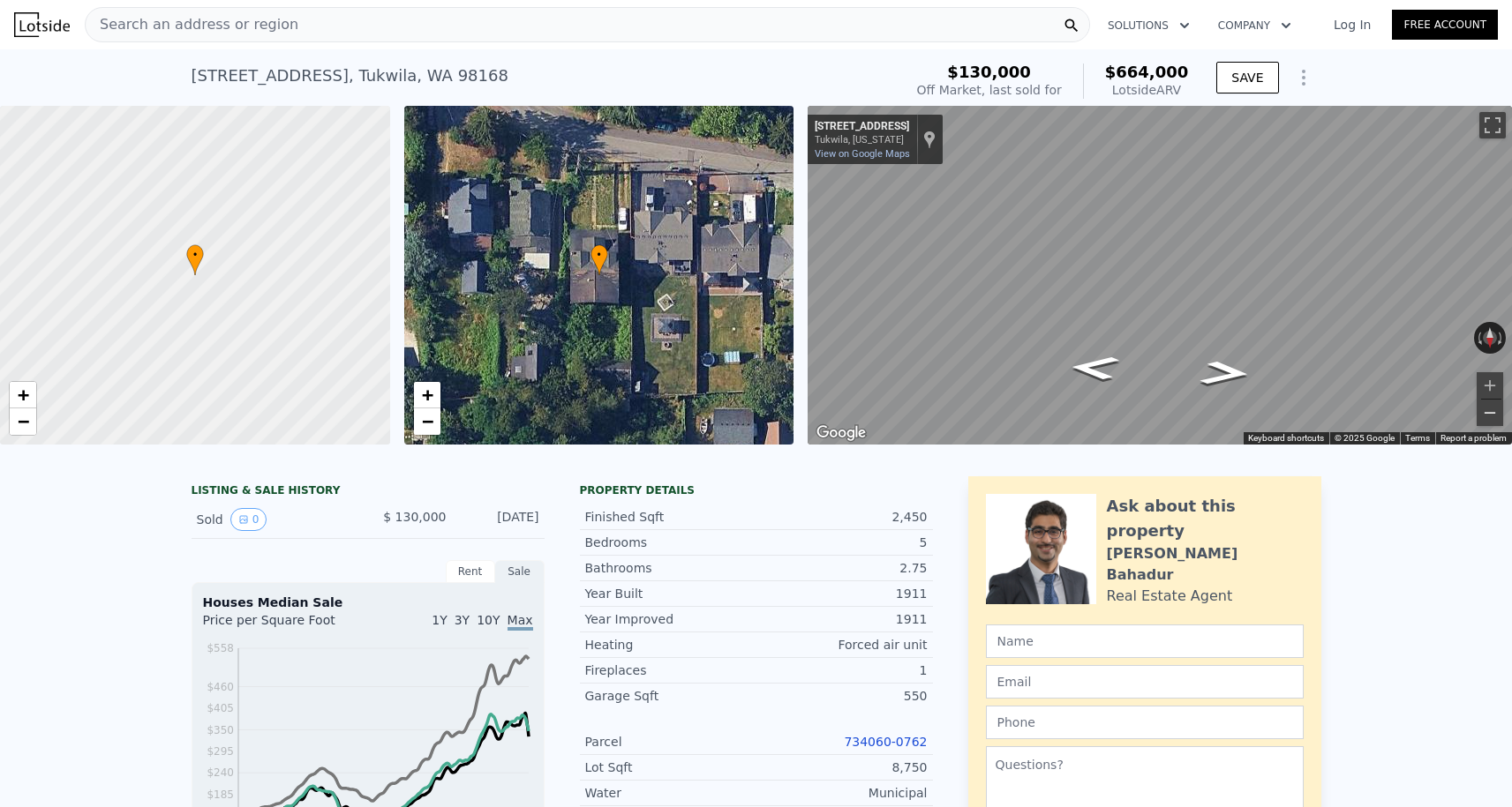
click at [1486, 407] on button "Zoom out" at bounding box center [1490, 412] width 27 height 27
click at [1493, 395] on button "Zoom in" at bounding box center [1490, 385] width 27 height 27
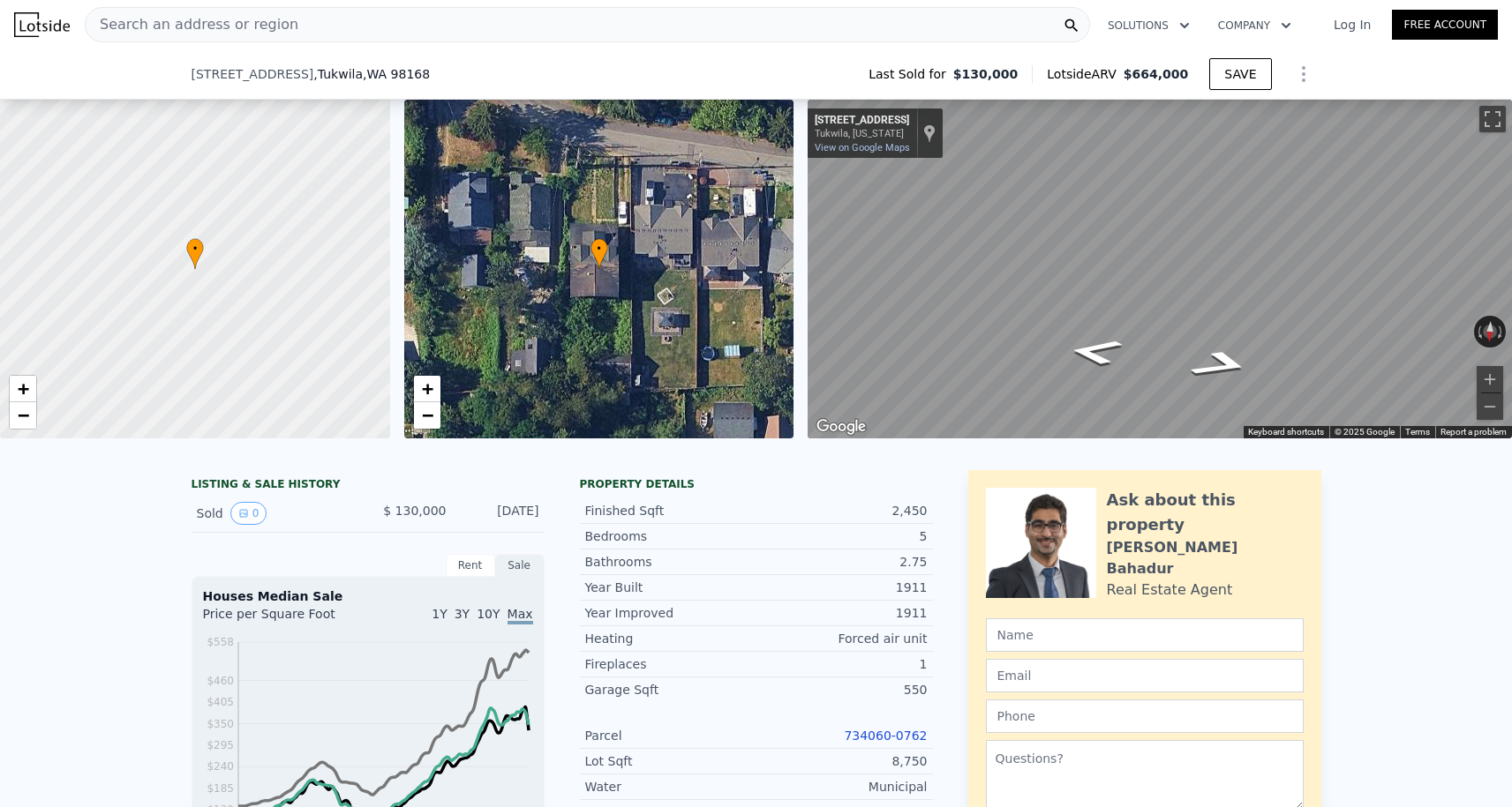
scroll to position [416, 0]
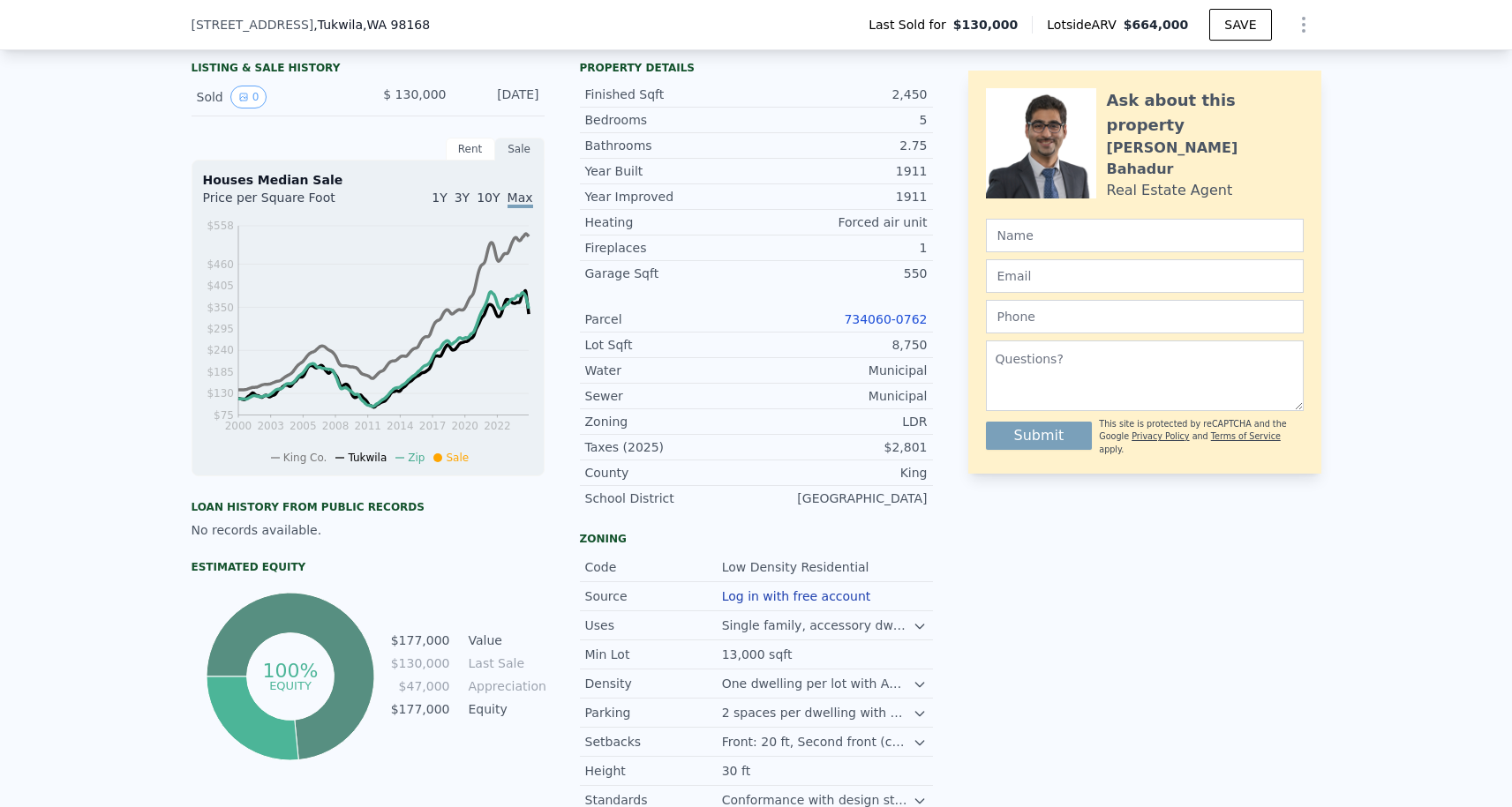
click at [870, 321] on link "734060-0762" at bounding box center [884, 319] width 83 height 14
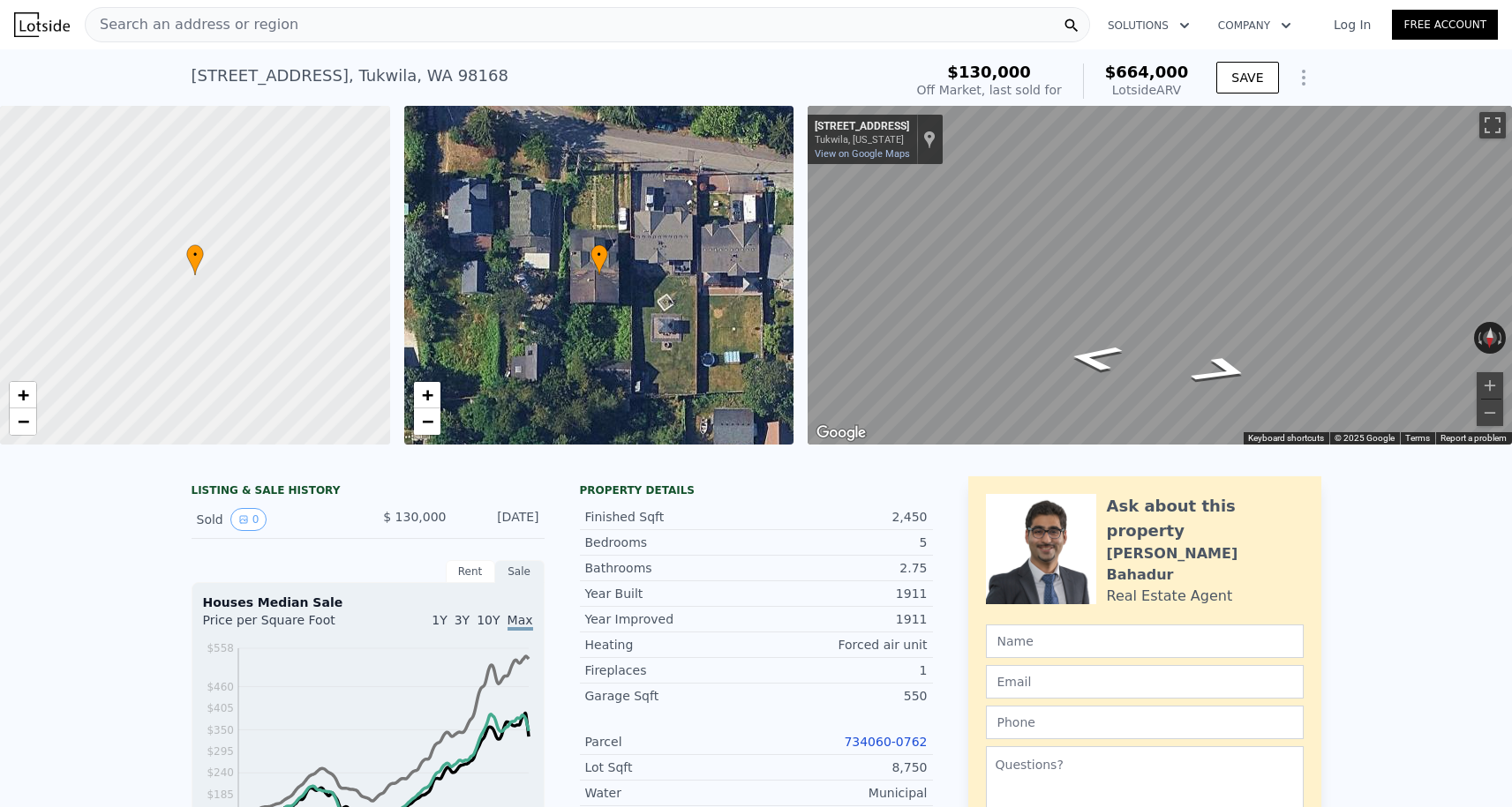
scroll to position [0, 0]
click at [481, 4] on div "Search an address or region Solutions Company Open main menu Log In Free Account" at bounding box center [755, 25] width 1483 height 43
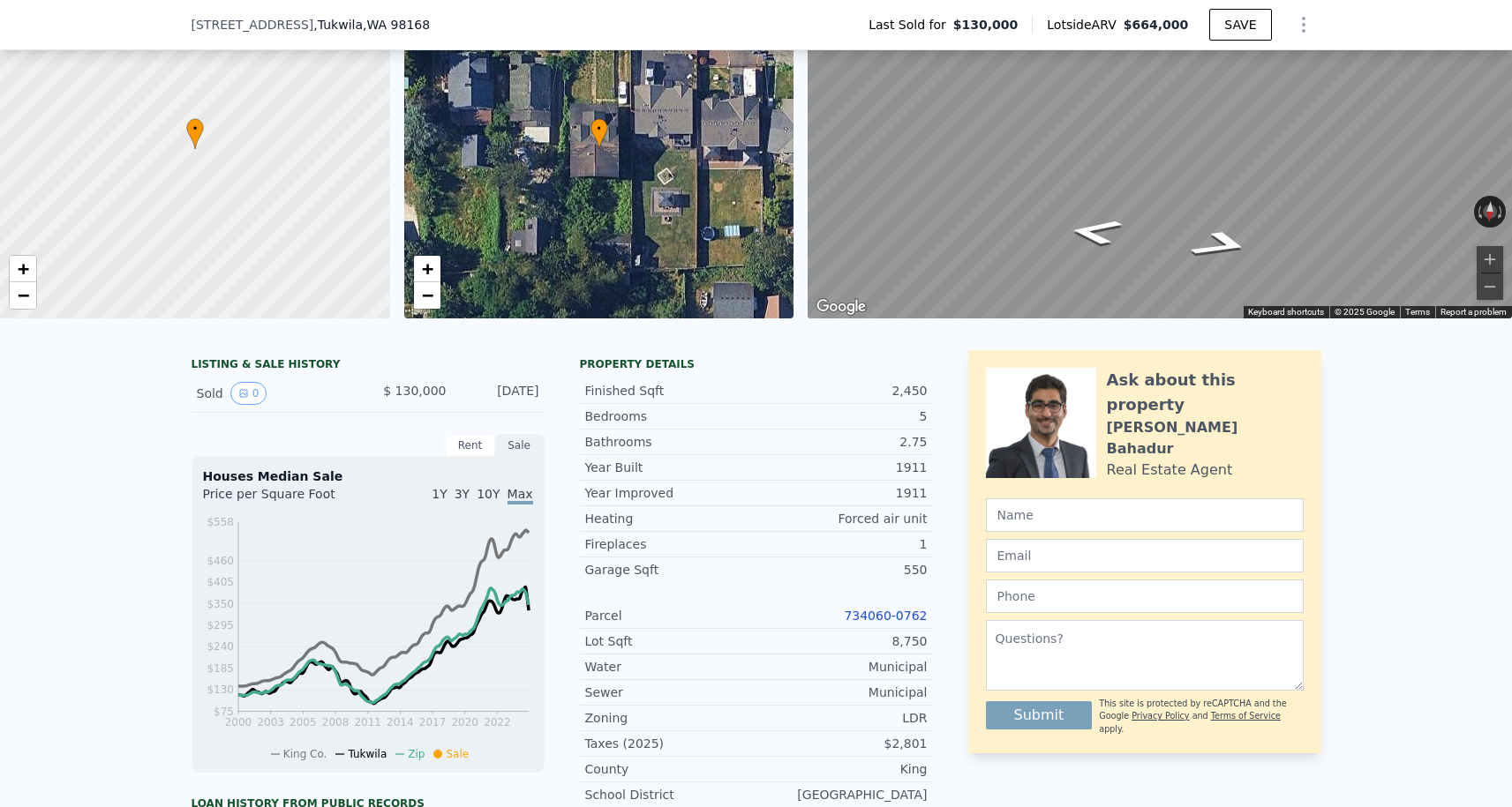
scroll to position [262, 0]
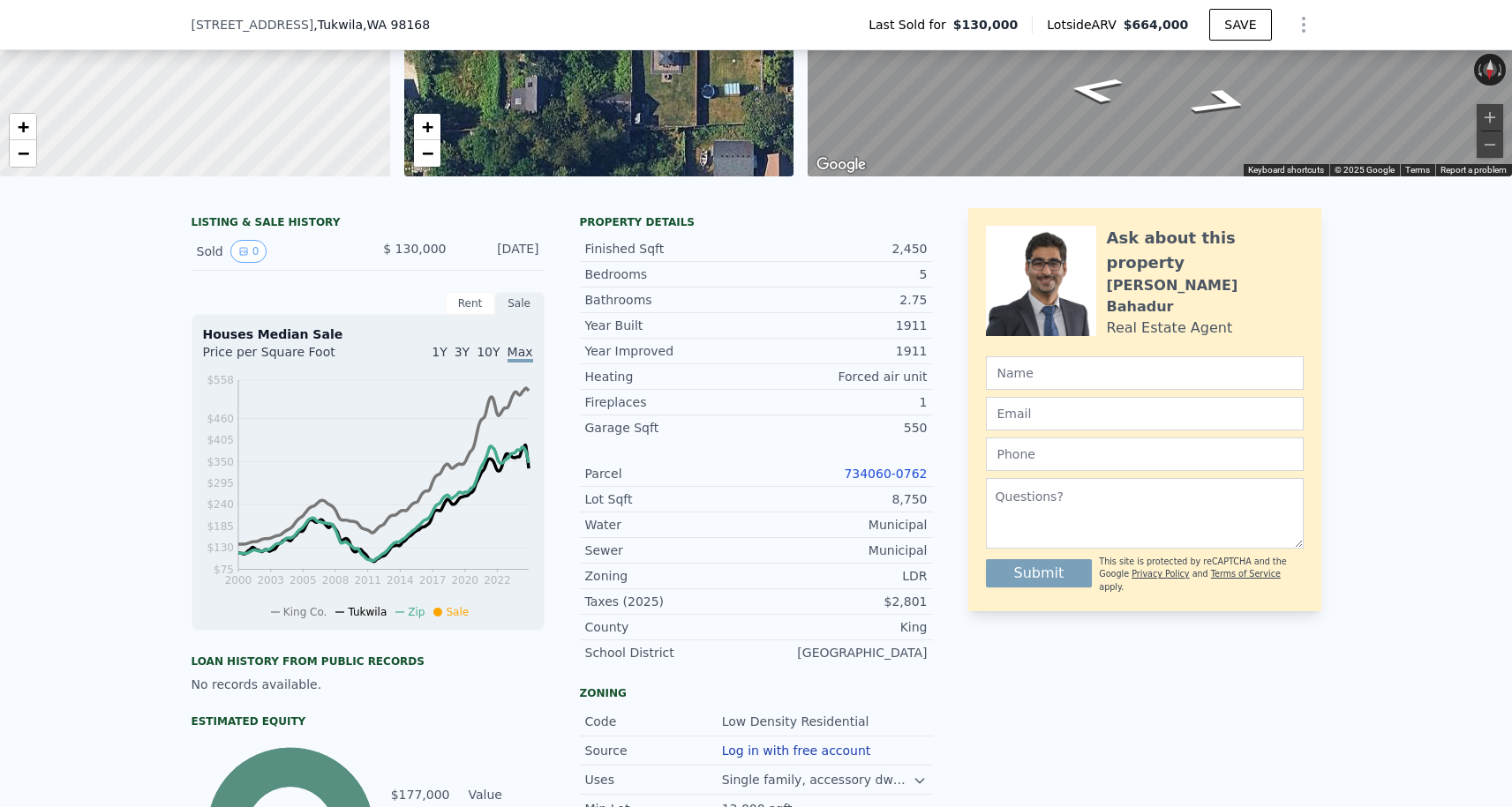
click at [867, 478] on link "734060-0762" at bounding box center [884, 474] width 83 height 14
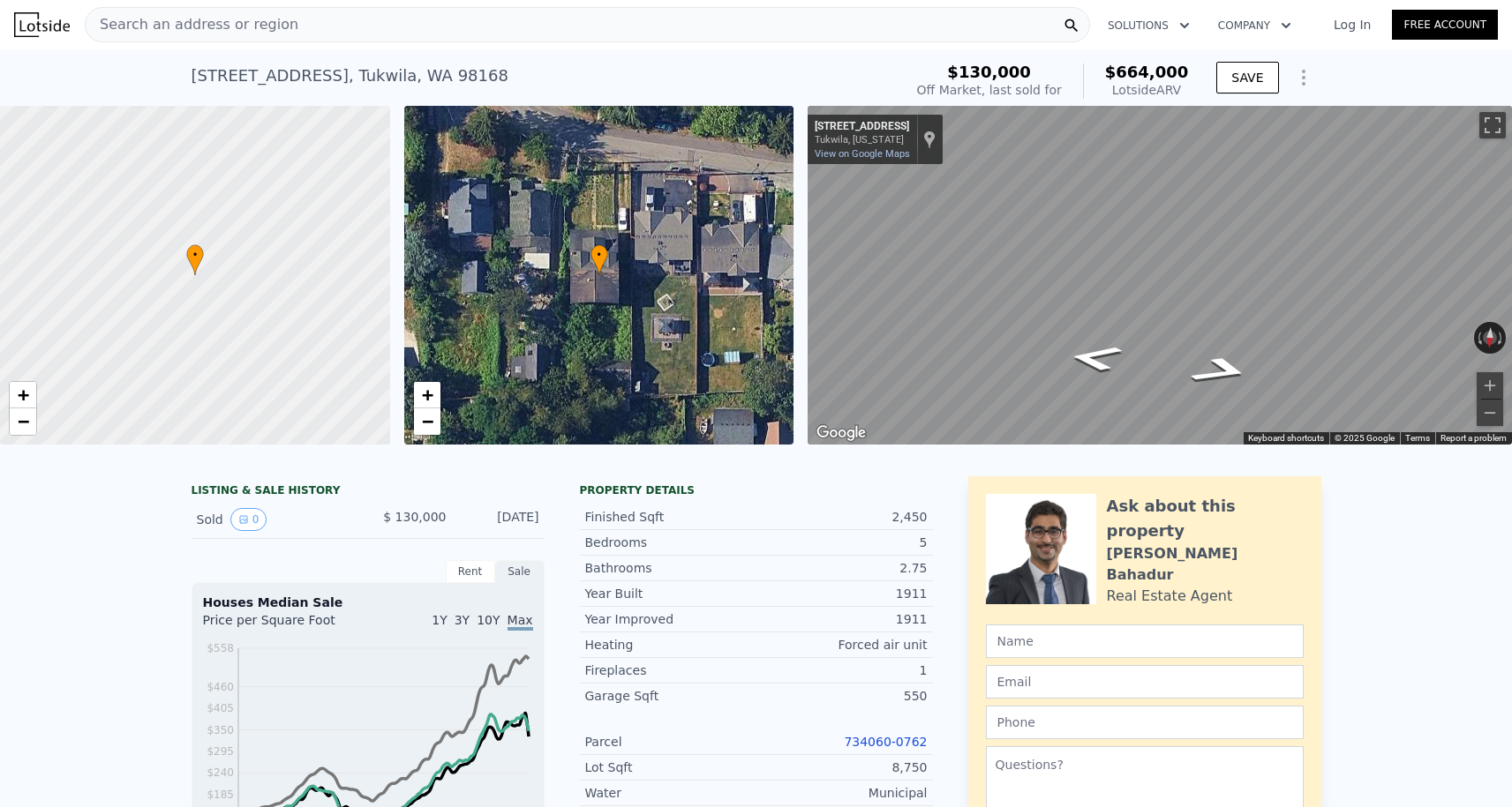
scroll to position [0, 0]
click at [432, 409] on link "−" at bounding box center [427, 422] width 27 height 27
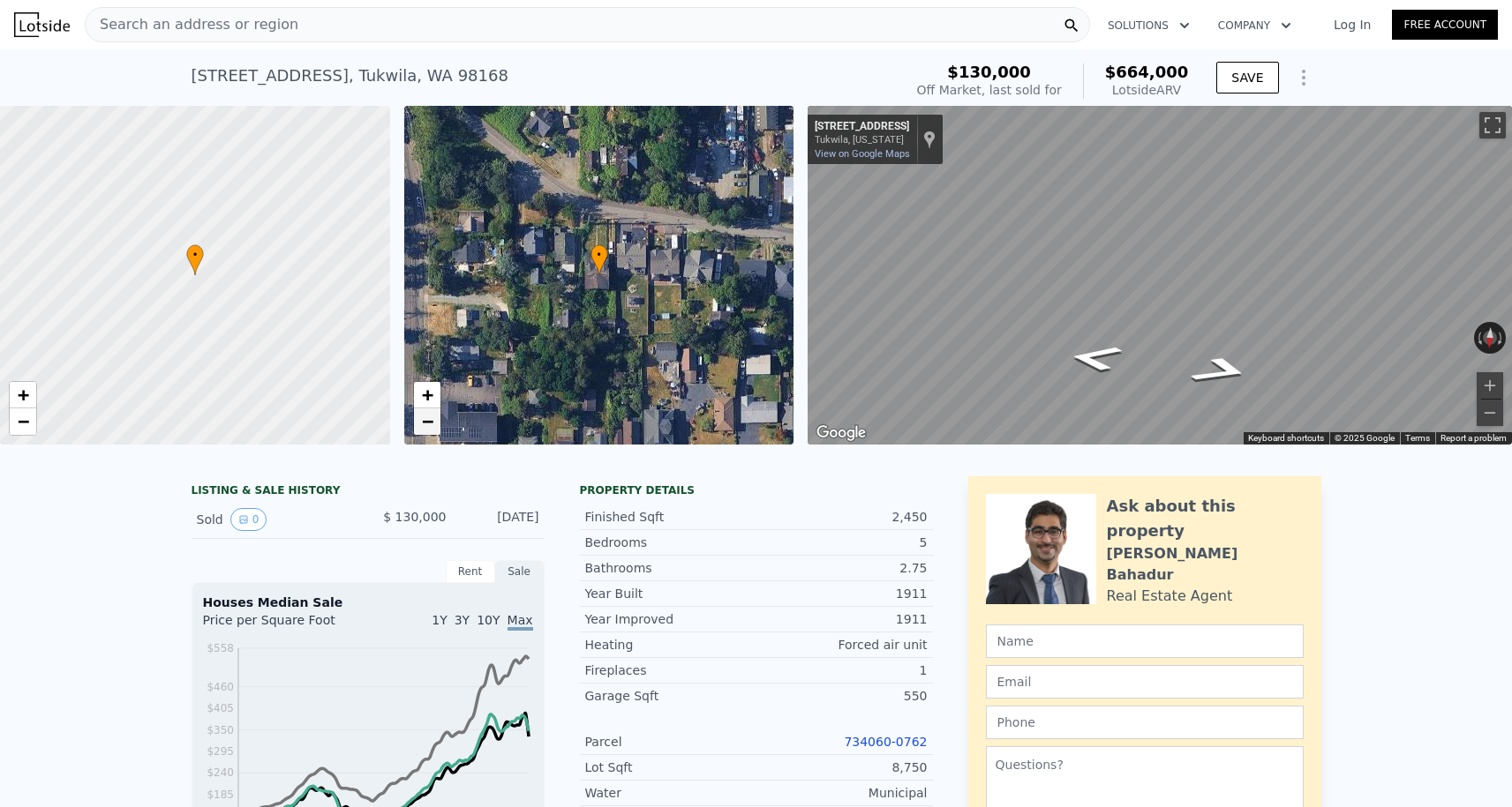
click at [428, 426] on span "−" at bounding box center [426, 422] width 11 height 22
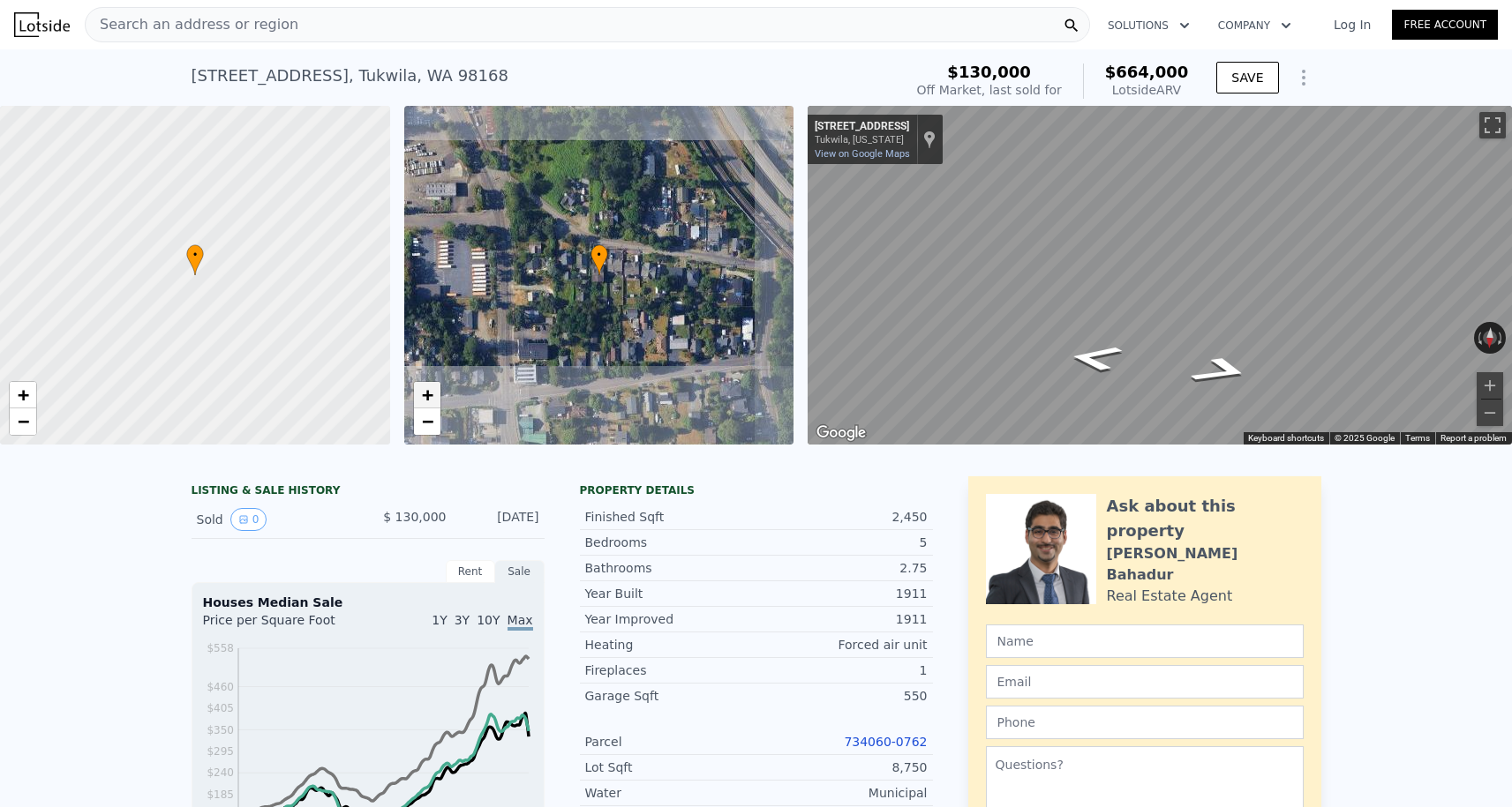
click at [428, 405] on span "+" at bounding box center [426, 395] width 11 height 22
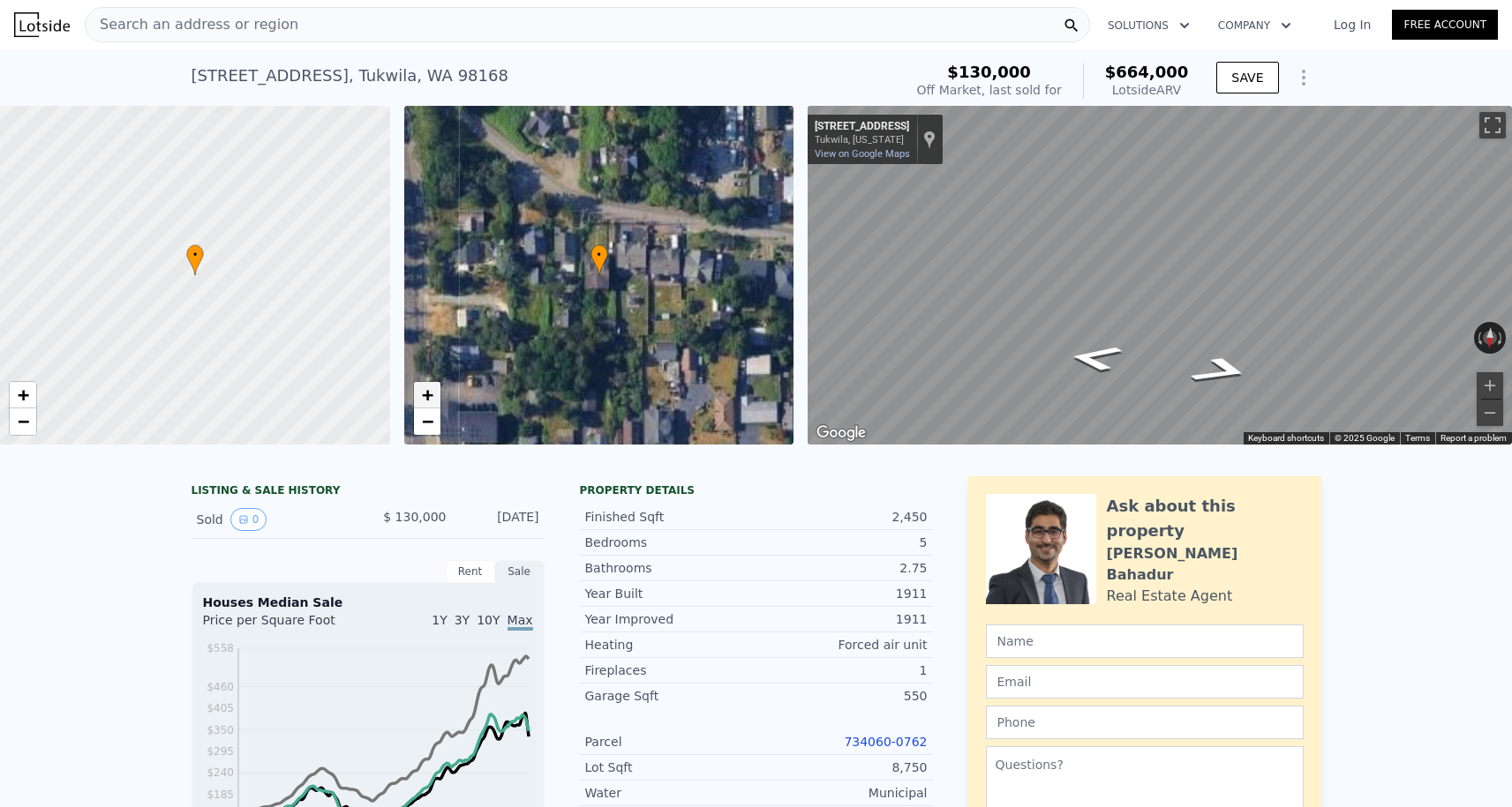
click at [428, 405] on span "+" at bounding box center [426, 395] width 11 height 22
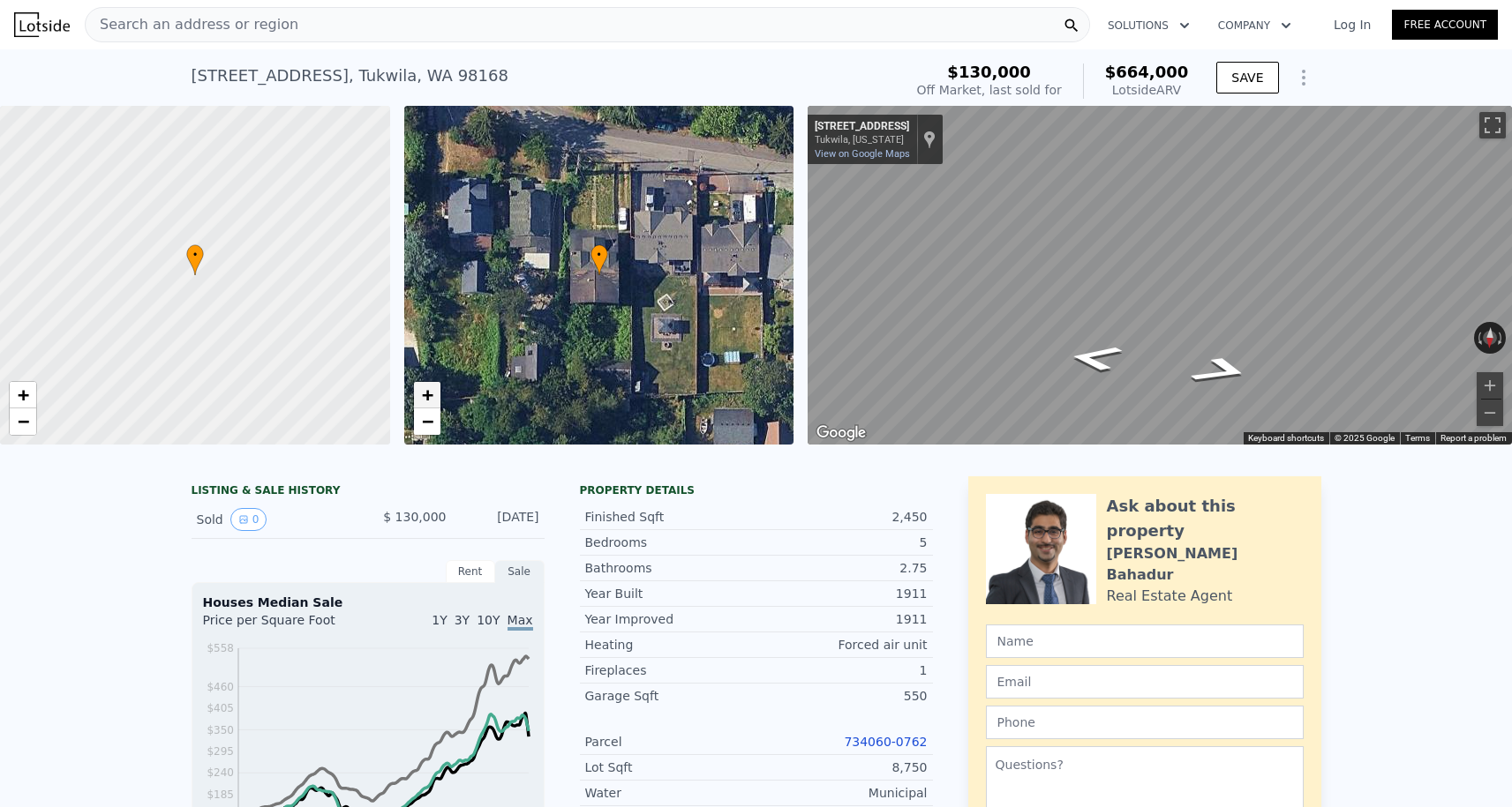
click at [428, 398] on span "+" at bounding box center [426, 395] width 11 height 22
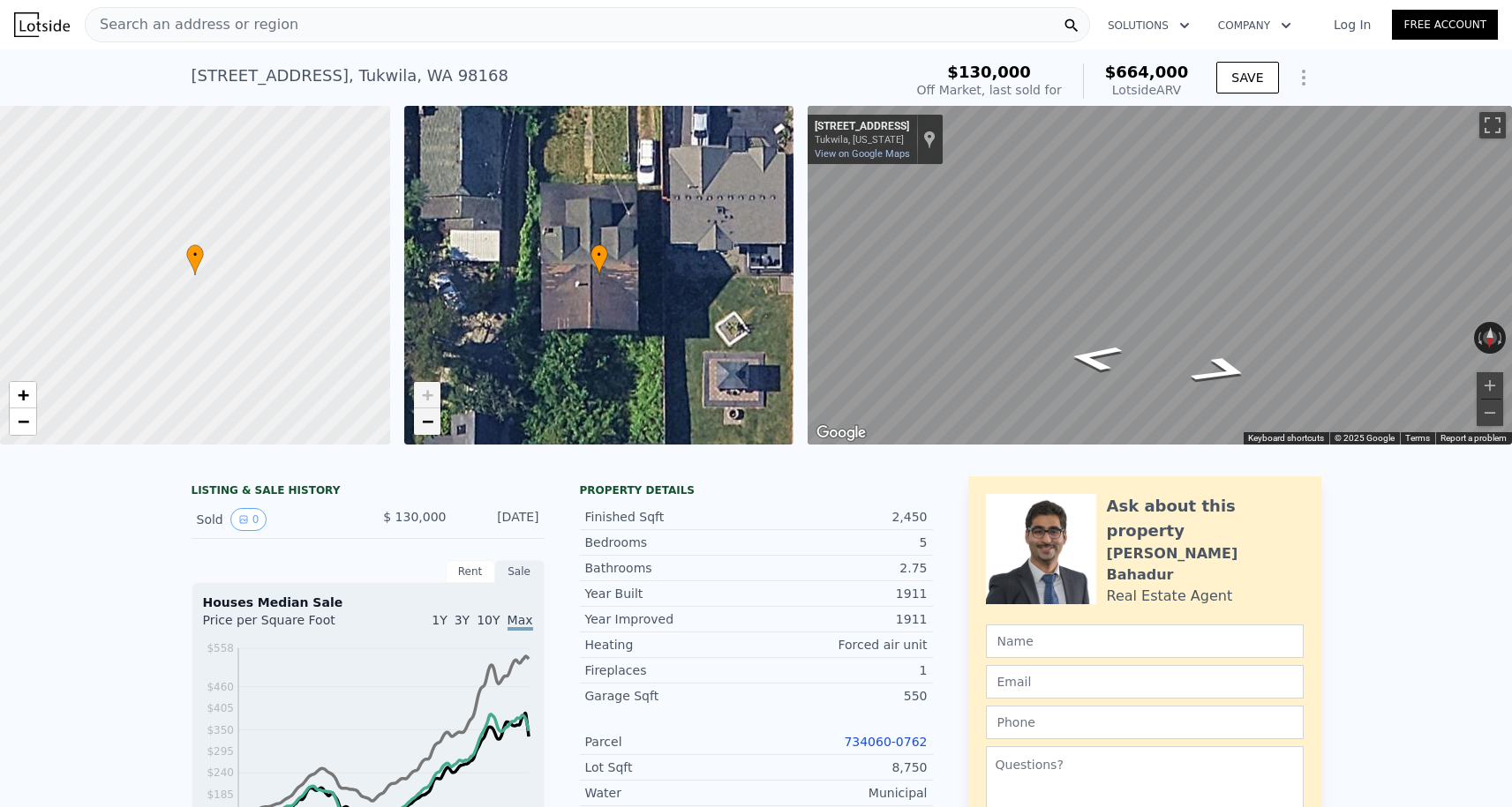
click at [424, 427] on span "−" at bounding box center [426, 422] width 11 height 22
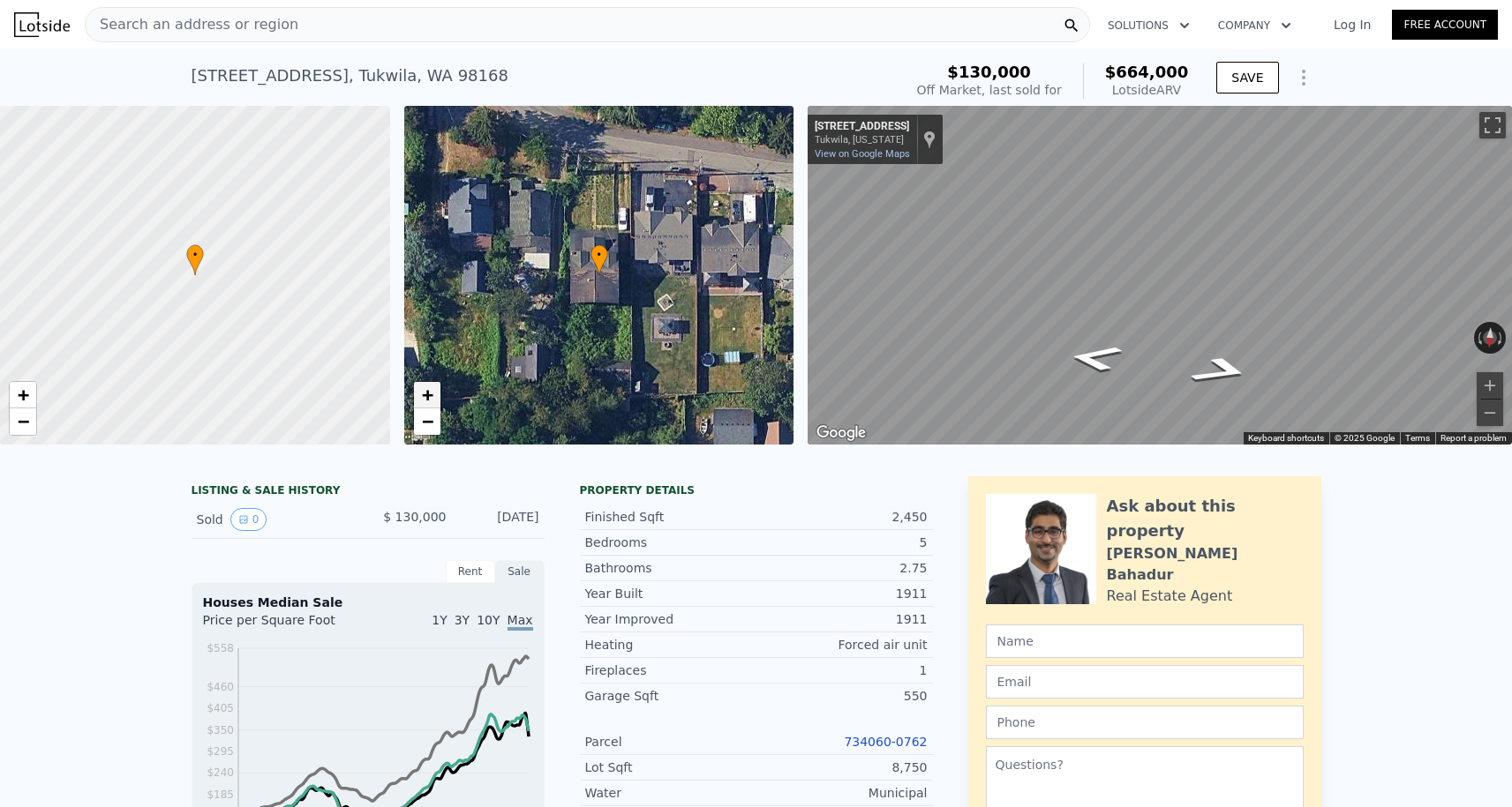
click at [422, 400] on span "+" at bounding box center [426, 395] width 11 height 22
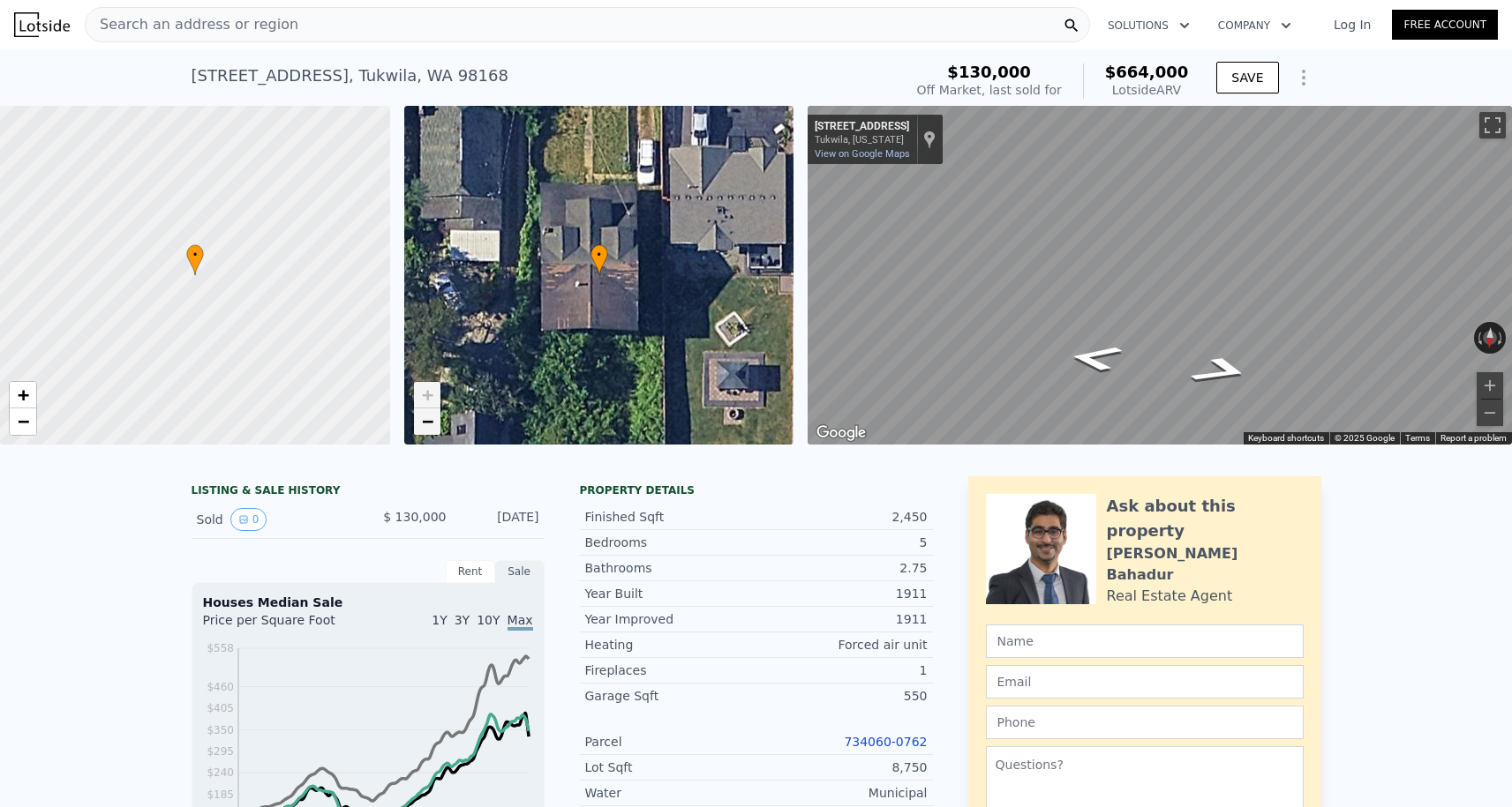
click at [422, 425] on span "−" at bounding box center [426, 422] width 11 height 22
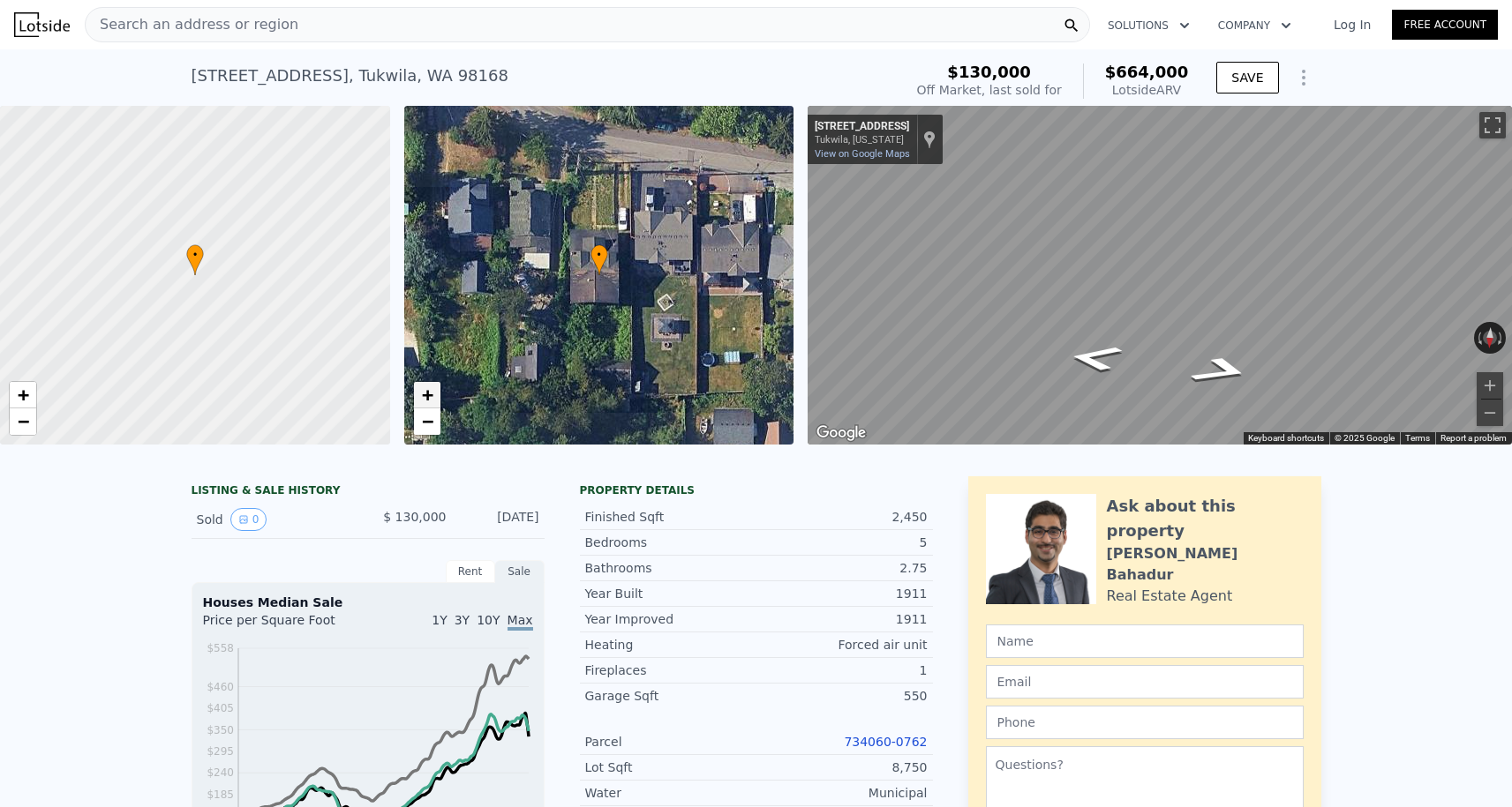
click at [422, 402] on span "+" at bounding box center [426, 395] width 11 height 22
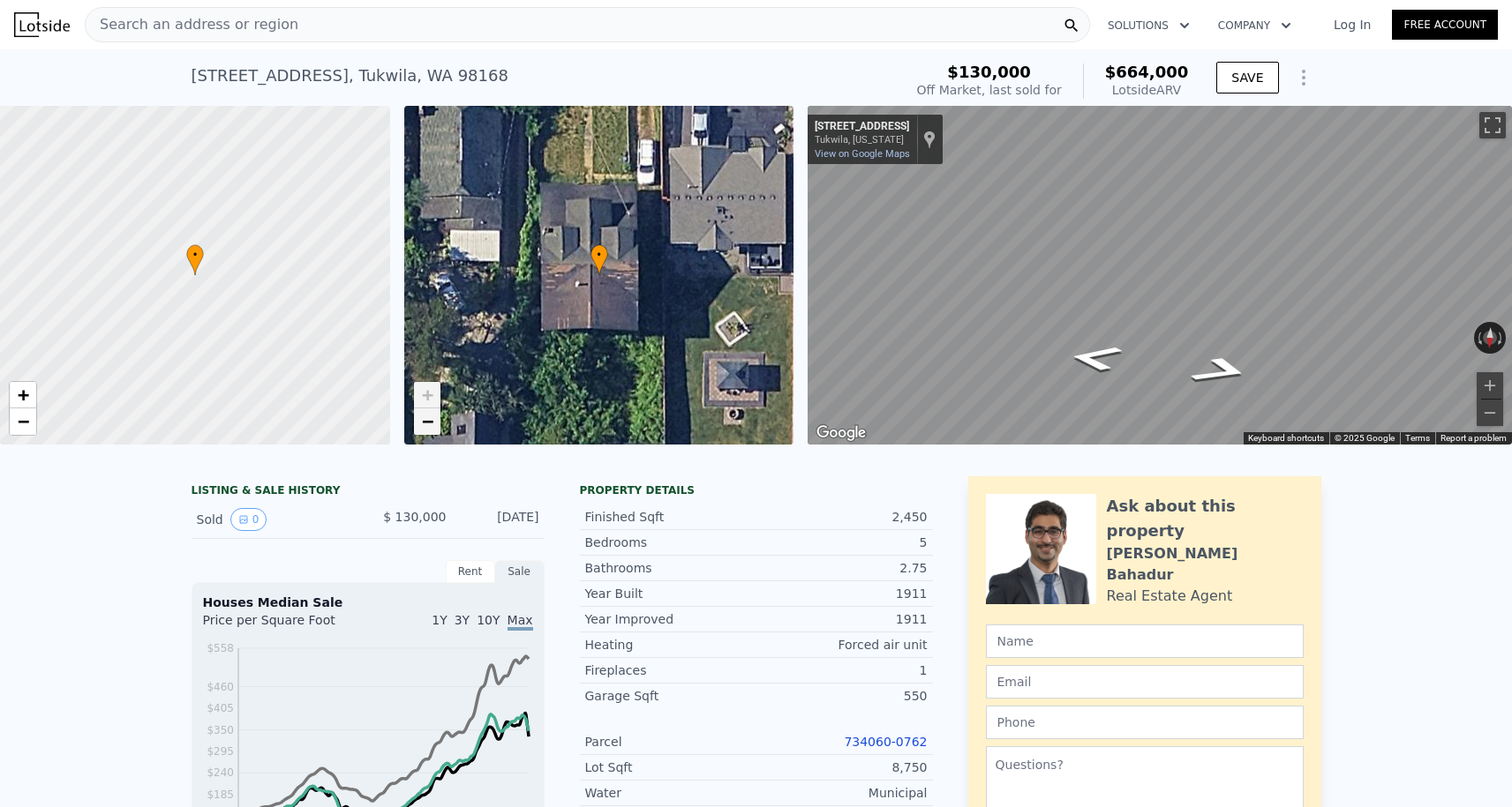
click at [427, 420] on span "−" at bounding box center [426, 422] width 11 height 22
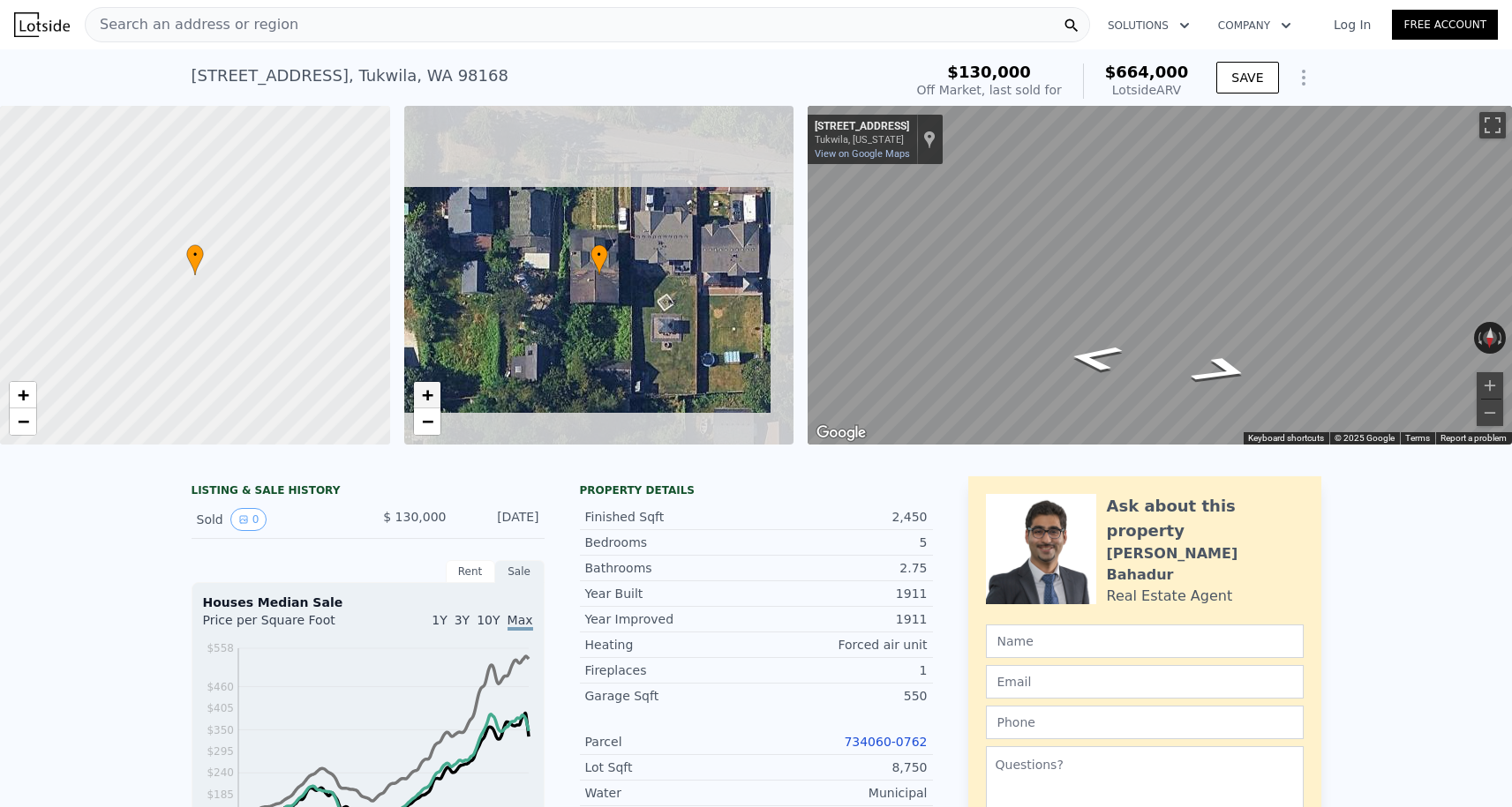
click at [428, 396] on span "+" at bounding box center [426, 395] width 11 height 22
